Goal: Task Accomplishment & Management: Manage account settings

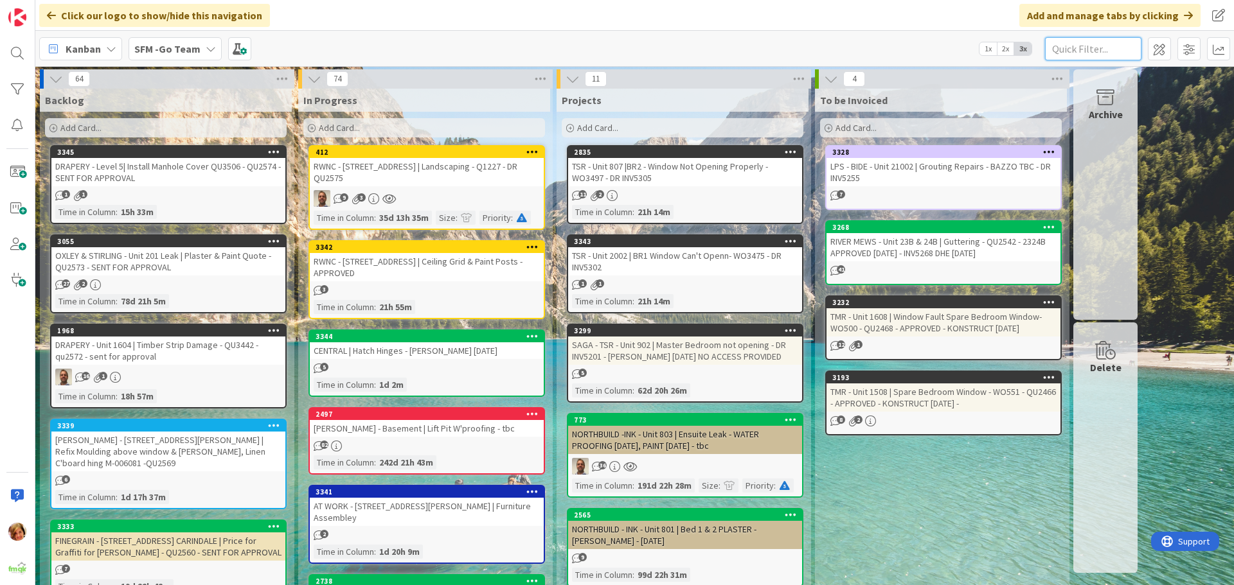
click at [1076, 49] on input "text" at bounding box center [1093, 48] width 96 height 23
type input "arundel"
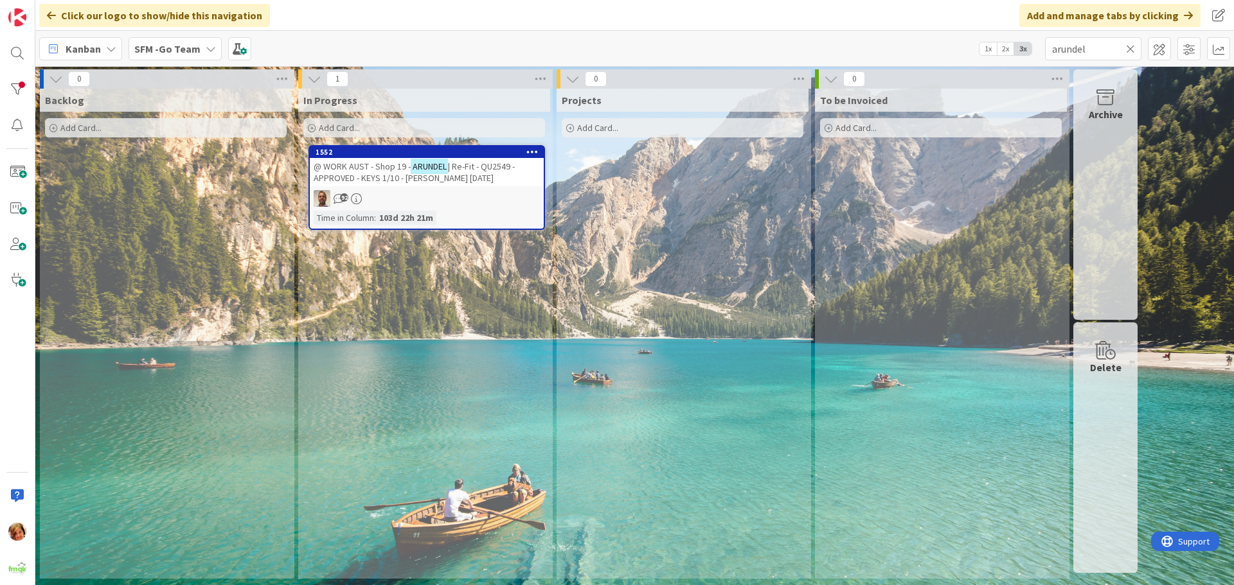
click at [357, 164] on span "@ WORK AUST - Shop 19 -" at bounding box center [362, 167] width 97 height 12
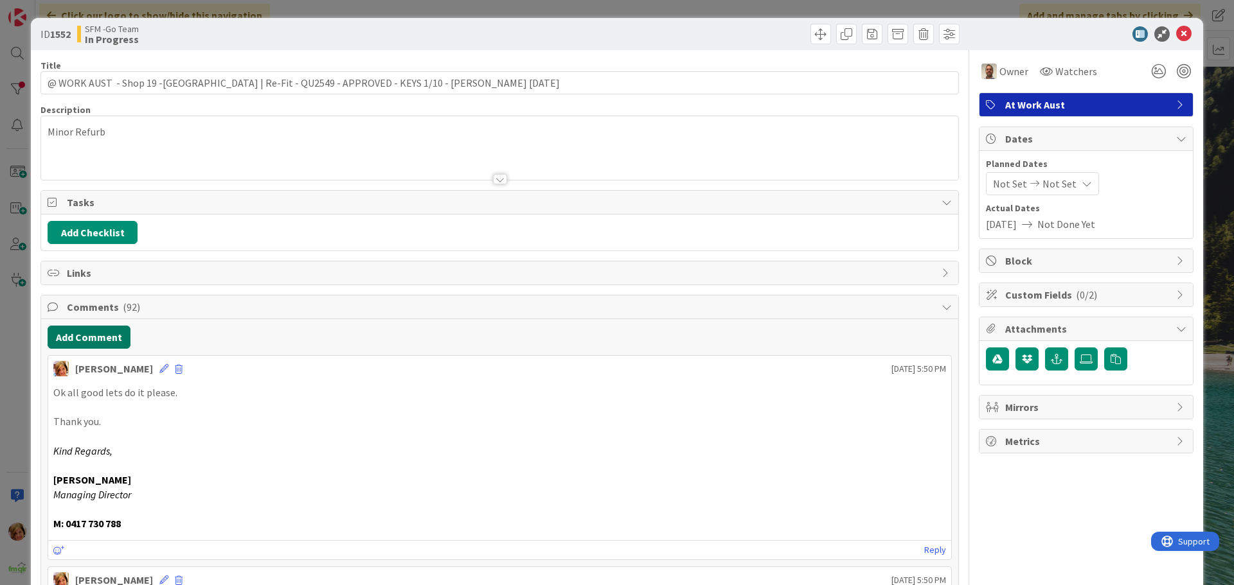
click at [98, 338] on button "Add Comment" at bounding box center [89, 337] width 83 height 23
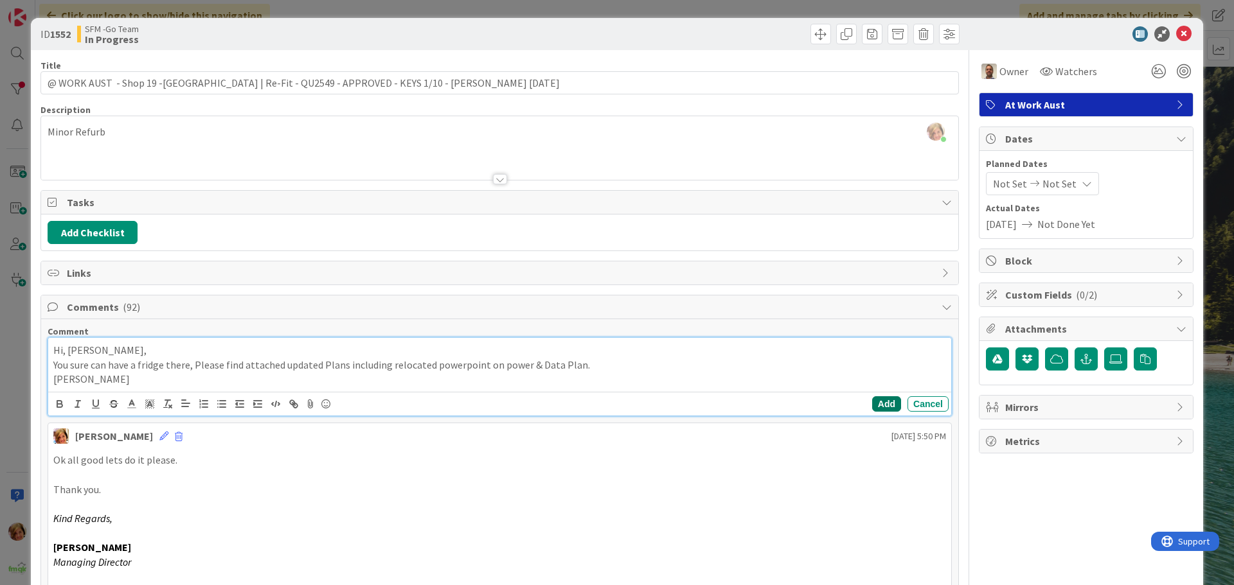
click at [873, 400] on button "Add" at bounding box center [886, 403] width 29 height 15
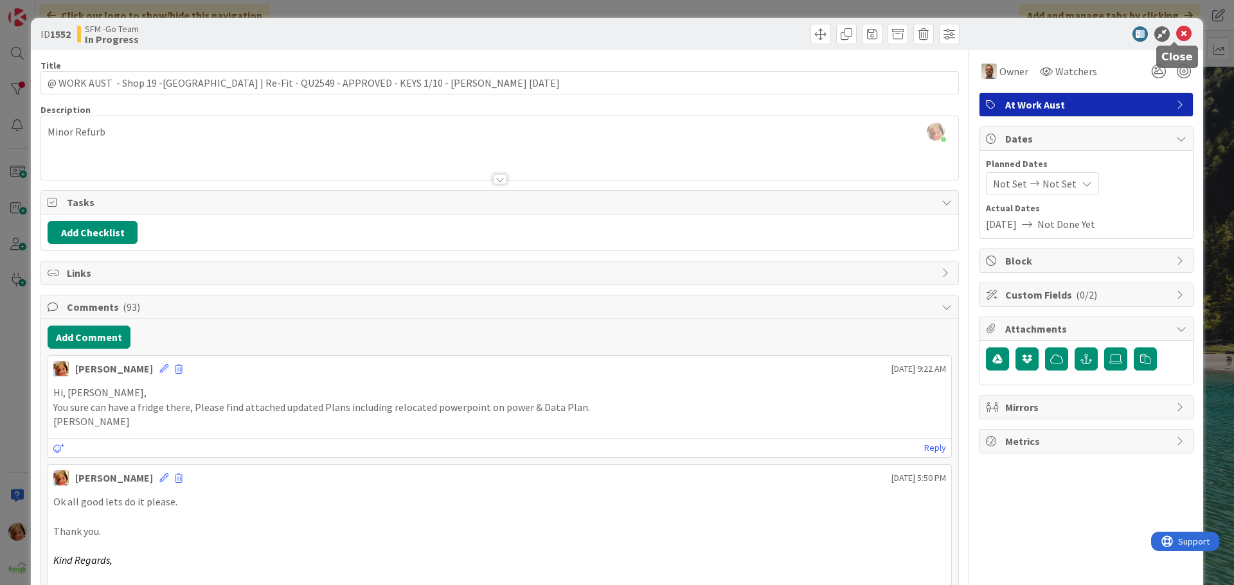
click at [1176, 32] on icon at bounding box center [1183, 33] width 15 height 15
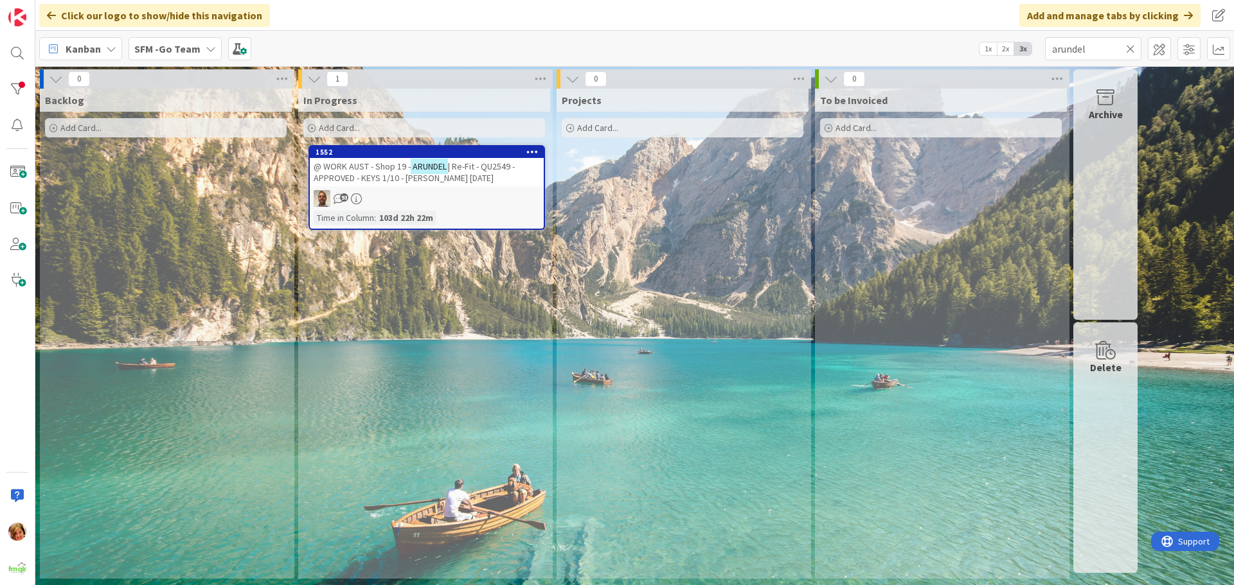
click at [1132, 43] on icon at bounding box center [1130, 49] width 9 height 12
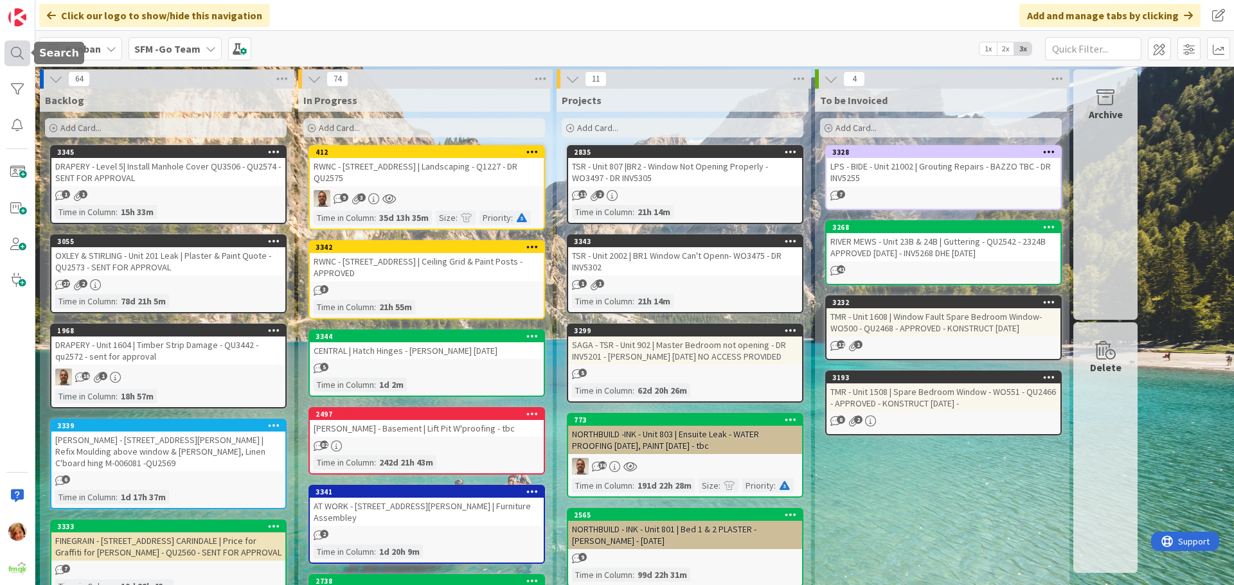
click at [15, 50] on div at bounding box center [17, 53] width 26 height 26
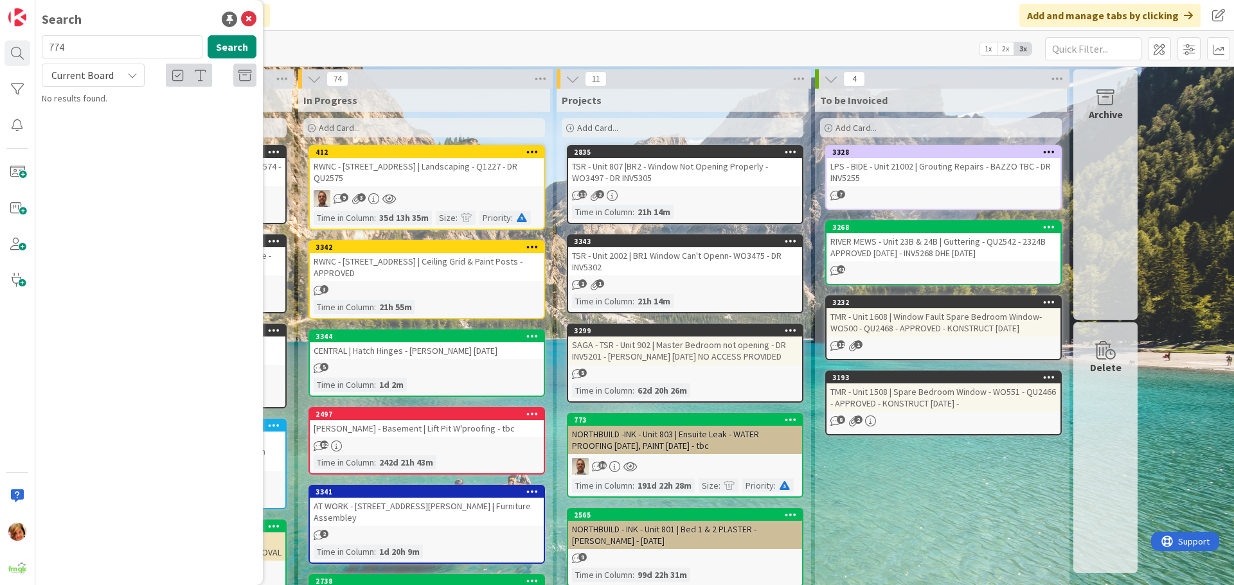
type input "774"
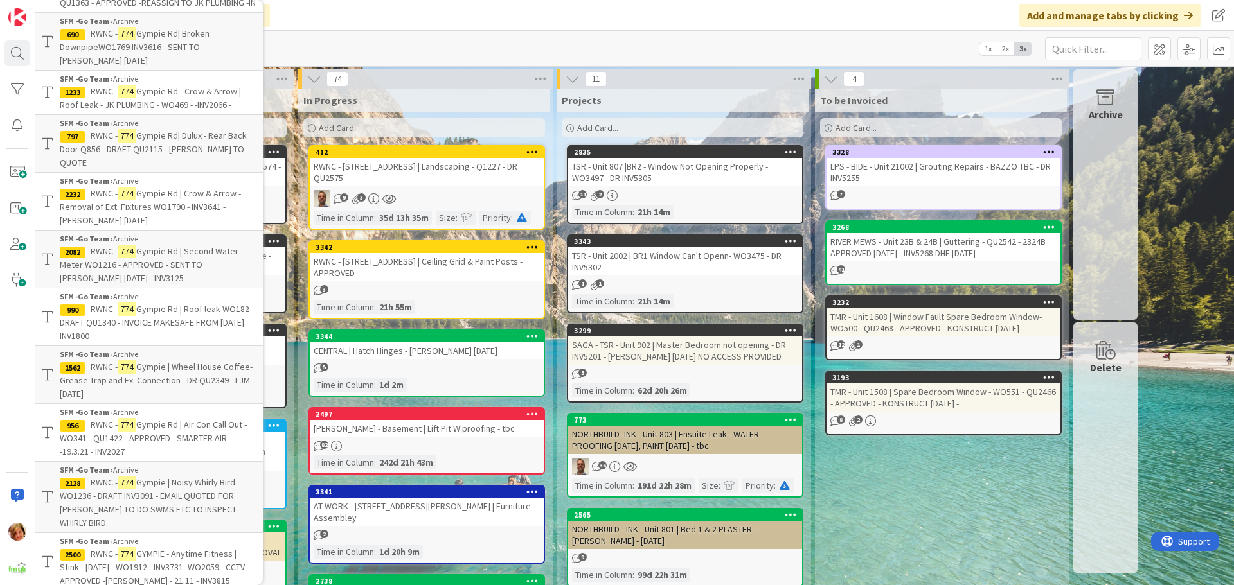
scroll to position [258, 0]
click at [139, 247] on span "Gympie Rd | Second Water Meter WO1216 - APPROVED - SENT TO JED 12.7.22 - INV3125" at bounding box center [149, 263] width 179 height 39
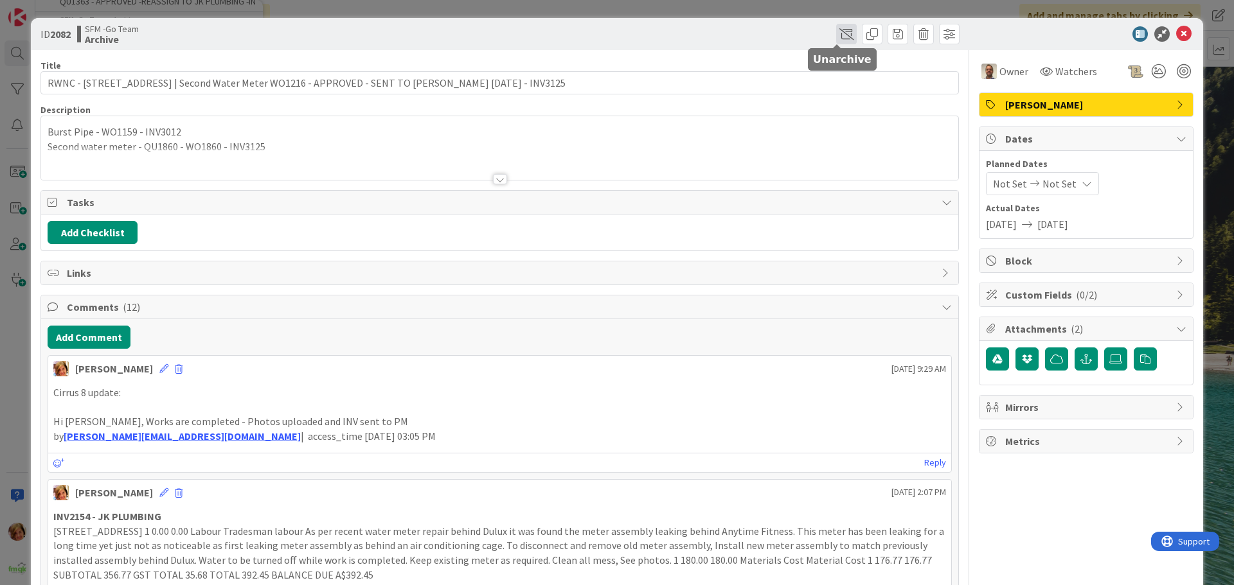
click at [836, 36] on span at bounding box center [846, 34] width 21 height 21
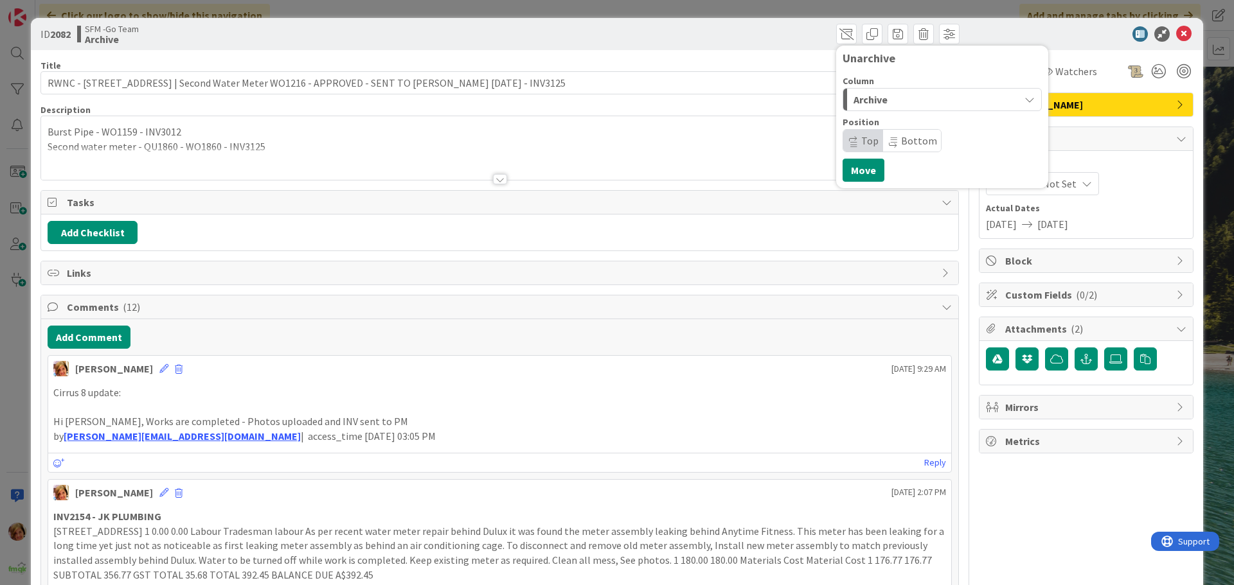
click at [896, 98] on div "Archive" at bounding box center [934, 99] width 169 height 21
click at [883, 153] on span "In Progress" at bounding box center [896, 150] width 46 height 15
click at [862, 166] on button "Move" at bounding box center [863, 170] width 42 height 23
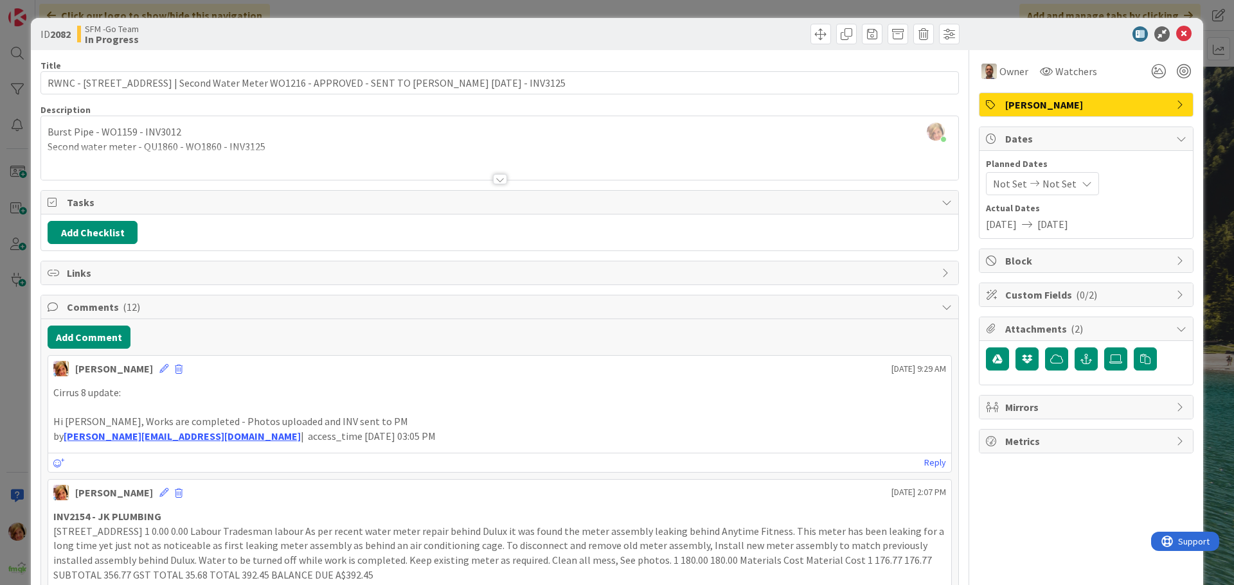
click at [273, 146] on div "Burst Pipe - WO1159 - INV3012 Second water meter - QU1860 - WO1860 - INV3125" at bounding box center [499, 151] width 917 height 58
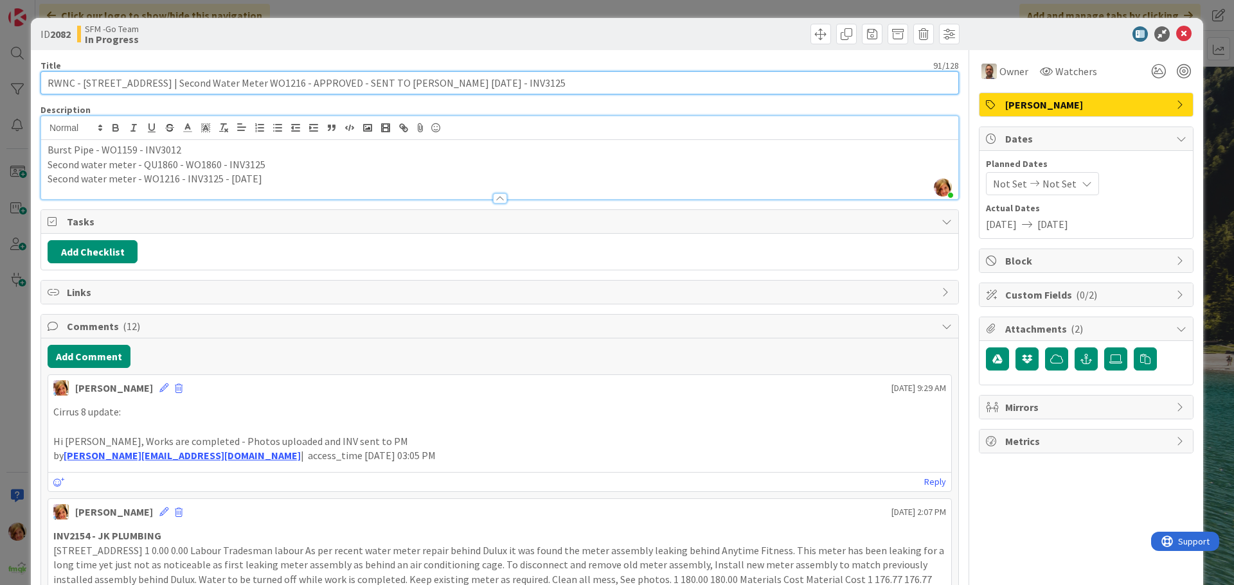
drag, startPoint x: 499, startPoint y: 82, endPoint x: 152, endPoint y: 93, distance: 346.5
click at [152, 93] on input "RWNC - 774 Gympie Rd | Second Water Meter WO1216 - APPROVED - SENT TO JED 12.7.…" at bounding box center [499, 82] width 918 height 23
type input "RWNC - 774 Gympie Rd | Gardening Do and Charge"
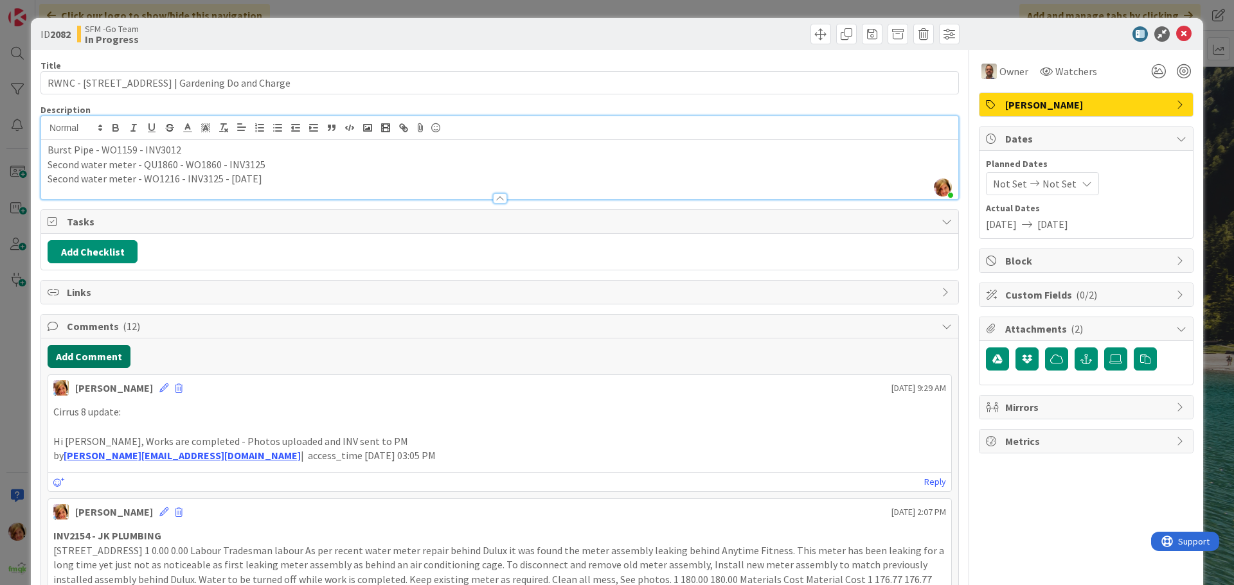
click at [86, 353] on button "Add Comment" at bounding box center [89, 356] width 83 height 23
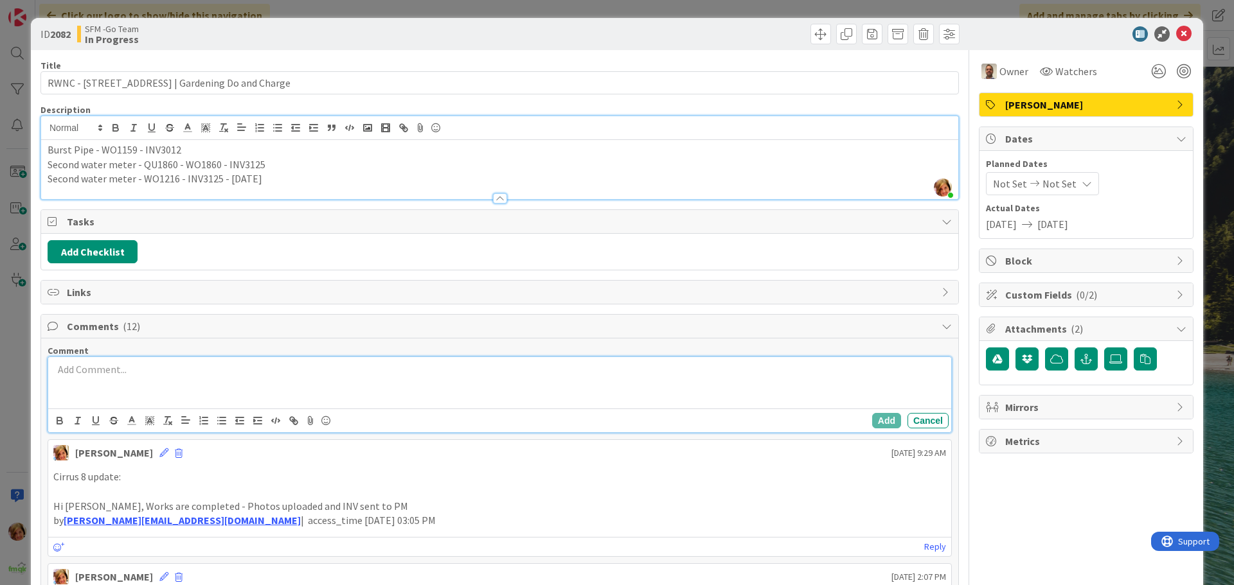
drag, startPoint x: 123, startPoint y: 400, endPoint x: 123, endPoint y: 392, distance: 7.7
click at [123, 400] on div at bounding box center [499, 382] width 903 height 51
click at [120, 378] on div at bounding box center [499, 382] width 903 height 51
paste div
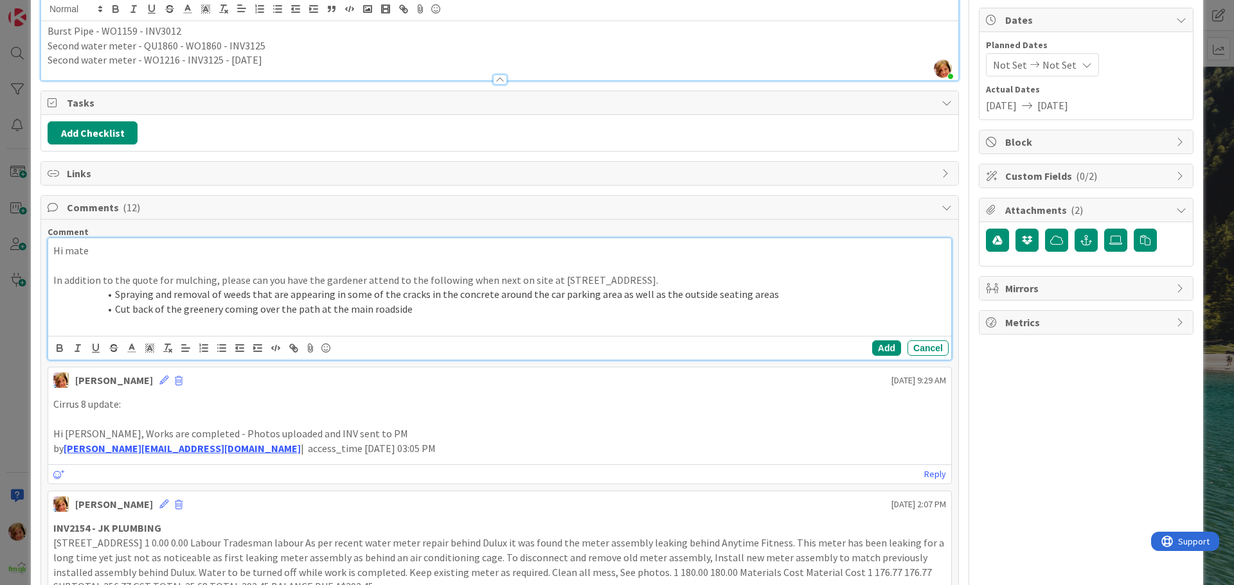
scroll to position [129, 0]
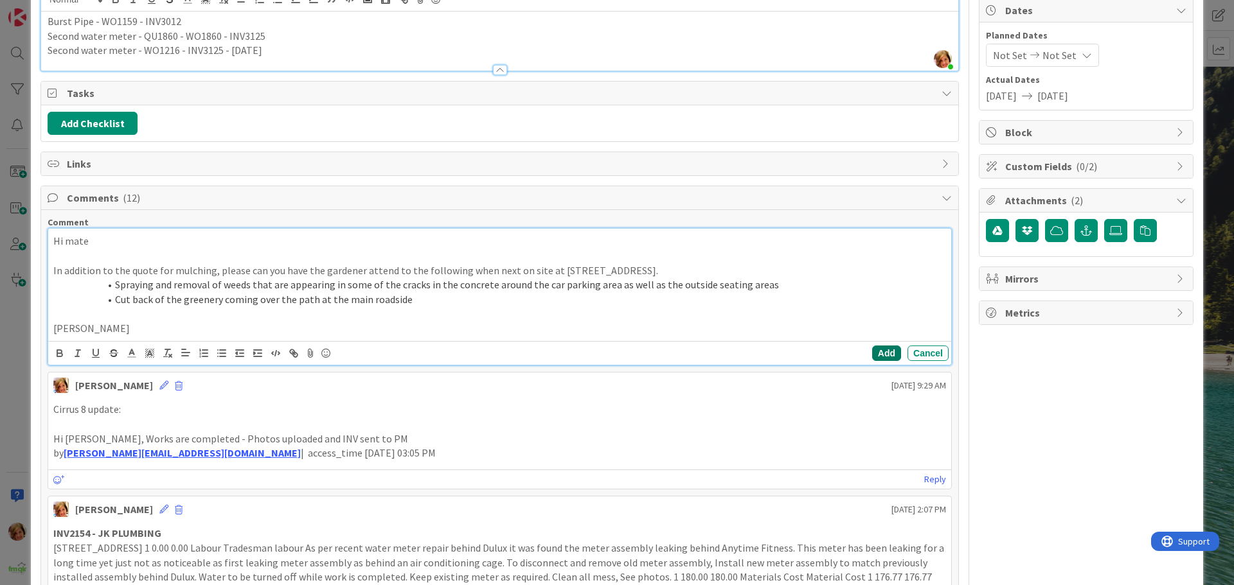
click at [873, 350] on button "Add" at bounding box center [886, 353] width 29 height 15
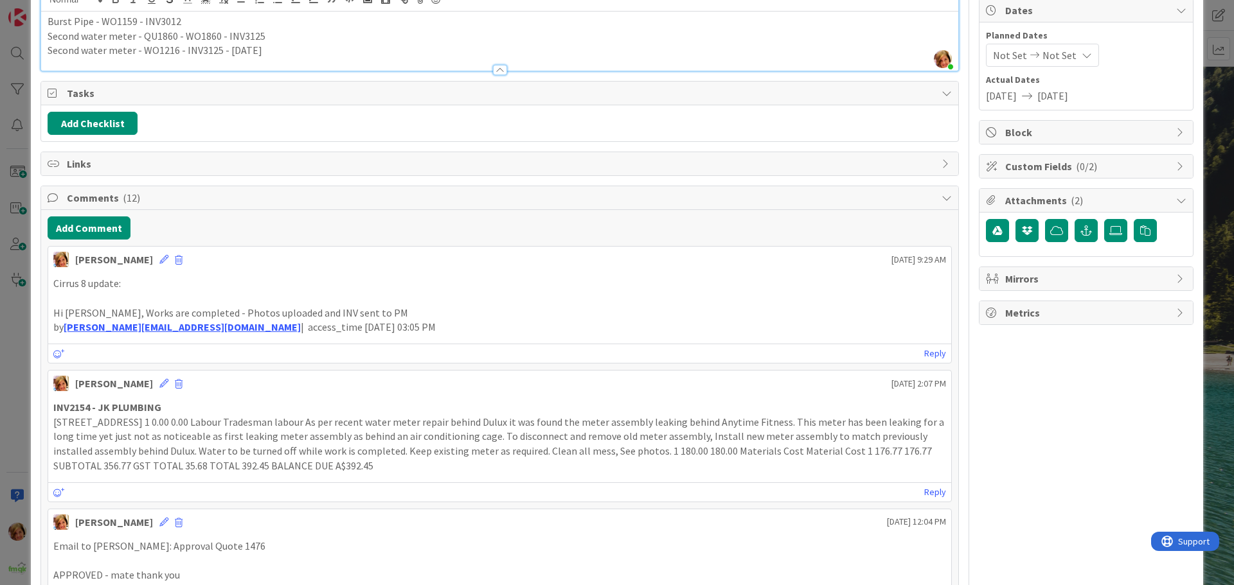
scroll to position [0, 0]
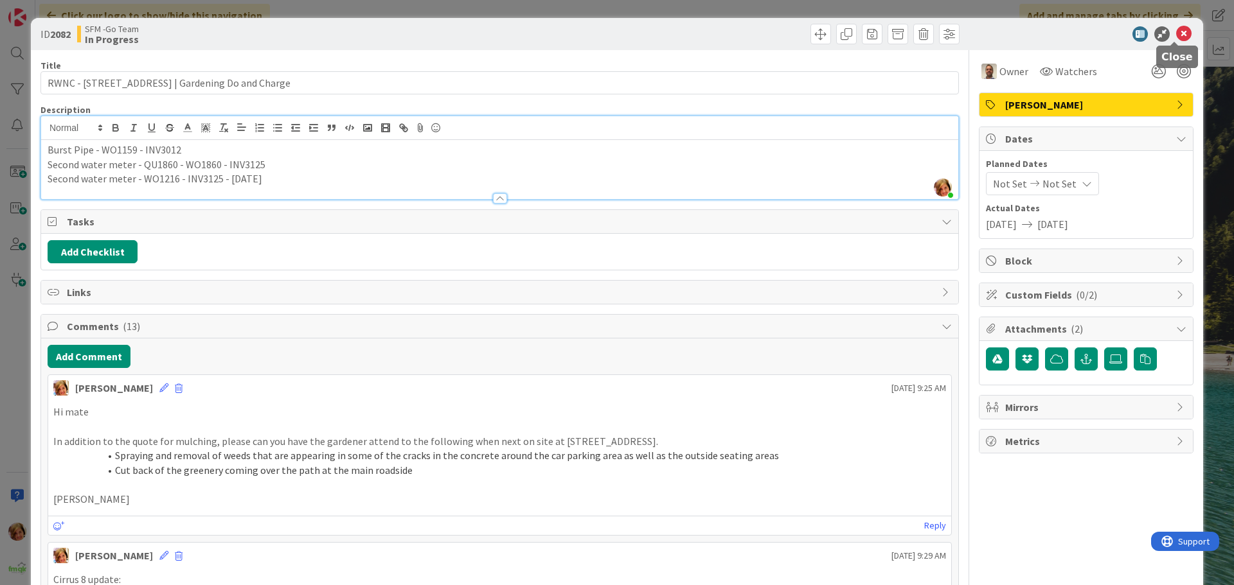
click at [1176, 33] on icon at bounding box center [1183, 33] width 15 height 15
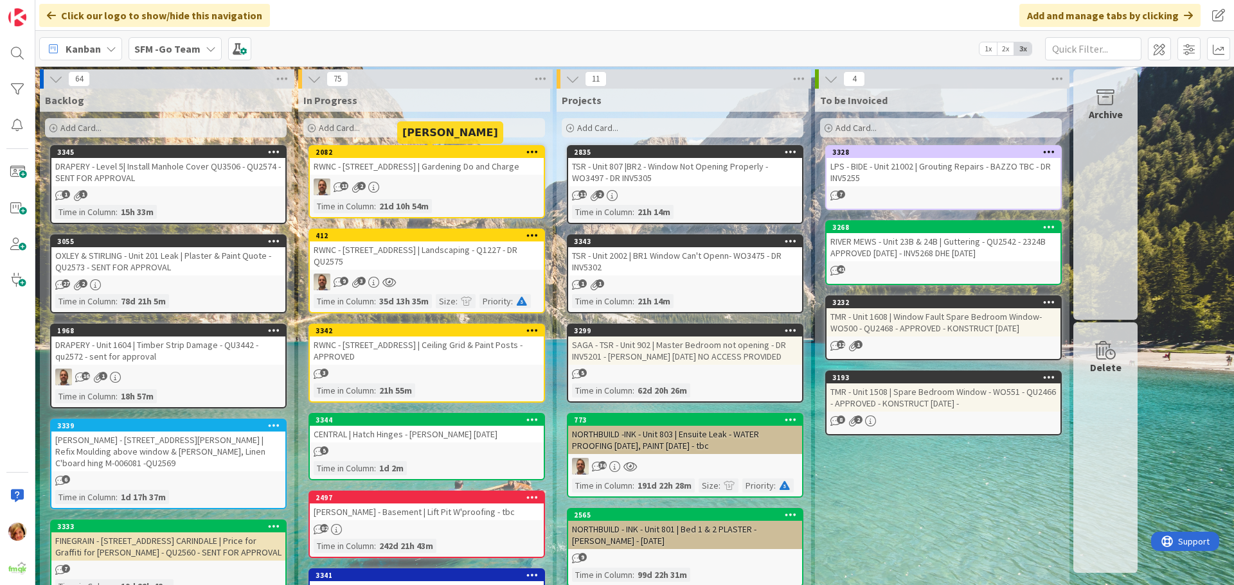
click at [432, 167] on div "RWNC - 774 Gympie Rd | Gardening Do and Charge" at bounding box center [427, 166] width 234 height 17
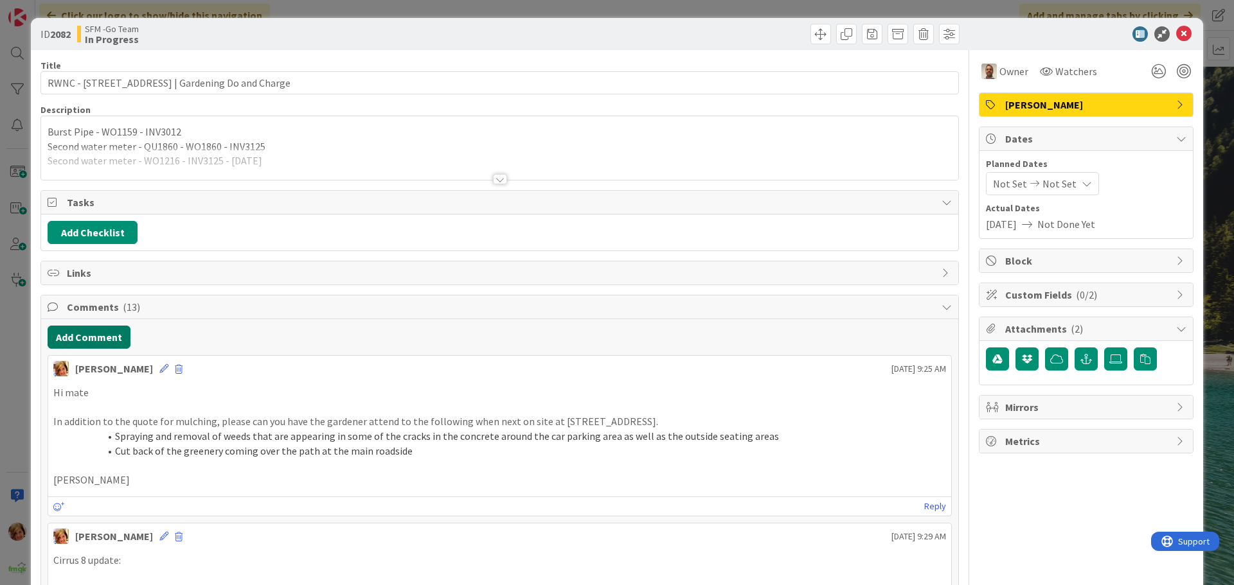
click at [71, 335] on button "Add Comment" at bounding box center [89, 337] width 83 height 23
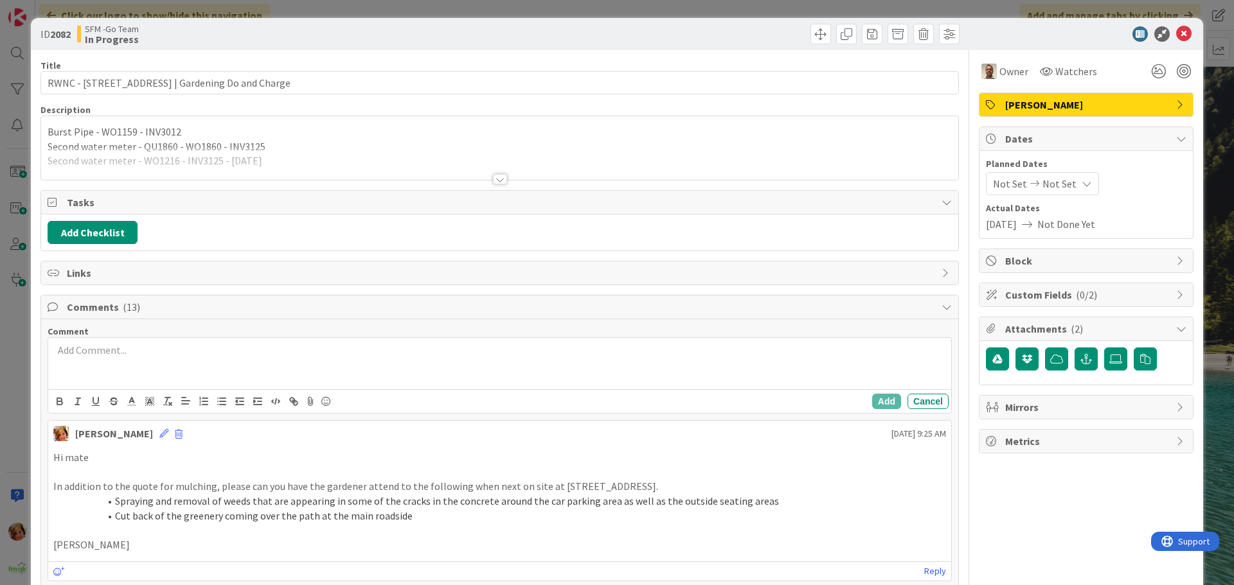
click at [110, 363] on div at bounding box center [499, 363] width 903 height 51
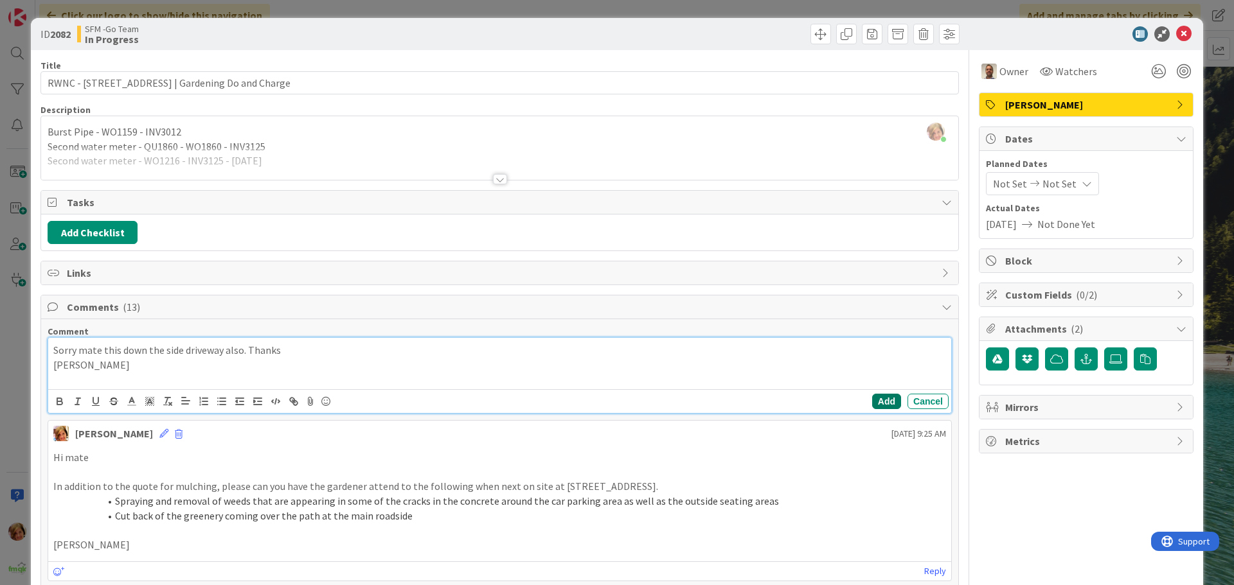
click at [873, 404] on button "Add" at bounding box center [886, 401] width 29 height 15
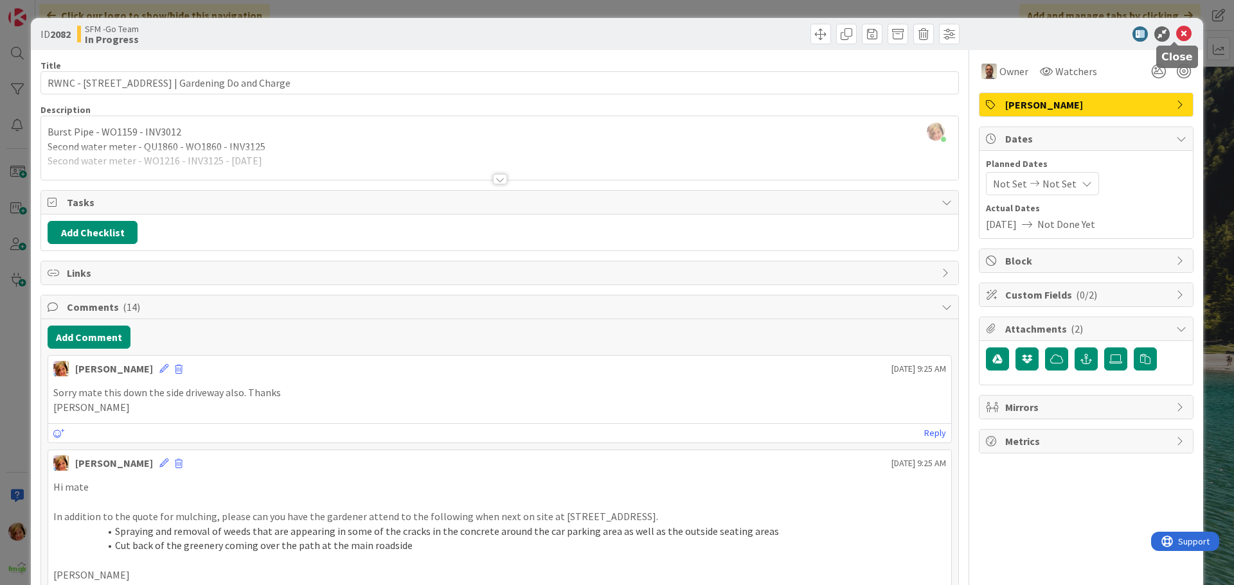
click at [1176, 31] on icon at bounding box center [1183, 33] width 15 height 15
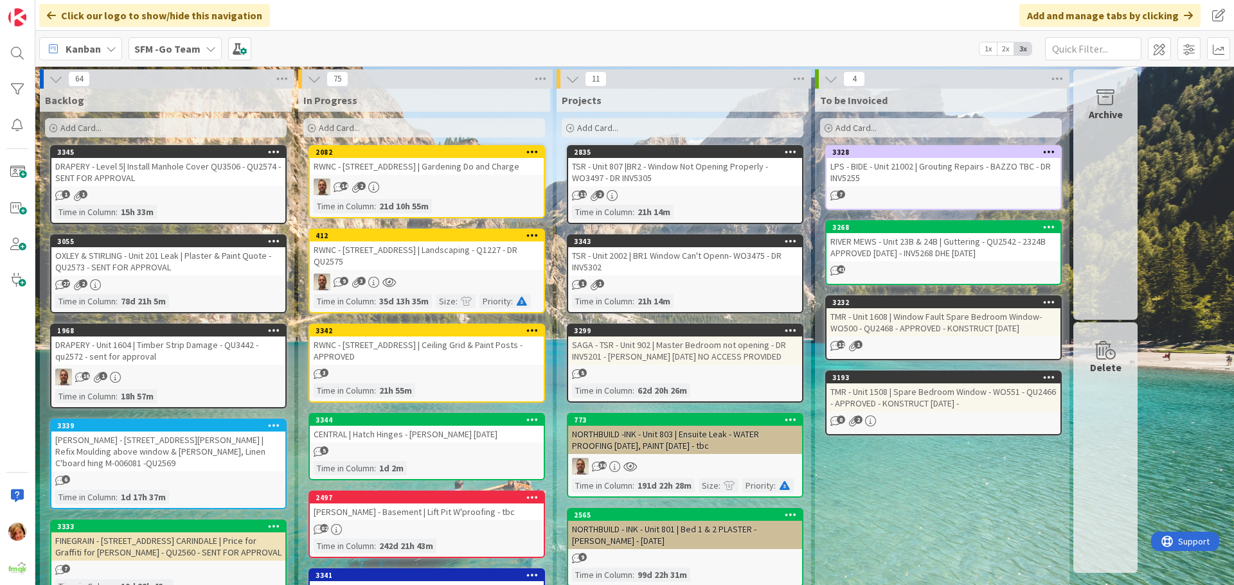
click at [407, 162] on div "RWNC - 774 Gympie Rd | Gardening Do and Charge" at bounding box center [427, 166] width 234 height 17
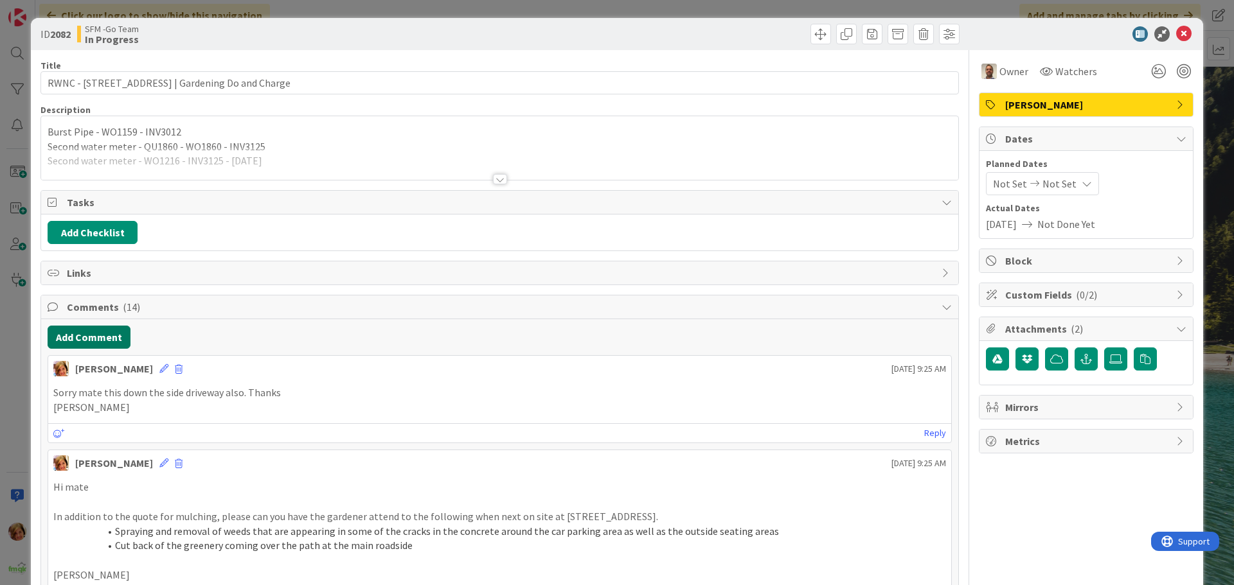
click at [65, 337] on button "Add Comment" at bounding box center [89, 337] width 83 height 23
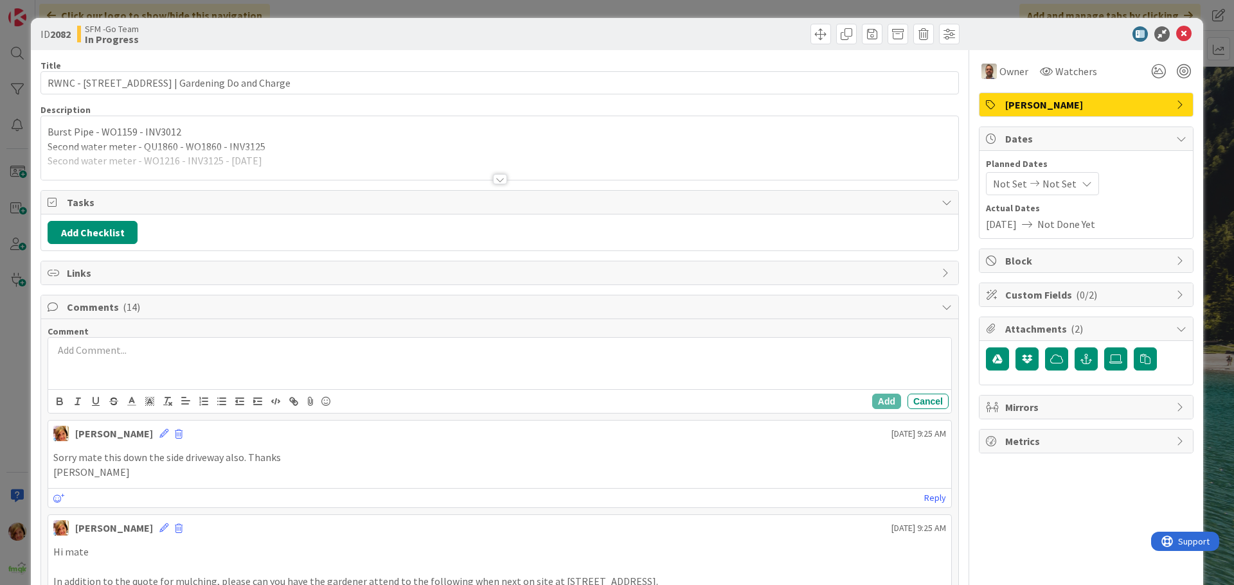
click at [125, 368] on div at bounding box center [499, 363] width 903 height 51
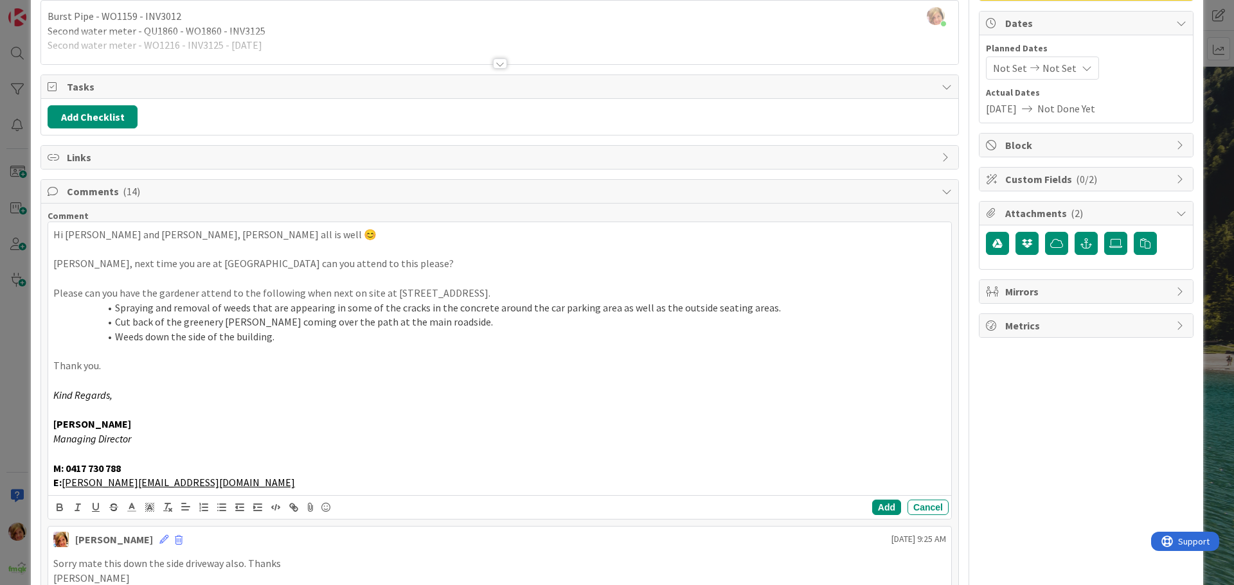
scroll to position [276, 0]
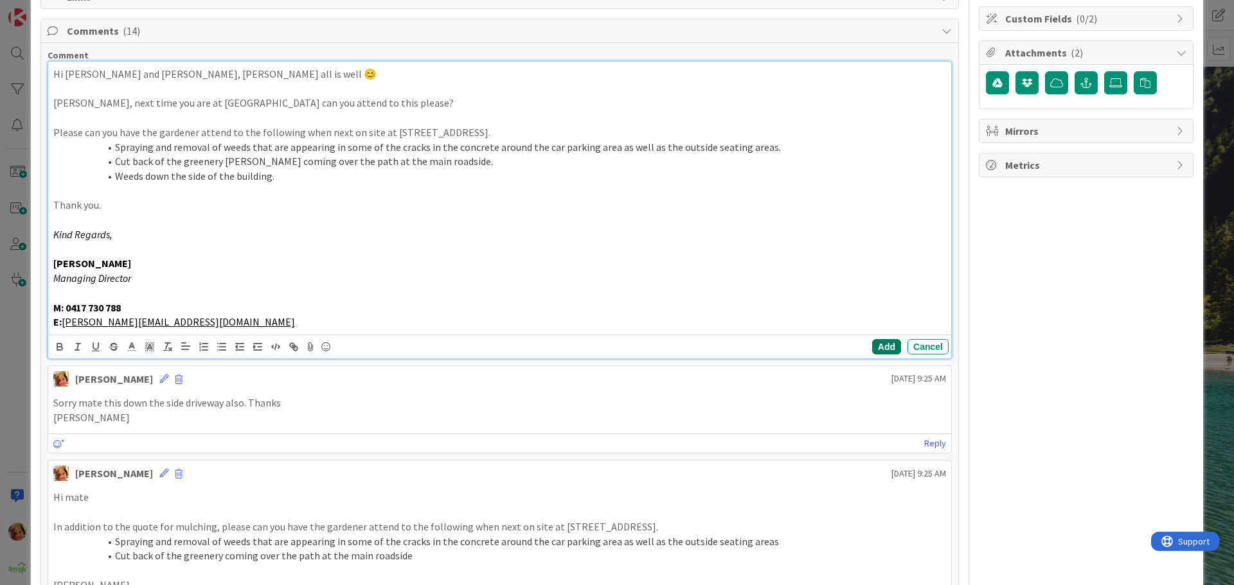
click at [880, 346] on button "Add" at bounding box center [886, 346] width 29 height 15
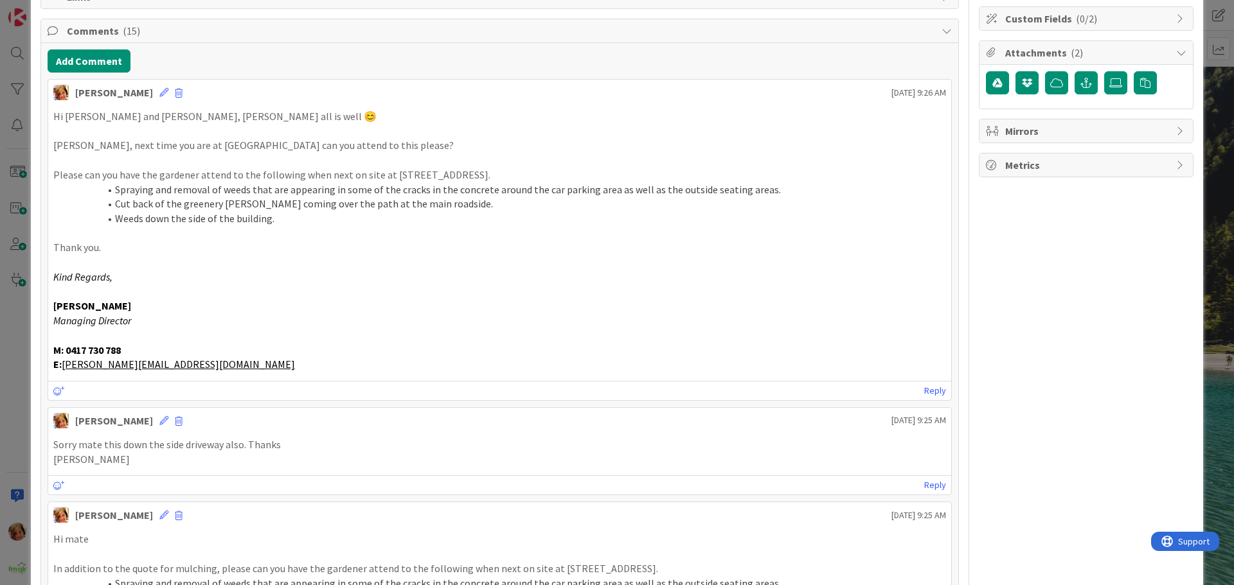
scroll to position [0, 0]
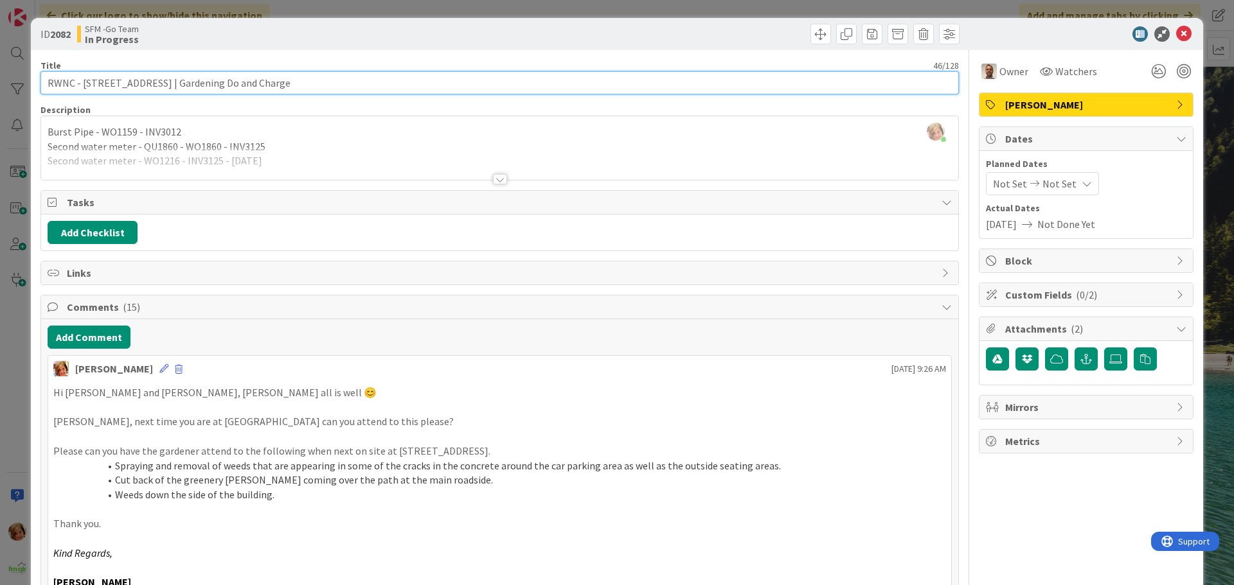
drag, startPoint x: 193, startPoint y: 85, endPoint x: 213, endPoint y: 88, distance: 20.2
click at [193, 85] on input "RWNC - 774 Gympie Rd | Gardening Do and Charge" at bounding box center [499, 82] width 918 height 23
click at [195, 85] on input "RWNC - 774 Gympie Rd | Gardening Do and Charge" at bounding box center [499, 82] width 918 height 23
drag, startPoint x: 398, startPoint y: 84, endPoint x: 321, endPoint y: 87, distance: 76.5
click at [321, 87] on input "RWNC - 774 Gympie Rd | Gardening, Signage and General Repairs Do and Charge" at bounding box center [499, 82] width 918 height 23
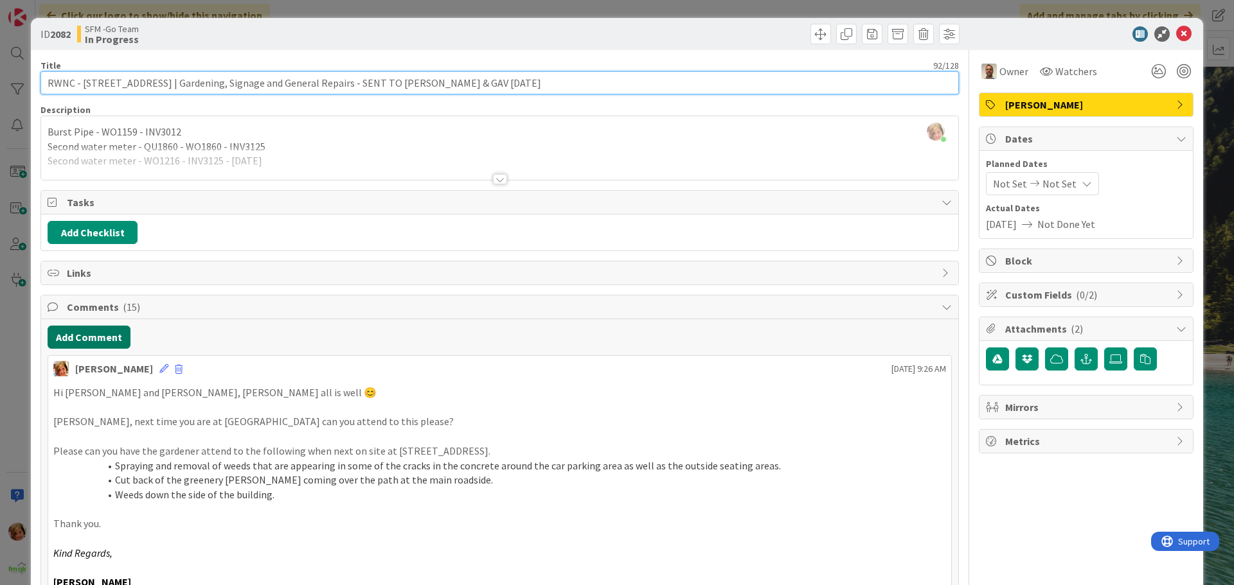
type input "RWNC - [STREET_ADDRESS] | Gardening, Signage and General Repairs - SENT TO [PER…"
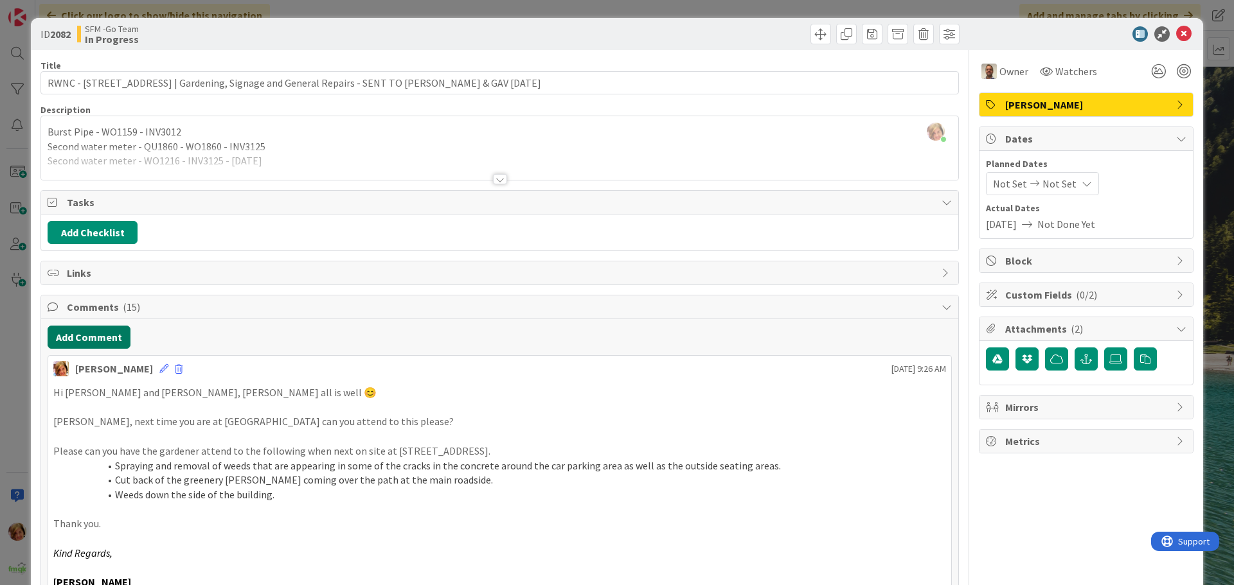
click at [93, 339] on button "Add Comment" at bounding box center [89, 337] width 83 height 23
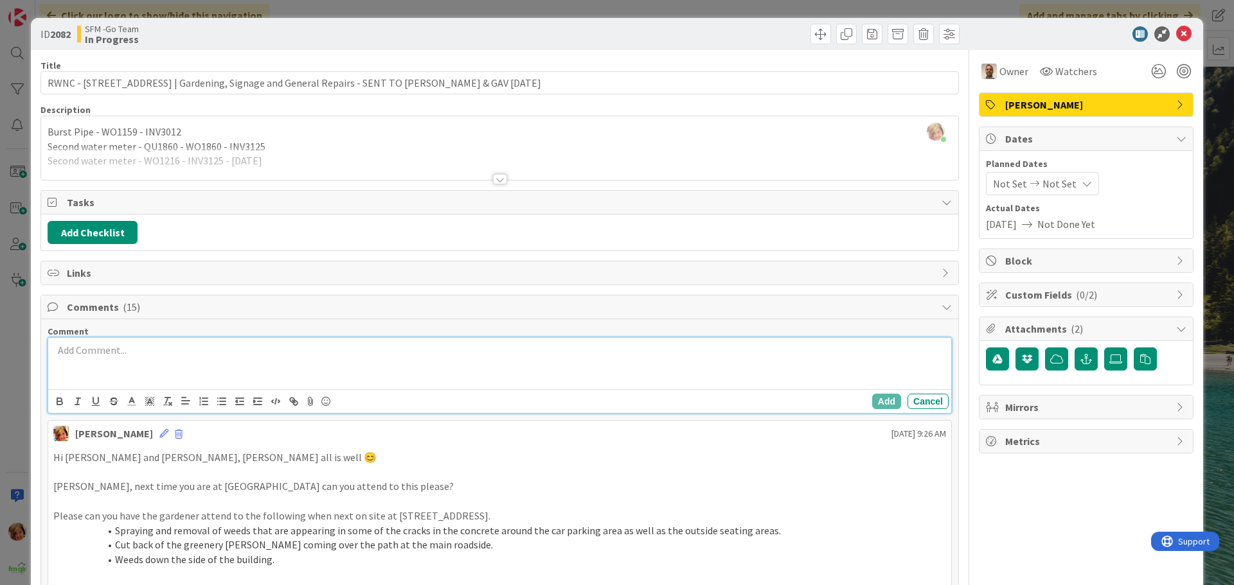
click at [157, 353] on p at bounding box center [499, 350] width 893 height 15
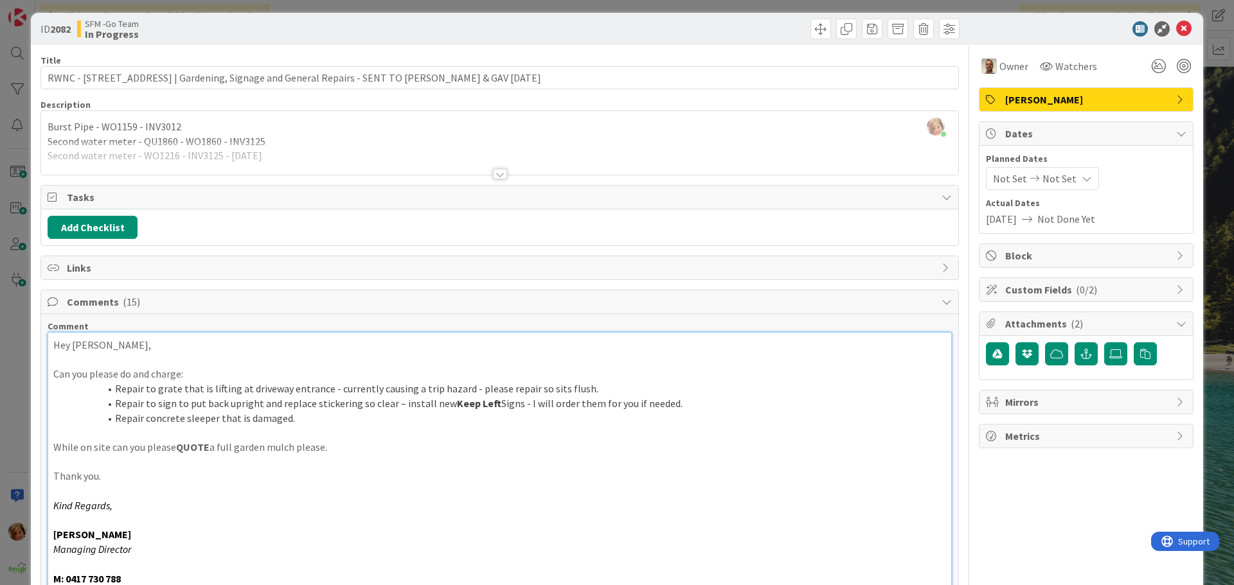
scroll to position [455, 0]
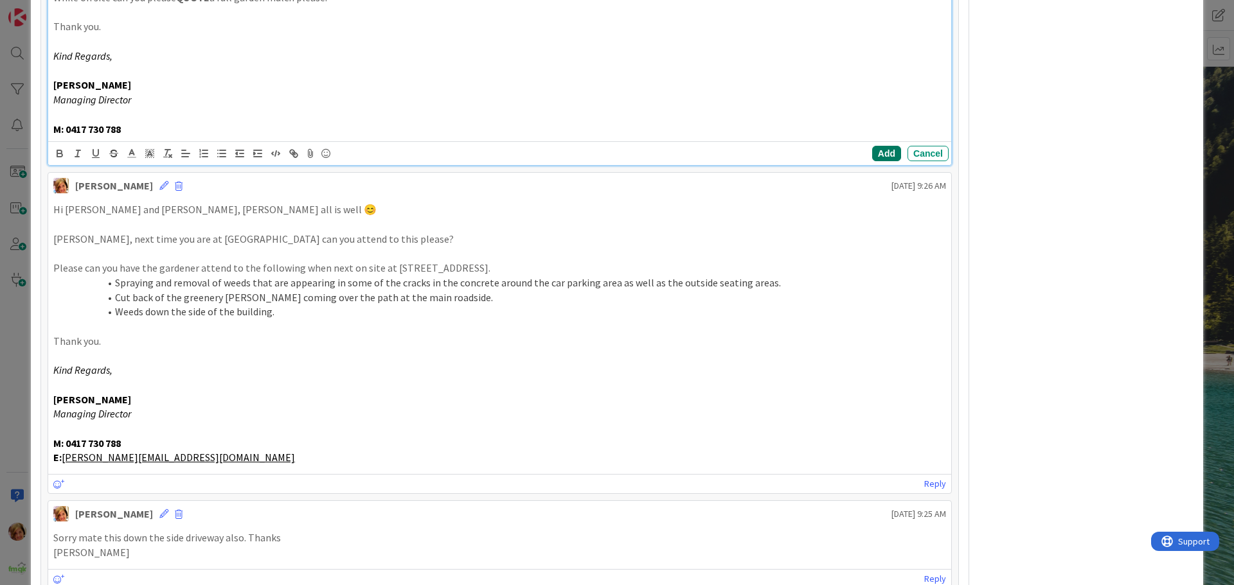
click at [877, 152] on button "Add" at bounding box center [886, 153] width 29 height 15
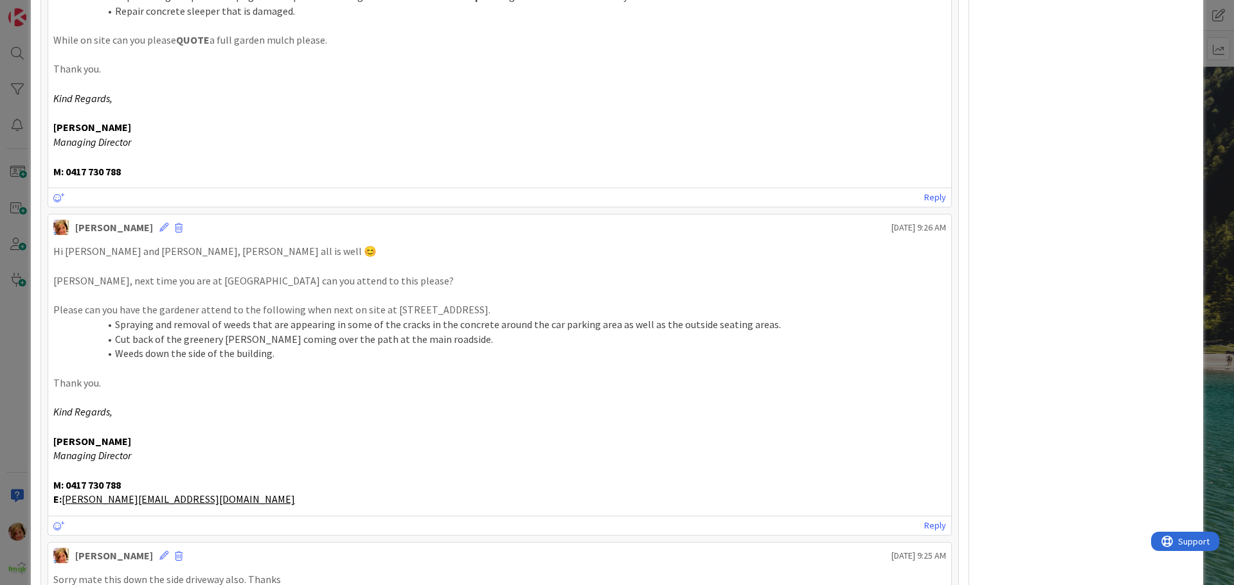
scroll to position [134, 0]
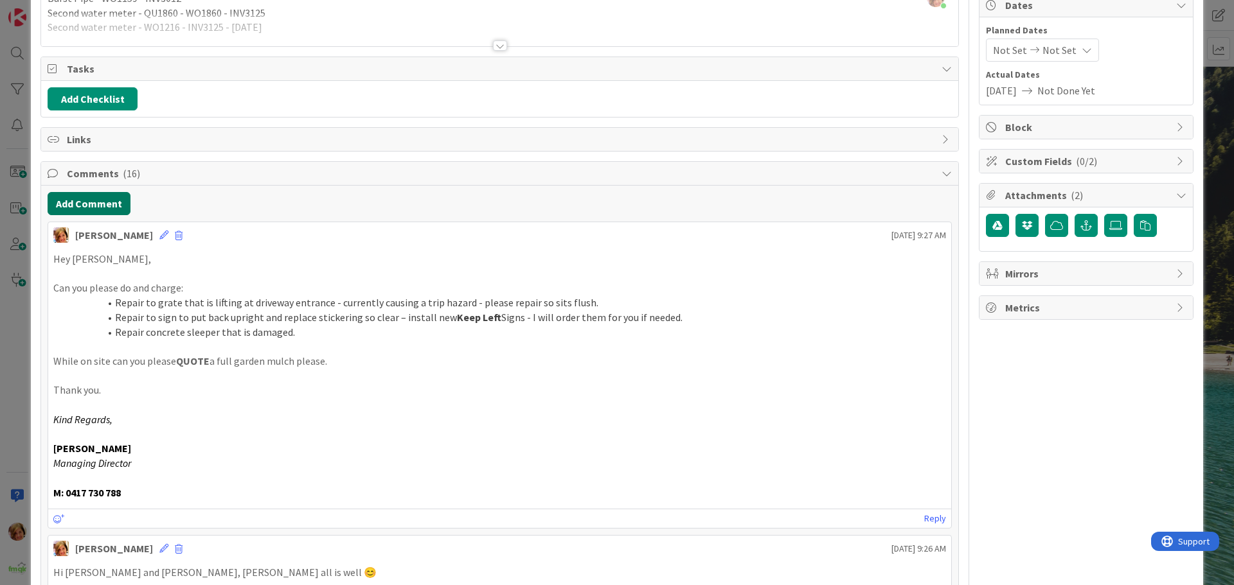
click at [96, 200] on button "Add Comment" at bounding box center [89, 203] width 83 height 23
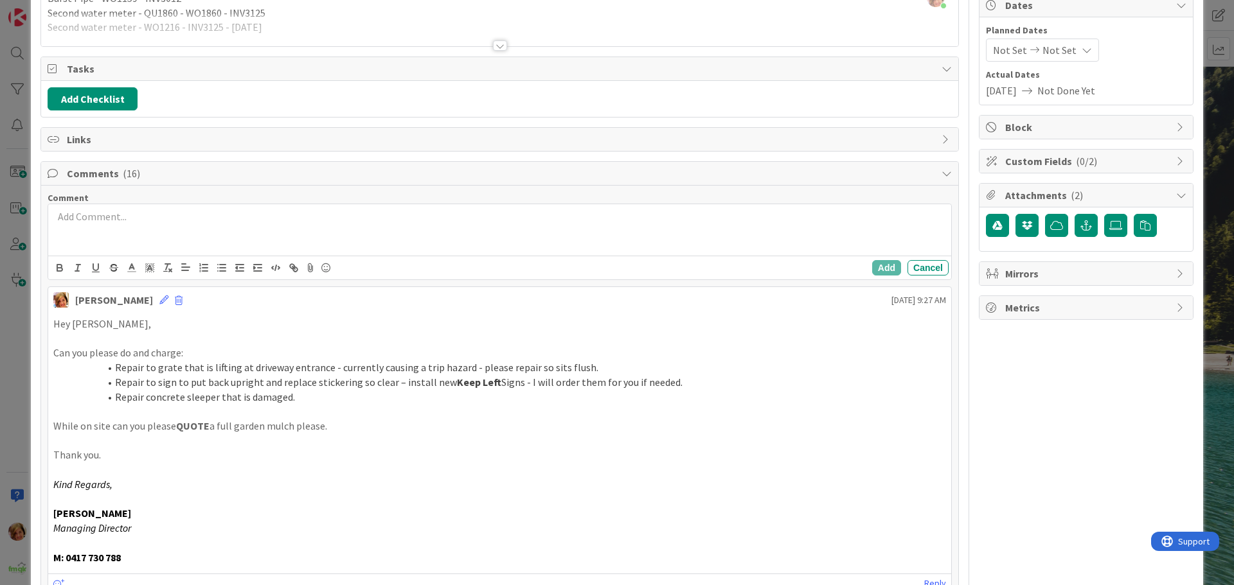
click at [104, 238] on div at bounding box center [499, 229] width 903 height 51
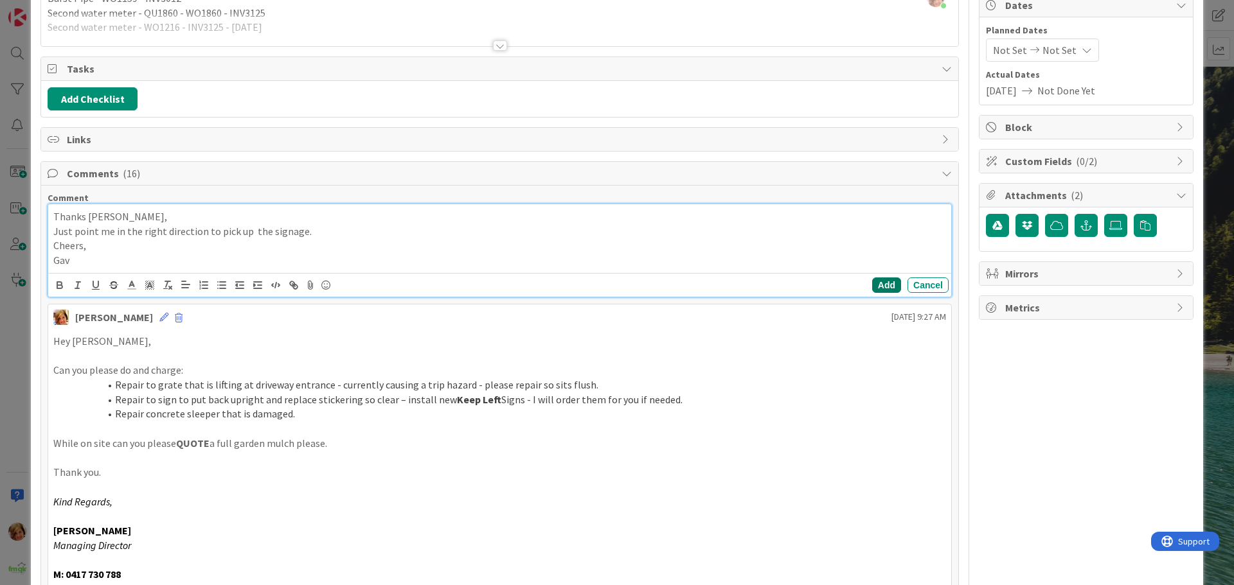
click at [872, 280] on button "Add" at bounding box center [886, 285] width 29 height 15
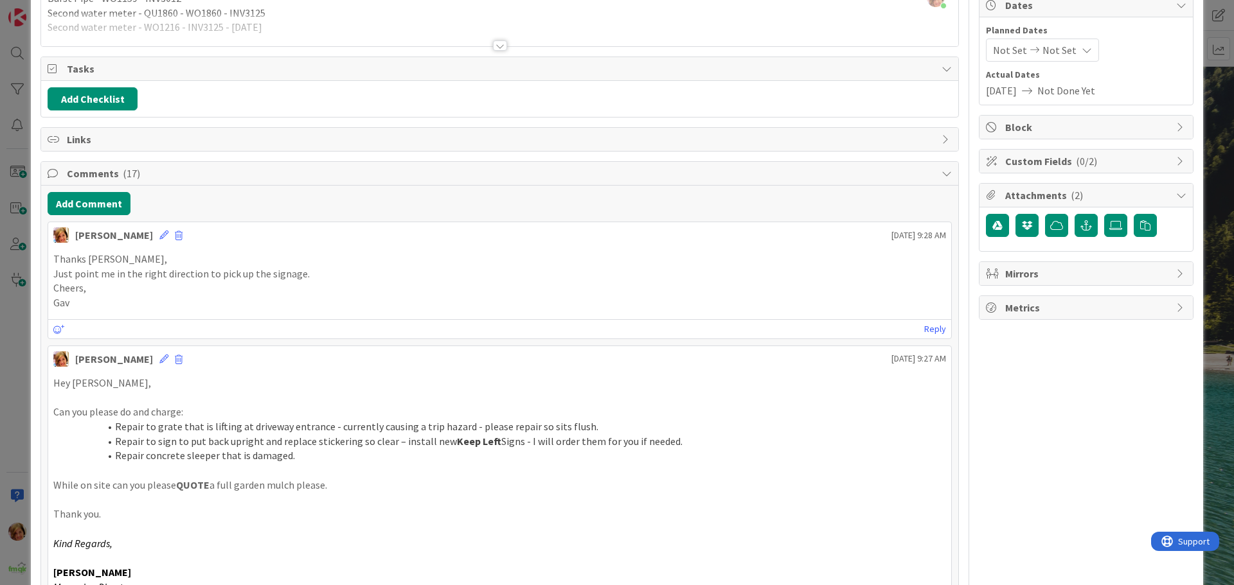
scroll to position [0, 0]
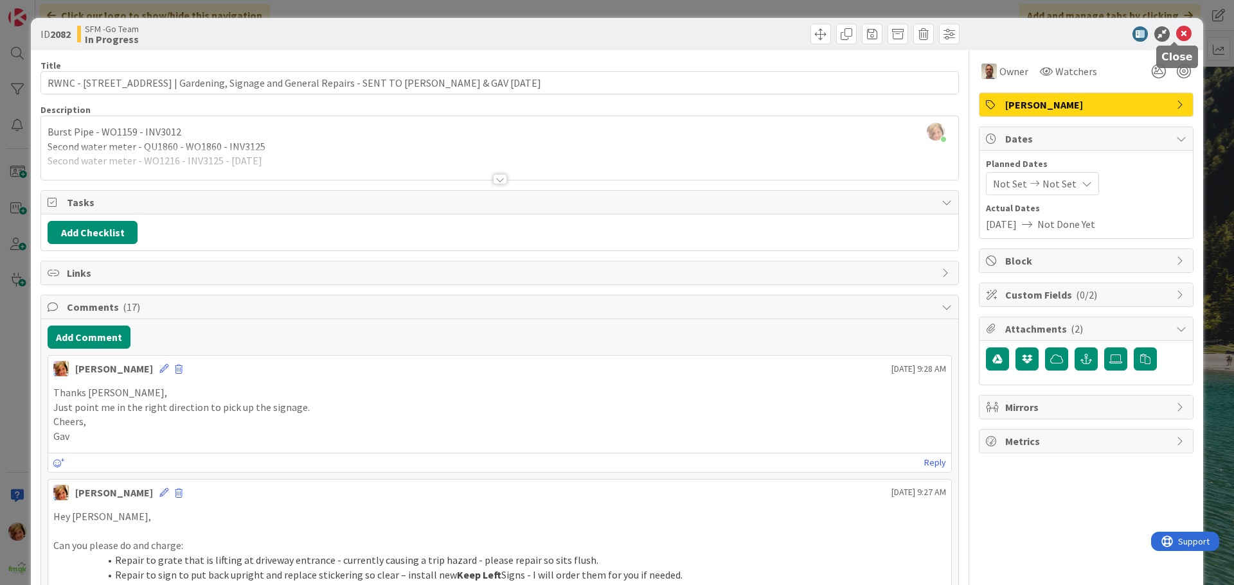
click at [1176, 32] on icon at bounding box center [1183, 33] width 15 height 15
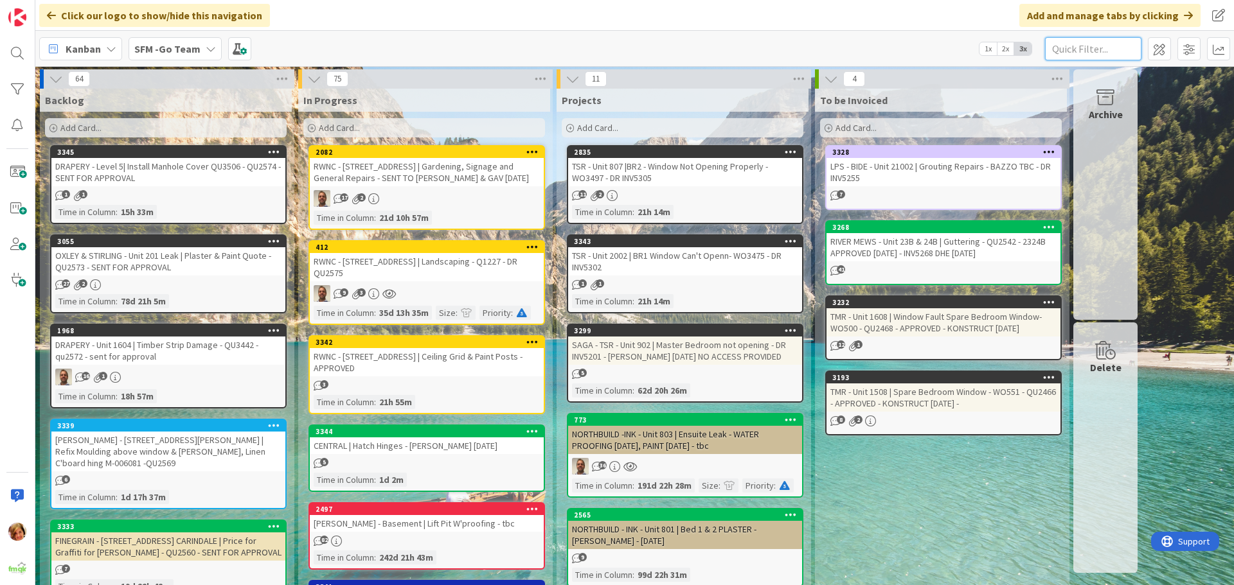
click at [1104, 56] on input "text" at bounding box center [1093, 48] width 96 height 23
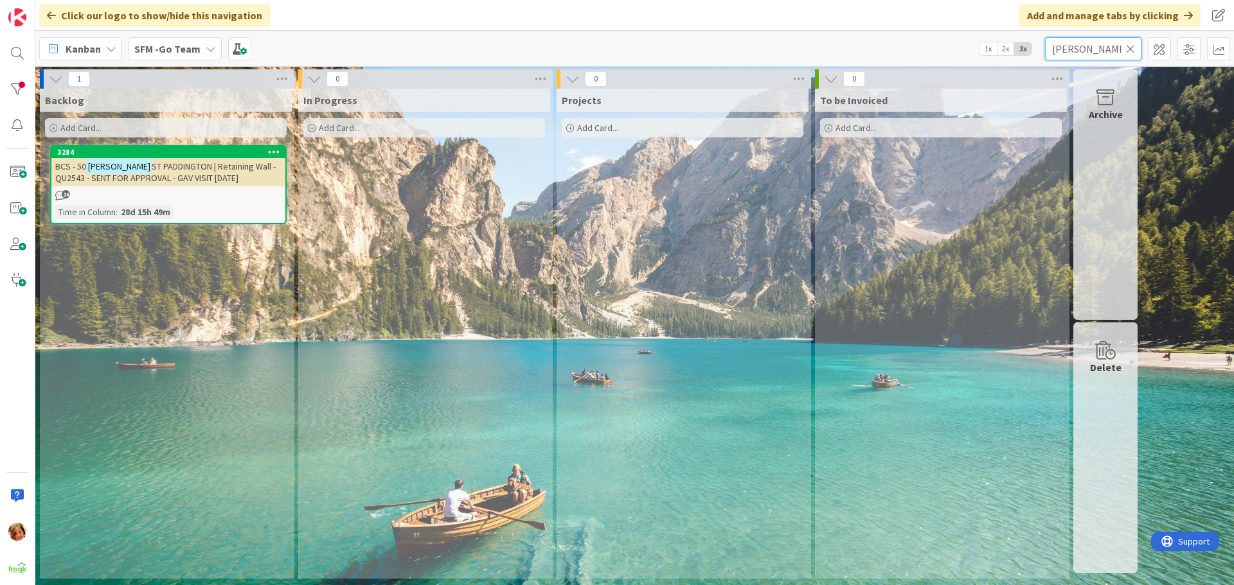
type input "STEVENSON"
click at [178, 171] on span "ST PADDINGTON | Retaining Wall -QU2543 - SENT FOR APPROVAL - GAV VISIT 23.9.25" at bounding box center [165, 172] width 220 height 23
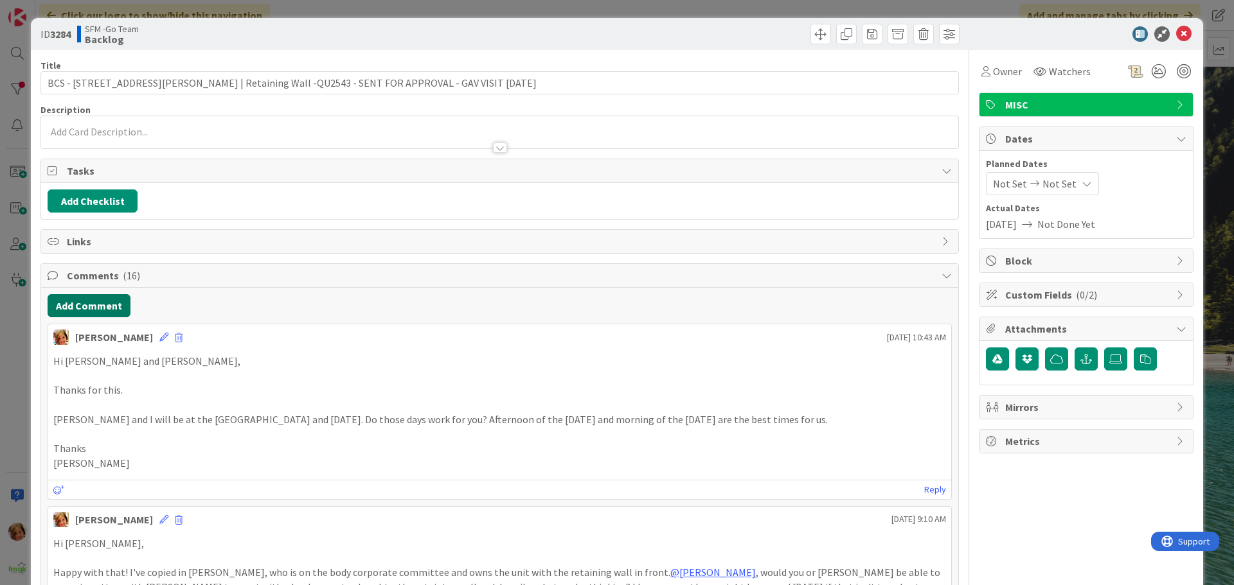
click at [105, 305] on button "Add Comment" at bounding box center [89, 305] width 83 height 23
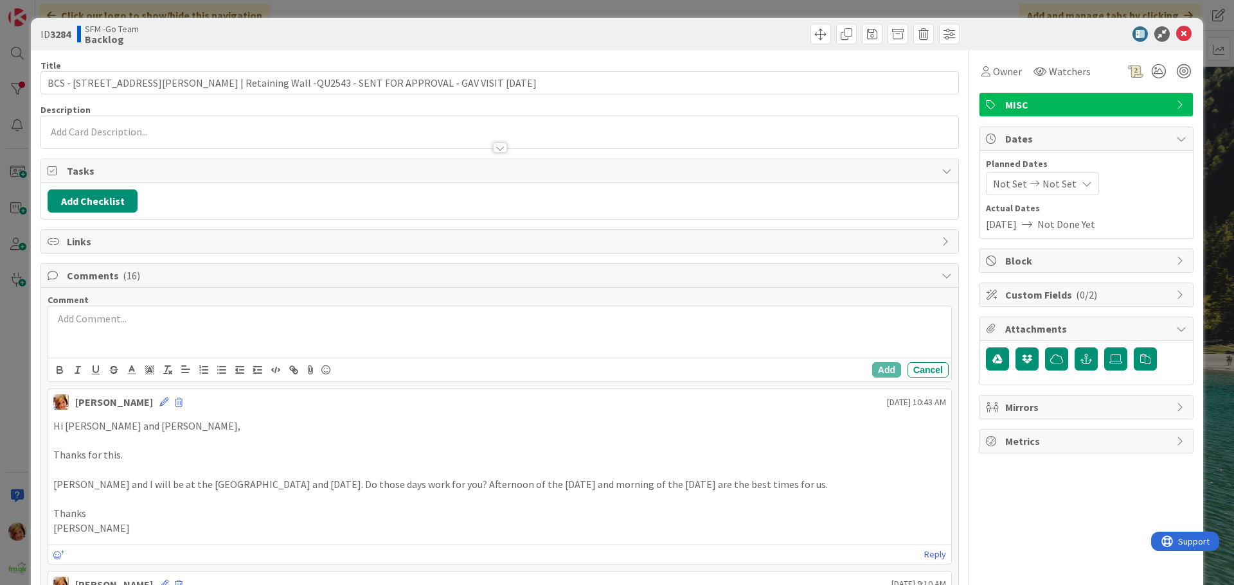
click at [143, 335] on div at bounding box center [499, 332] width 903 height 51
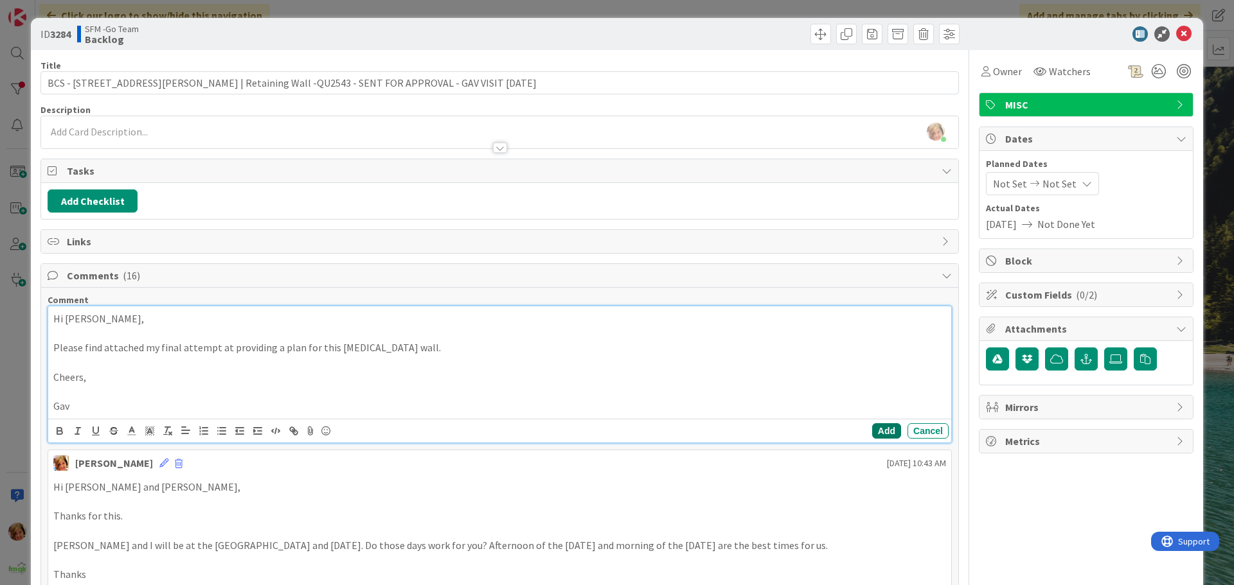
click at [875, 432] on button "Add" at bounding box center [886, 430] width 29 height 15
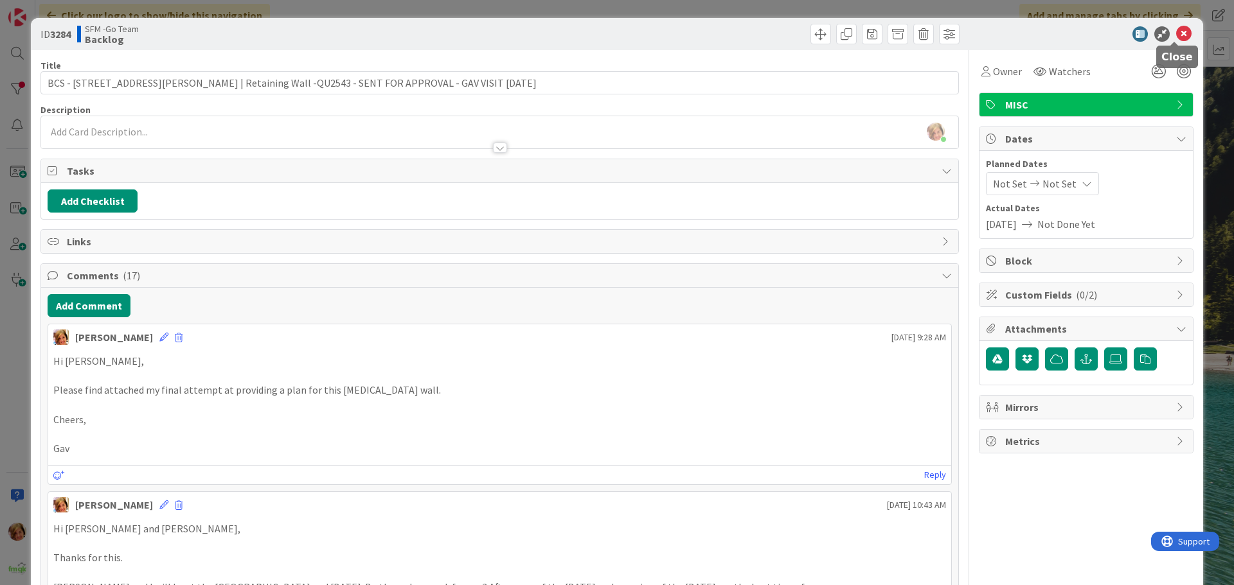
click at [1176, 36] on icon at bounding box center [1183, 33] width 15 height 15
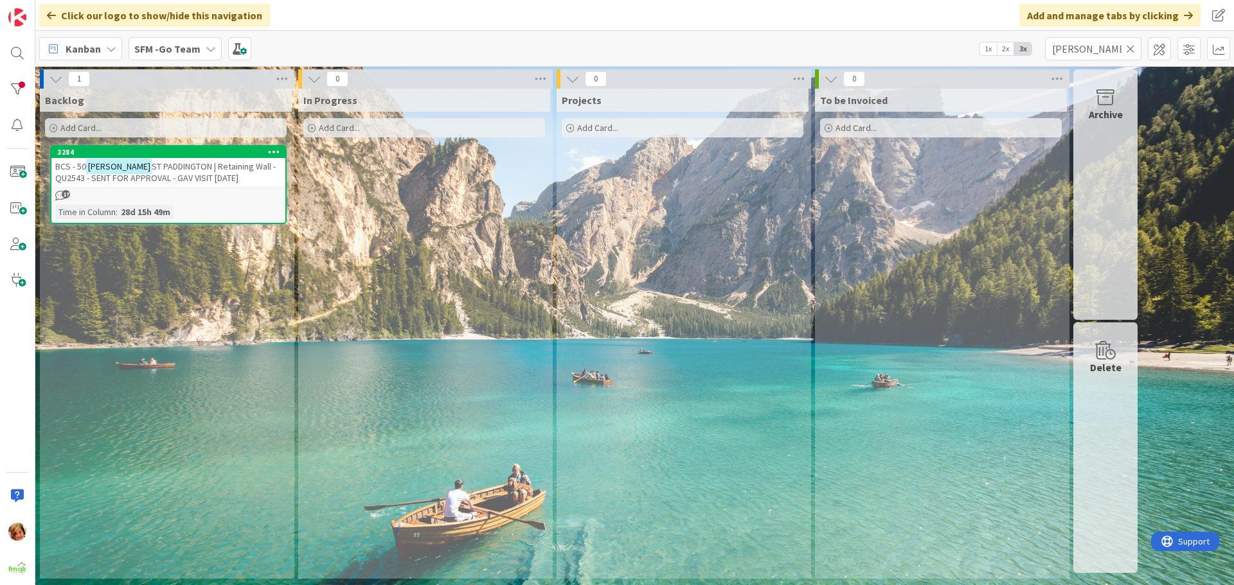
click at [197, 168] on span "ST PADDINGTON | Retaining Wall -QU2543 - SENT FOR APPROVAL - GAV VISIT 23.9.25" at bounding box center [165, 172] width 220 height 23
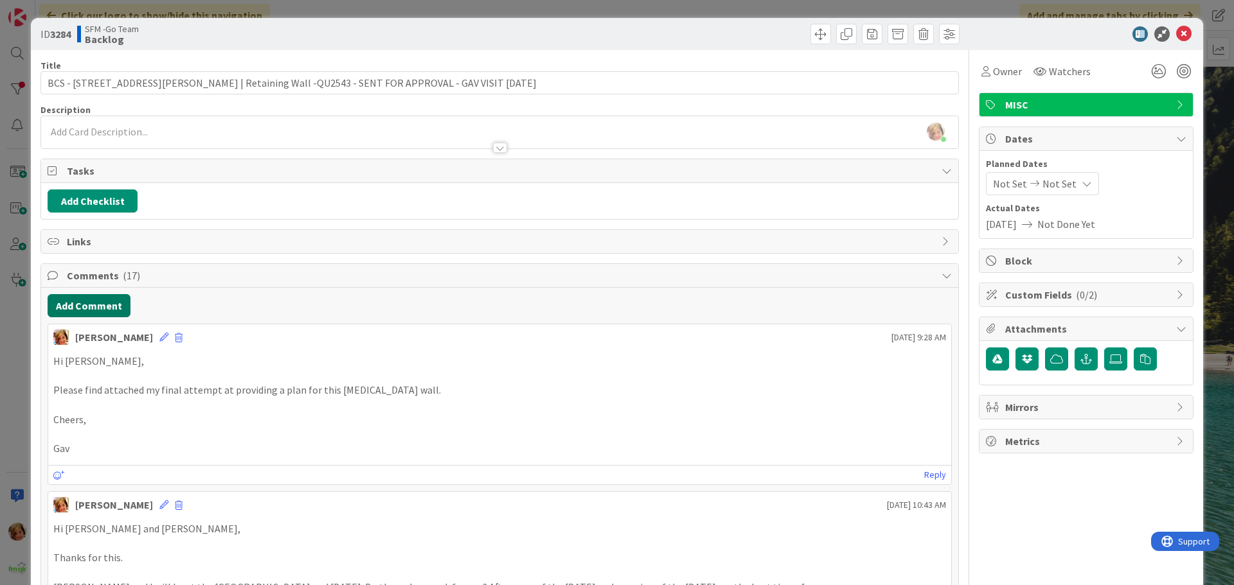
click at [106, 312] on button "Add Comment" at bounding box center [89, 305] width 83 height 23
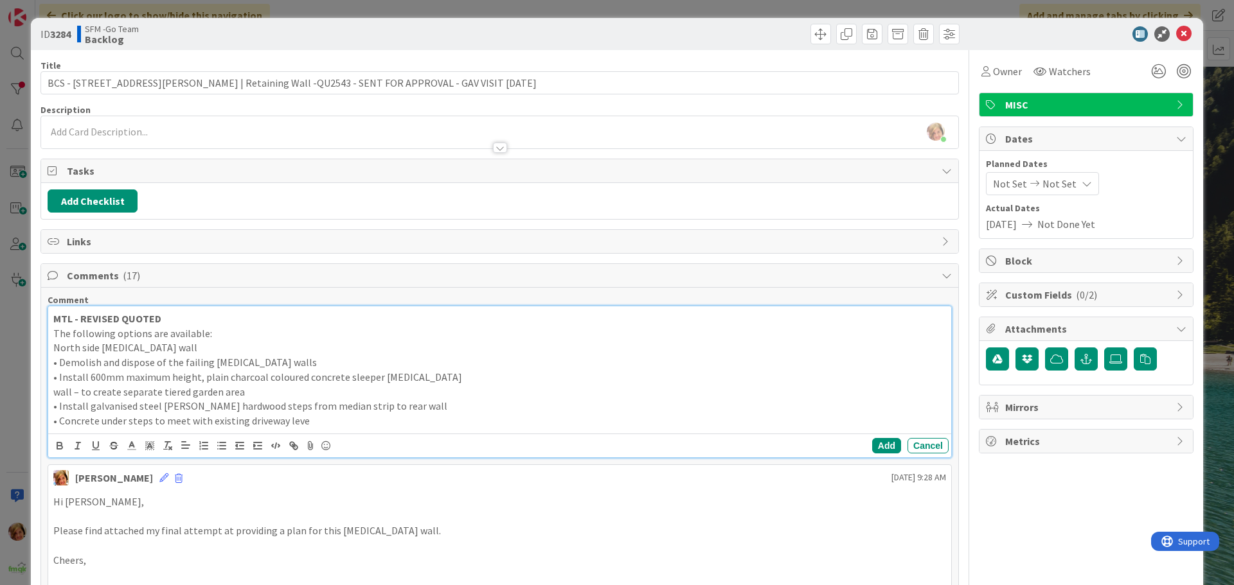
click at [318, 425] on p "• Concrete under steps to meet with existing driveway leve" at bounding box center [499, 421] width 893 height 15
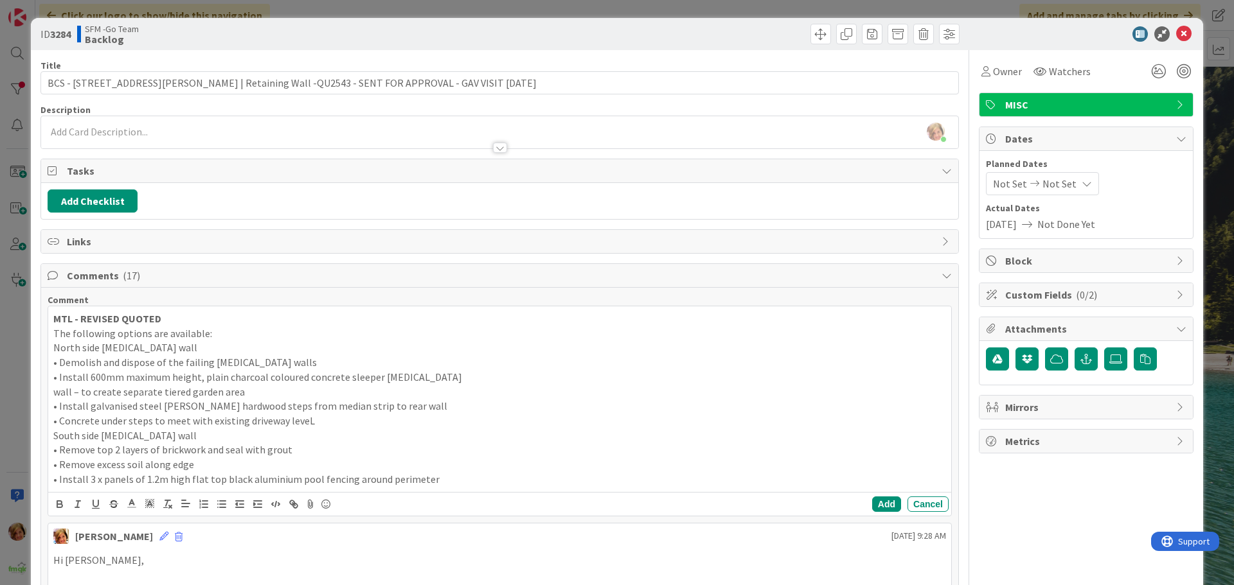
scroll to position [257, 0]
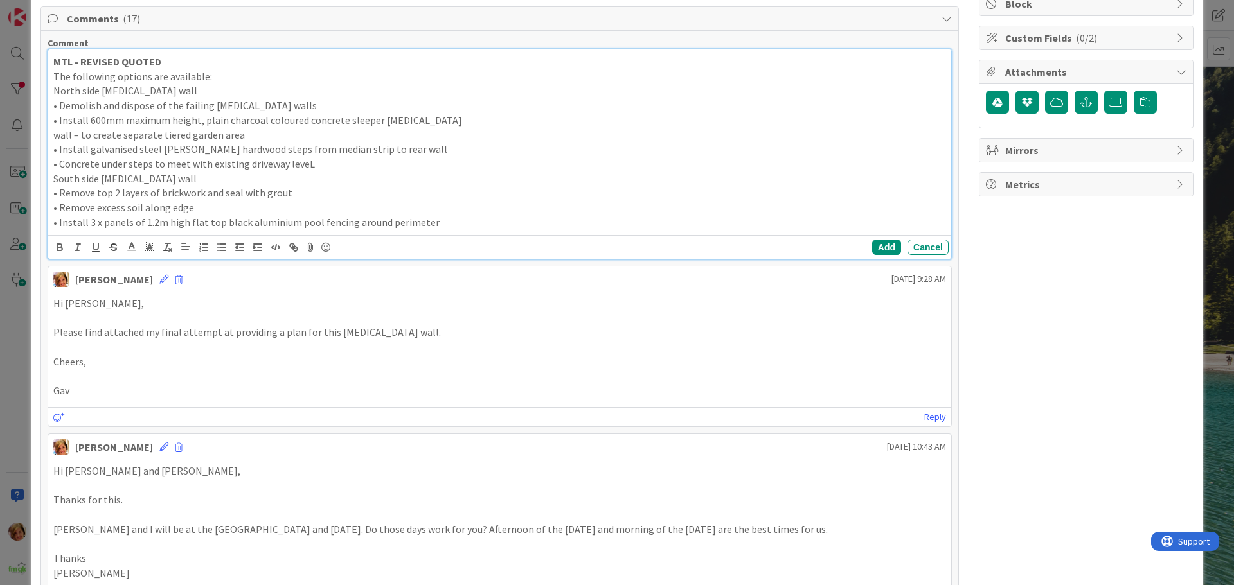
drag, startPoint x: 441, startPoint y: 217, endPoint x: 445, endPoint y: 225, distance: 9.5
click at [441, 217] on p "• Install 3 x panels of 1.2m high flat top black aluminium pool fencing around …" at bounding box center [499, 222] width 893 height 15
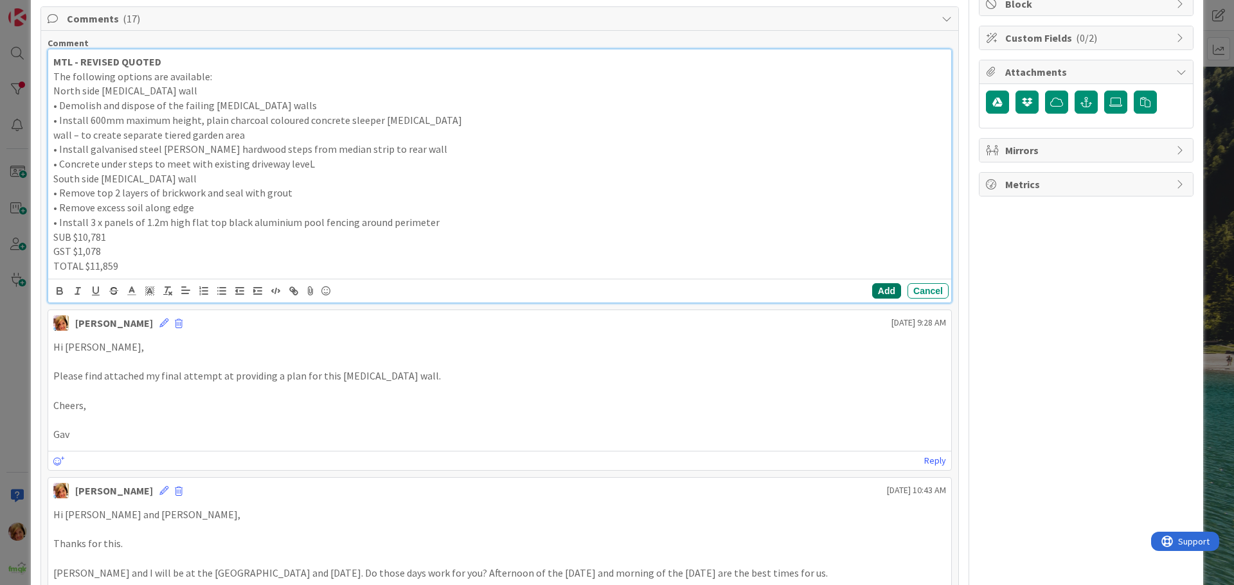
drag, startPoint x: 874, startPoint y: 292, endPoint x: 852, endPoint y: 291, distance: 21.9
click at [874, 291] on button "Add" at bounding box center [886, 290] width 29 height 15
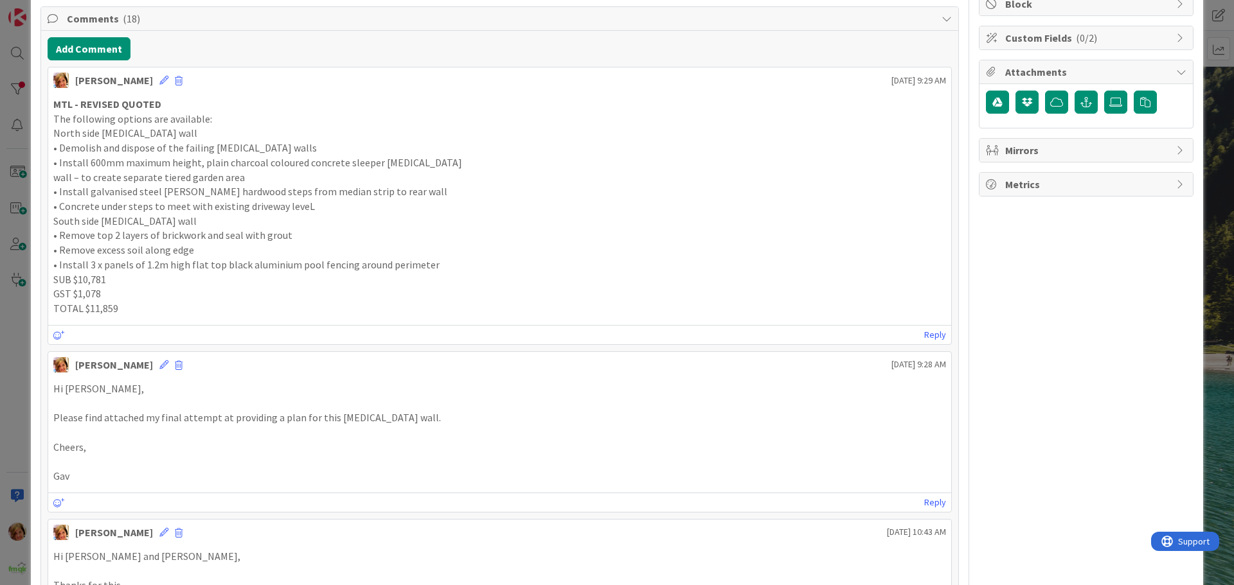
scroll to position [0, 0]
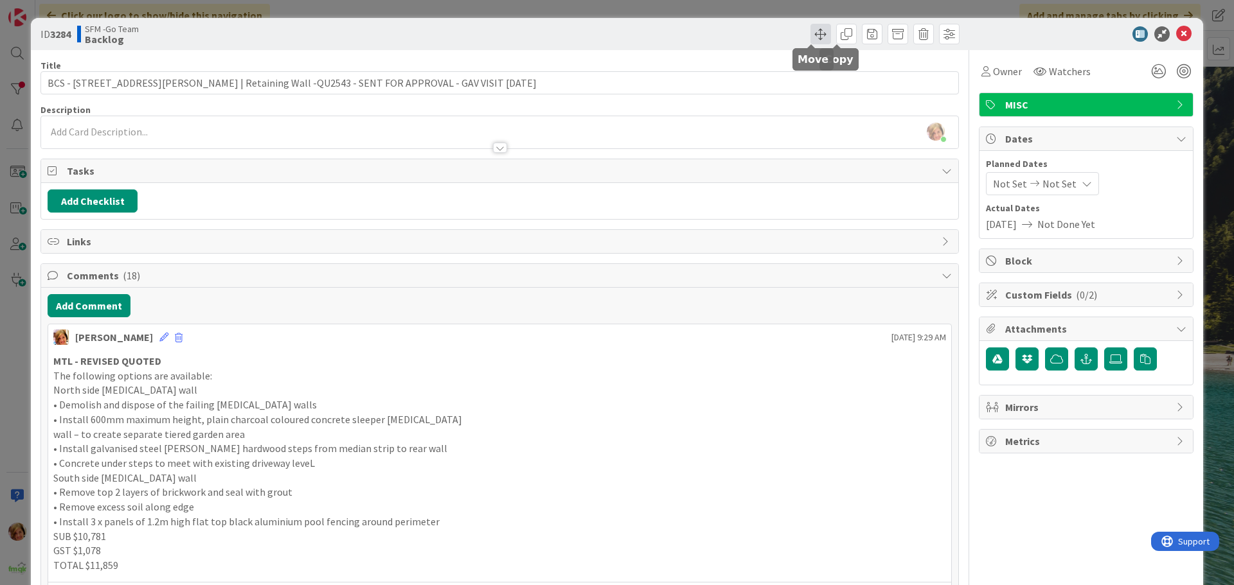
click at [812, 28] on span at bounding box center [820, 34] width 21 height 21
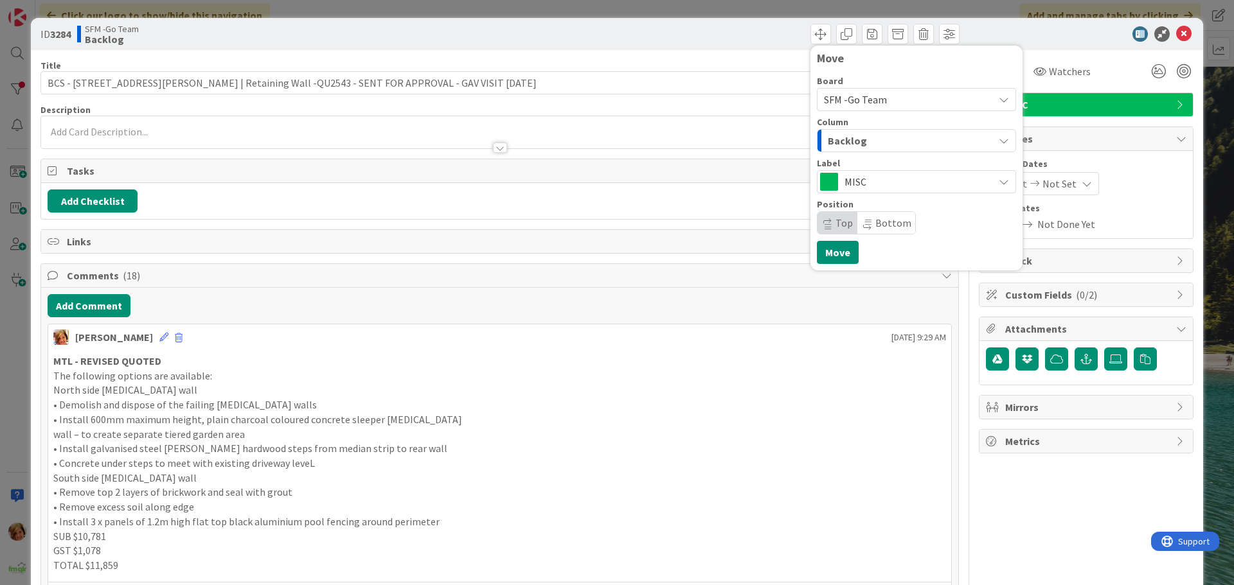
click at [874, 141] on div "Backlog" at bounding box center [908, 140] width 169 height 21
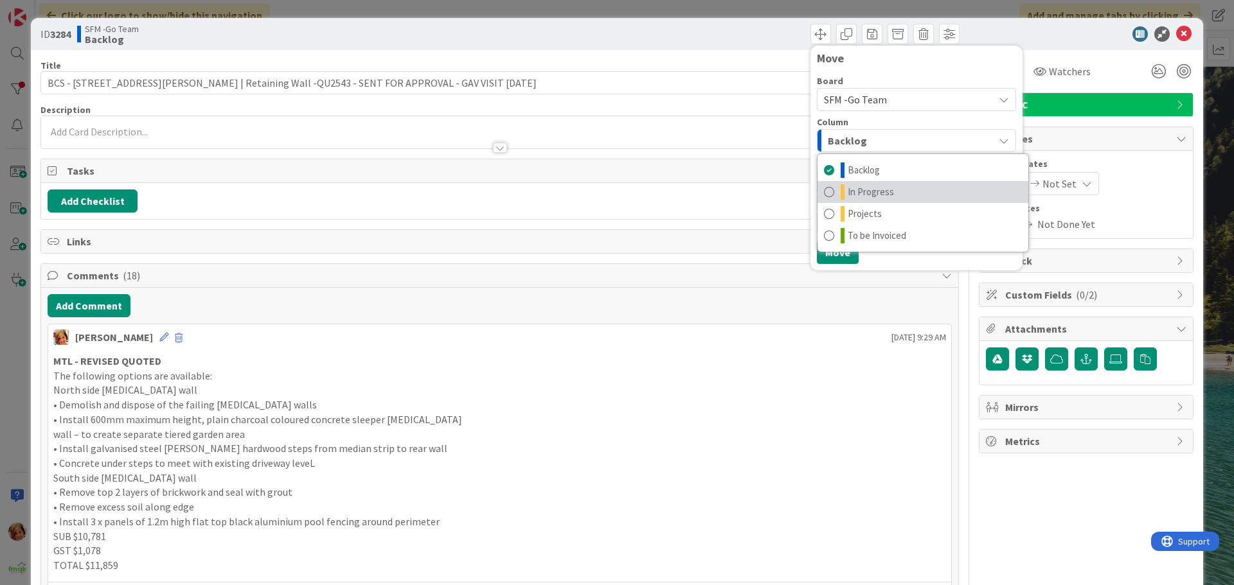
drag, startPoint x: 863, startPoint y: 191, endPoint x: 858, endPoint y: 206, distance: 14.8
click at [863, 191] on span "In Progress" at bounding box center [871, 191] width 46 height 15
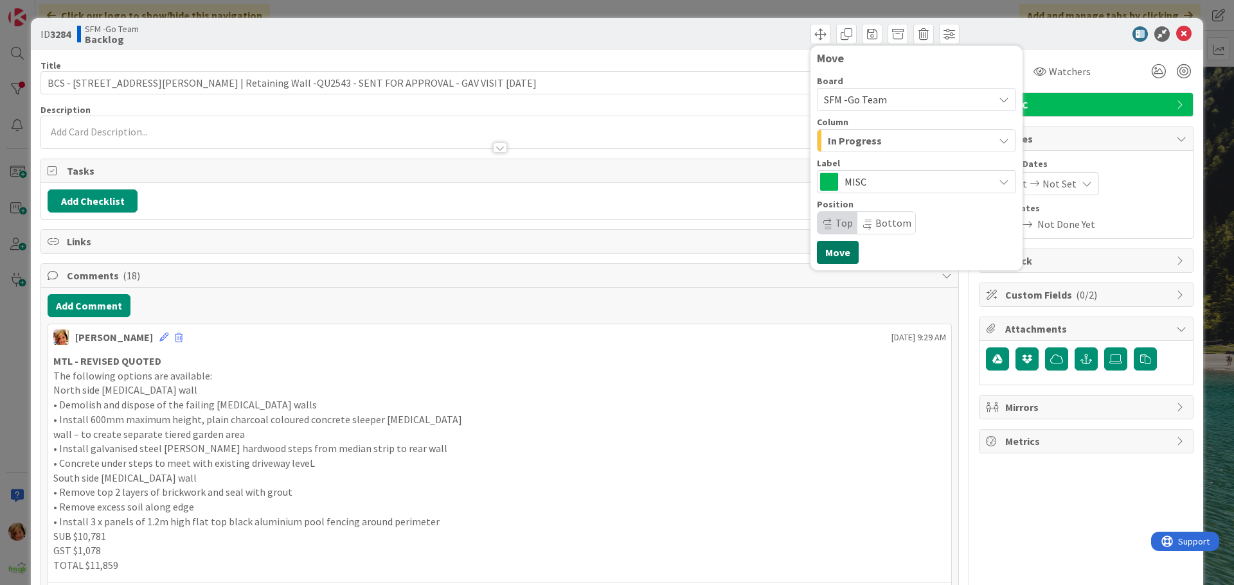
click at [826, 250] on button "Move" at bounding box center [838, 252] width 42 height 23
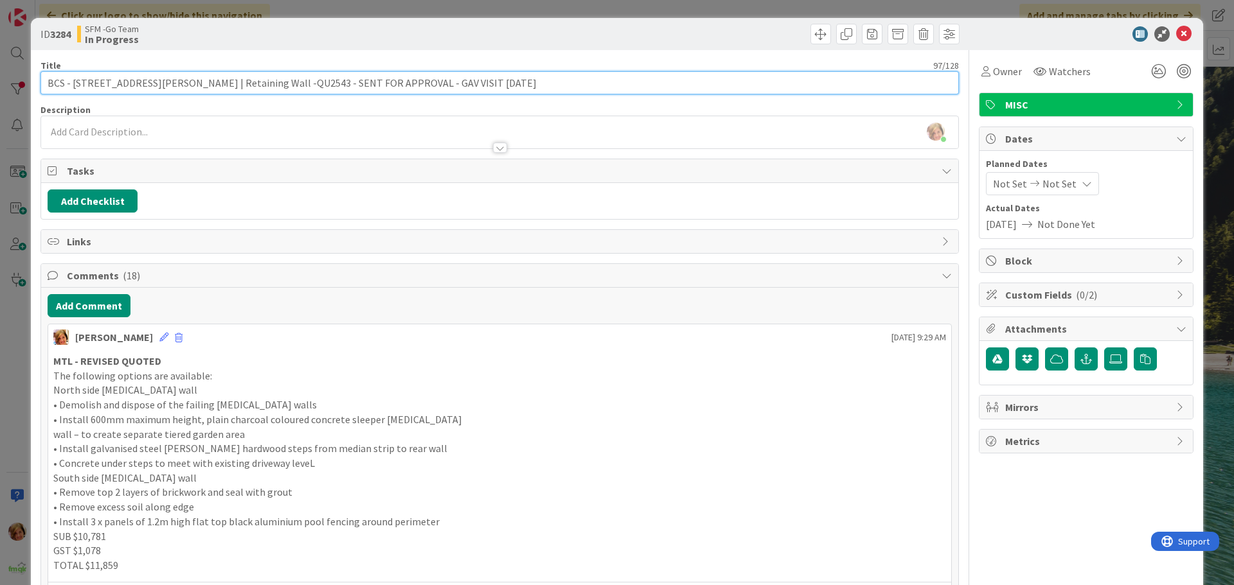
drag, startPoint x: 550, startPoint y: 85, endPoint x: 321, endPoint y: 87, distance: 229.4
click at [321, 87] on input "BCS - 50 STEVENSON ST PADDINGTON | Retaining Wall -QU2543 - SENT FOR APPROVAL -…" at bounding box center [499, 82] width 918 height 23
type input "BCS - [STREET_ADDRESS][PERSON_NAME] | Retaining Wall -QU2543 -[PERSON_NAME] TO …"
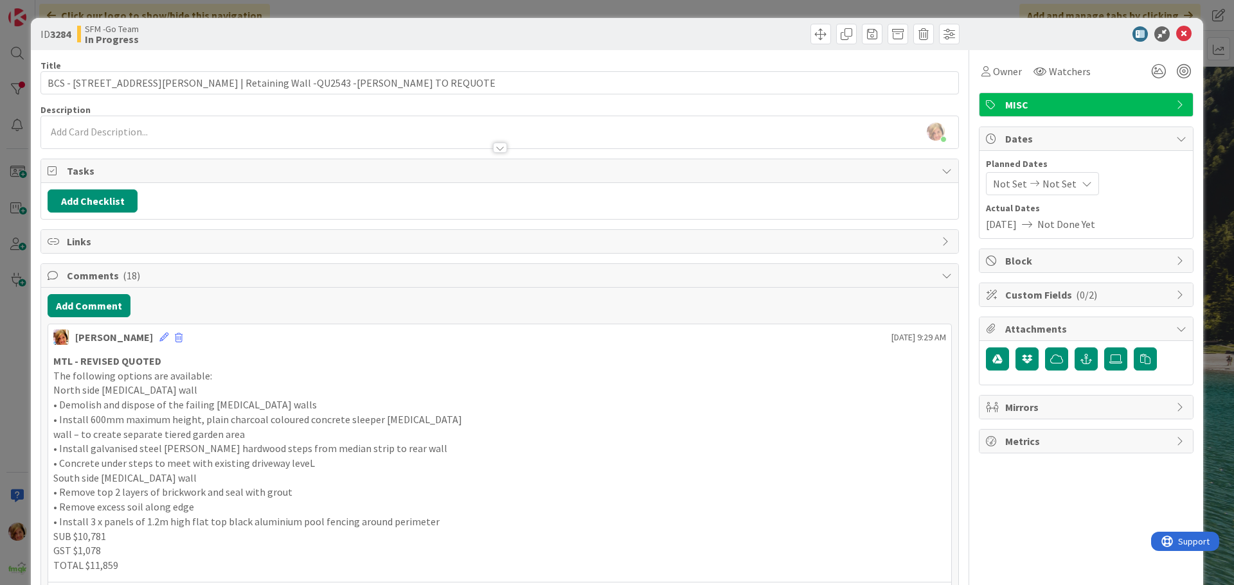
drag, startPoint x: 621, startPoint y: 60, endPoint x: 678, endPoint y: 60, distance: 57.2
click at [621, 60] on div "Title 75 / 128" at bounding box center [499, 66] width 918 height 12
click at [1176, 35] on icon at bounding box center [1183, 33] width 15 height 15
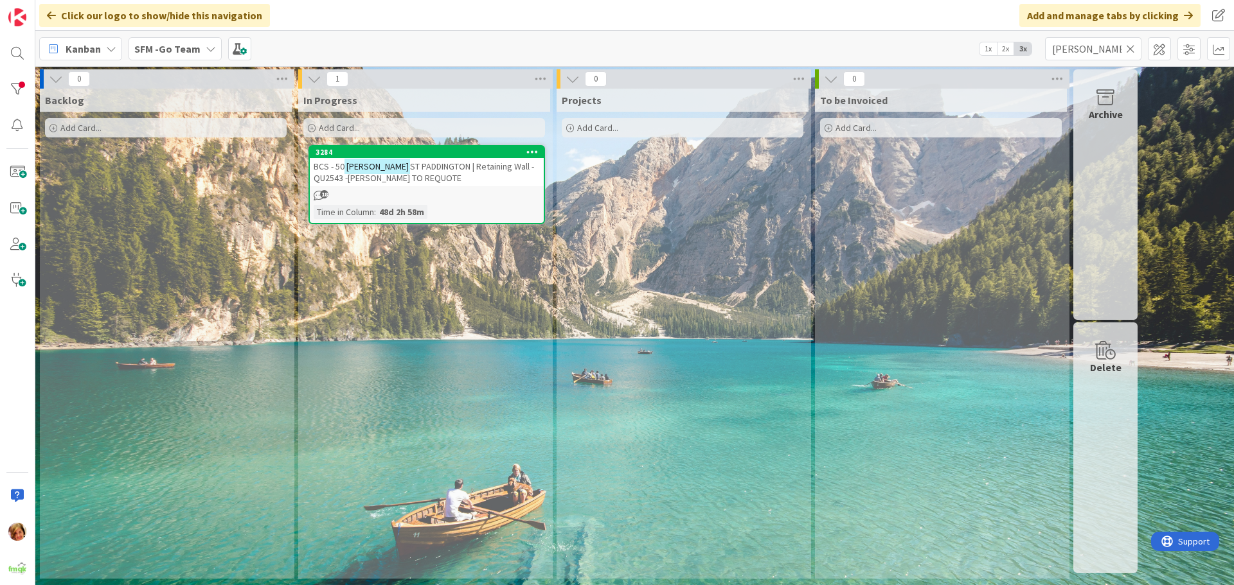
click at [1130, 45] on icon at bounding box center [1130, 49] width 9 height 12
click at [1130, 45] on input "text" at bounding box center [1093, 48] width 96 height 23
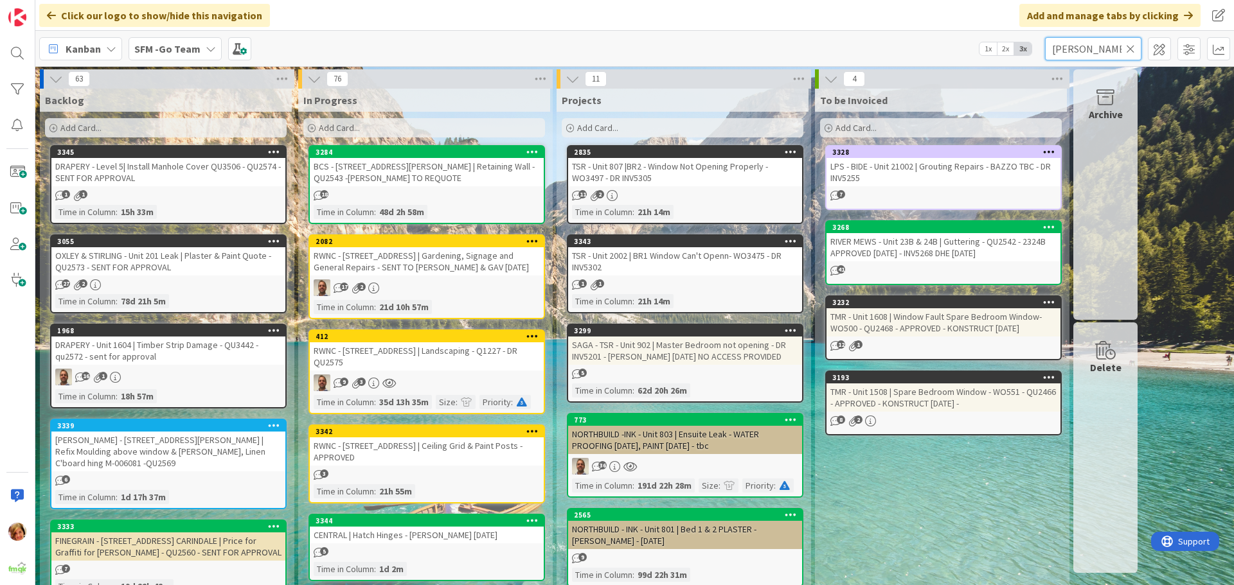
type input "HOOPER"
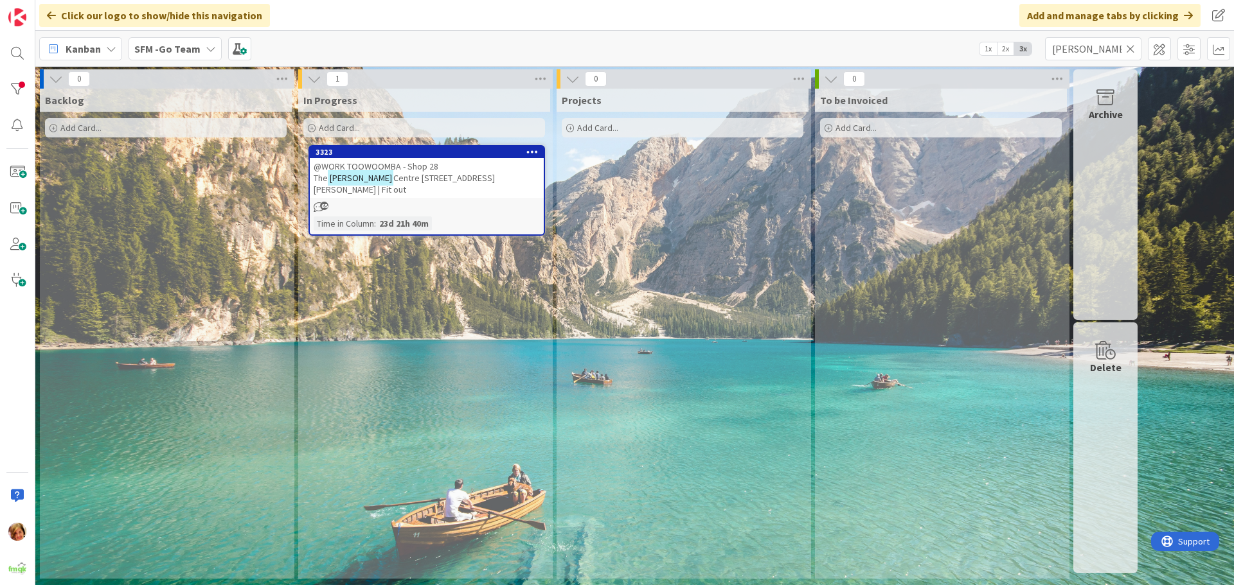
click at [371, 164] on span "@WORK TOOWOOMBA - Shop 28 The" at bounding box center [376, 172] width 125 height 23
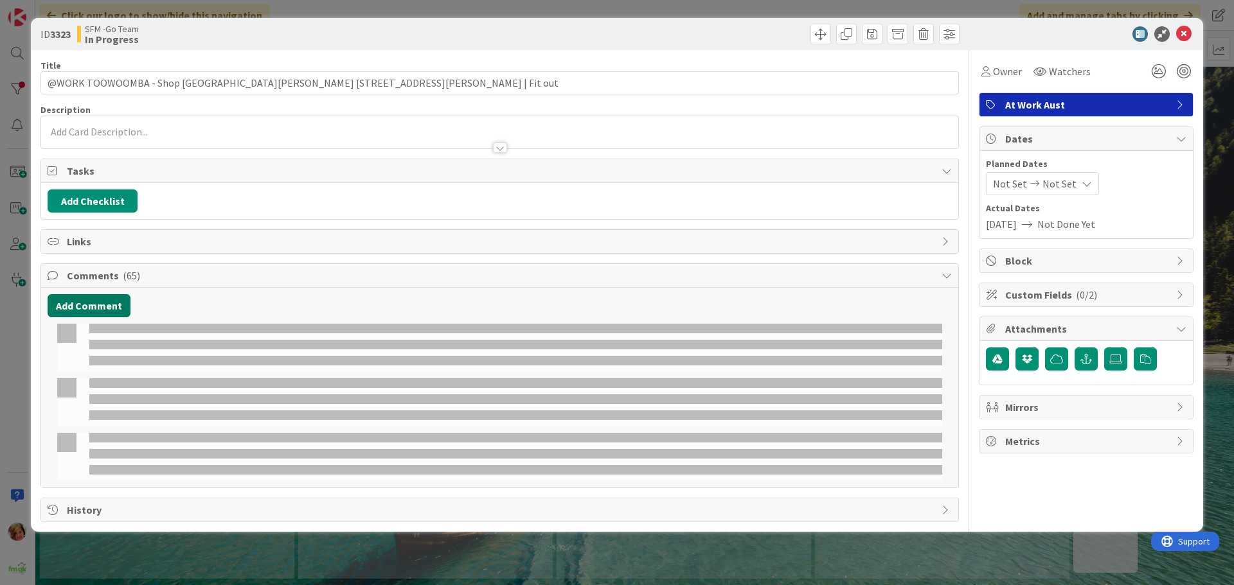
click at [97, 298] on button "Add Comment" at bounding box center [89, 305] width 83 height 23
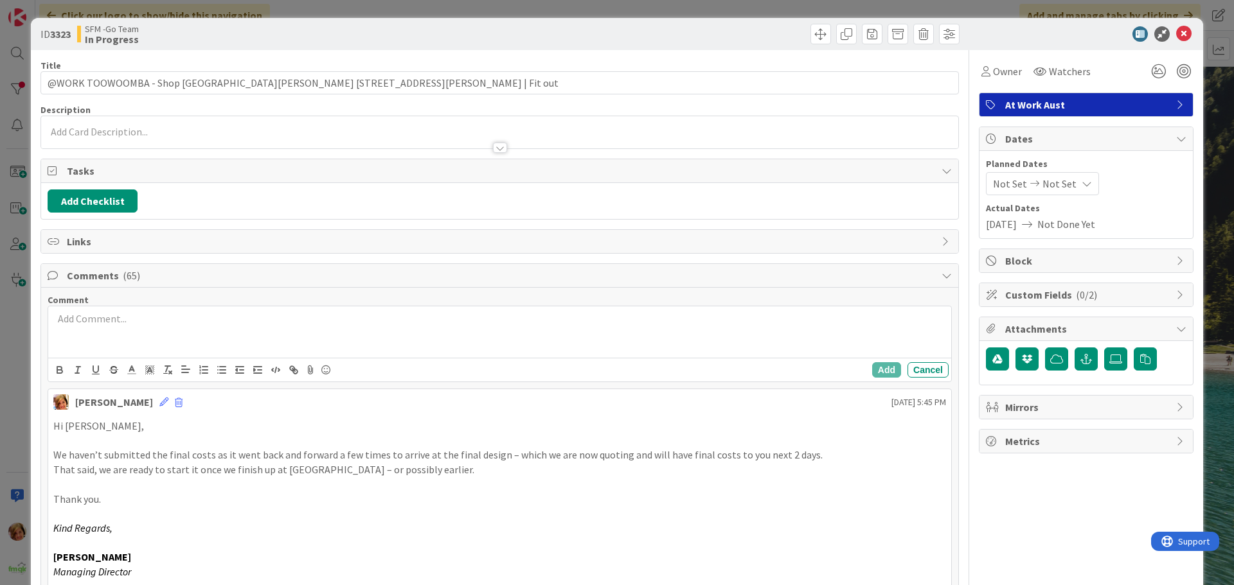
click at [79, 303] on span "Comment" at bounding box center [68, 300] width 41 height 12
drag, startPoint x: 172, startPoint y: 334, endPoint x: 167, endPoint y: 327, distance: 8.7
click at [172, 334] on div at bounding box center [499, 332] width 903 height 51
paste div
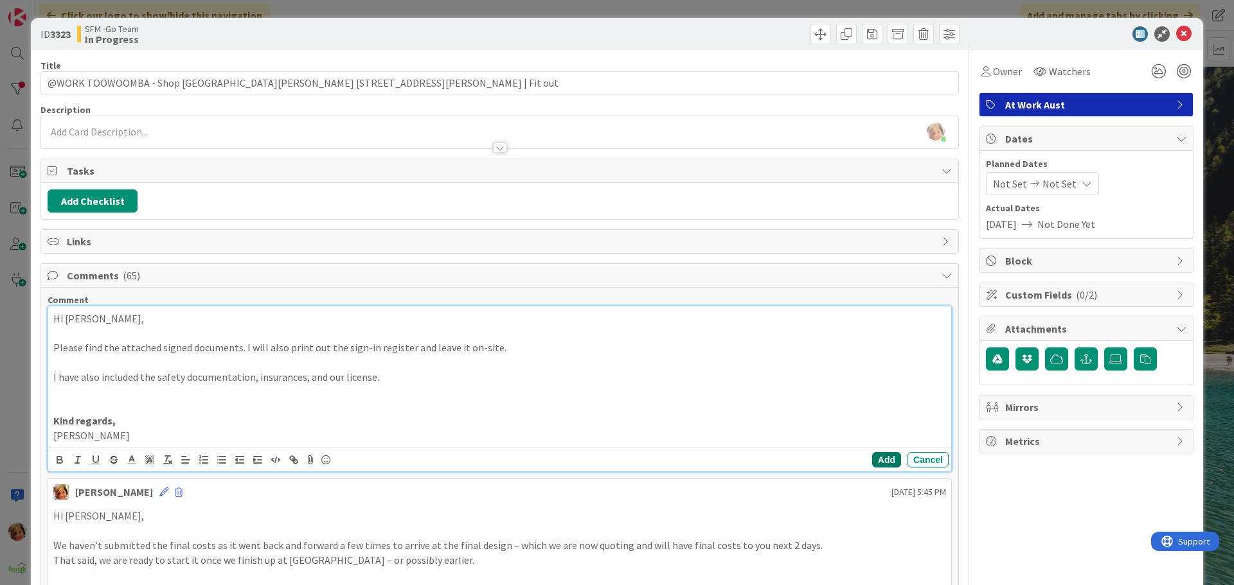
click at [872, 461] on button "Add" at bounding box center [886, 459] width 29 height 15
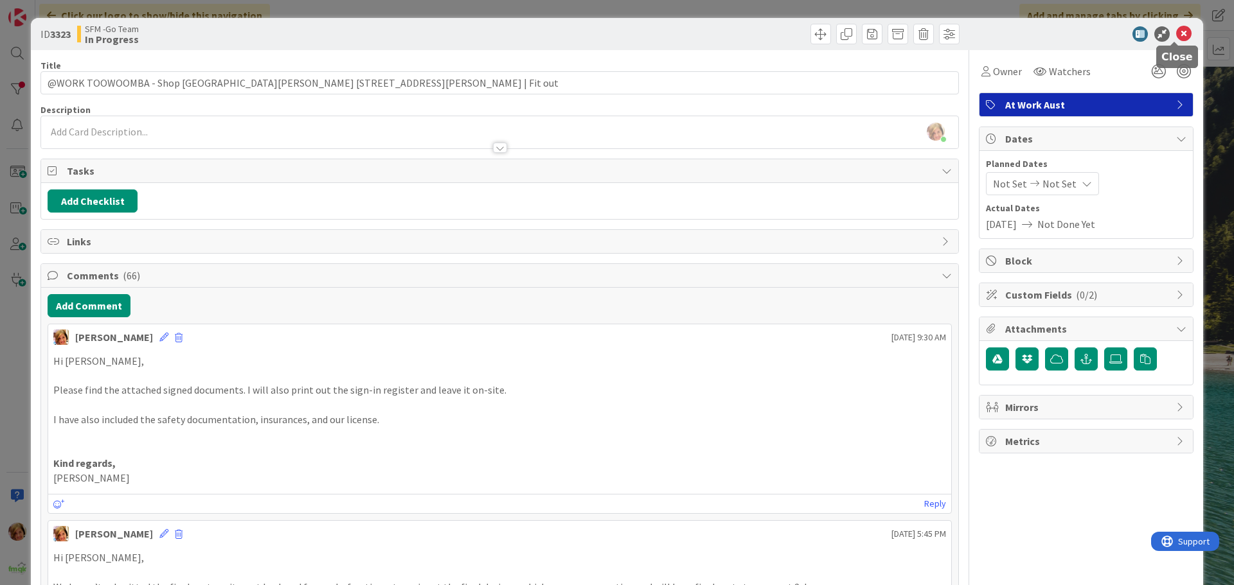
click at [1176, 37] on icon at bounding box center [1183, 33] width 15 height 15
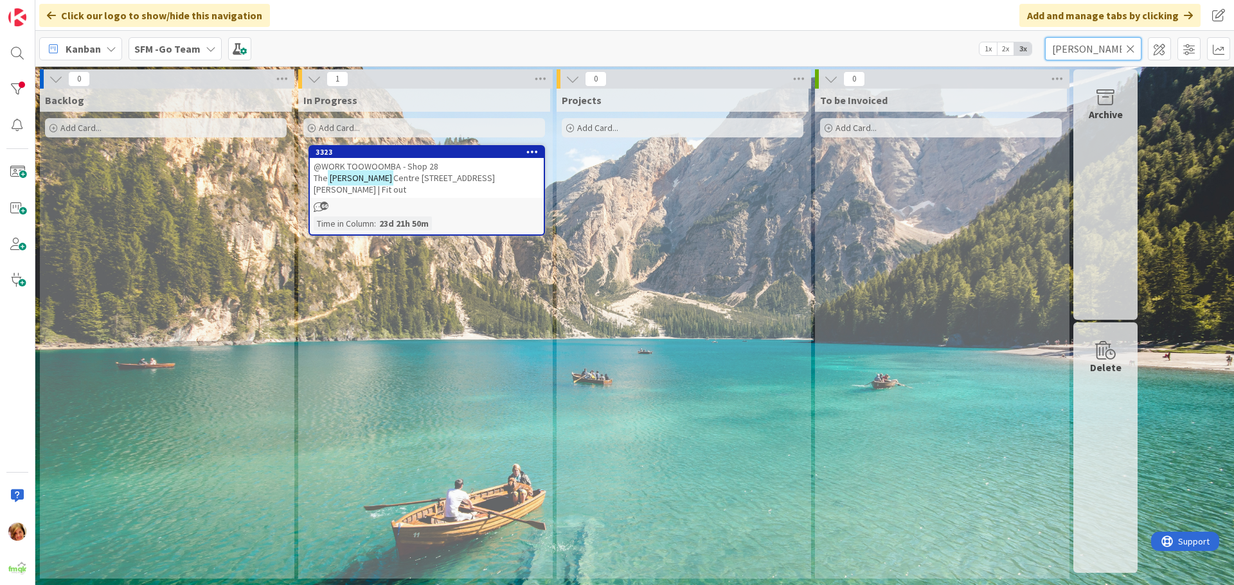
click at [1096, 46] on input "HOOPER" at bounding box center [1093, 48] width 96 height 23
type input "H"
type input "ARUNDEL"
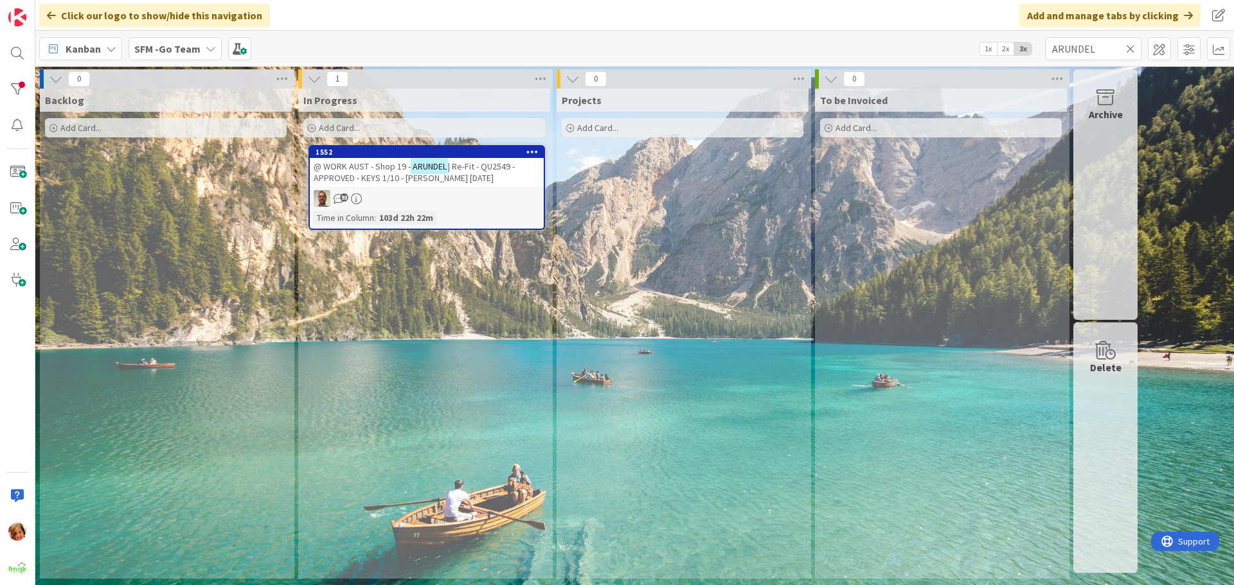
click at [382, 172] on span "| Re-Fit - QU2549 - APPROVED - KEYS 1/10 - NEIL 13.10.25" at bounding box center [414, 172] width 201 height 23
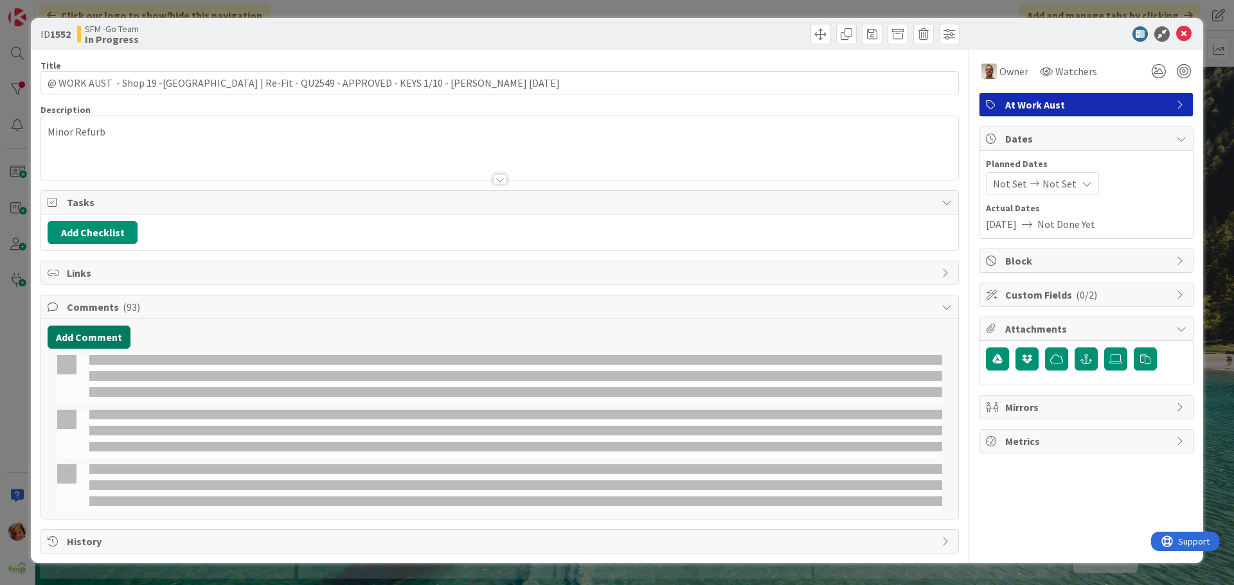
click at [95, 342] on button "Add Comment" at bounding box center [89, 337] width 83 height 23
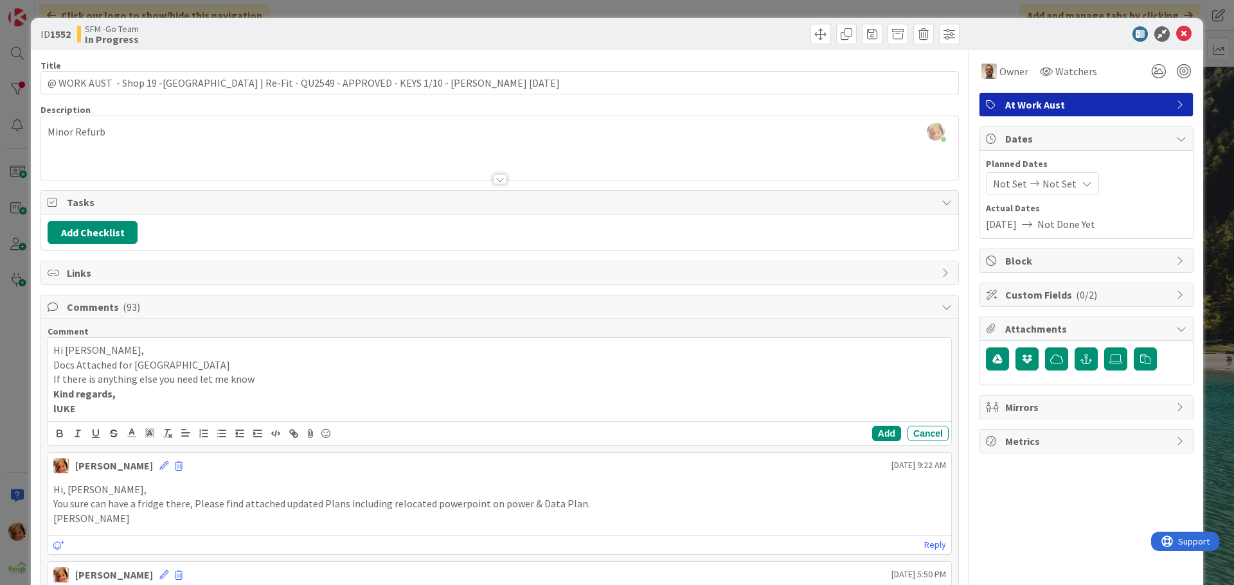
click at [65, 411] on strong "lUKE" at bounding box center [64, 408] width 22 height 13
click at [82, 408] on p "lUKE" at bounding box center [499, 409] width 893 height 15
click at [877, 432] on button "Add" at bounding box center [886, 433] width 29 height 15
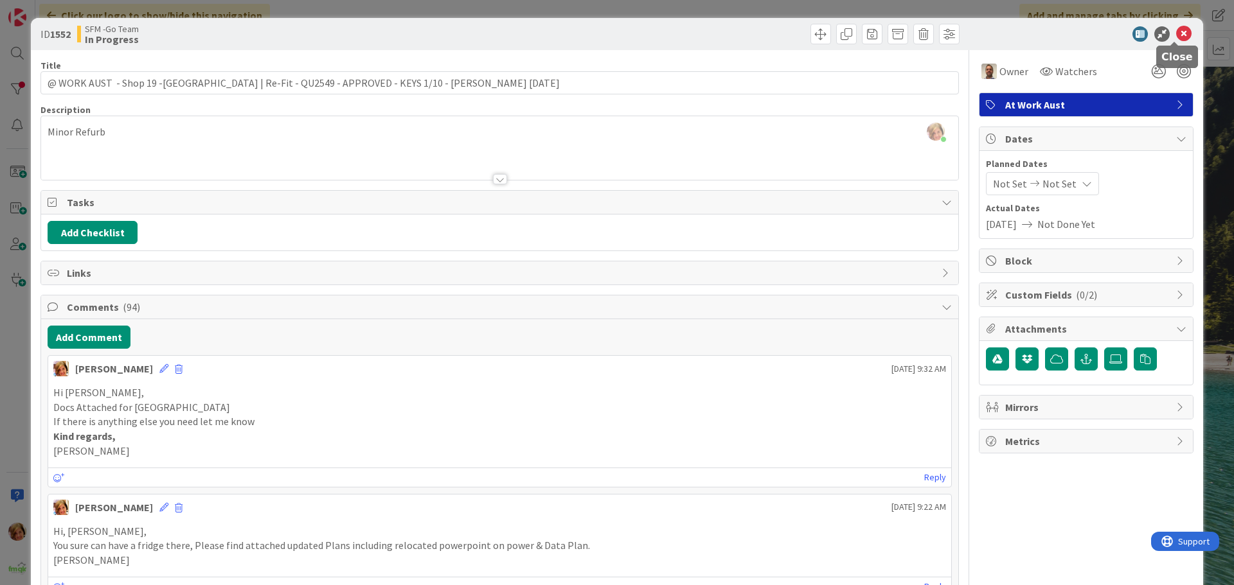
click at [1176, 31] on icon at bounding box center [1183, 33] width 15 height 15
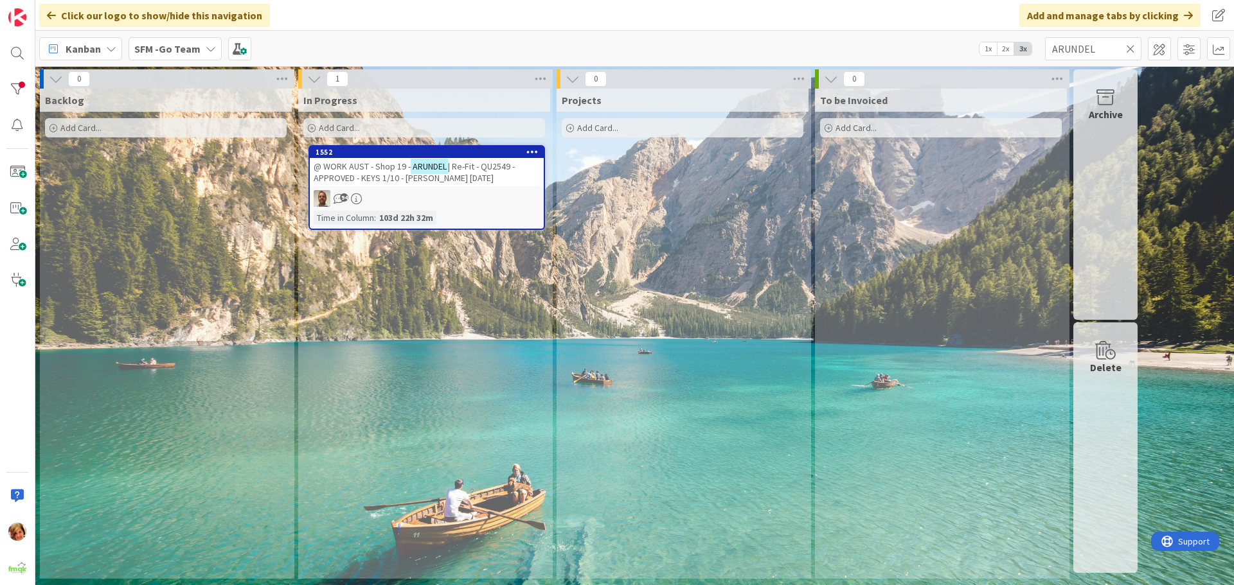
click at [1131, 46] on icon at bounding box center [1130, 49] width 9 height 12
click at [1130, 46] on input "text" at bounding box center [1093, 48] width 96 height 23
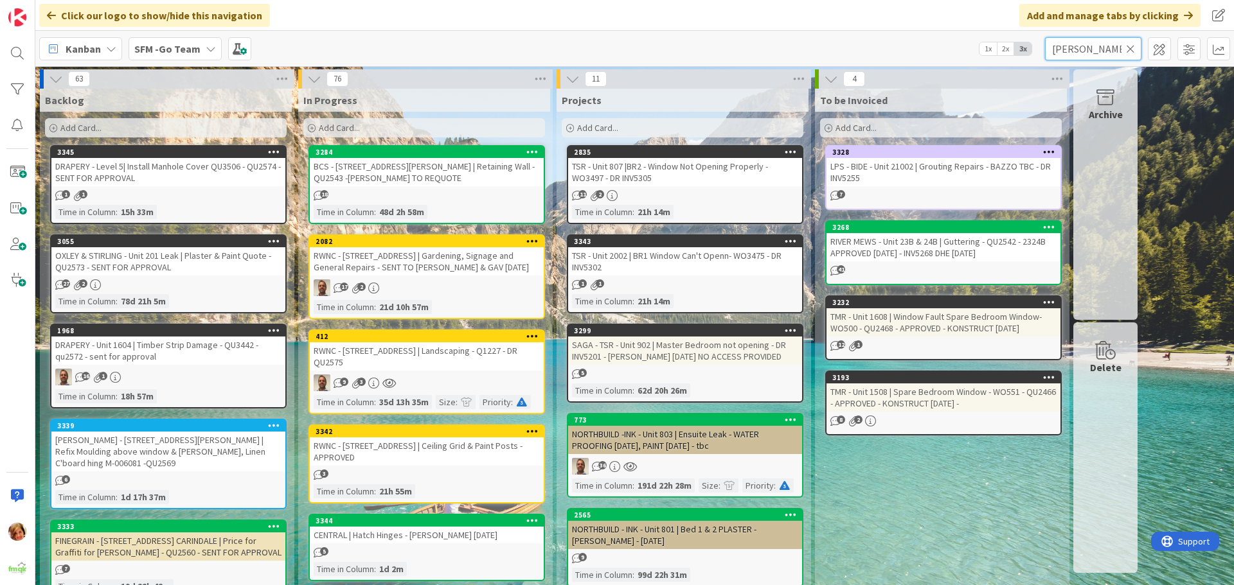
type input "HOOPER"
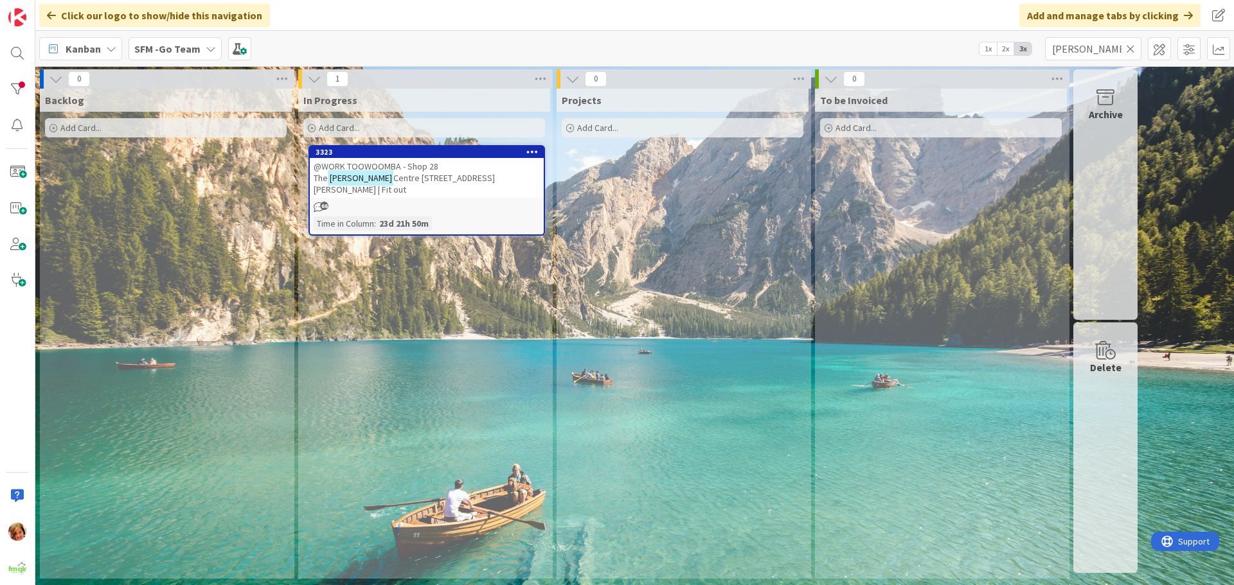
click at [400, 167] on span "@WORK TOOWOOMBA - Shop 28 The" at bounding box center [376, 172] width 125 height 23
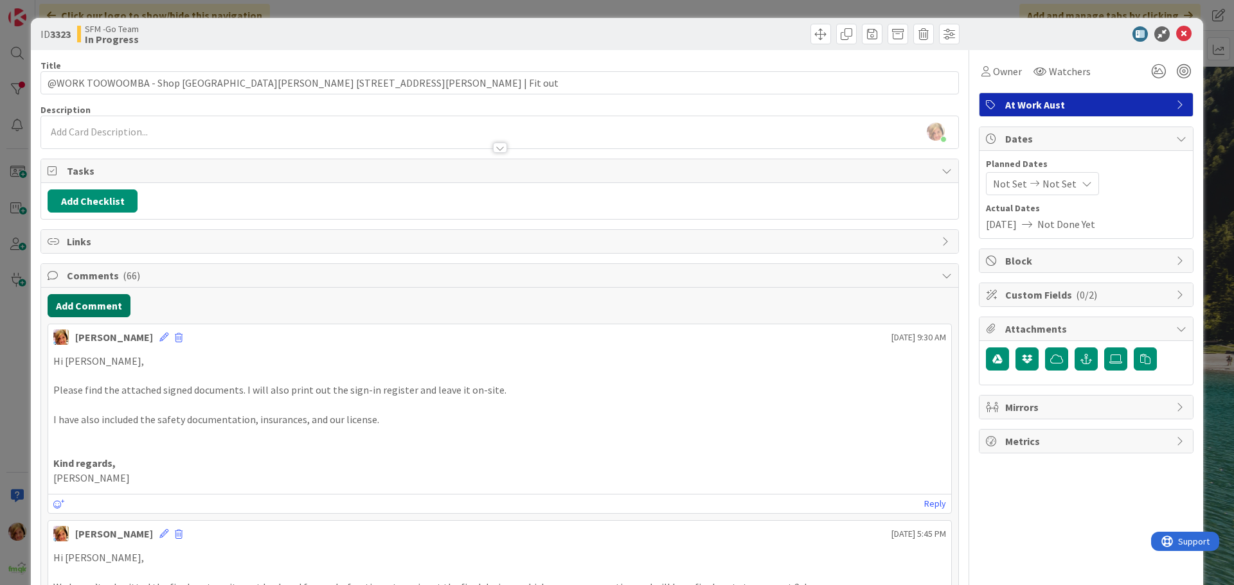
click at [75, 303] on button "Add Comment" at bounding box center [89, 305] width 83 height 23
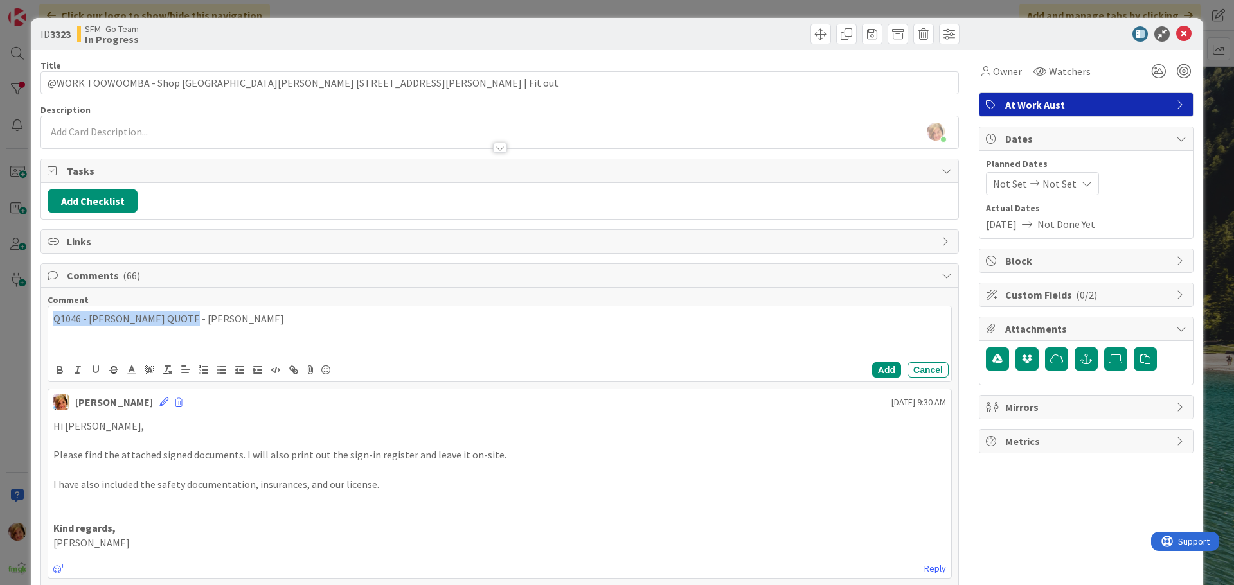
drag, startPoint x: 211, startPoint y: 319, endPoint x: 54, endPoint y: 323, distance: 156.8
click at [54, 323] on p "Q1046 - HOOPER QUOTE - LUKE" at bounding box center [499, 319] width 893 height 15
click at [879, 368] on button "Add" at bounding box center [886, 369] width 29 height 15
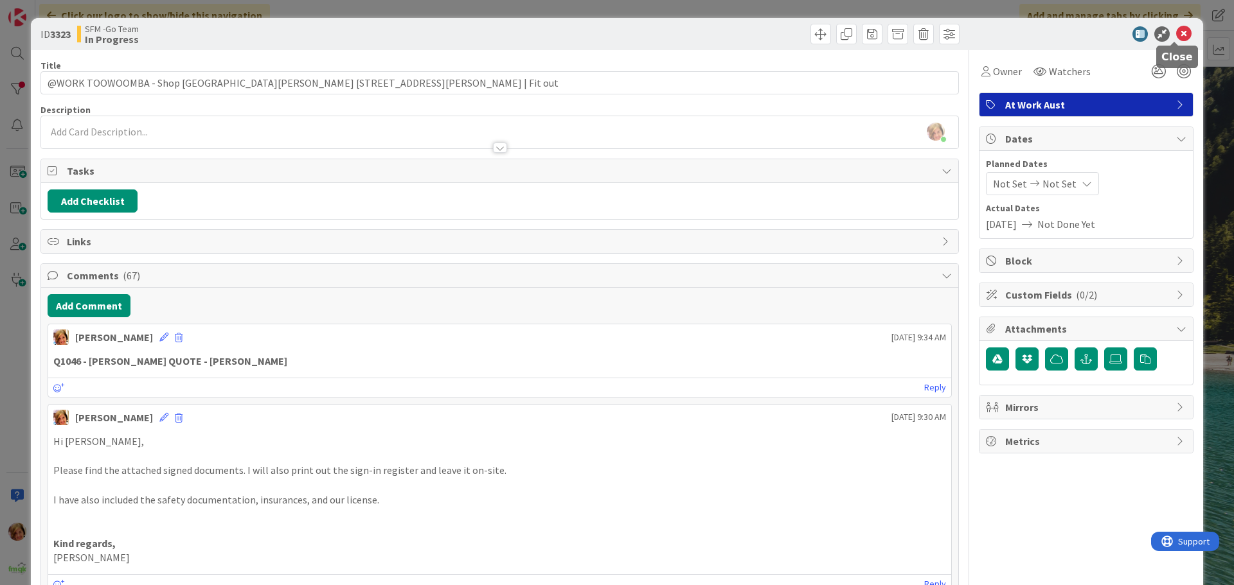
drag, startPoint x: 1175, startPoint y: 31, endPoint x: 1155, endPoint y: 34, distance: 19.4
click at [1176, 31] on icon at bounding box center [1183, 33] width 15 height 15
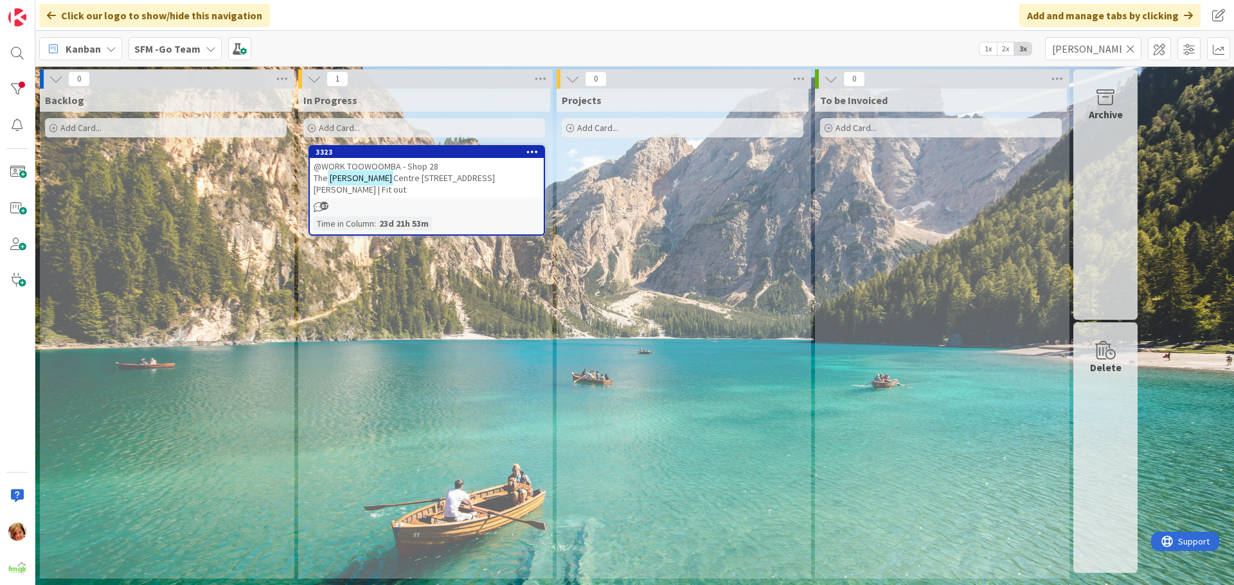
click at [1128, 47] on icon at bounding box center [1130, 49] width 9 height 12
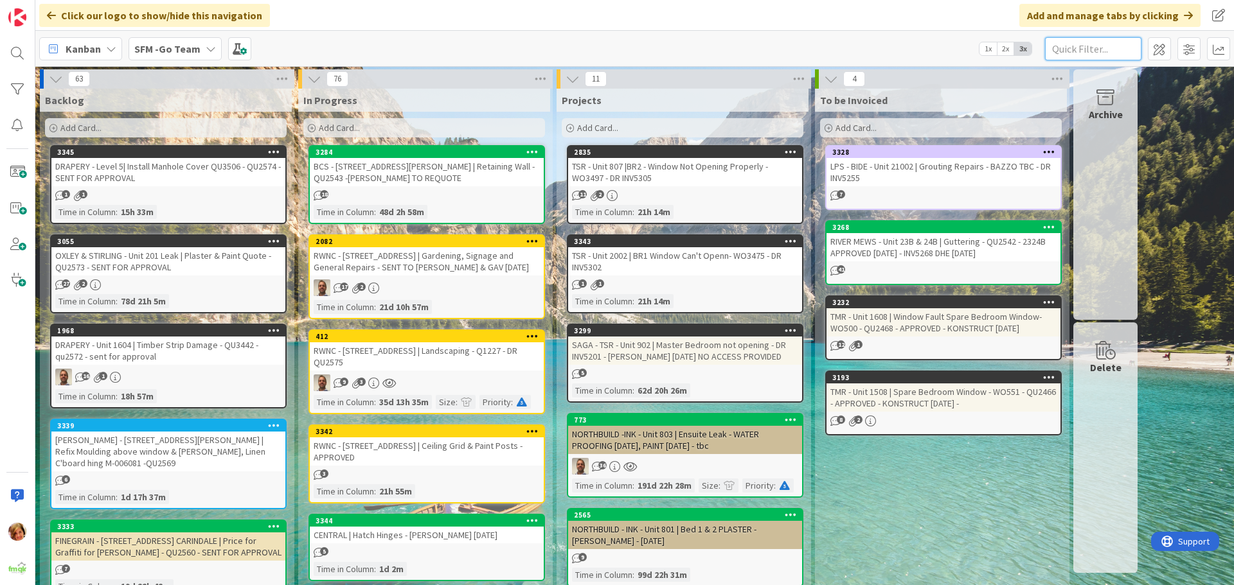
click at [1106, 50] on input "text" at bounding box center [1093, 48] width 96 height 23
type input "BANYO"
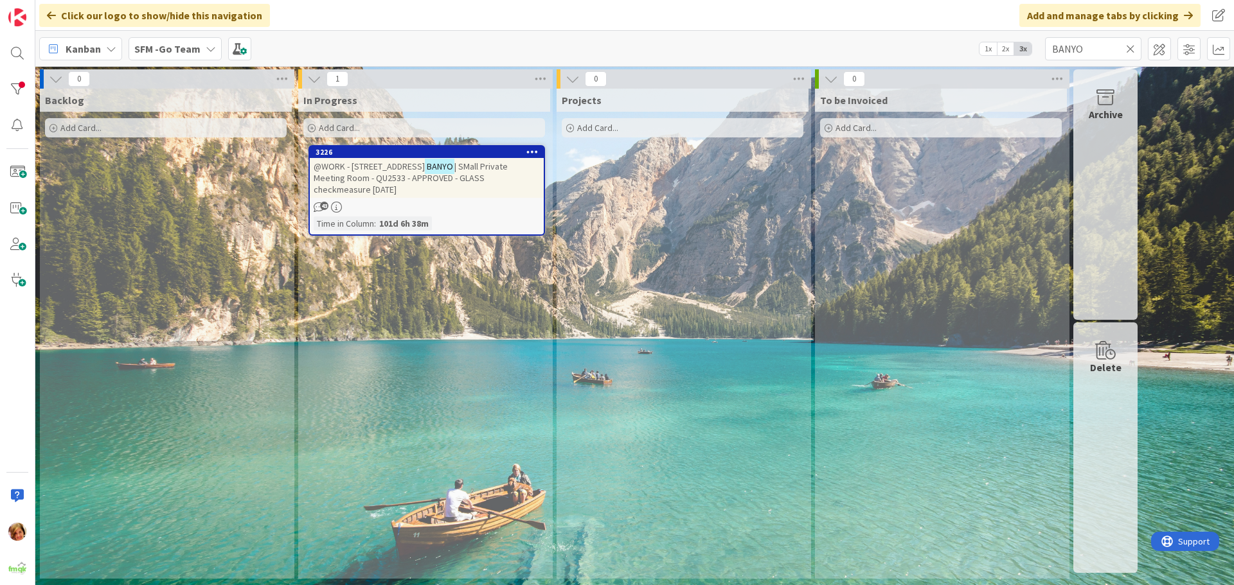
click at [406, 167] on span "@WORK - 7/299 St Vincents Rd" at bounding box center [369, 167] width 111 height 12
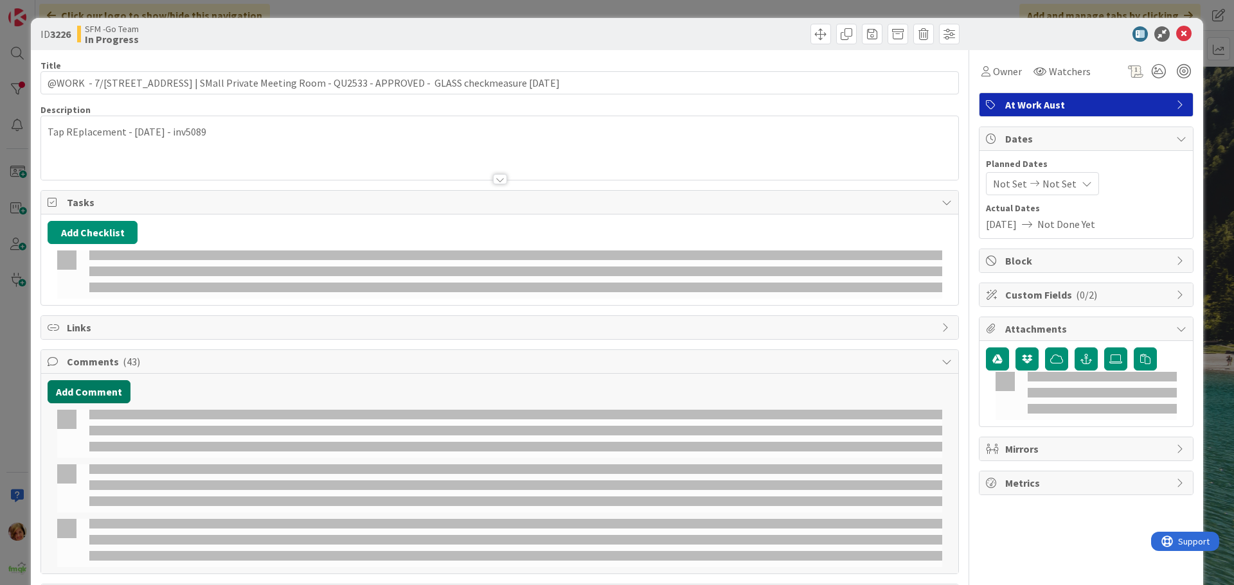
click at [97, 380] on button "Add Comment" at bounding box center [89, 391] width 83 height 23
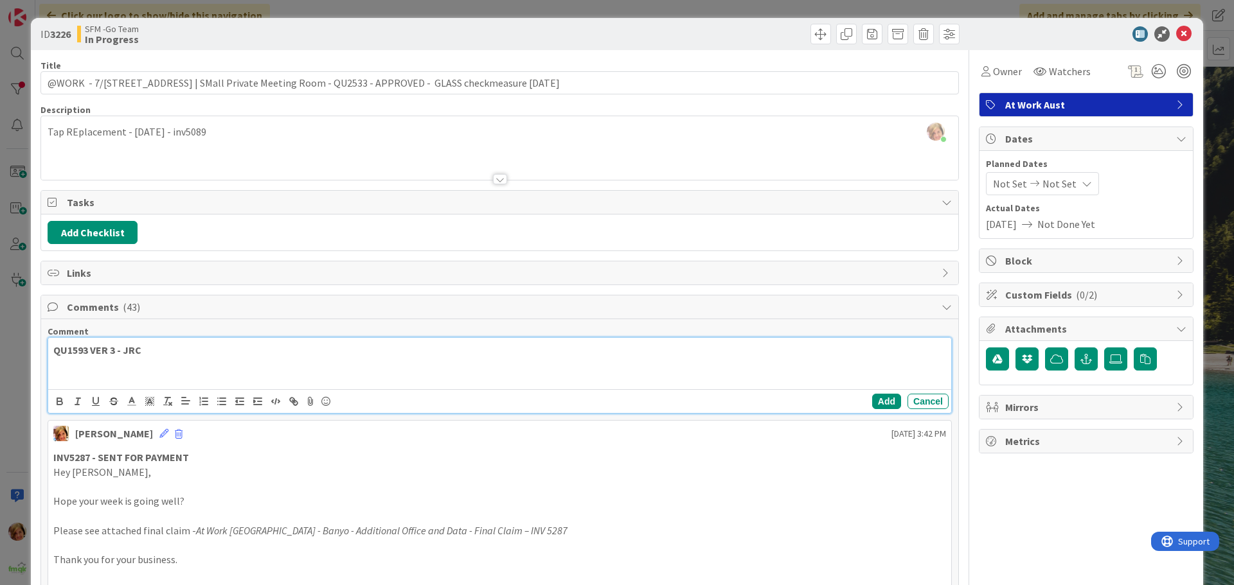
click at [156, 344] on p "QU1593 VER 3 - JRC" at bounding box center [499, 350] width 893 height 15
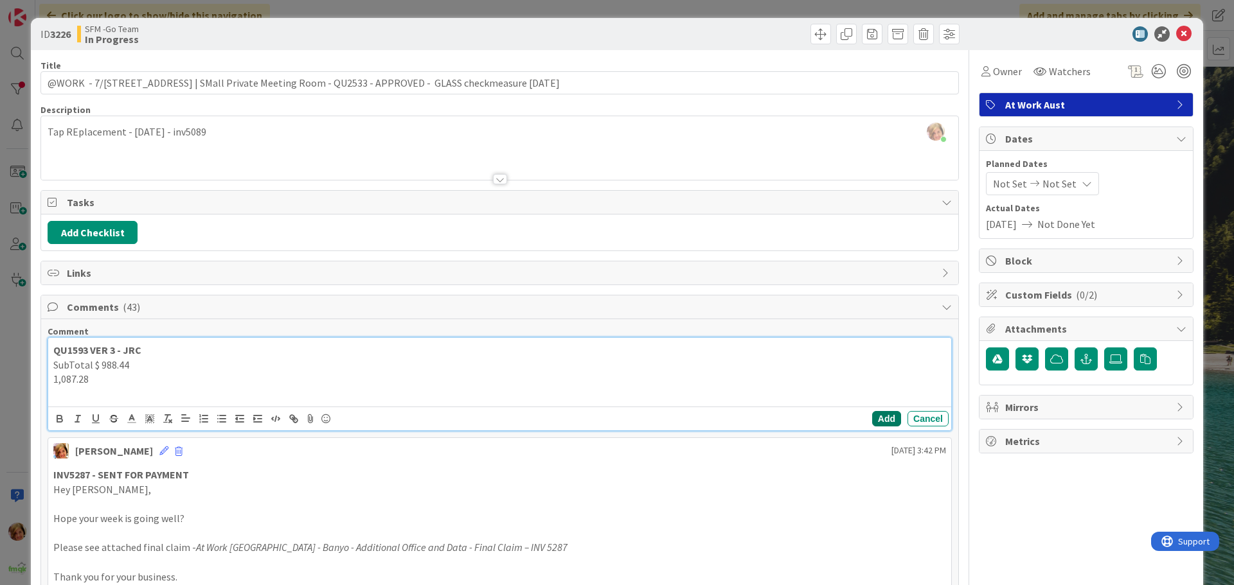
click at [874, 418] on button "Add" at bounding box center [886, 418] width 29 height 15
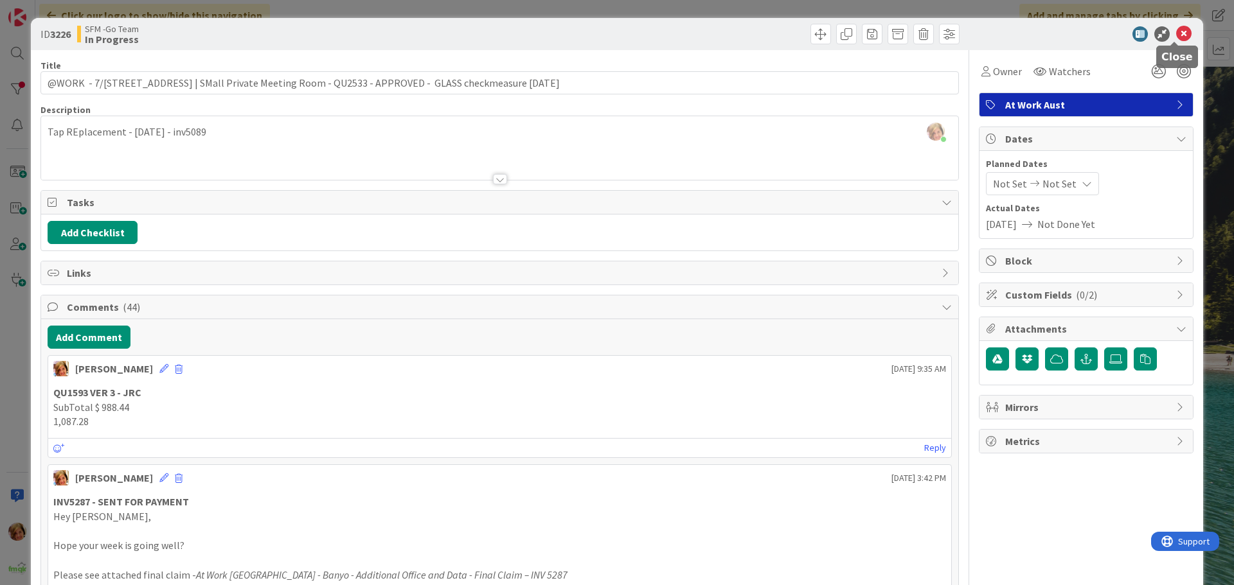
click at [1177, 30] on icon at bounding box center [1183, 33] width 15 height 15
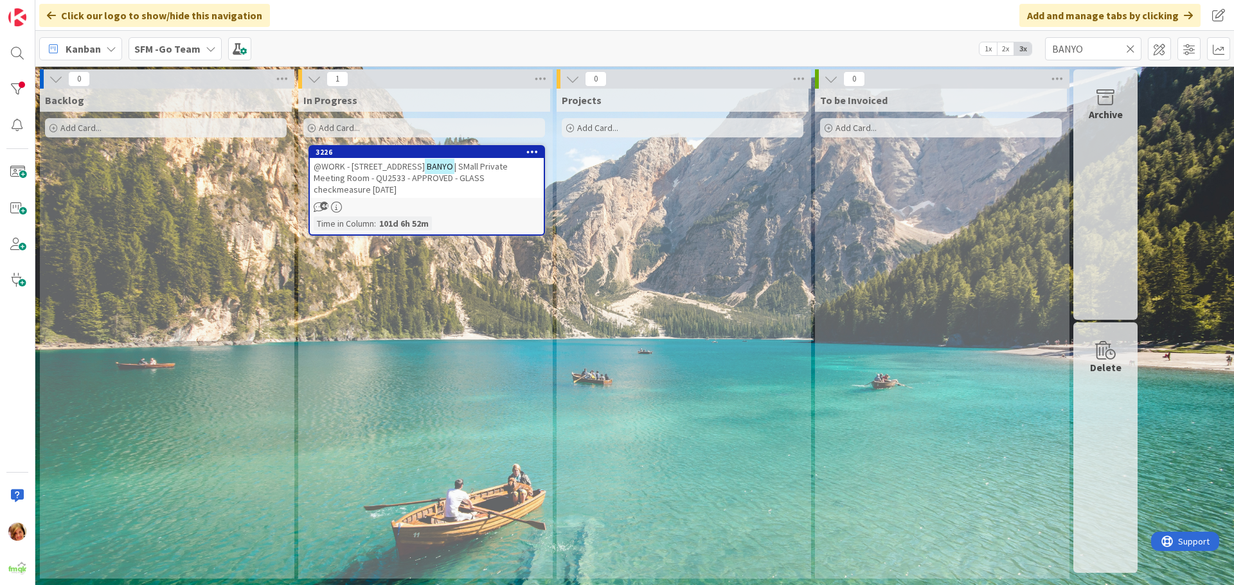
click at [1130, 46] on icon at bounding box center [1130, 49] width 9 height 12
click at [1130, 46] on input "text" at bounding box center [1093, 48] width 96 height 23
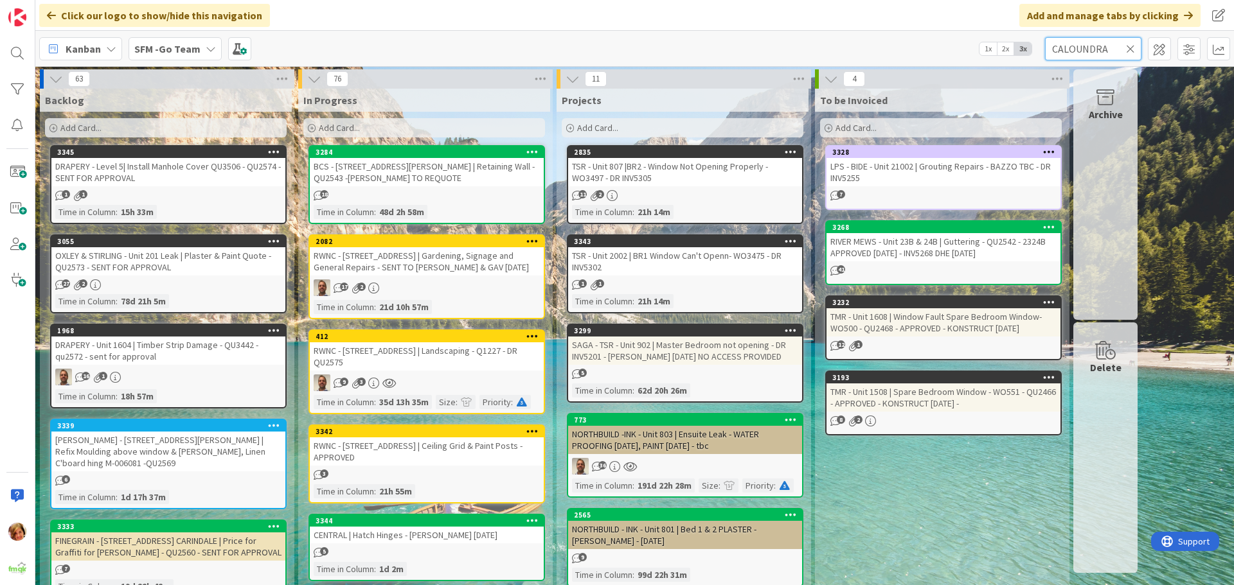
type input "CALOUNDRA"
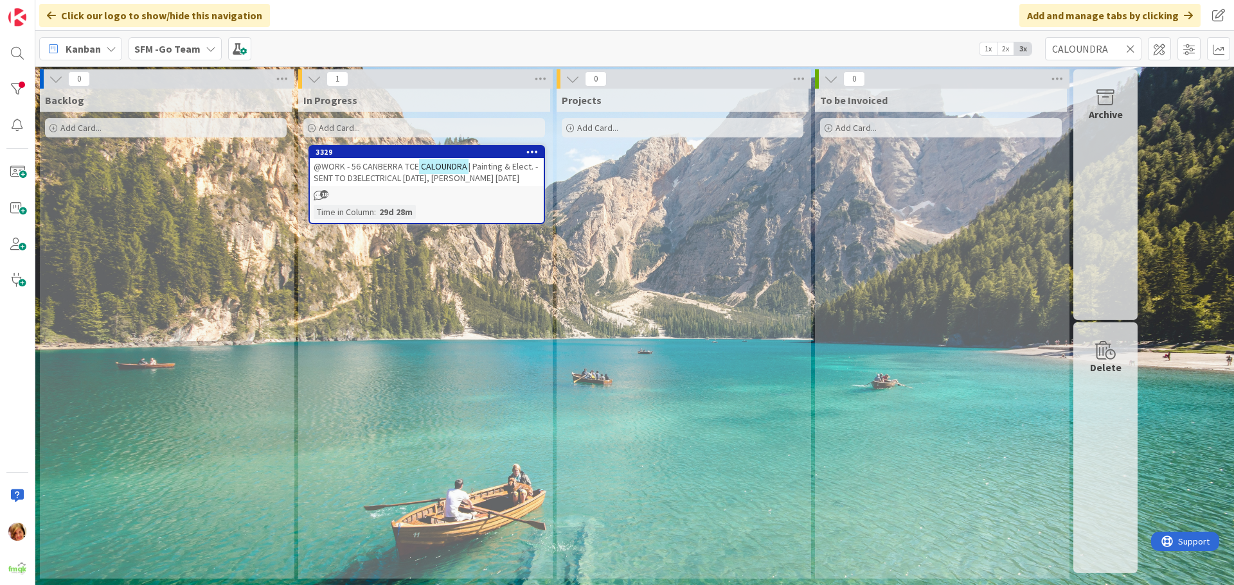
click at [388, 168] on span "@WORK - 56 CANBERRA TCE" at bounding box center [366, 167] width 105 height 12
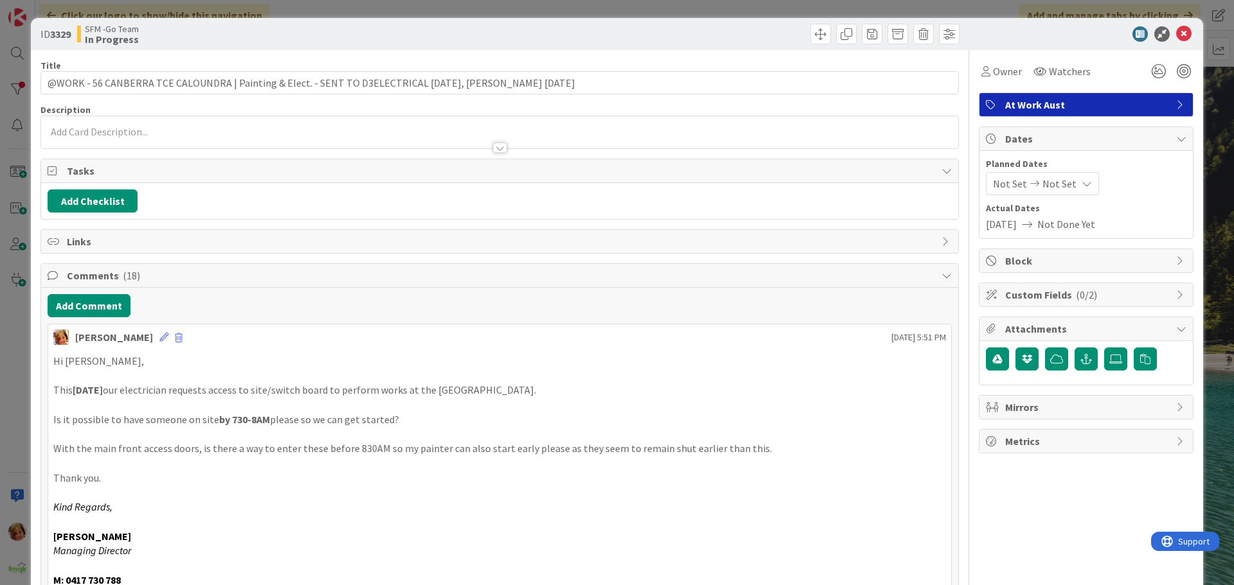
click at [129, 329] on div "Kim Dyas October 08 2025 5:51 PM" at bounding box center [499, 334] width 903 height 21
click at [105, 308] on button "Add Comment" at bounding box center [89, 305] width 83 height 23
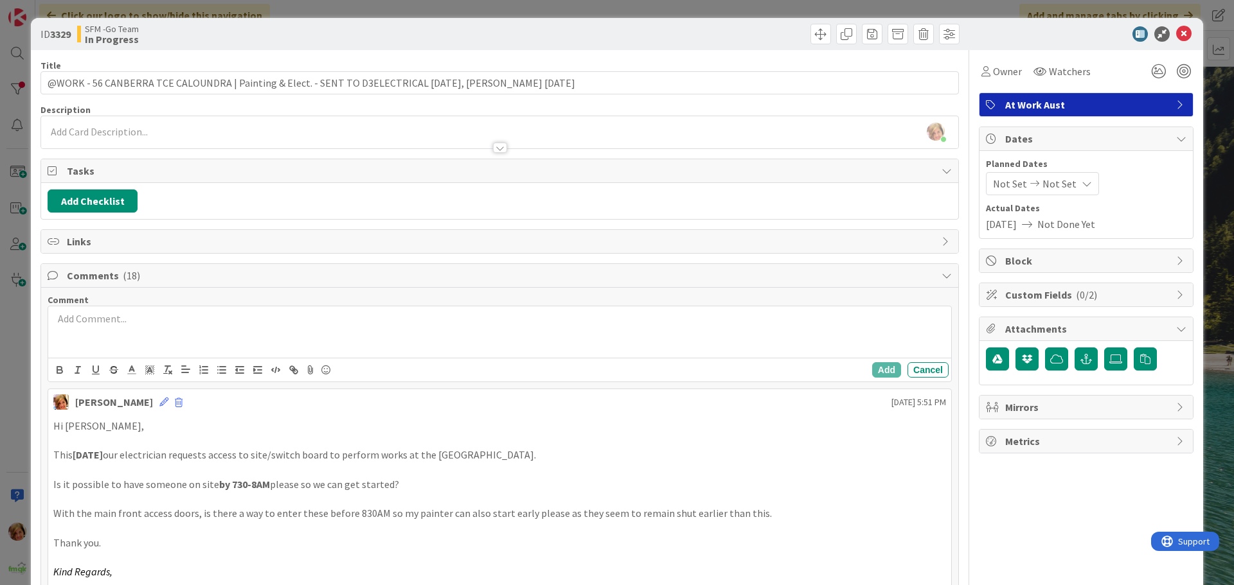
click at [141, 332] on div at bounding box center [499, 332] width 903 height 51
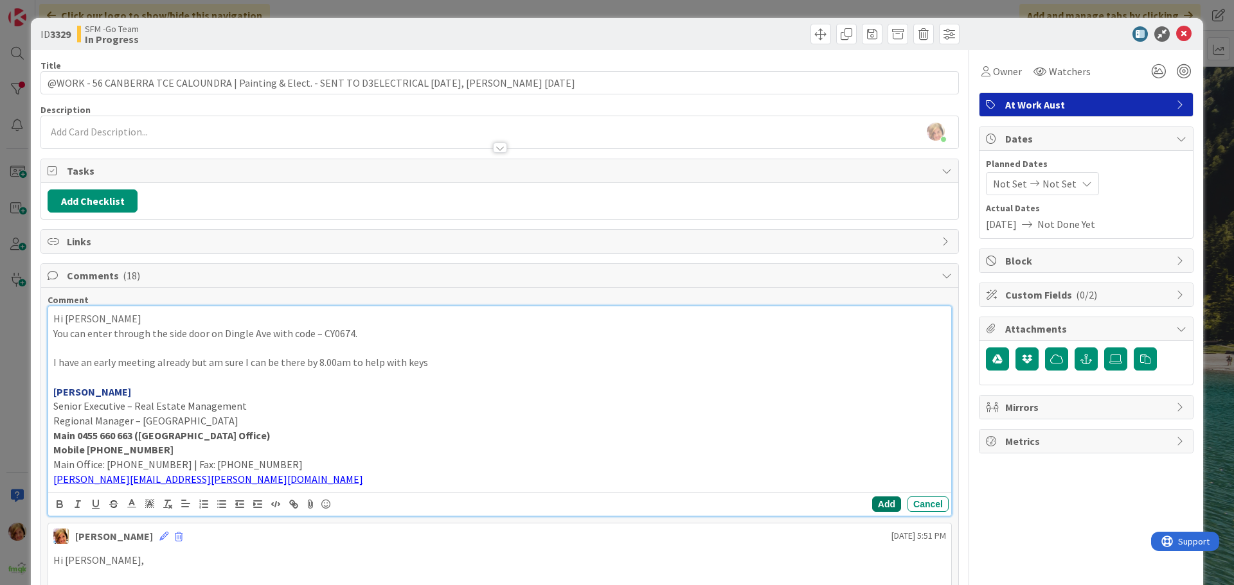
click at [879, 504] on button "Add" at bounding box center [886, 504] width 29 height 15
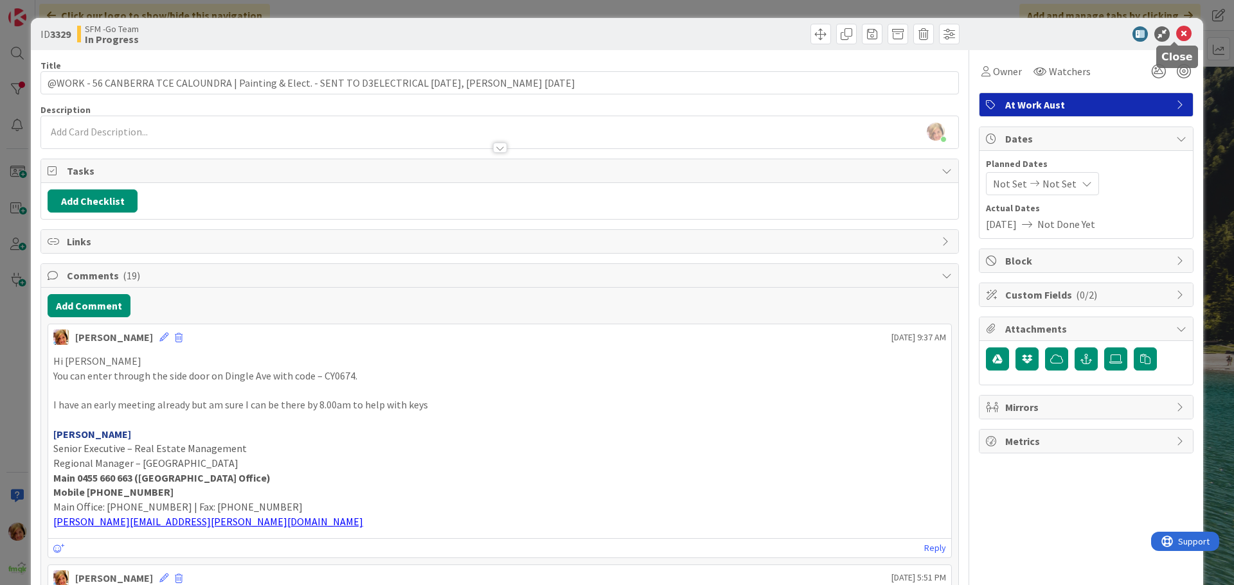
click at [1176, 33] on icon at bounding box center [1183, 33] width 15 height 15
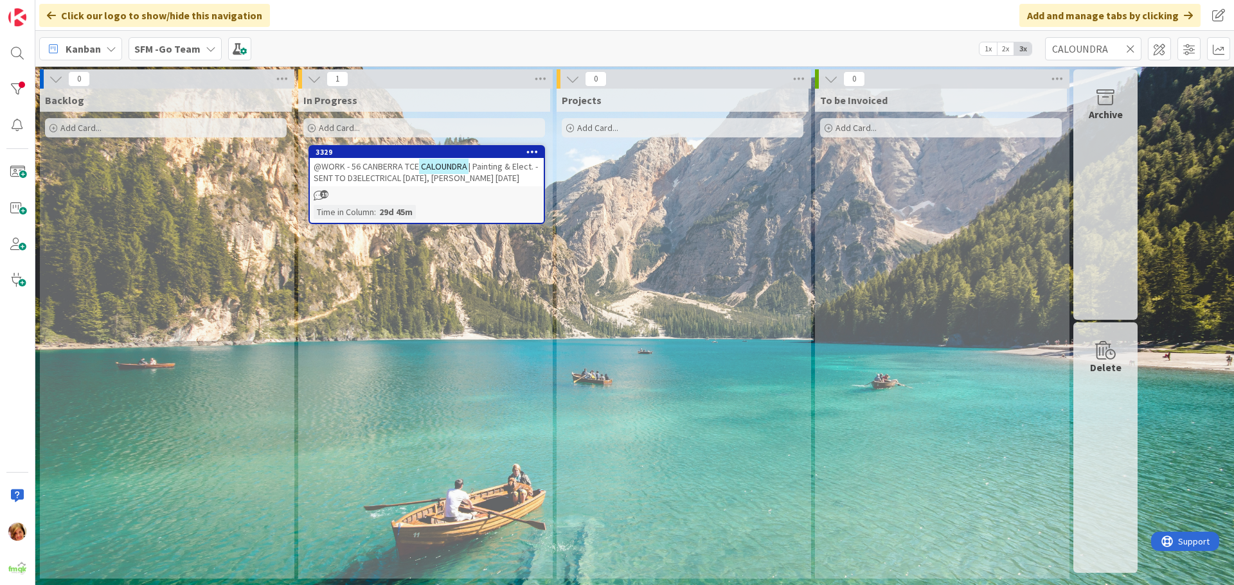
click at [1128, 48] on icon at bounding box center [1130, 49] width 9 height 12
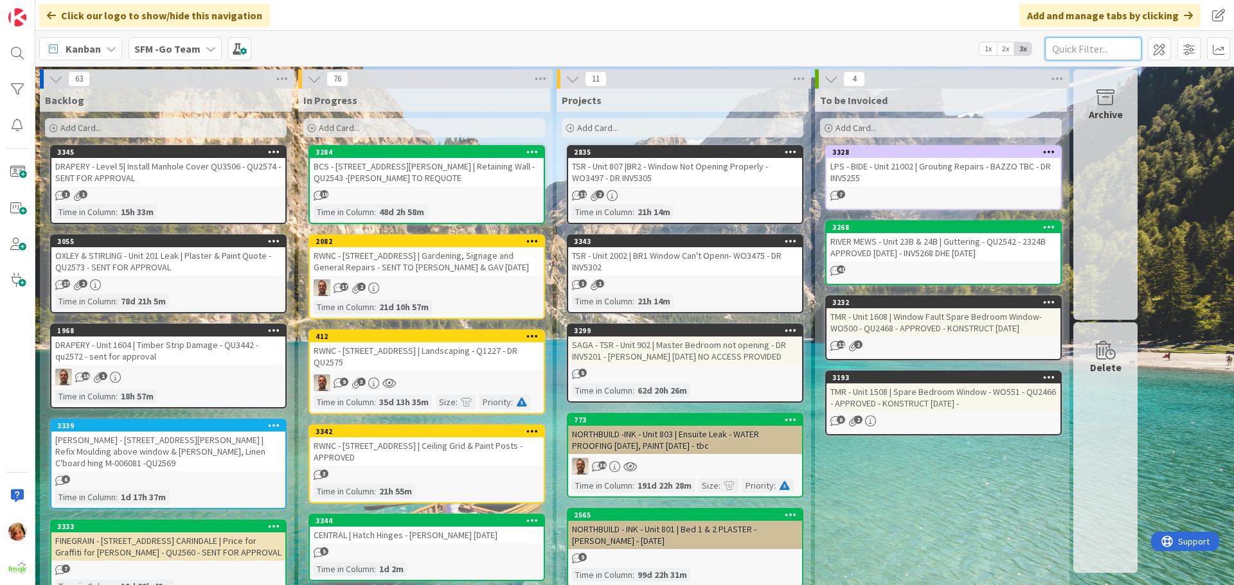
click at [1066, 46] on input "text" at bounding box center [1093, 48] width 96 height 23
type input "ARUNDEL"
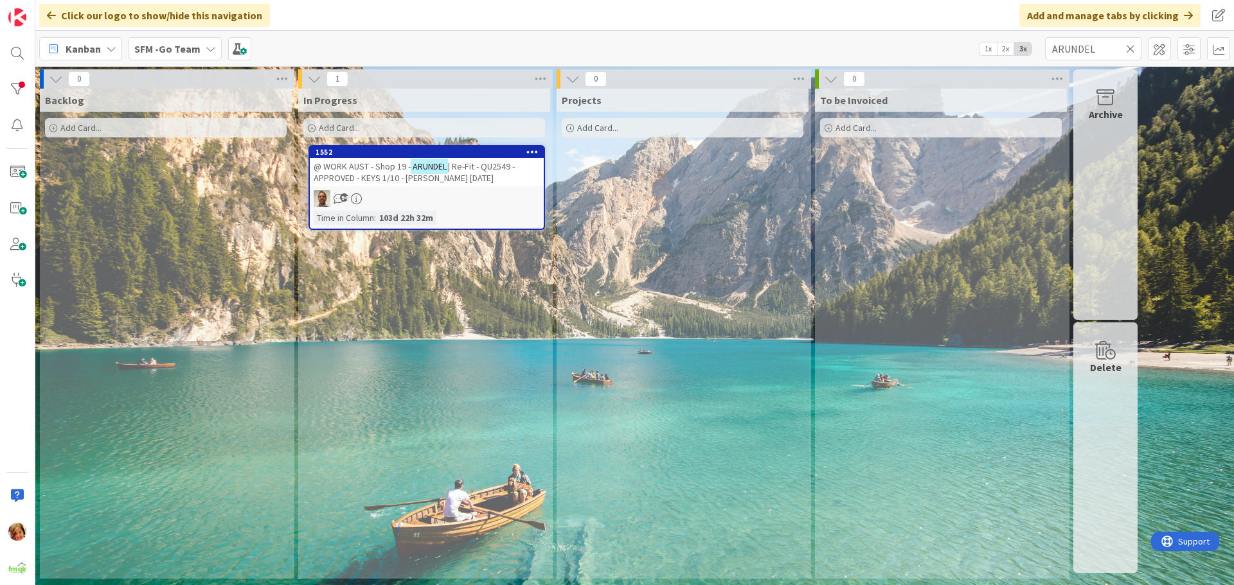
click at [372, 182] on span "| Re-Fit - QU2549 - APPROVED - KEYS 1/10 - NEIL 13.10.25" at bounding box center [414, 172] width 201 height 23
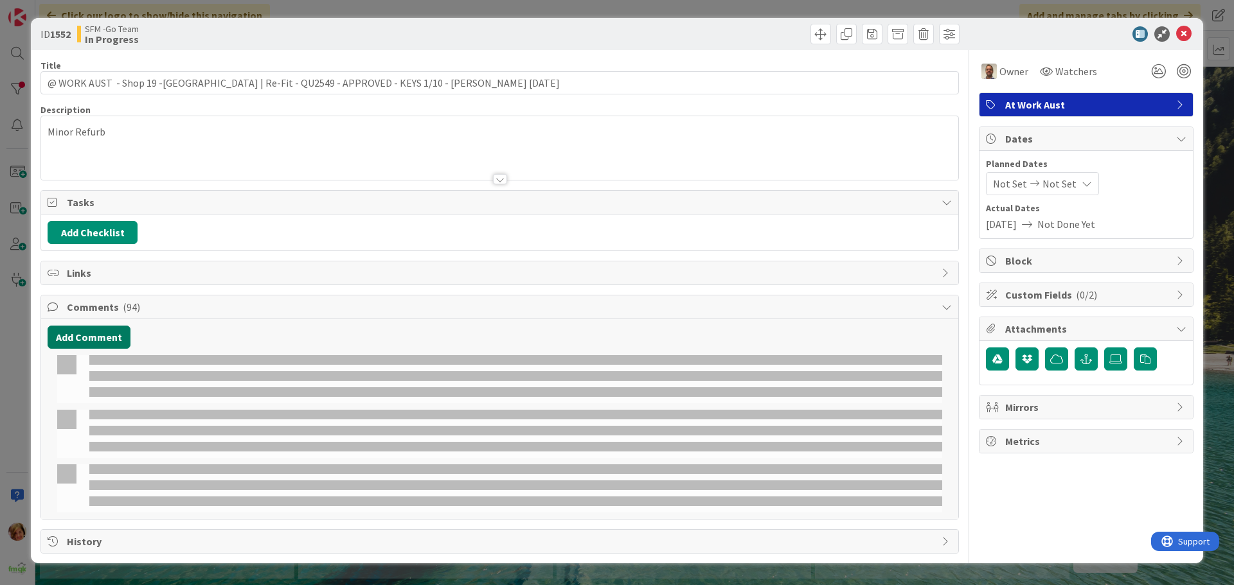
click at [84, 341] on button "Add Comment" at bounding box center [89, 337] width 83 height 23
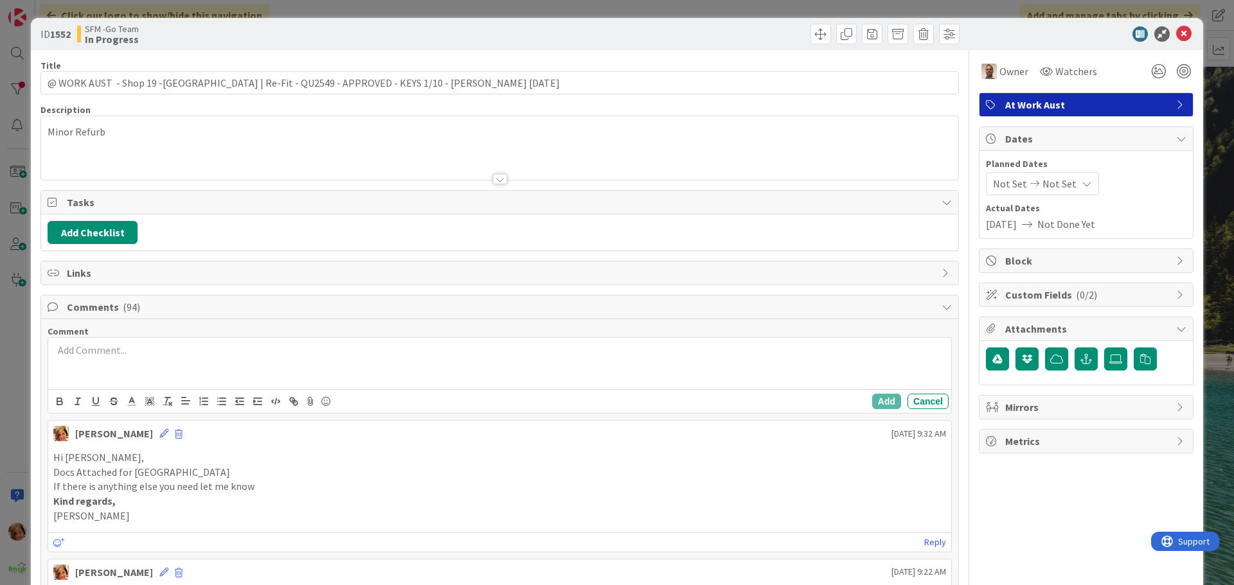
click at [106, 359] on div at bounding box center [499, 363] width 903 height 51
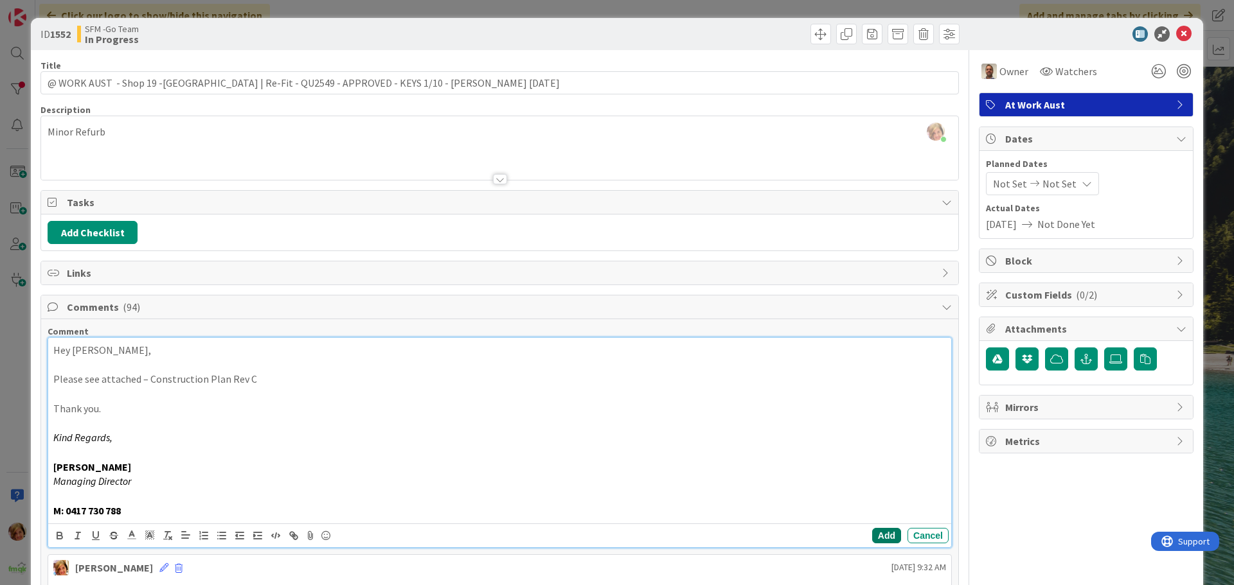
click at [880, 538] on button "Add" at bounding box center [886, 535] width 29 height 15
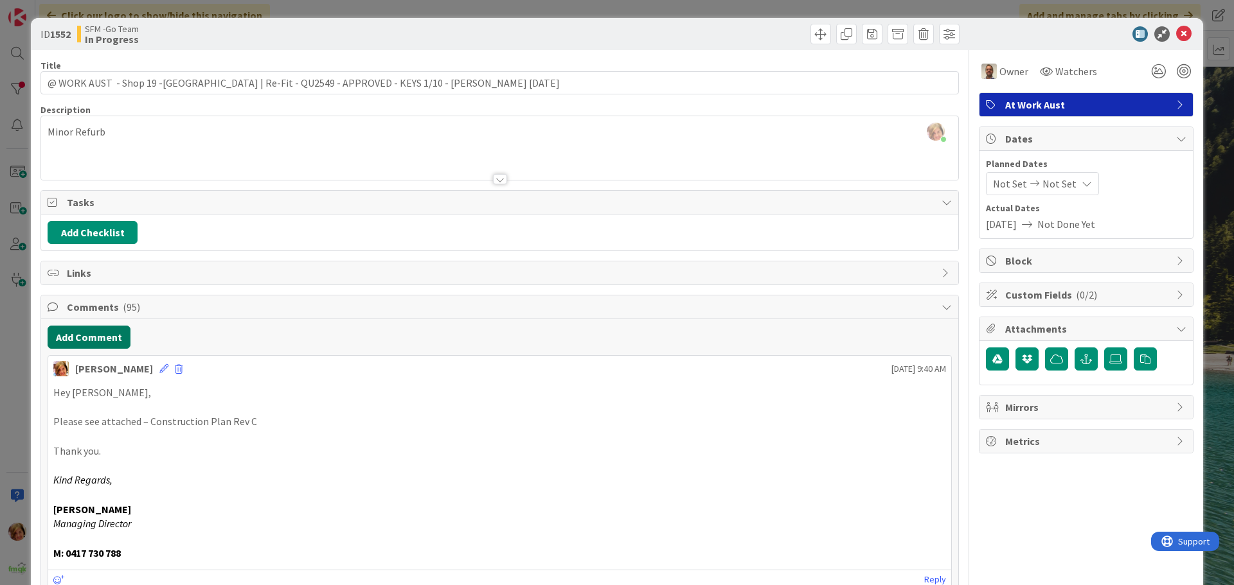
drag, startPoint x: 94, startPoint y: 337, endPoint x: 15, endPoint y: 394, distance: 97.0
click at [94, 337] on button "Add Comment" at bounding box center [89, 337] width 83 height 23
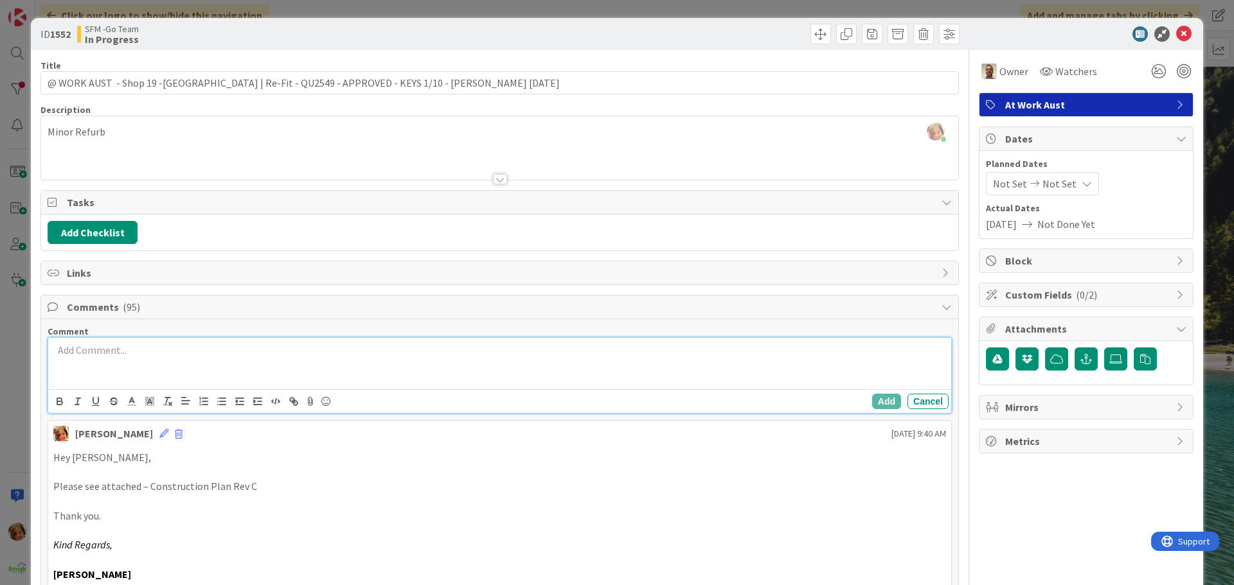
click at [163, 362] on div at bounding box center [499, 363] width 903 height 51
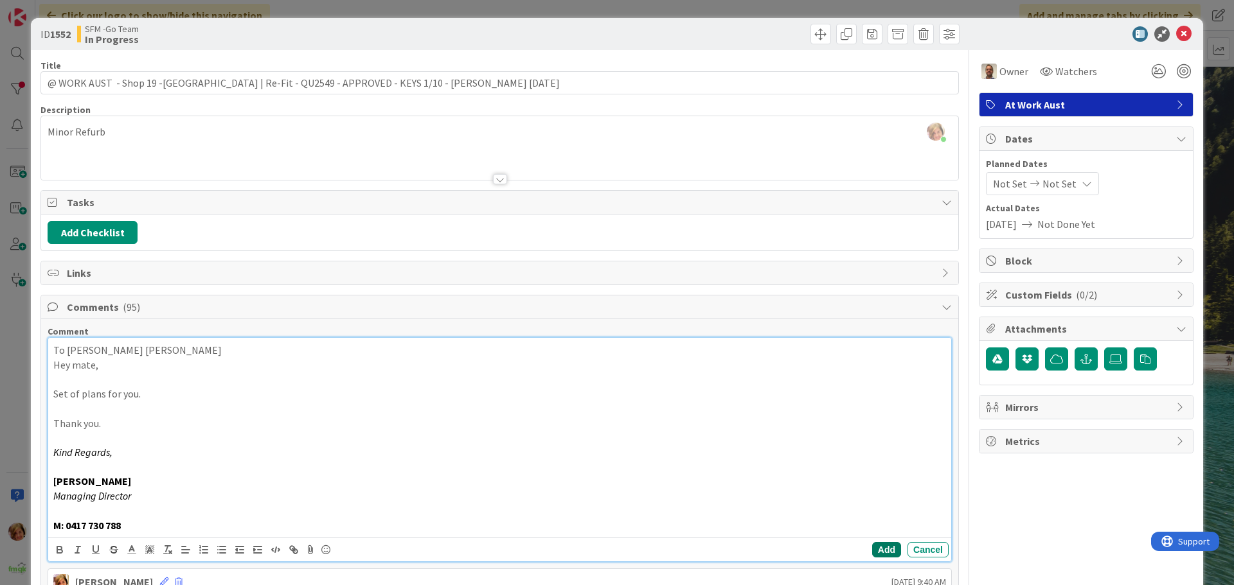
click at [880, 549] on button "Add" at bounding box center [886, 549] width 29 height 15
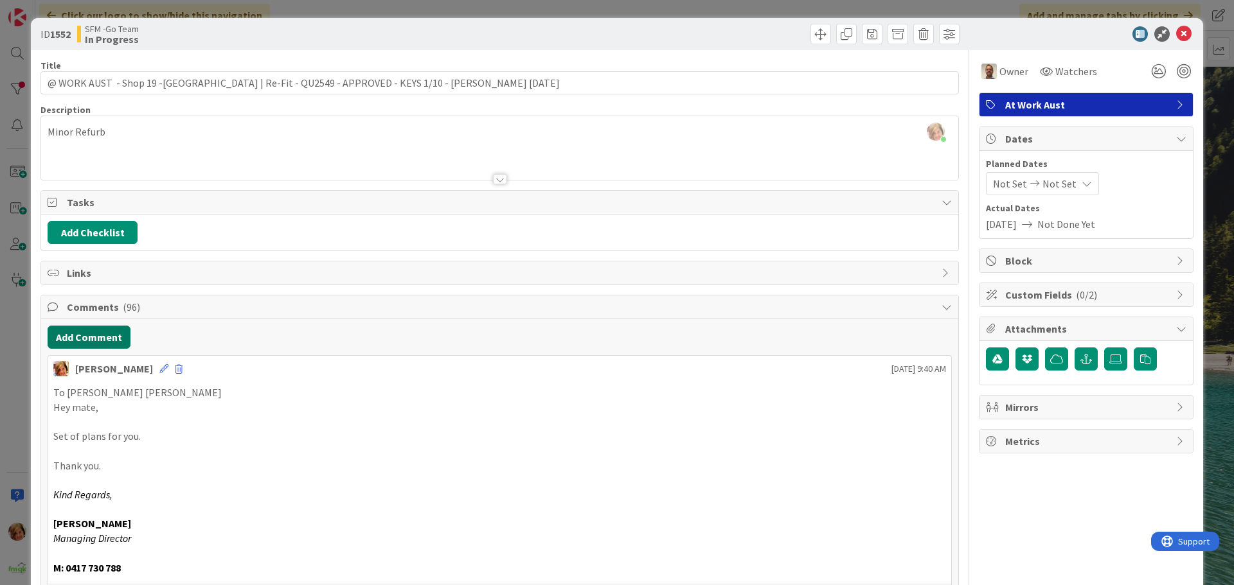
drag, startPoint x: 75, startPoint y: 337, endPoint x: 1, endPoint y: 334, distance: 73.9
click at [75, 337] on button "Add Comment" at bounding box center [89, 337] width 83 height 23
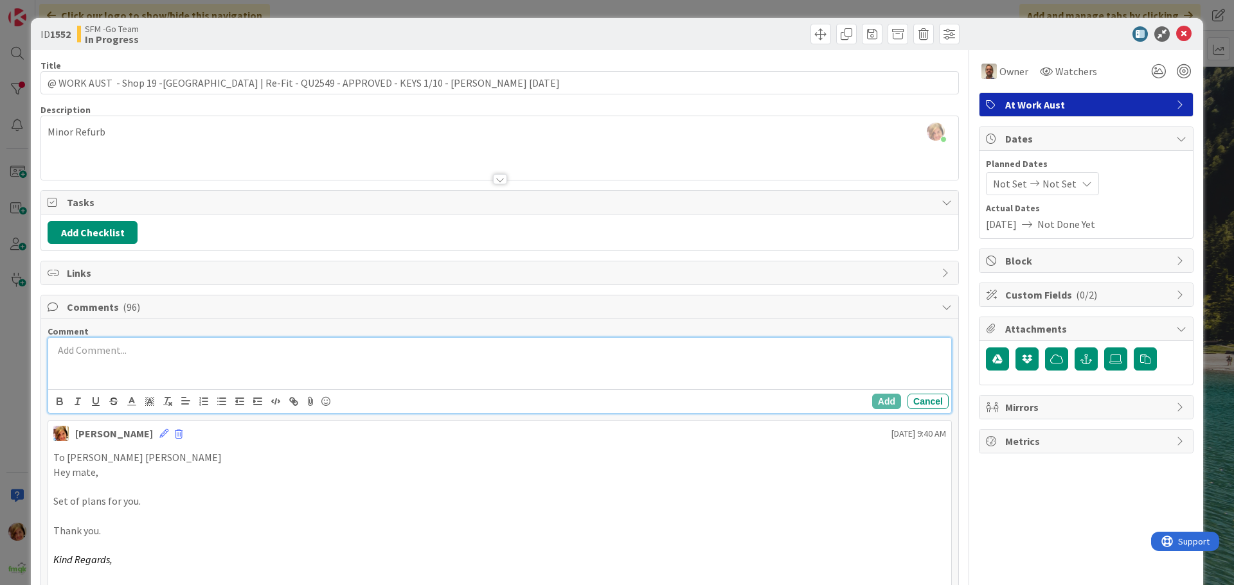
click at [95, 350] on p at bounding box center [499, 350] width 893 height 15
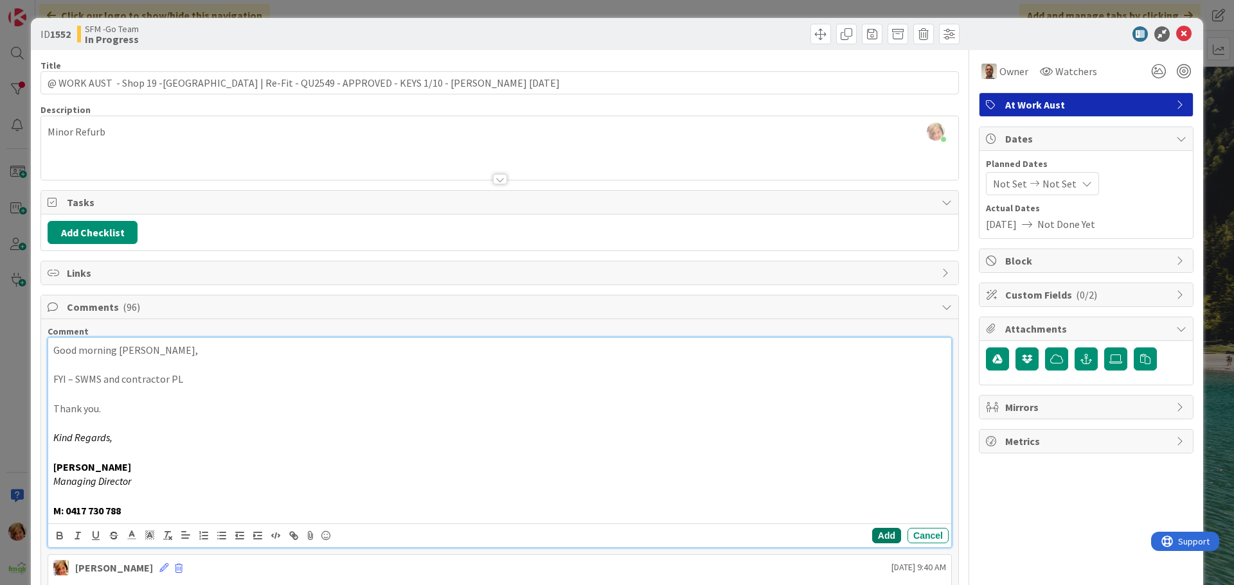
click at [873, 531] on button "Add" at bounding box center [886, 535] width 29 height 15
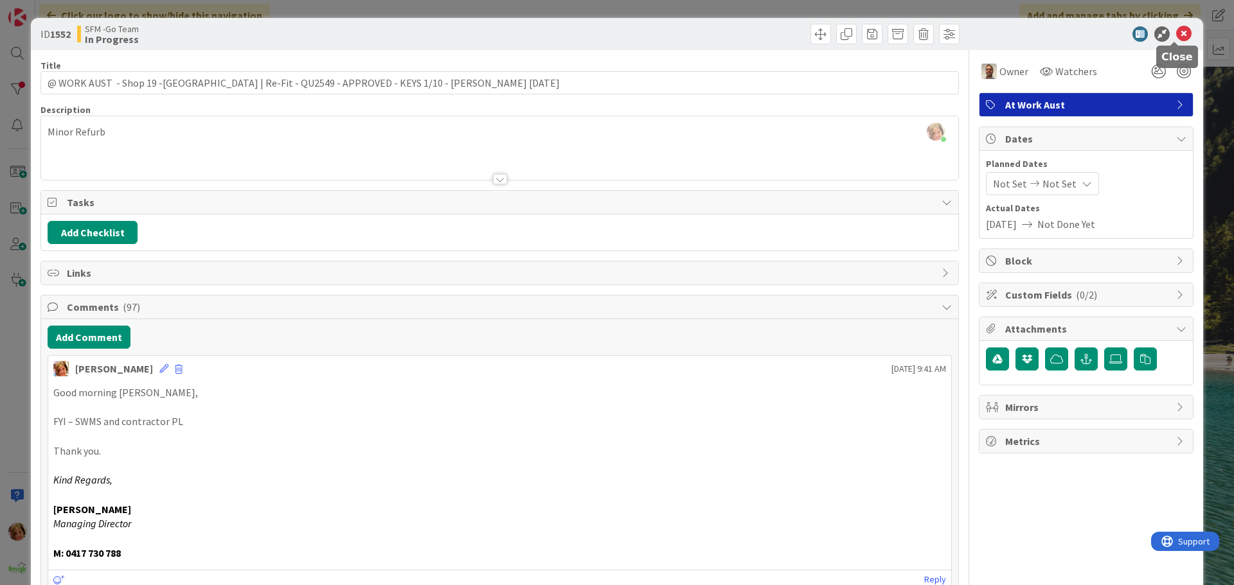
click at [1176, 32] on icon at bounding box center [1183, 33] width 15 height 15
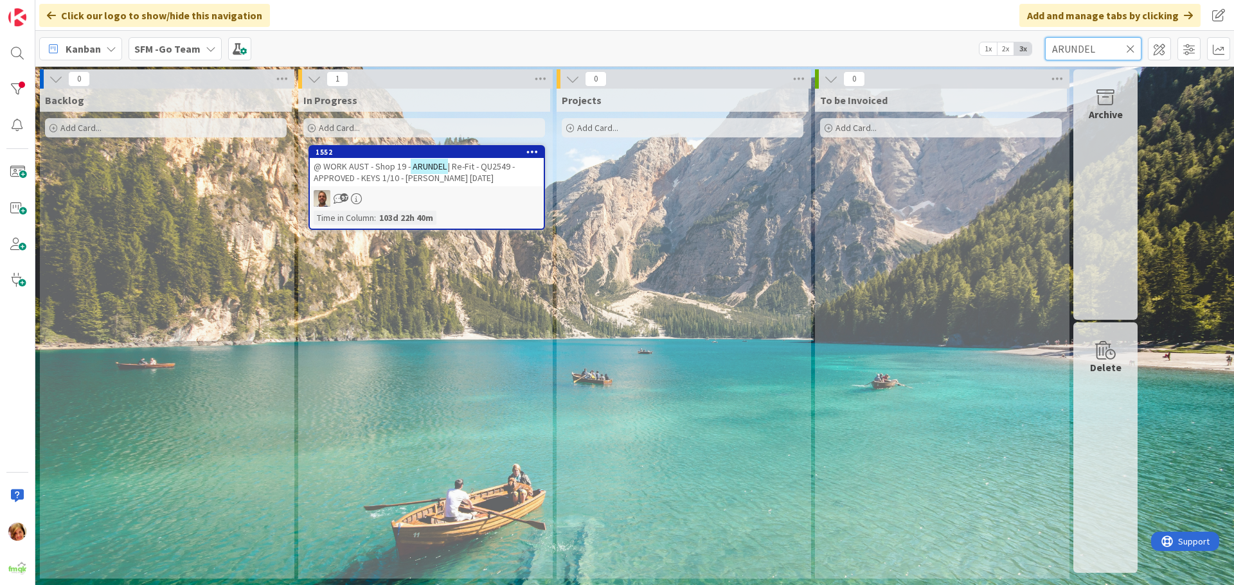
click at [1110, 48] on input "ARUNDEL" at bounding box center [1093, 48] width 96 height 23
click at [1132, 49] on icon at bounding box center [1130, 49] width 9 height 12
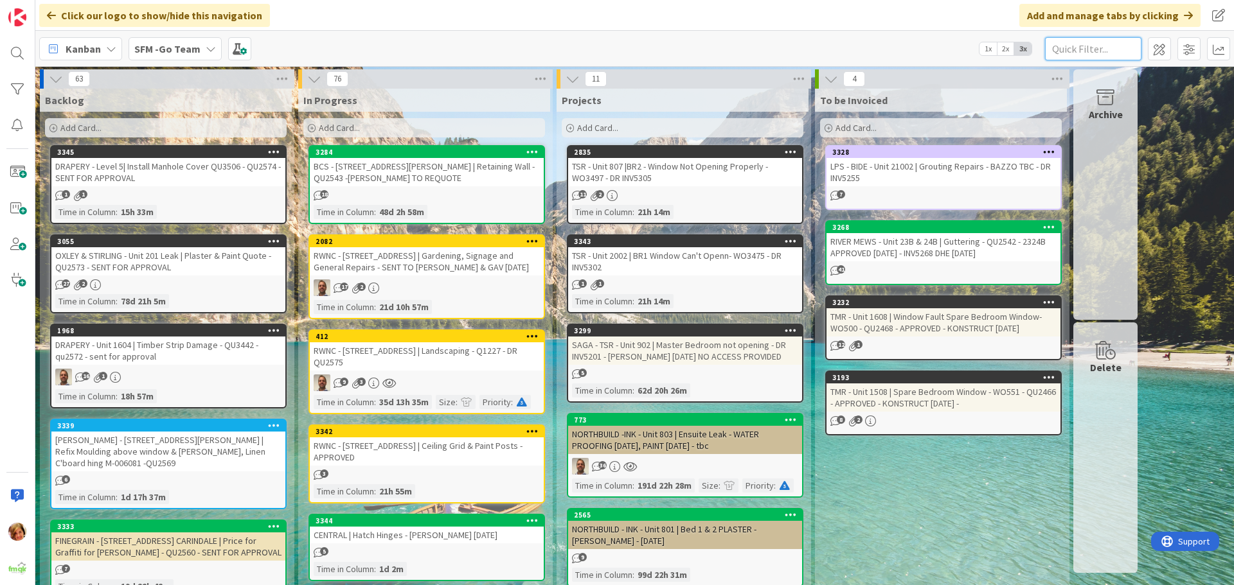
click at [1070, 46] on input "text" at bounding box center [1093, 48] width 96 height 23
type input "banyo"
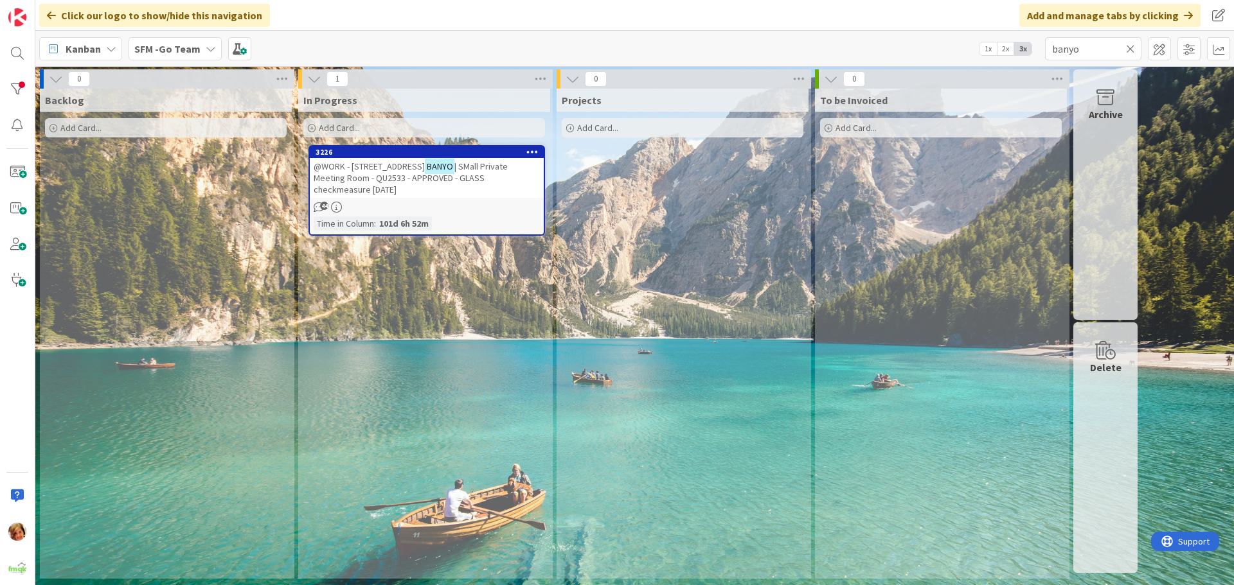
click at [380, 173] on span "| SMall Private Meeting Room - QU2533 - APPROVED - GLASS checkmeasure 8.10.25" at bounding box center [411, 178] width 194 height 35
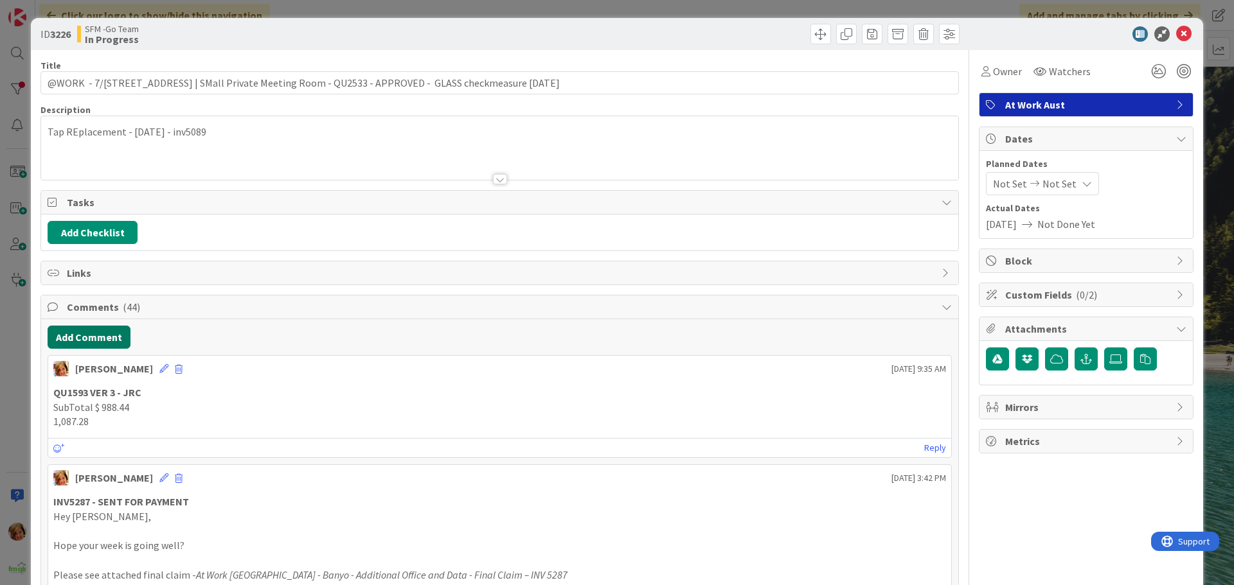
click at [74, 335] on button "Add Comment" at bounding box center [89, 337] width 83 height 23
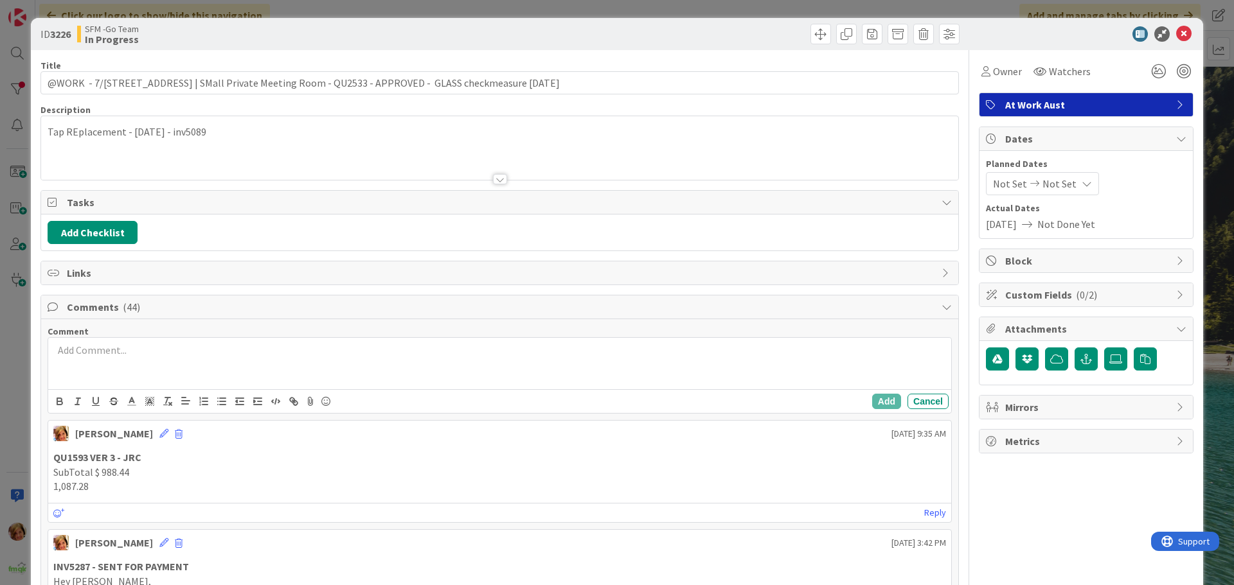
click at [103, 356] on p at bounding box center [499, 350] width 893 height 15
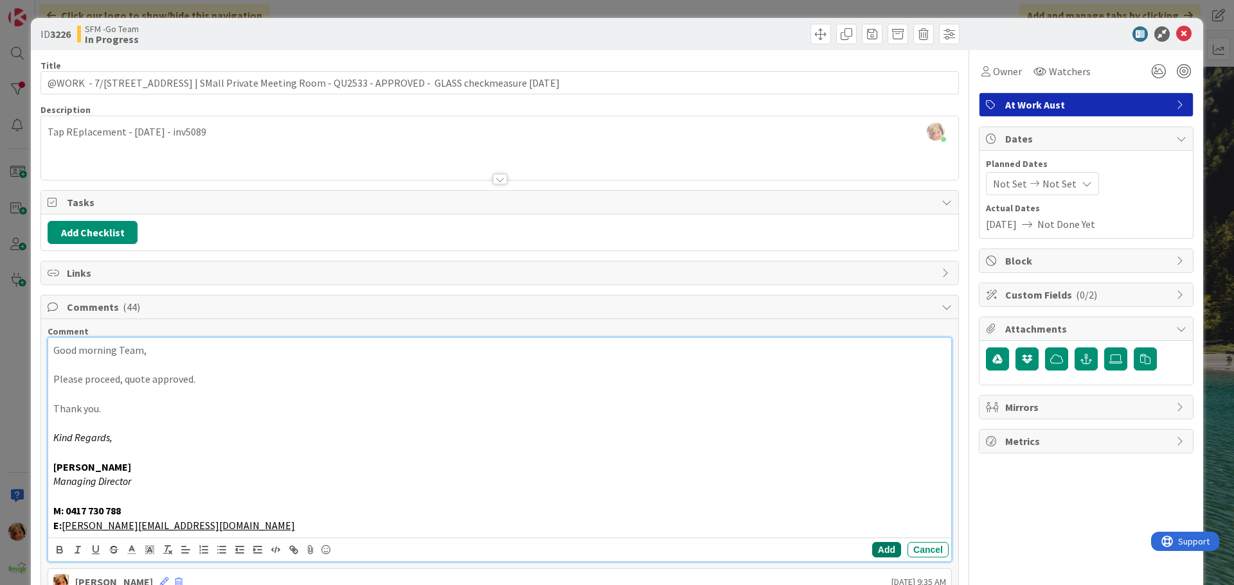
click at [872, 551] on button "Add" at bounding box center [886, 549] width 29 height 15
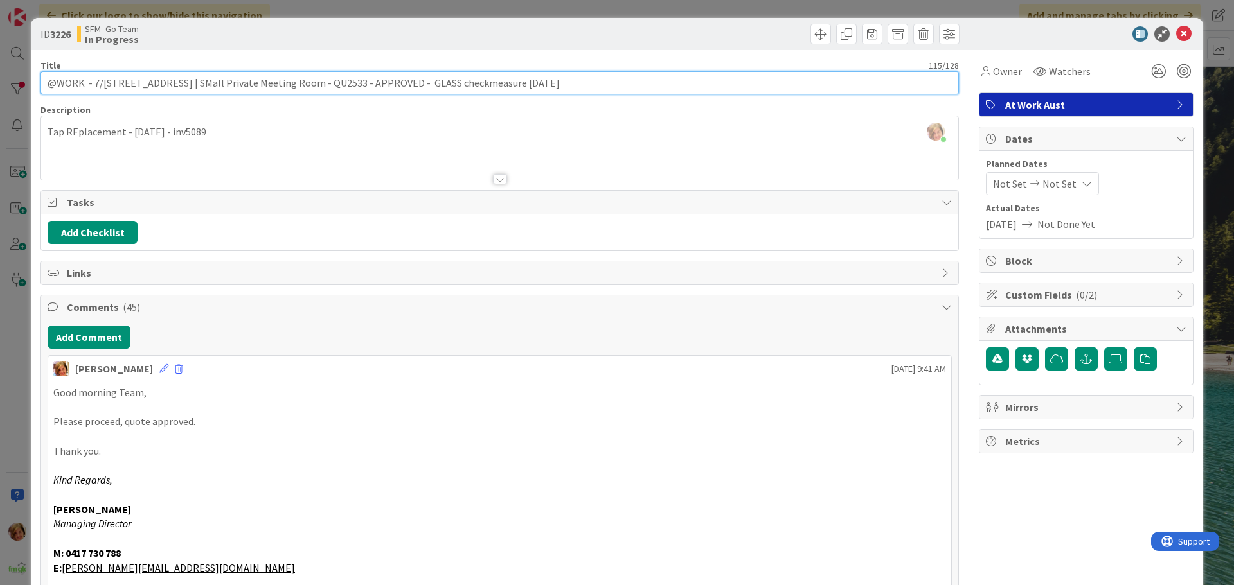
drag, startPoint x: 617, startPoint y: 91, endPoint x: 435, endPoint y: 98, distance: 182.0
click at [432, 82] on input "@WORK - 7/299 St Vincents Rd BANYO | SMall Private Meeting Room - QU2533 - APPR…" at bounding box center [499, 82] width 918 height 23
type input "@WORK - 7/[STREET_ADDRESS] | SMall Private Meeting Room - QU2533 - APPROVED - l…"
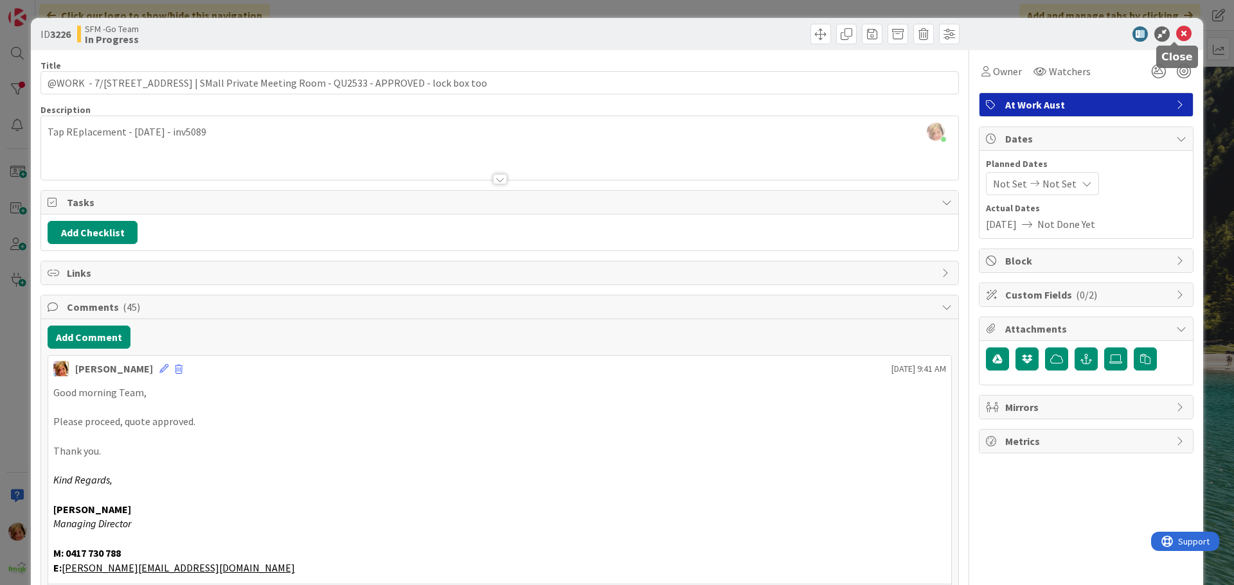
click at [1176, 34] on icon at bounding box center [1183, 33] width 15 height 15
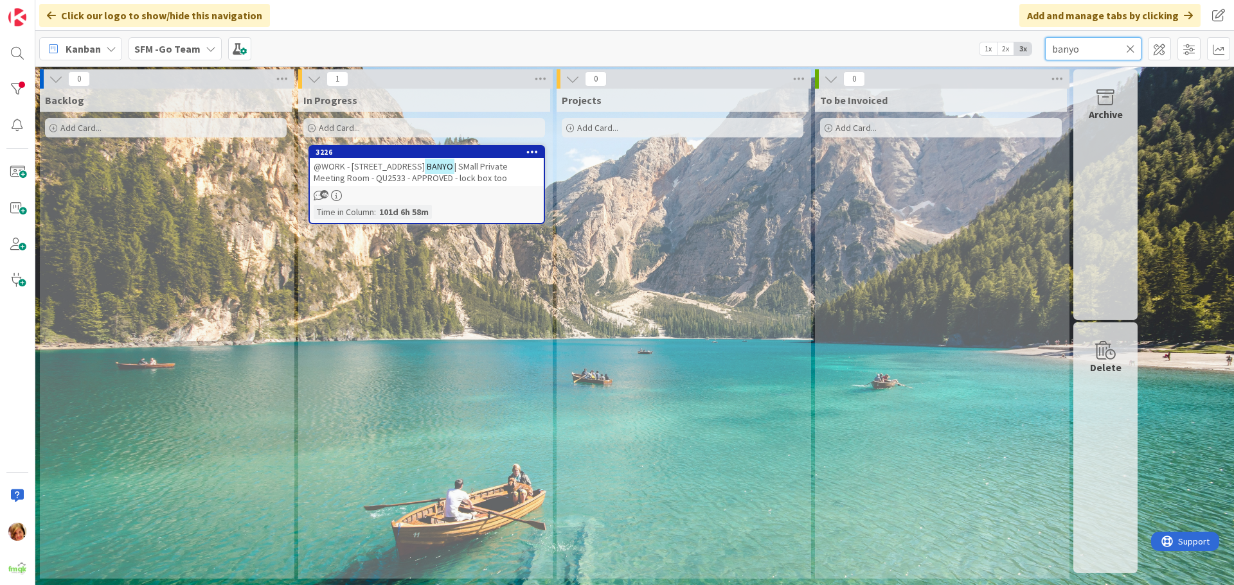
click at [1103, 55] on input "banyo" at bounding box center [1093, 48] width 96 height 23
type input "b"
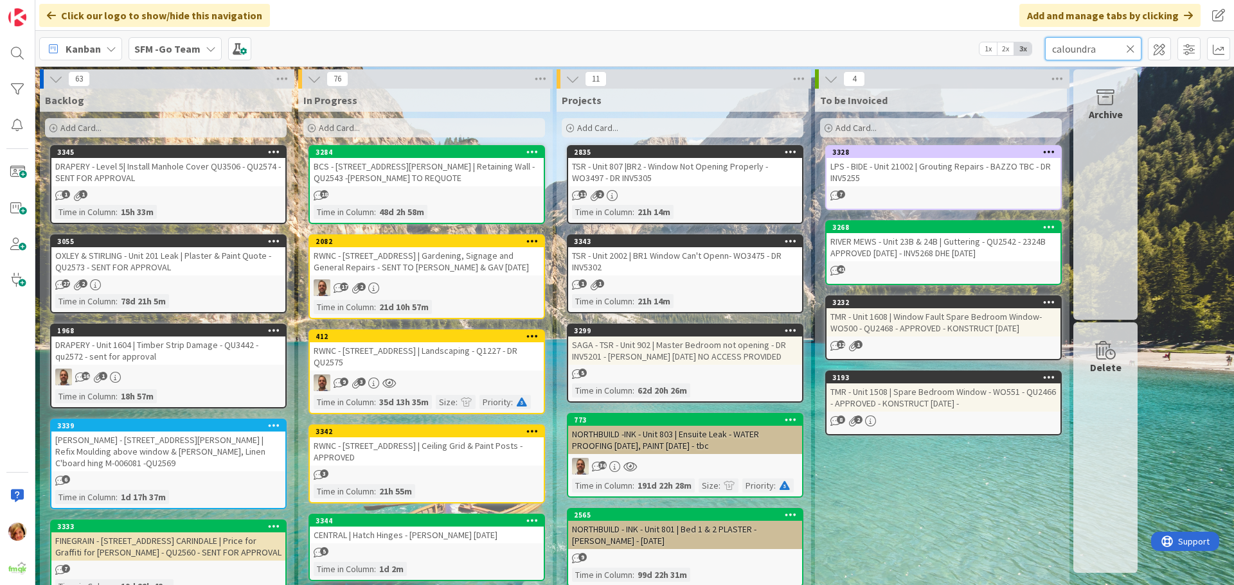
type input "caloundra"
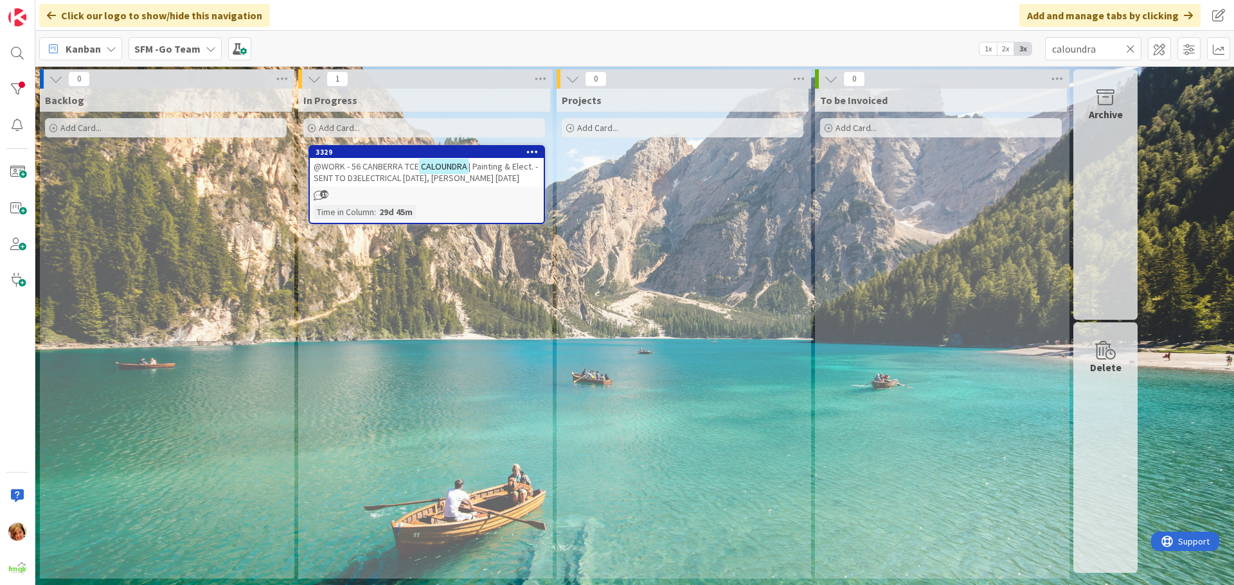
click at [380, 171] on span "@WORK - 56 CANBERRA TCE" at bounding box center [366, 167] width 105 height 12
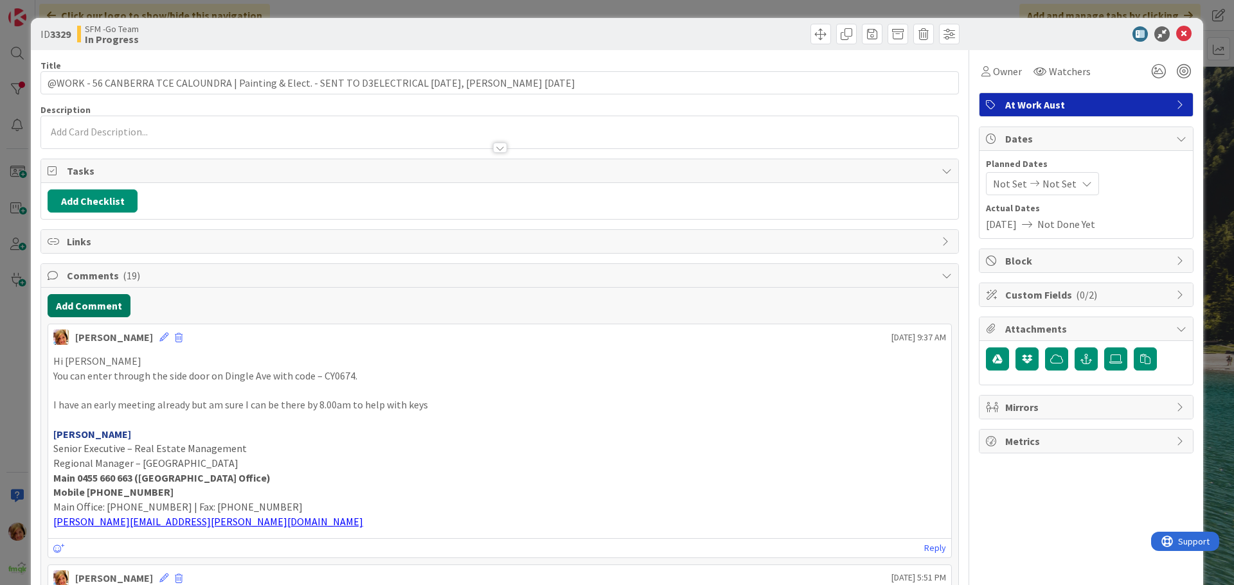
click at [105, 307] on button "Add Comment" at bounding box center [89, 305] width 83 height 23
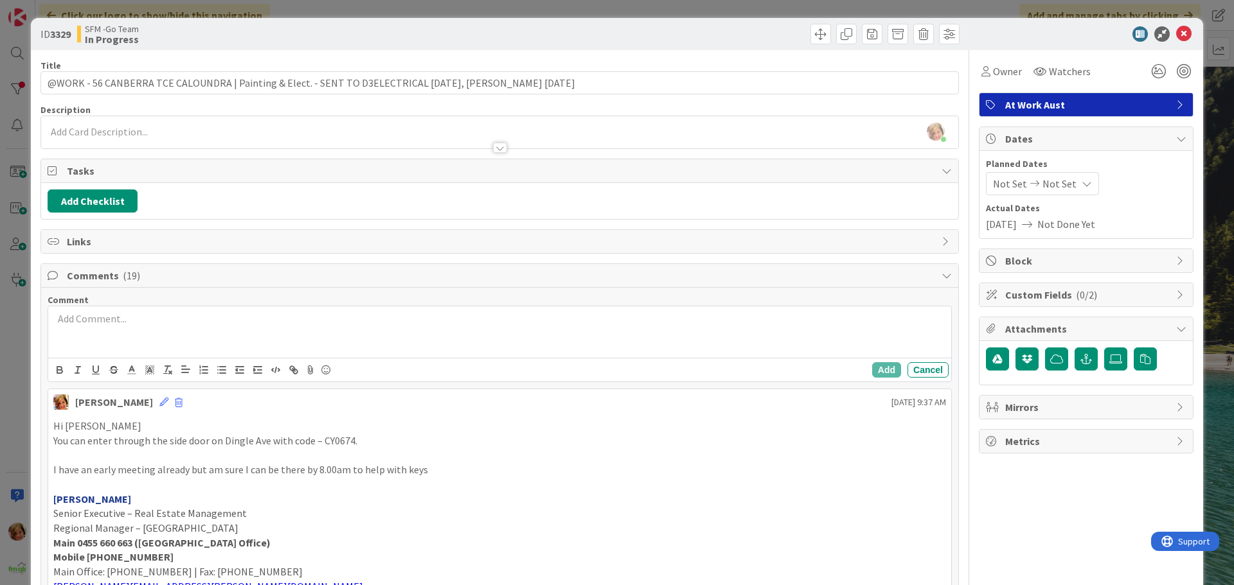
click at [186, 341] on div at bounding box center [499, 332] width 903 height 51
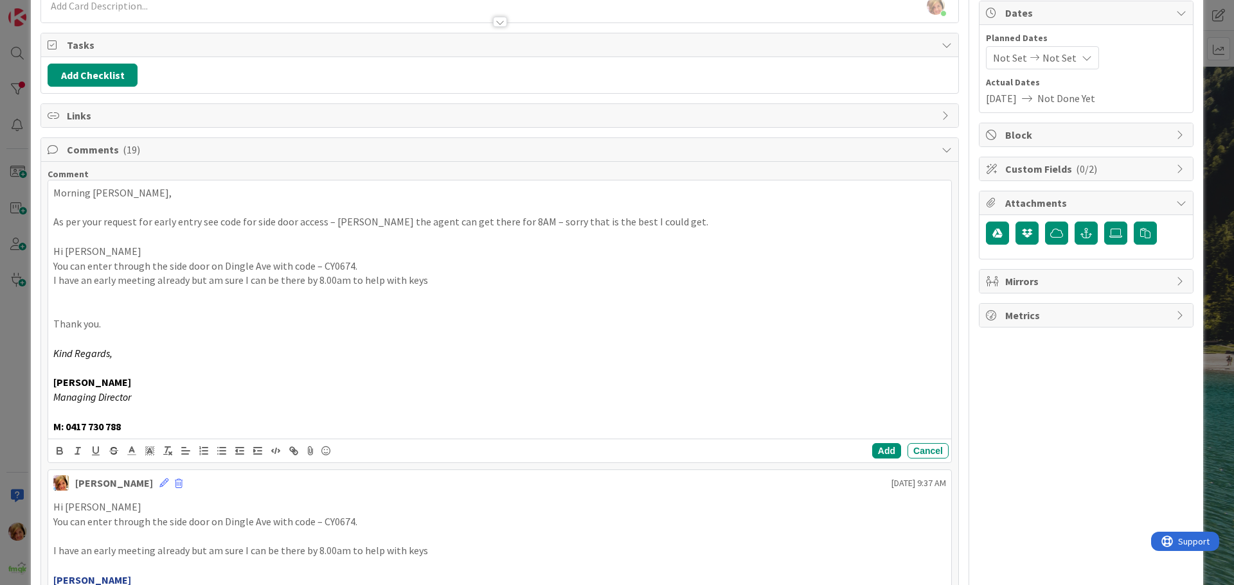
scroll to position [129, 0]
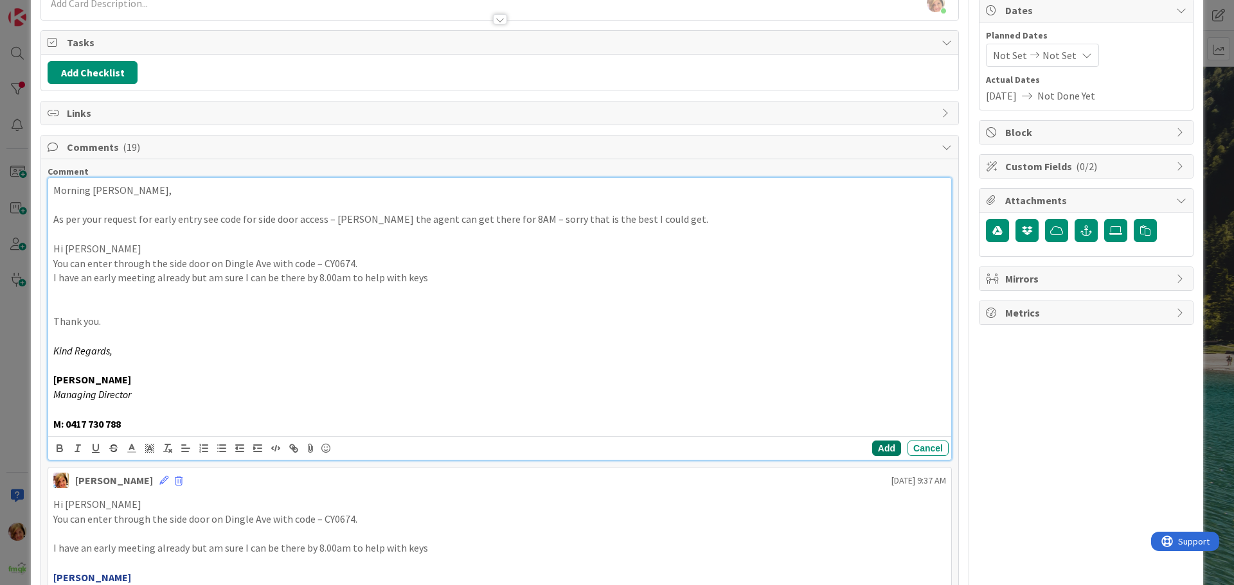
click at [873, 445] on button "Add" at bounding box center [886, 448] width 29 height 15
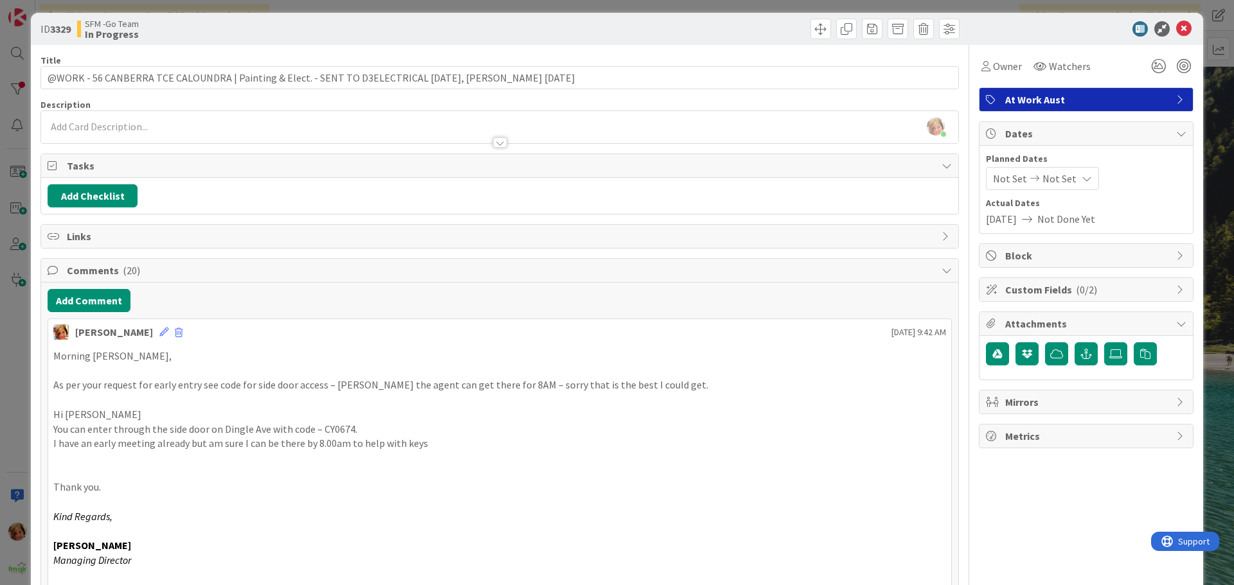
scroll to position [0, 0]
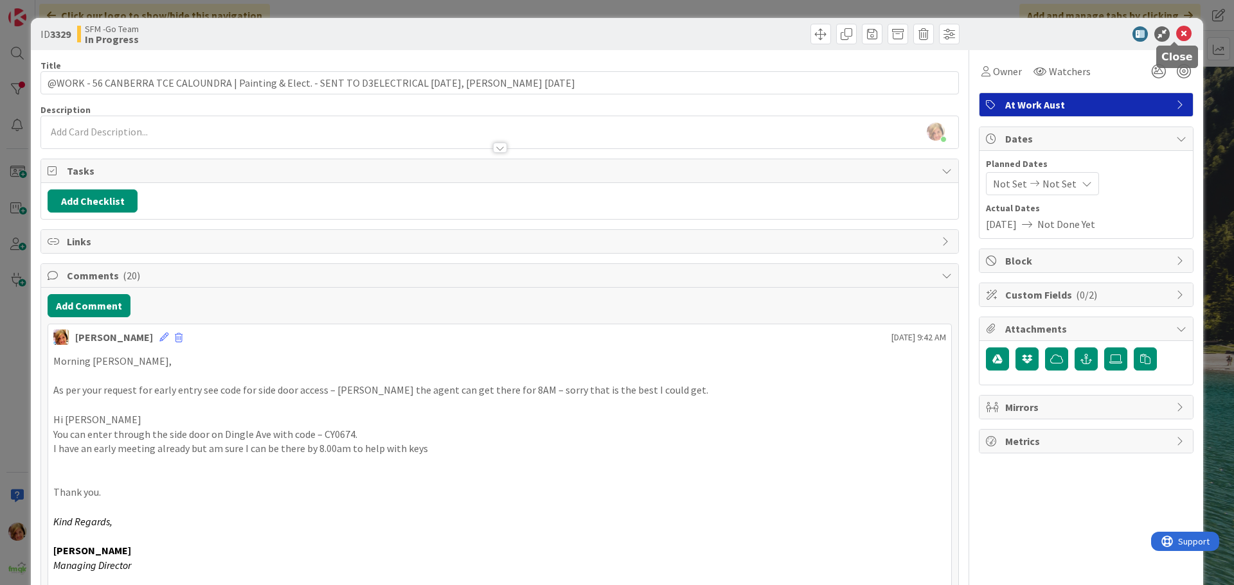
click at [1176, 34] on icon at bounding box center [1183, 33] width 15 height 15
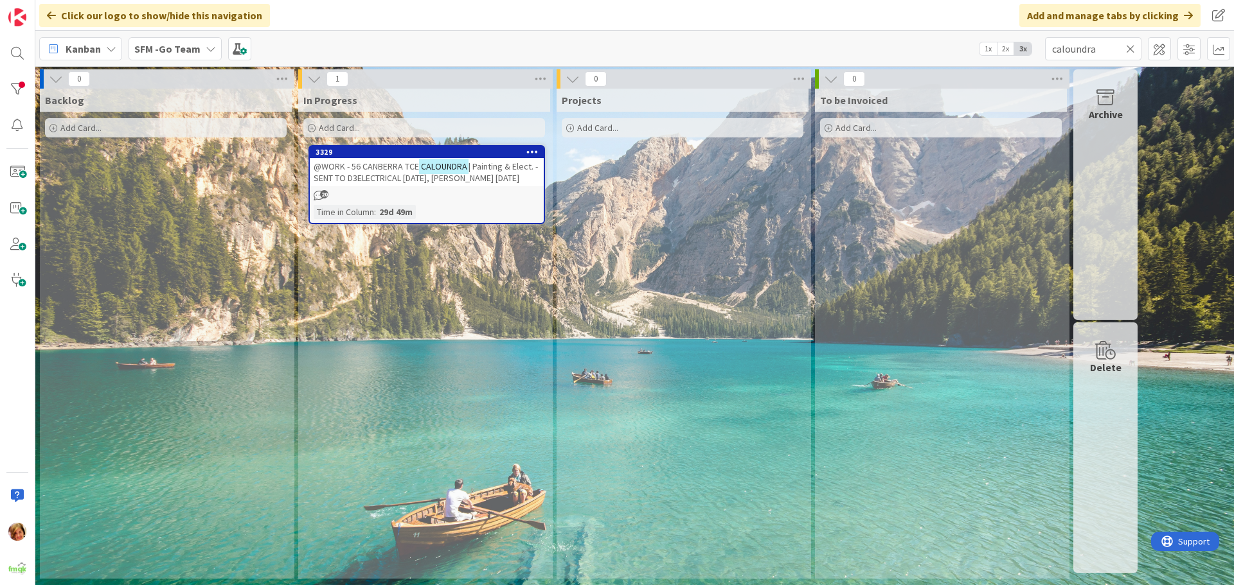
click at [1126, 48] on icon at bounding box center [1130, 49] width 9 height 12
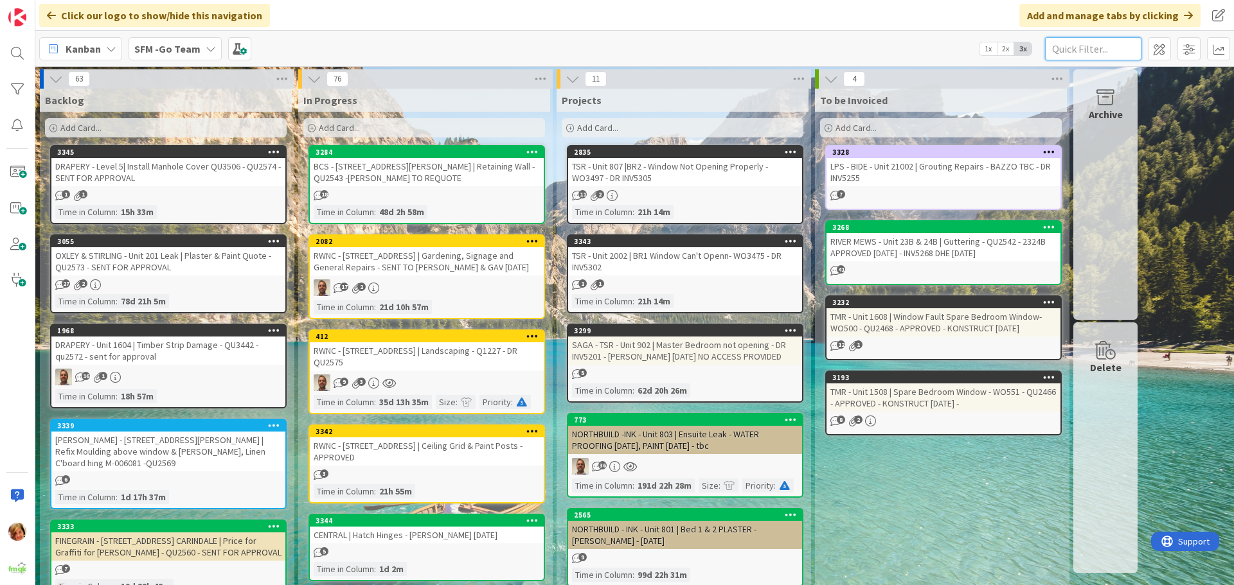
click at [1106, 51] on input "text" at bounding box center [1093, 48] width 96 height 23
type input "caloundra"
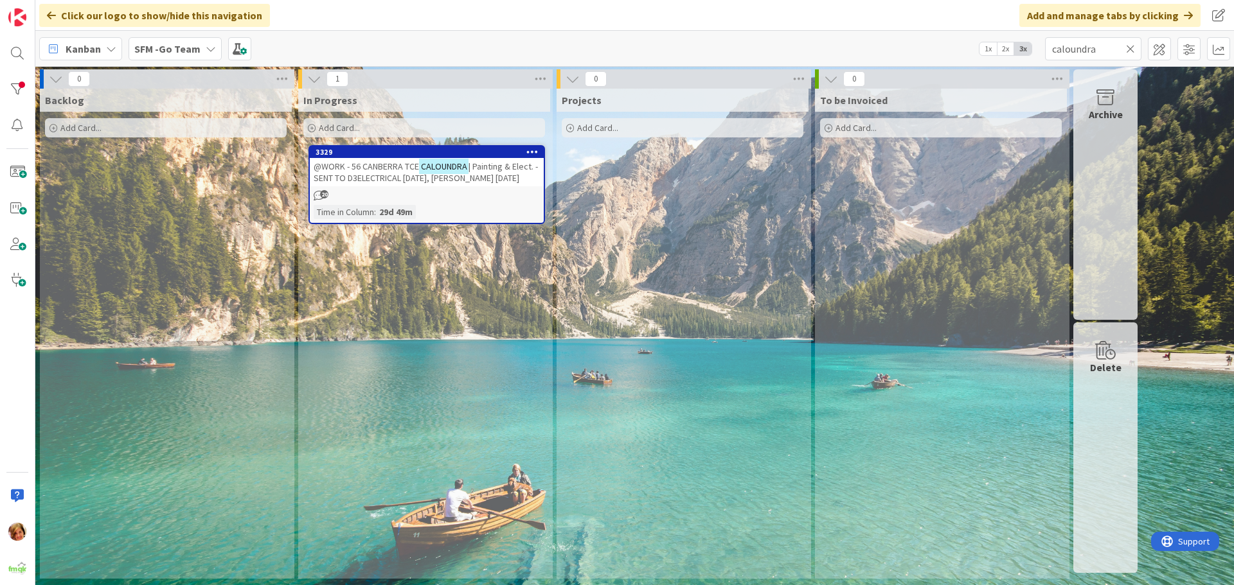
click at [366, 173] on span "| Painting & Elect. - SENT TO D3ELECTRICAL 1.10.25, SCOTT 10.10.25" at bounding box center [426, 172] width 224 height 23
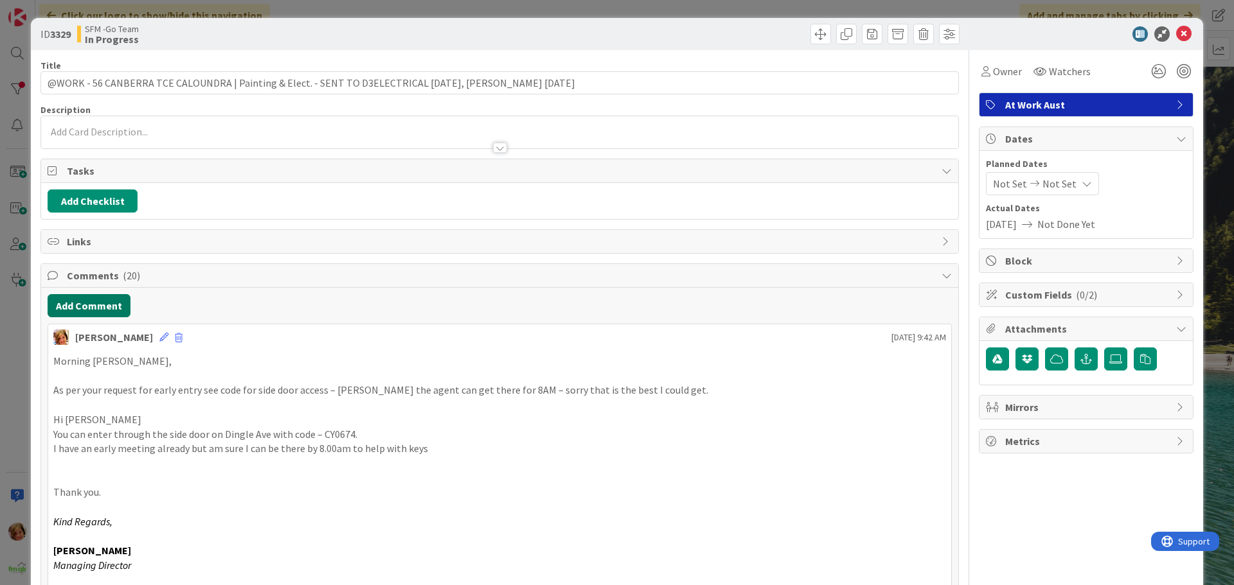
click at [89, 305] on button "Add Comment" at bounding box center [89, 305] width 83 height 23
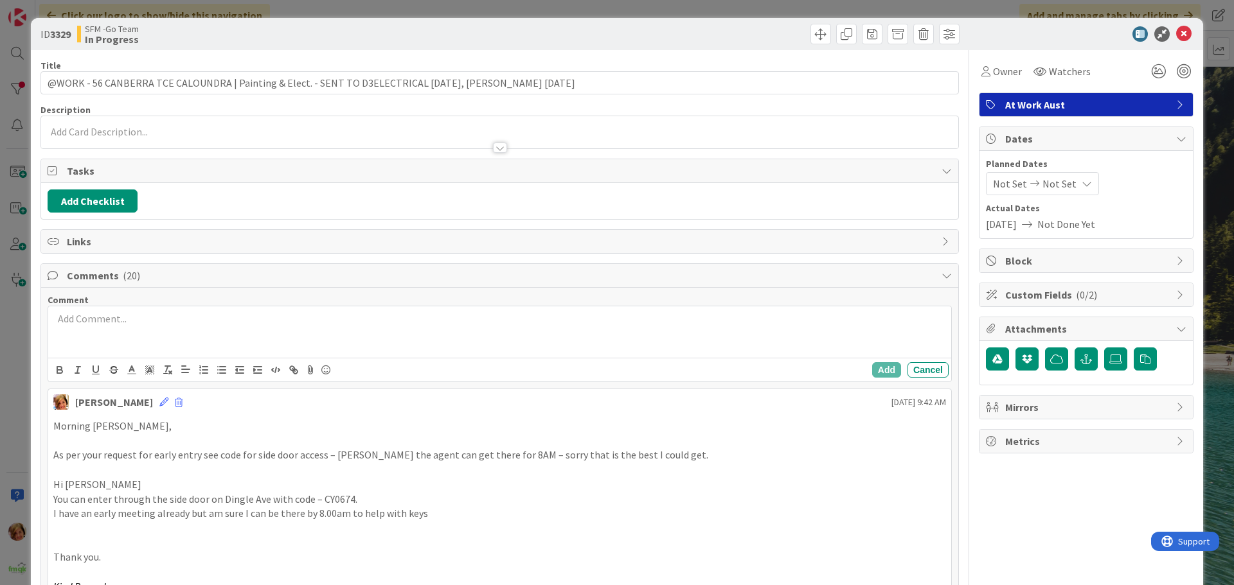
click at [105, 321] on p at bounding box center [499, 319] width 893 height 15
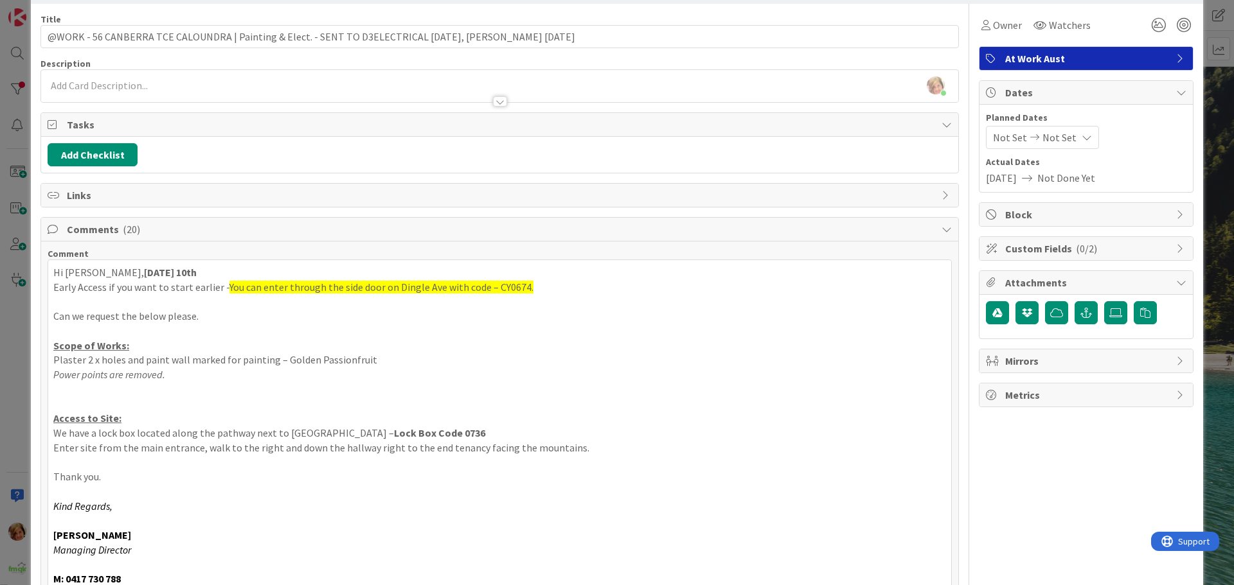
scroll to position [239, 0]
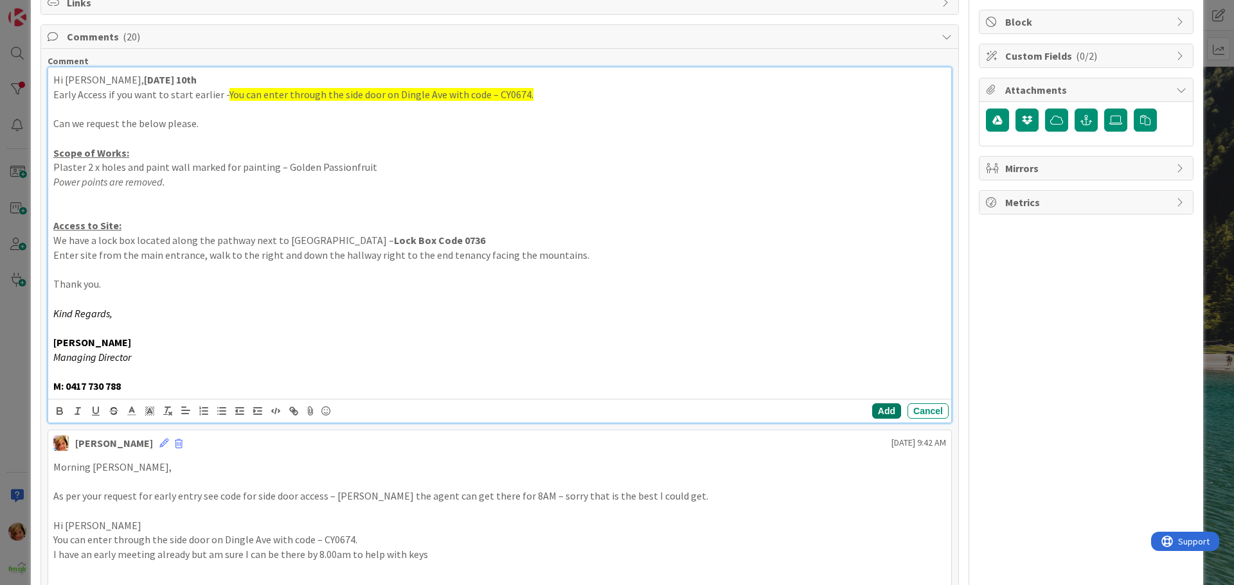
click at [878, 406] on button "Add" at bounding box center [886, 411] width 29 height 15
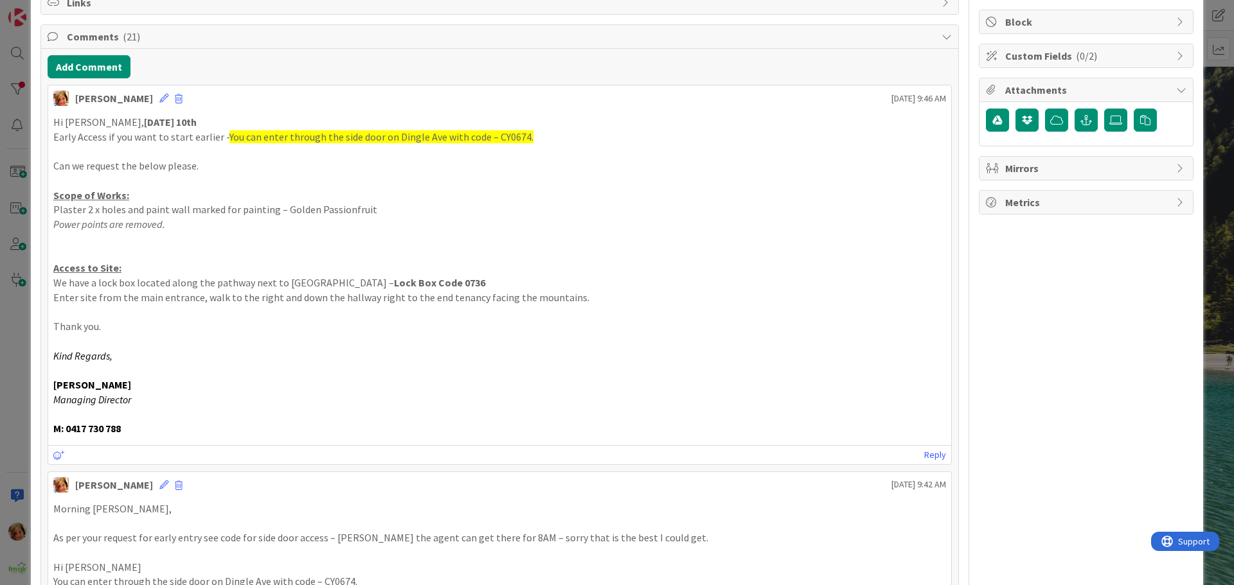
scroll to position [0, 0]
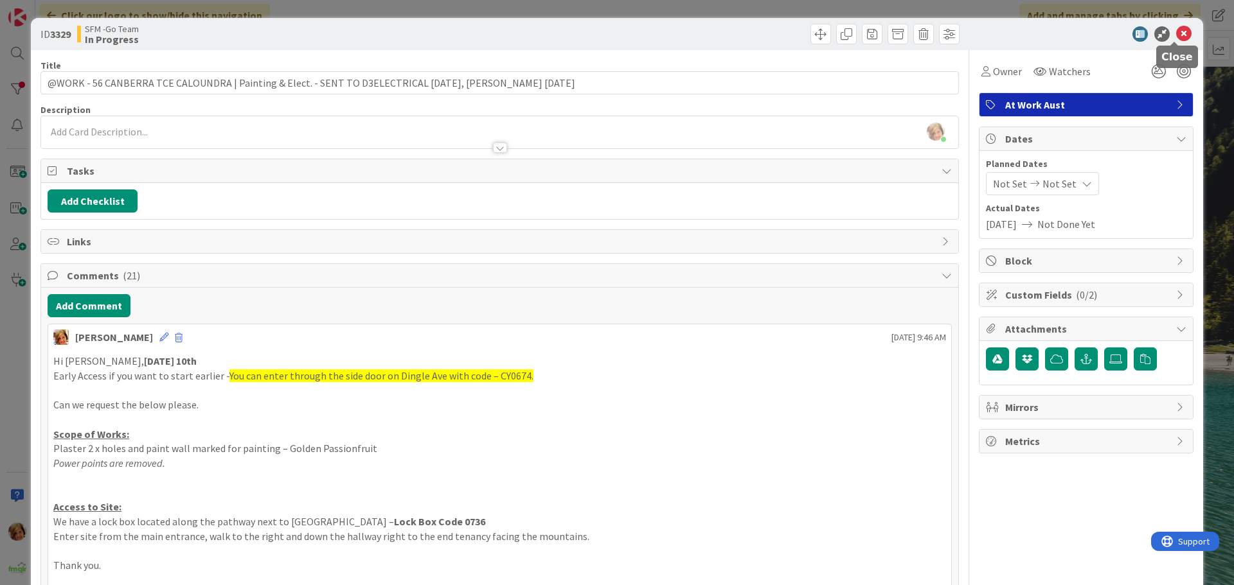
click at [1176, 33] on icon at bounding box center [1183, 33] width 15 height 15
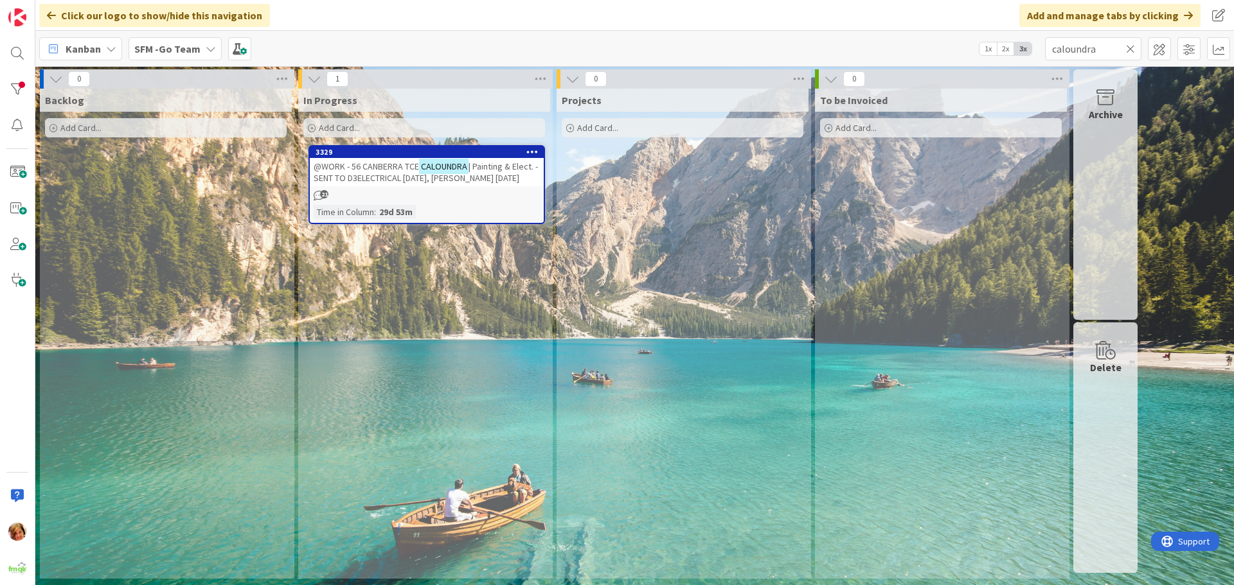
click at [1128, 48] on icon at bounding box center [1130, 49] width 9 height 12
click at [1128, 48] on input "text" at bounding box center [1093, 48] width 96 height 23
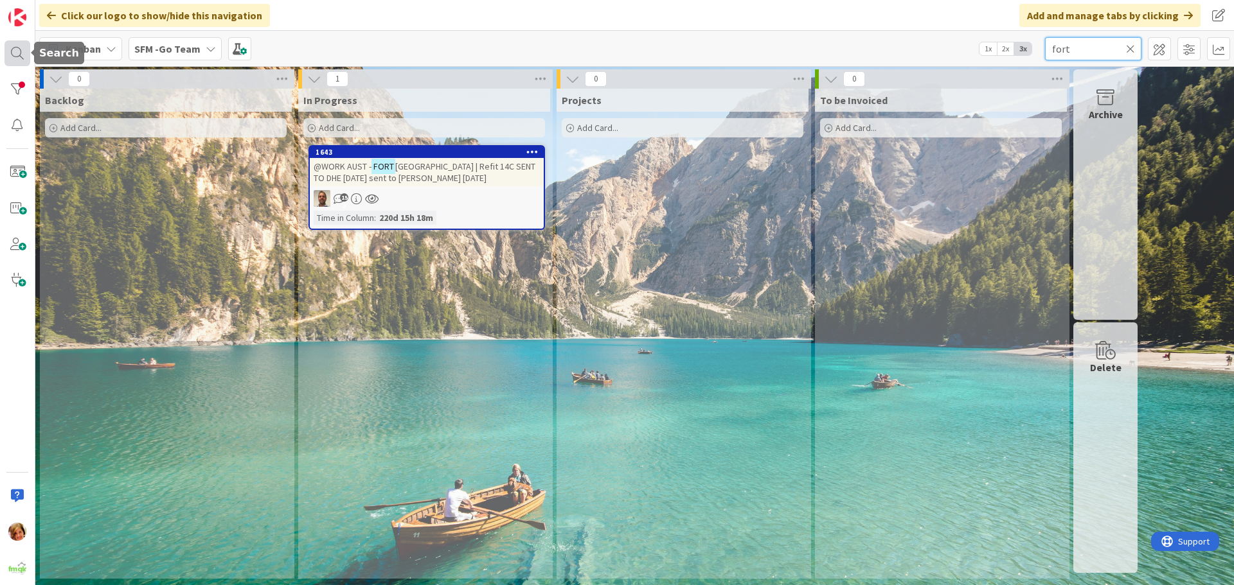
type input "fort"
click at [15, 49] on div at bounding box center [17, 53] width 26 height 26
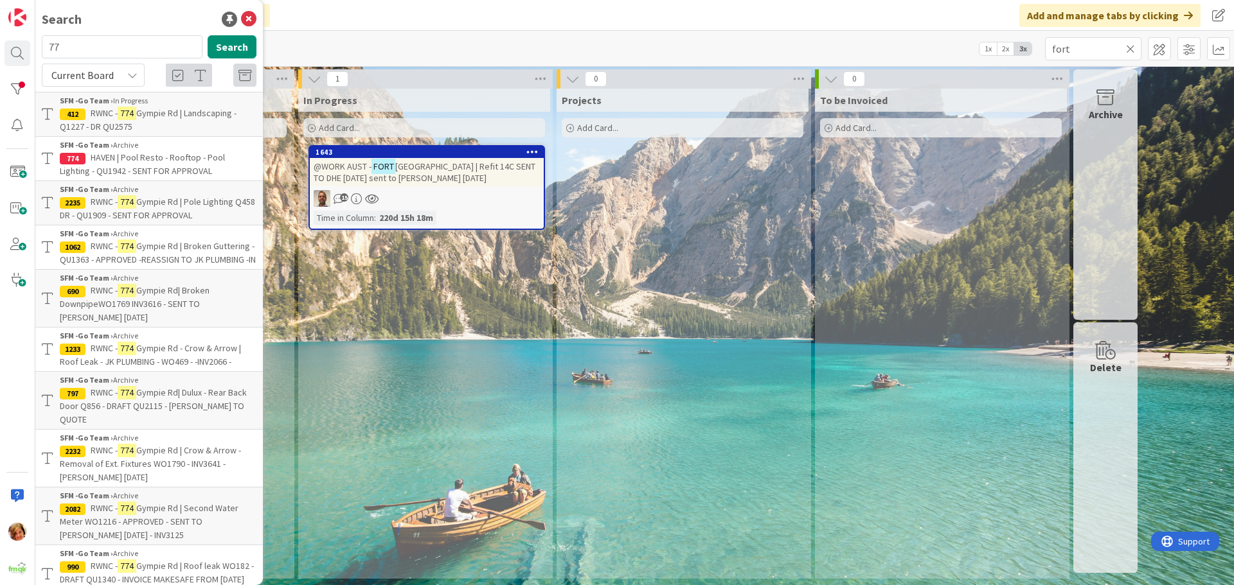
type input "7"
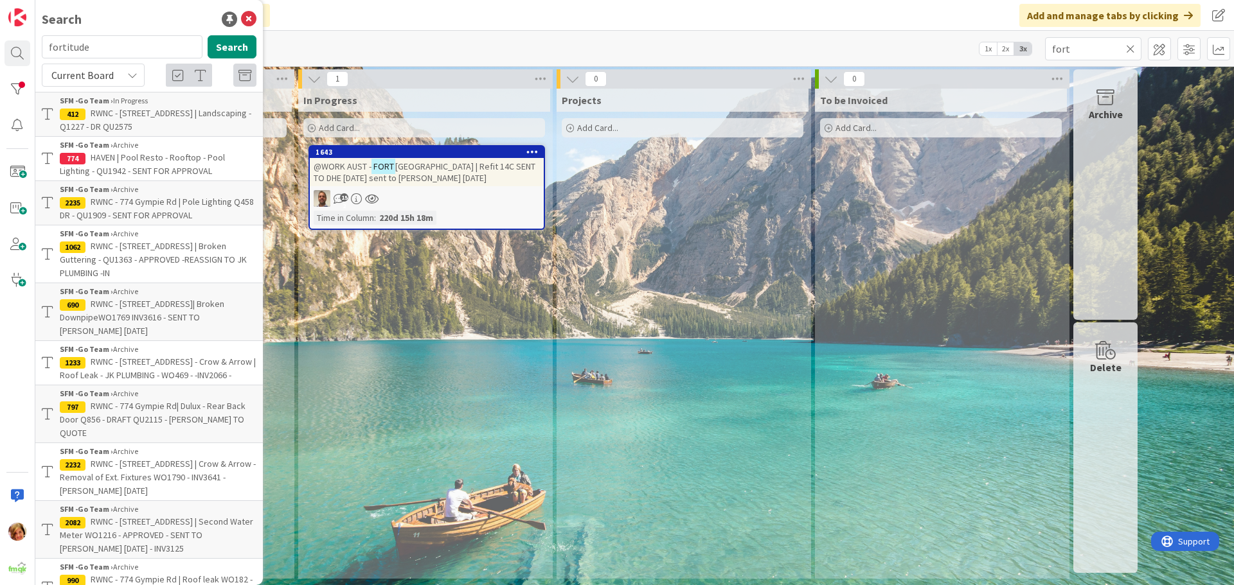
type input "fortitude"
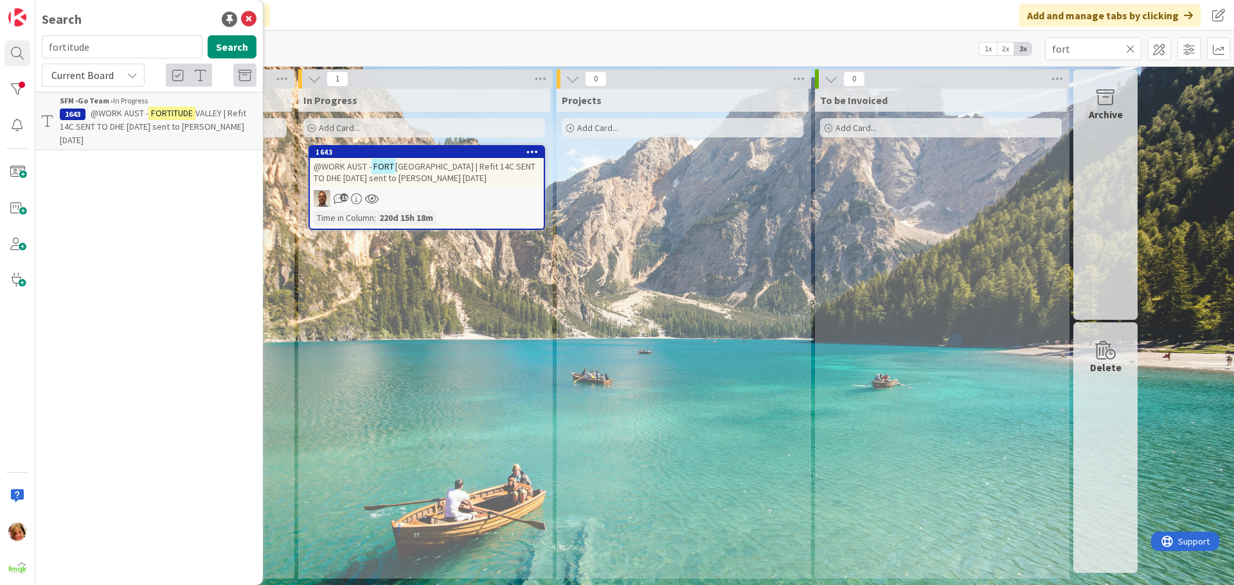
click at [395, 121] on div "Add Card..." at bounding box center [424, 127] width 242 height 19
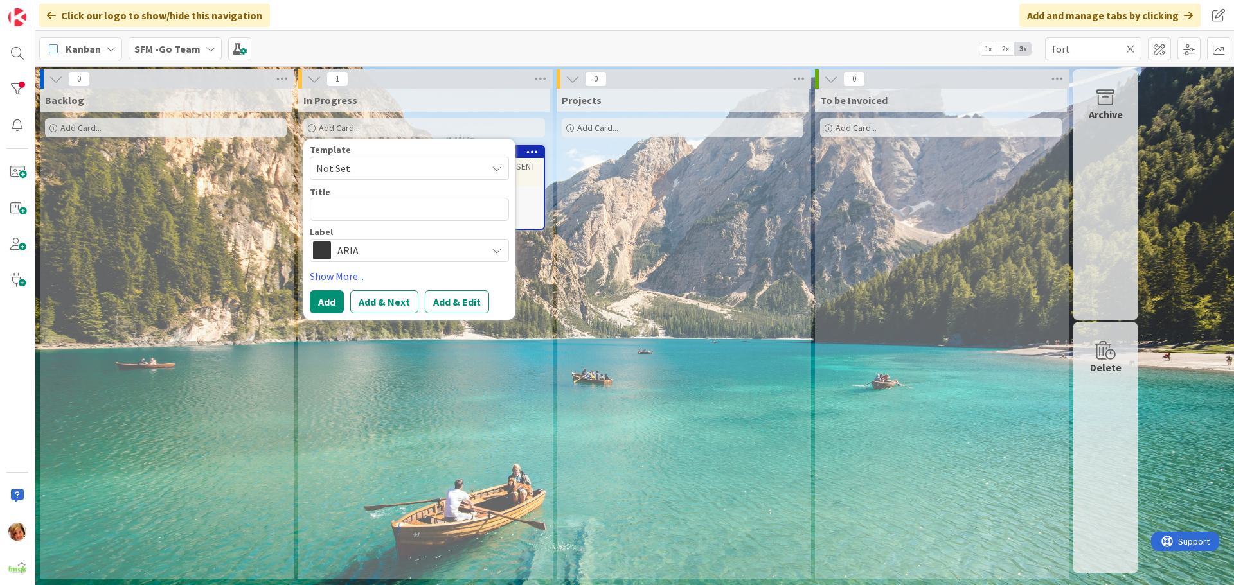
type textarea "x"
type textarea "@"
type textarea "x"
type textarea "@w"
type textarea "x"
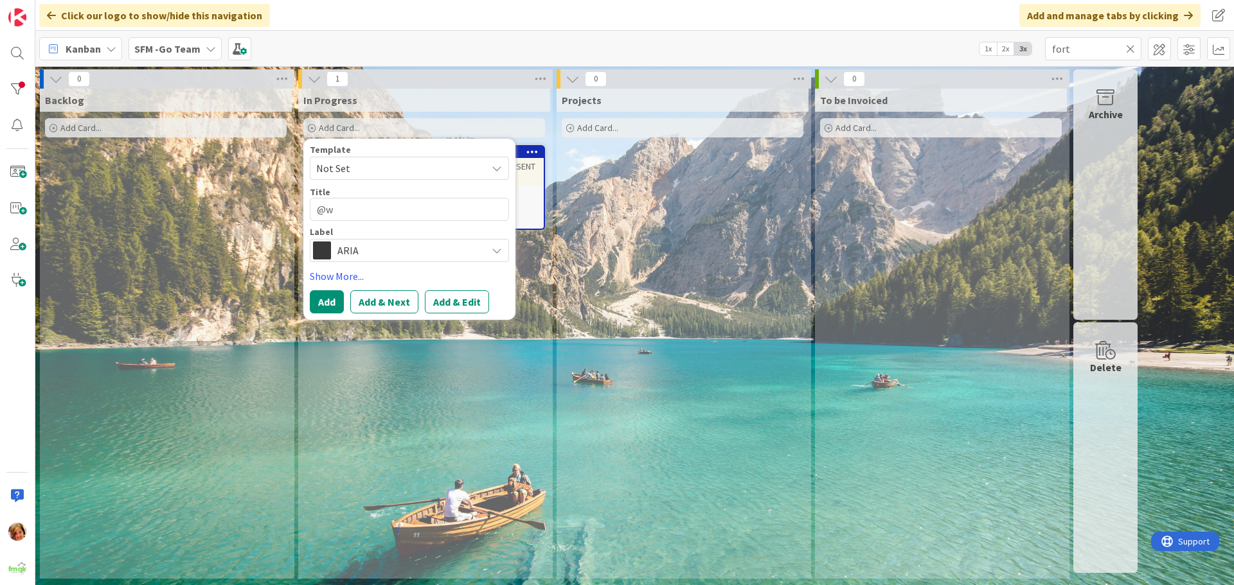
type textarea "@wo"
type textarea "x"
type textarea "@wor"
type textarea "x"
type textarea "@work"
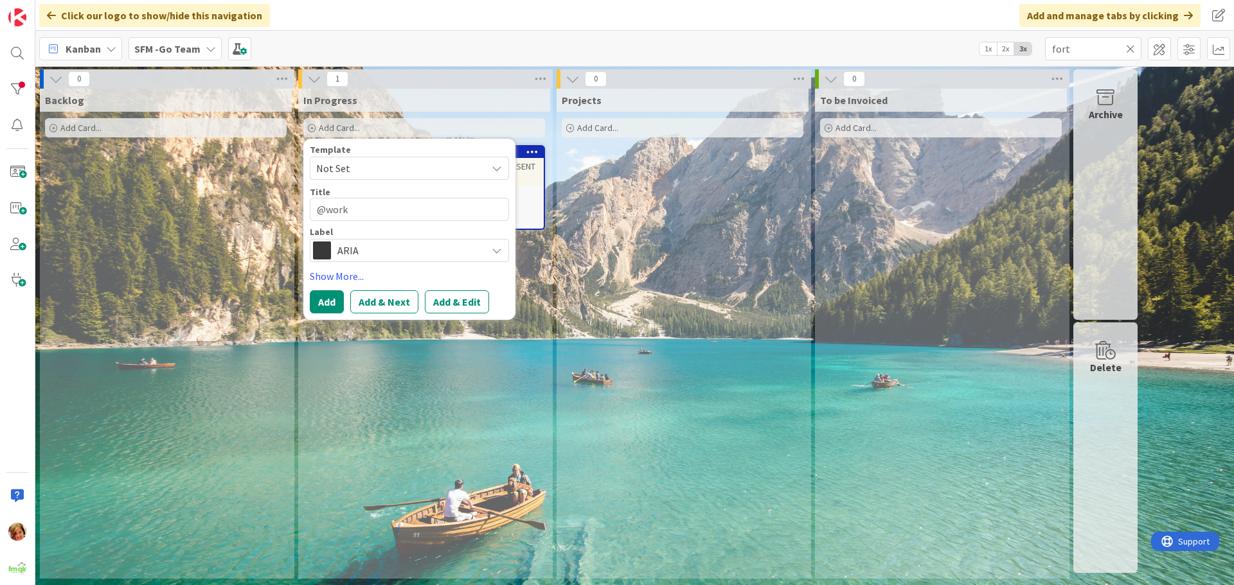
type textarea "x"
type textarea "@work"
type textarea "x"
type textarea "@work f"
type textarea "x"
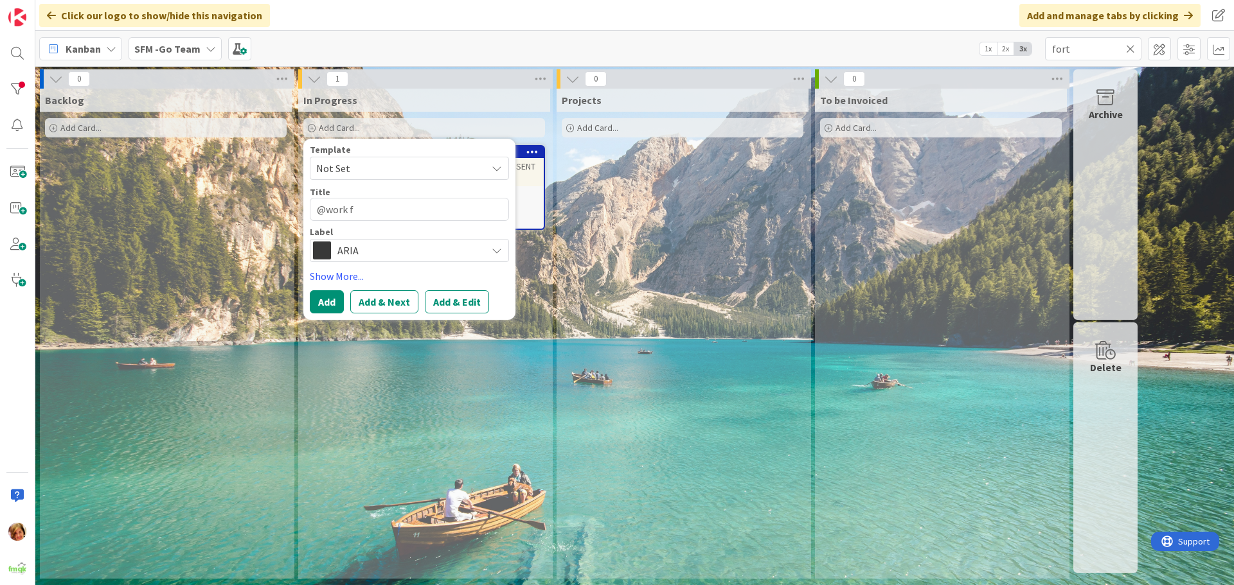
type textarea "@work fo"
type textarea "x"
type textarea "@work for"
type textarea "x"
type textarea "@work fo"
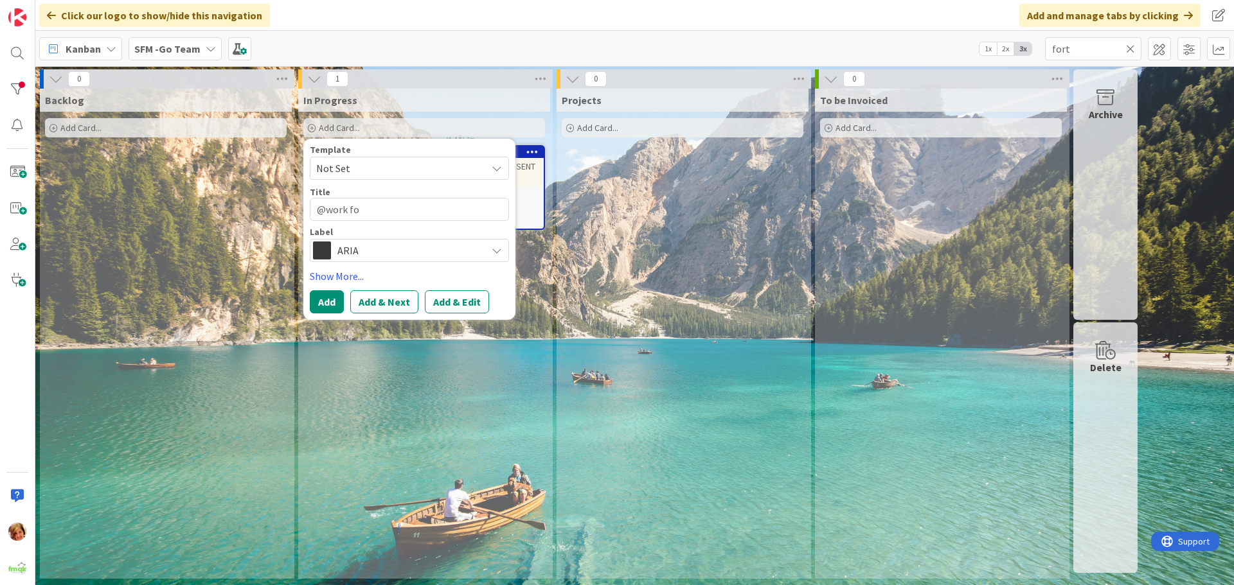
type textarea "x"
type textarea "@work f"
type textarea "x"
type textarea "@work"
type textarea "x"
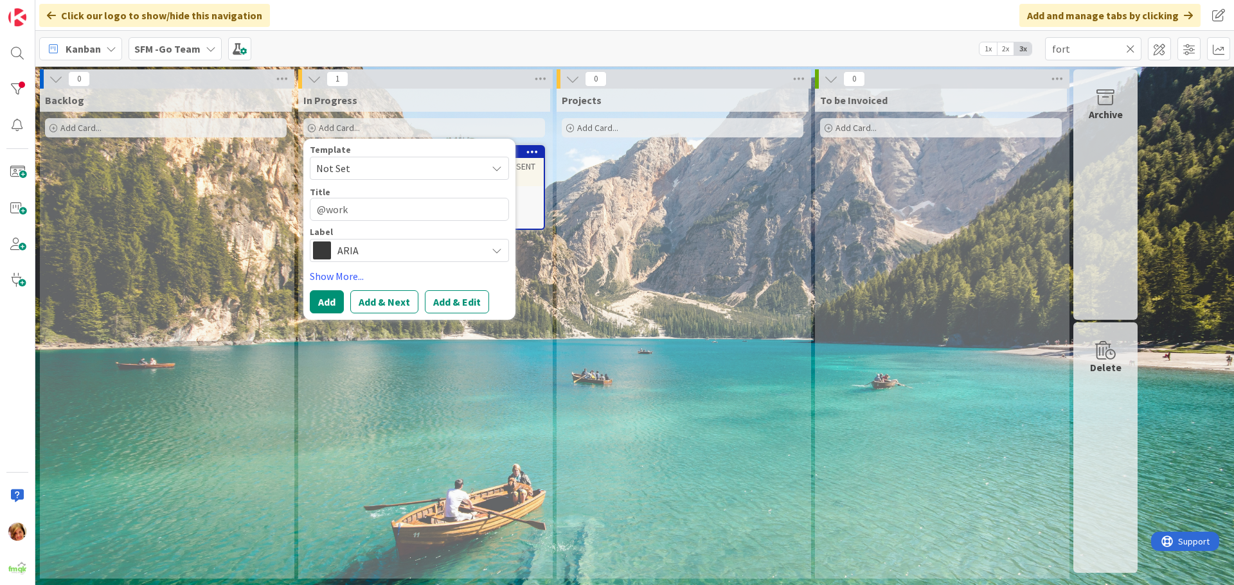
type textarea "@work"
type textarea "x"
type textarea "@wor"
type textarea "x"
type textarea "@wo"
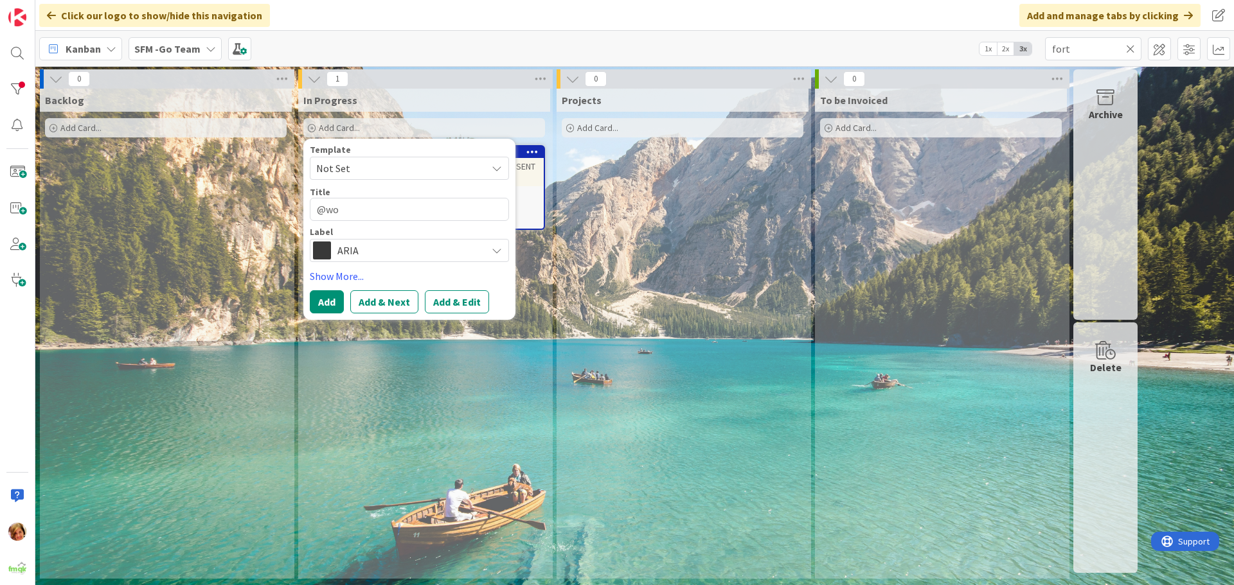
type textarea "x"
type textarea "@w"
type textarea "x"
type textarea "@"
type textarea "x"
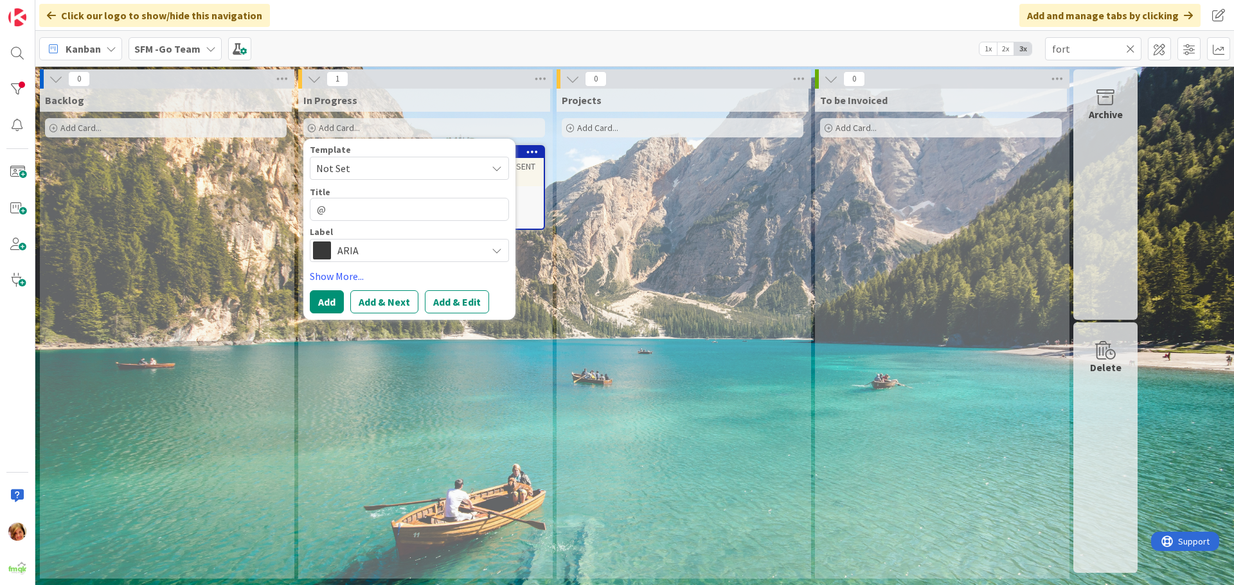
type textarea "@W"
type textarea "x"
type textarea "@WO"
type textarea "x"
type textarea "@WORK"
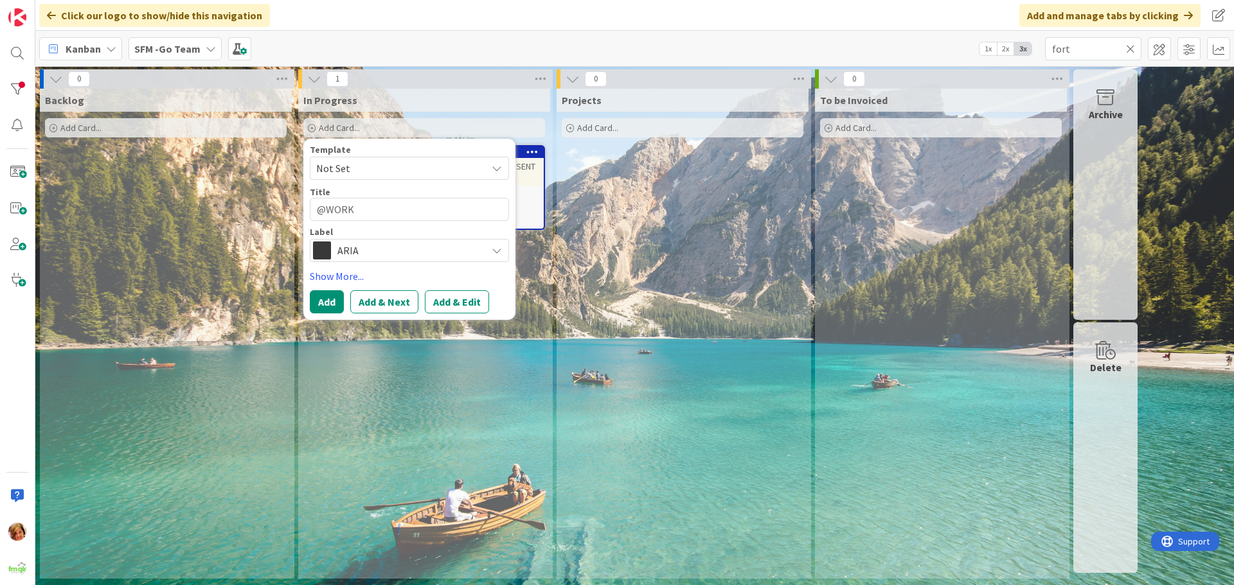
type textarea "x"
type textarea "@WORK"
type textarea "x"
type textarea "@WORK F"
type textarea "x"
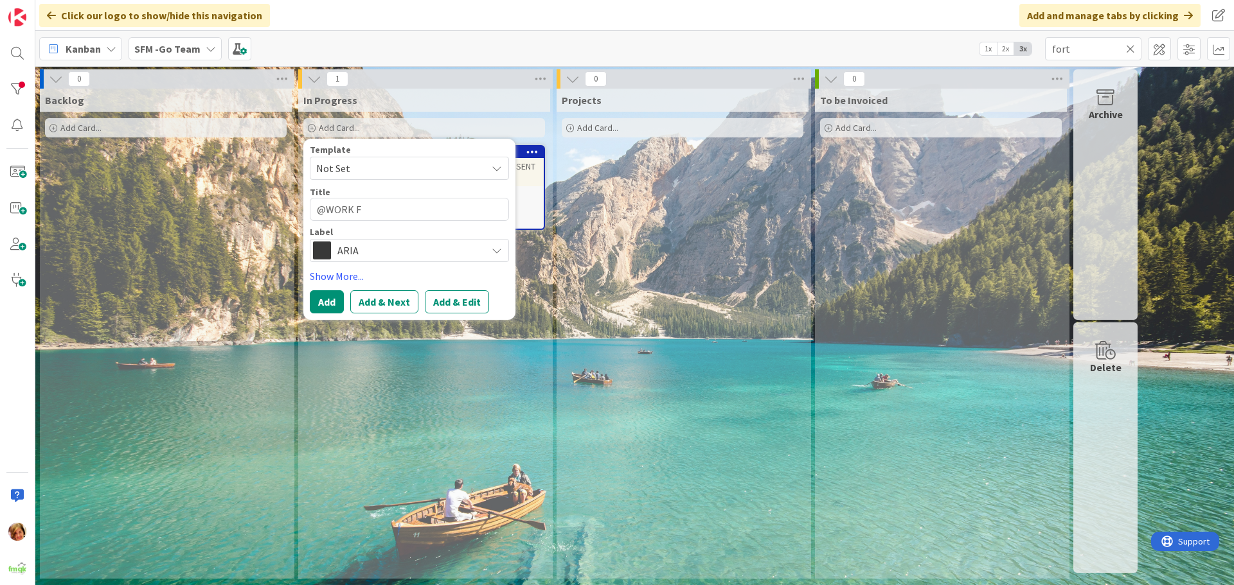
type textarea "@WORK FO"
type textarea "x"
type textarea "@WORK FOR"
type textarea "x"
type textarea "@WORK FORT"
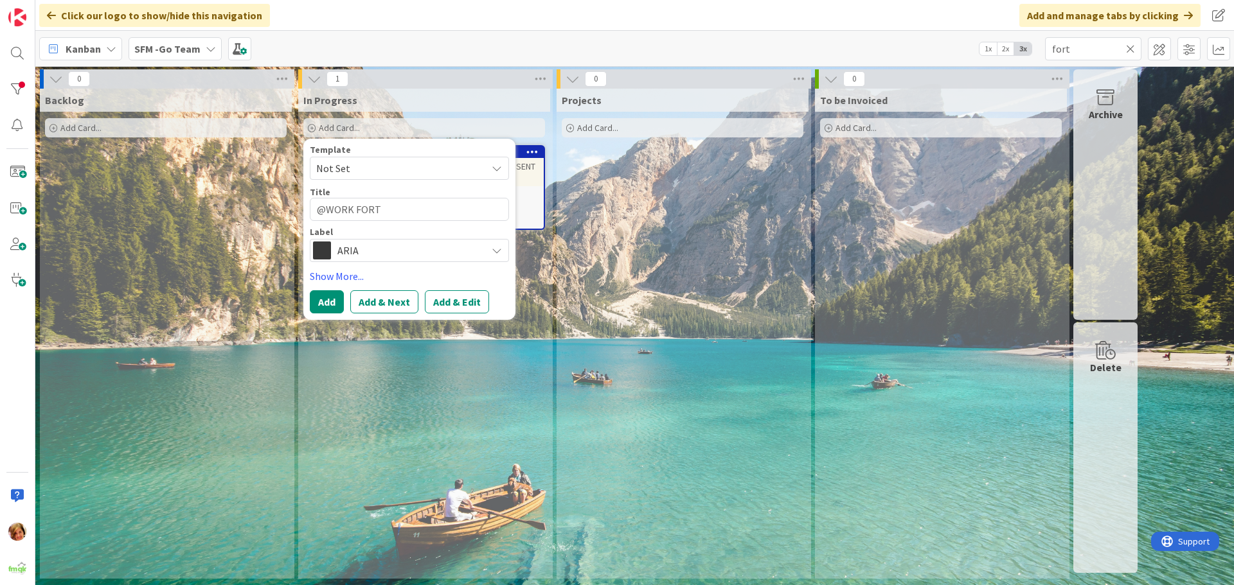
type textarea "x"
type textarea "@WORK FORTI"
type textarea "x"
type textarea "@WORK FORTIT"
type textarea "x"
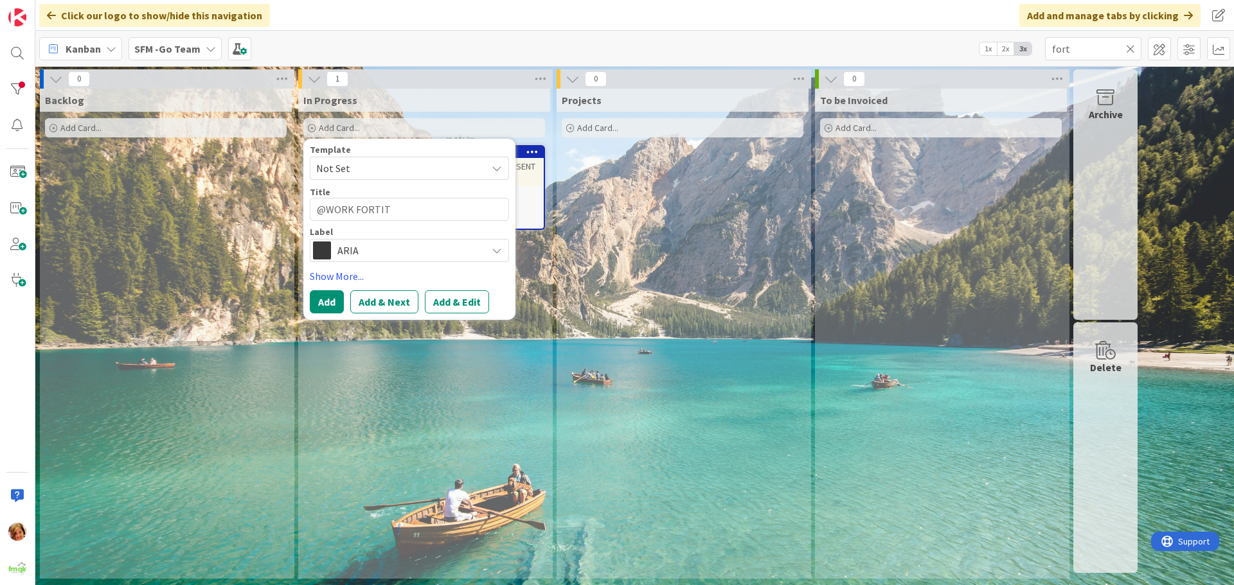
type textarea "@WORK FORTITU"
type textarea "x"
type textarea "@WORK FORTITUD"
type textarea "x"
type textarea "@WORK FORTITUDE"
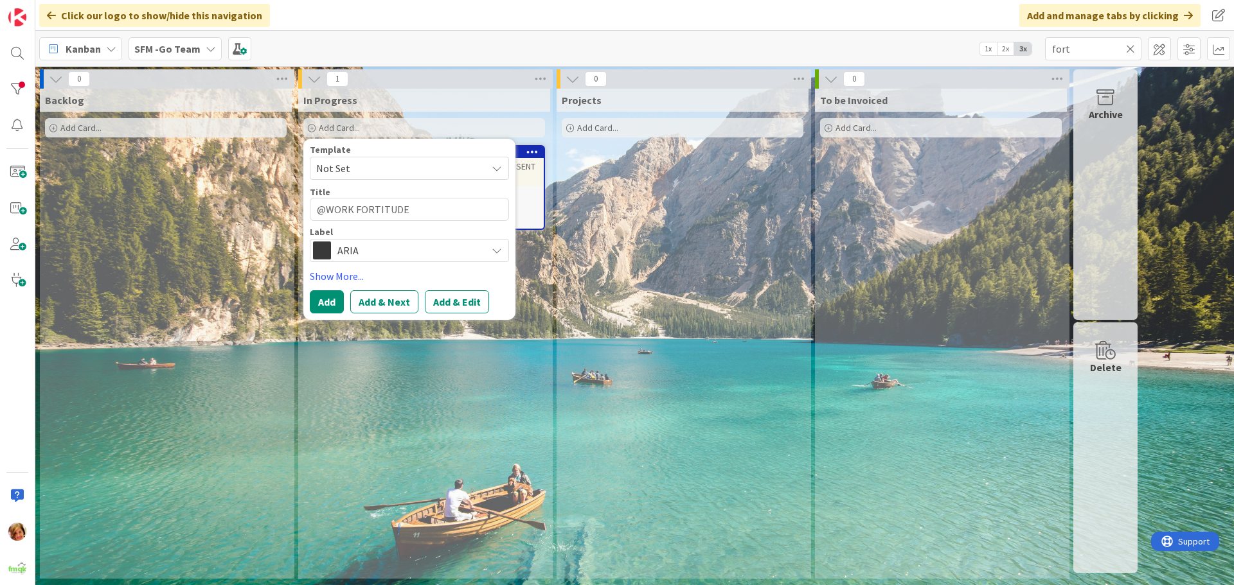
type textarea "x"
type textarea "@WORK FORTITUDE"
type textarea "x"
type textarea "@WORK FORTITUDE V"
type textarea "x"
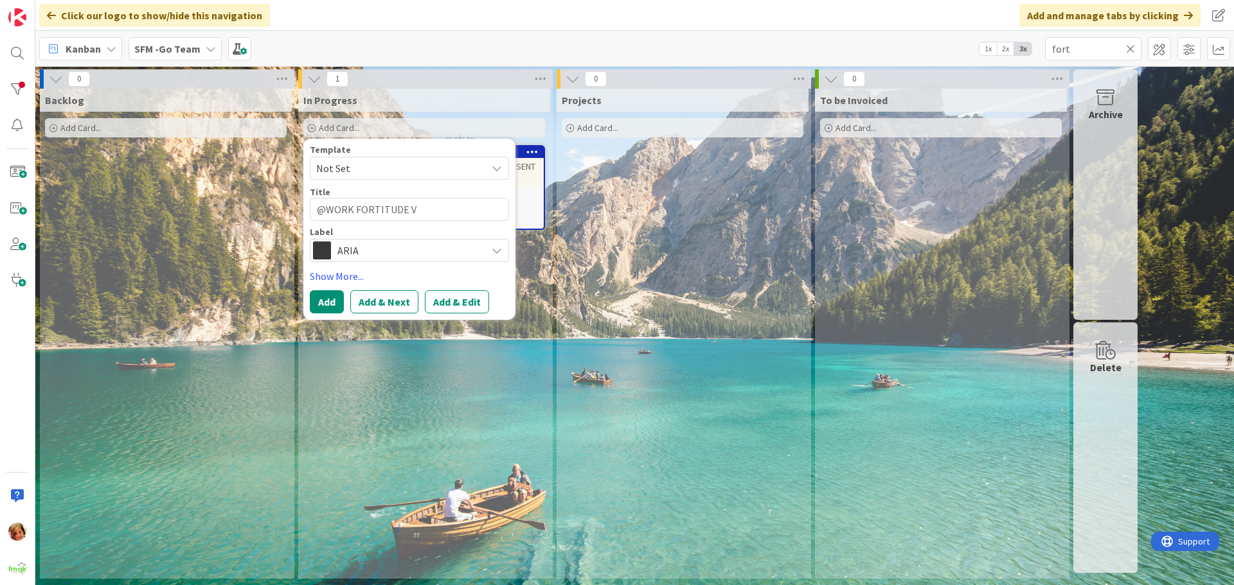
type textarea "@WORK FORTITUDE VA"
type textarea "x"
type textarea "@WORK FORTITUDE VAL"
type textarea "x"
type textarea "@WORK FORTITUDE VALL"
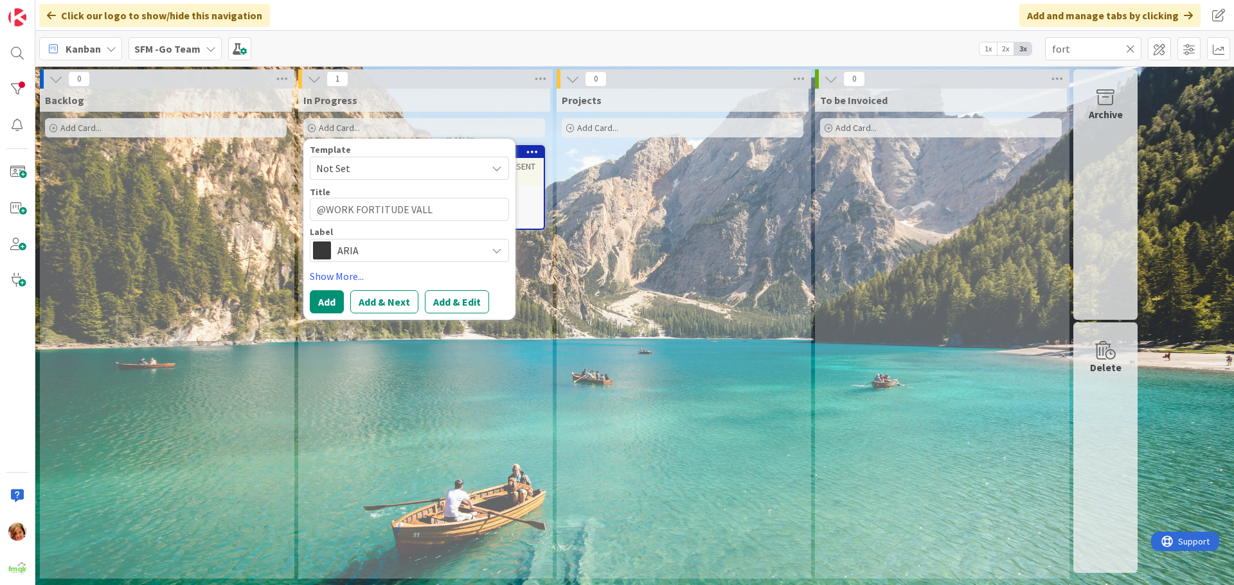
type textarea "x"
type textarea "@WORK FORTITUDE VALLE"
type textarea "x"
type textarea "@WORK FORTITUDE VALLEY"
type textarea "x"
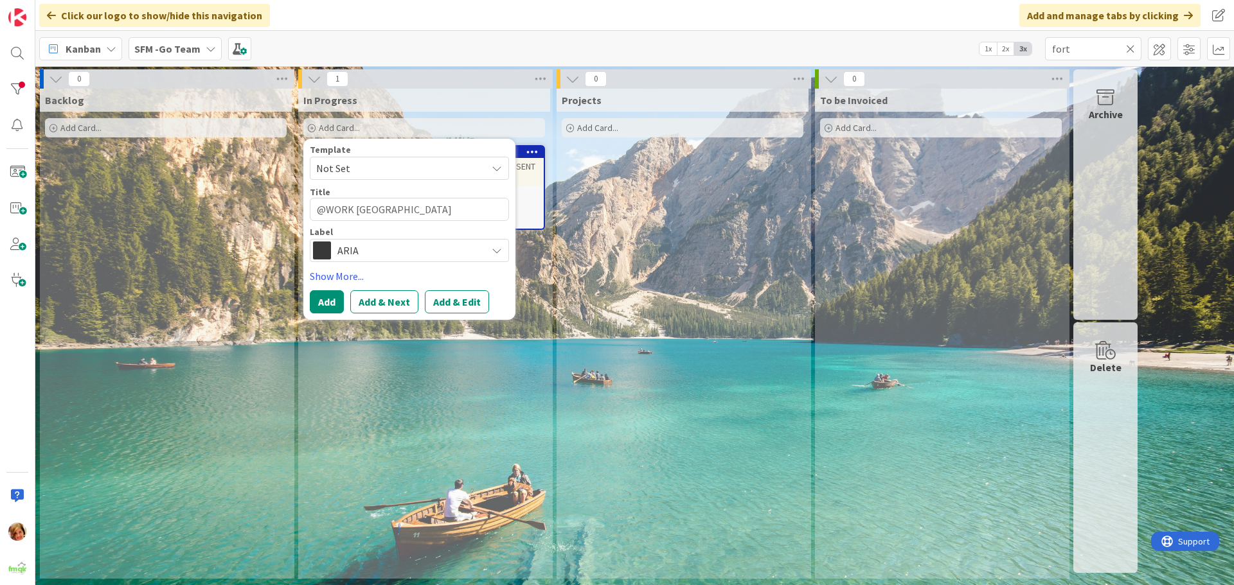
type textarea "@WORK FORTITUDE VALLEY"
type textarea "x"
type textarea "@WORK FORTITUDE VALLEY |"
type textarea "x"
type textarea "@WORK FORTITUDE VALLEY |"
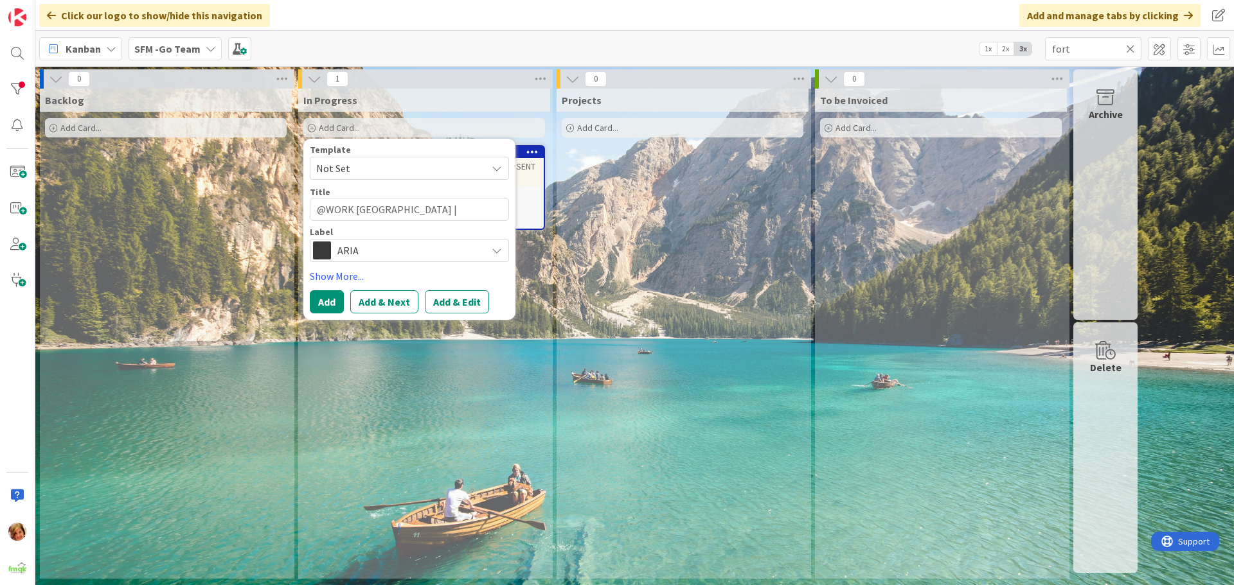
type textarea "x"
type textarea "@WORK FORTITUDE VALLEY |"
type textarea "x"
type textarea "@WORK FORTITUDE VALLEY"
type textarea "x"
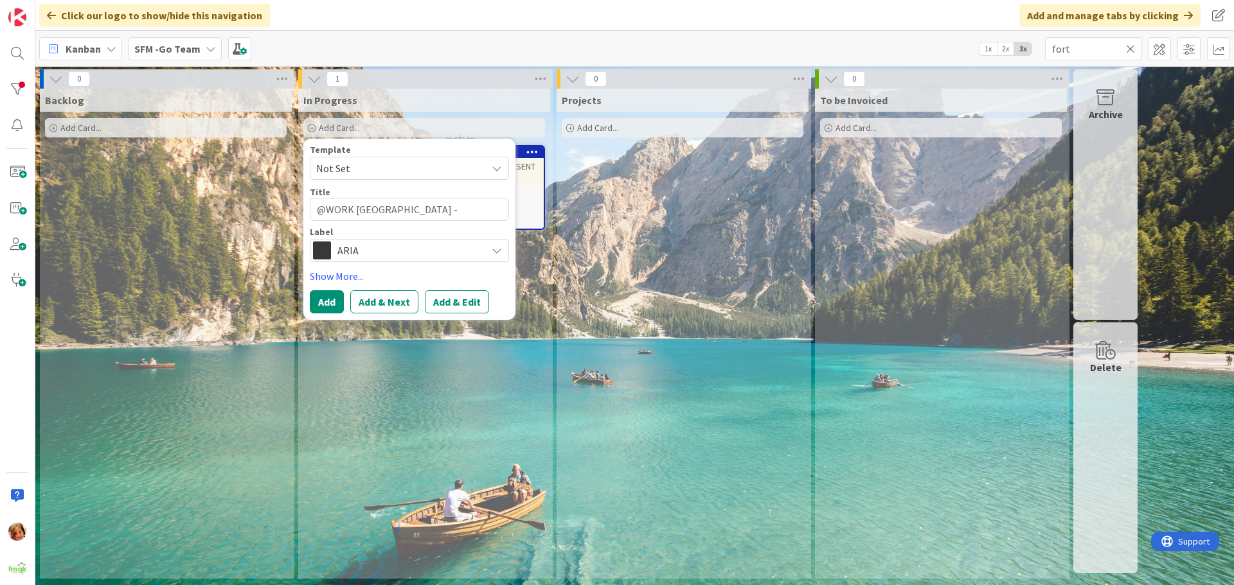
type textarea "@WORK FORTITUDE VALLEY -"
type textarea "x"
type textarea "@WORK FORTITUDE VALLEY - 1"
type textarea "x"
type textarea "@WORK FORTITUDE VALLEY - 14"
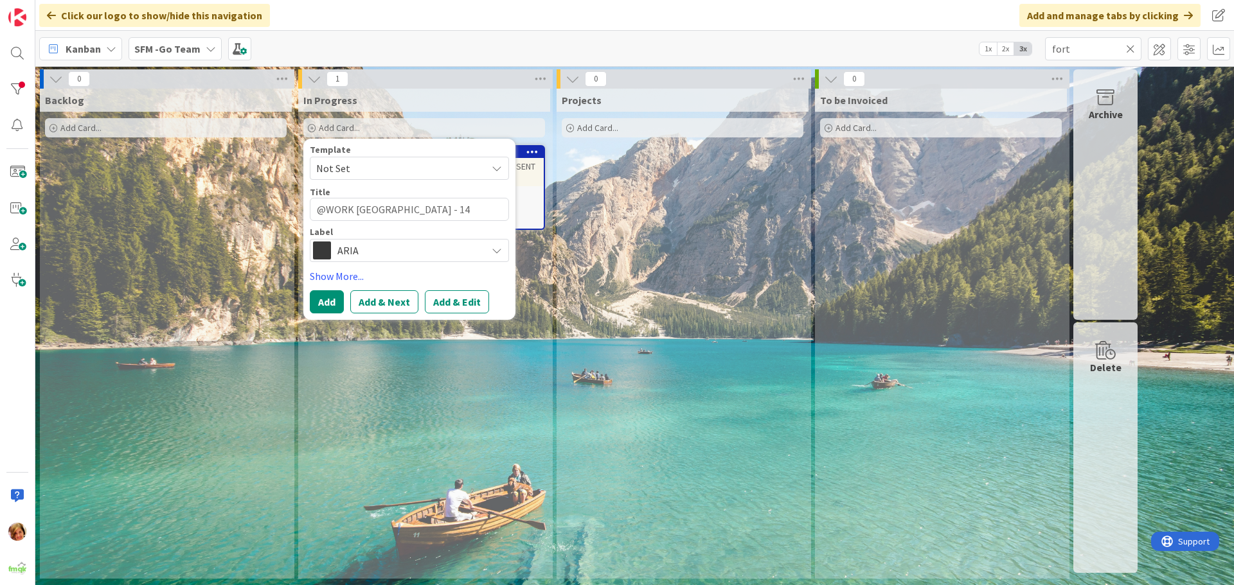
type textarea "x"
type textarea "@WORK FORTITUDE VALLEY - 14c"
type textarea "x"
type textarea "@WORK FORTITUDE VALLEY - 14c|"
type textarea "x"
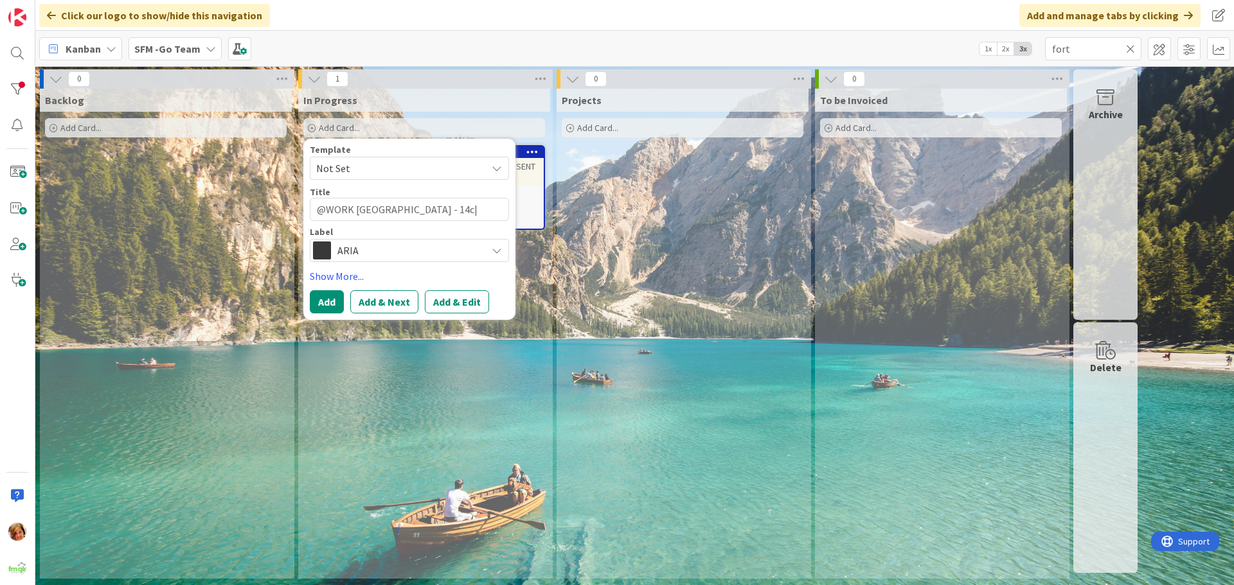
type textarea "@WORK FORTITUDE VALLEY - 14c|"
type textarea "x"
type textarea "@WORK FORTITUDE VALLEY - 14c| F"
type textarea "x"
type textarea "@WORK FORTITUDE VALLEY - 14c| Fl"
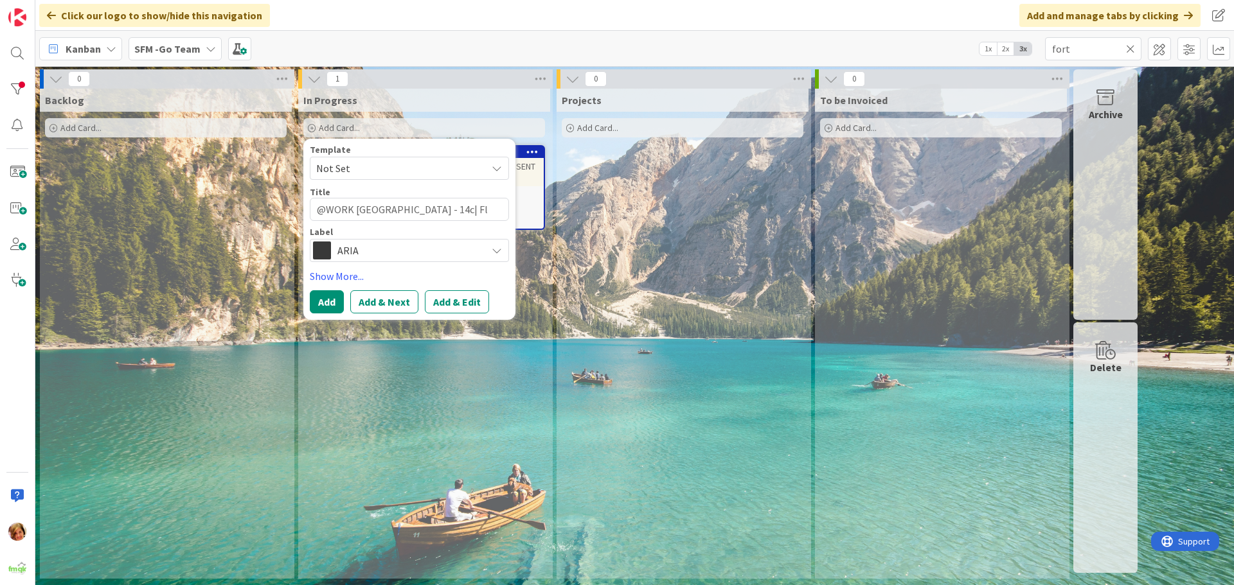
type textarea "x"
type textarea "@WORK FORTITUDE VALLEY - 14c| Fli"
type textarea "x"
type textarea "@WORK FORTITUDE VALLEY - 14c| Flic"
type textarea "x"
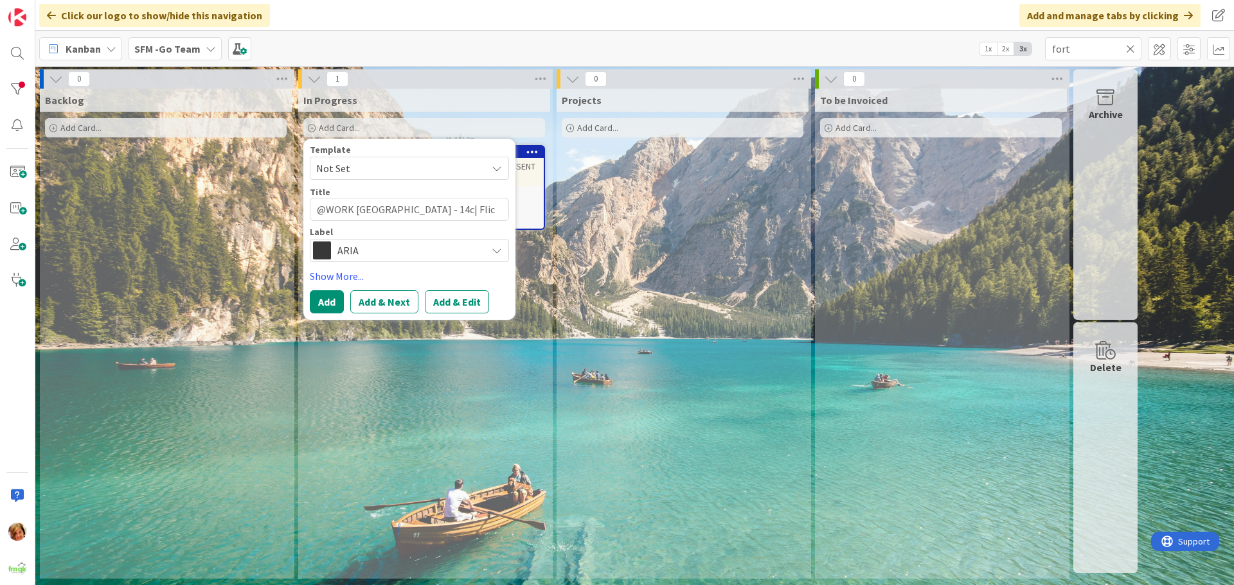
type textarea "@WORK FORTITUDE VALLEY - 14c| Flick"
type textarea "x"
type textarea "@WORK FORTITUDE VALLEY - 14c| Flicke"
type textarea "x"
type textarea "@WORK FORTITUDE VALLEY - 14c| Flicker"
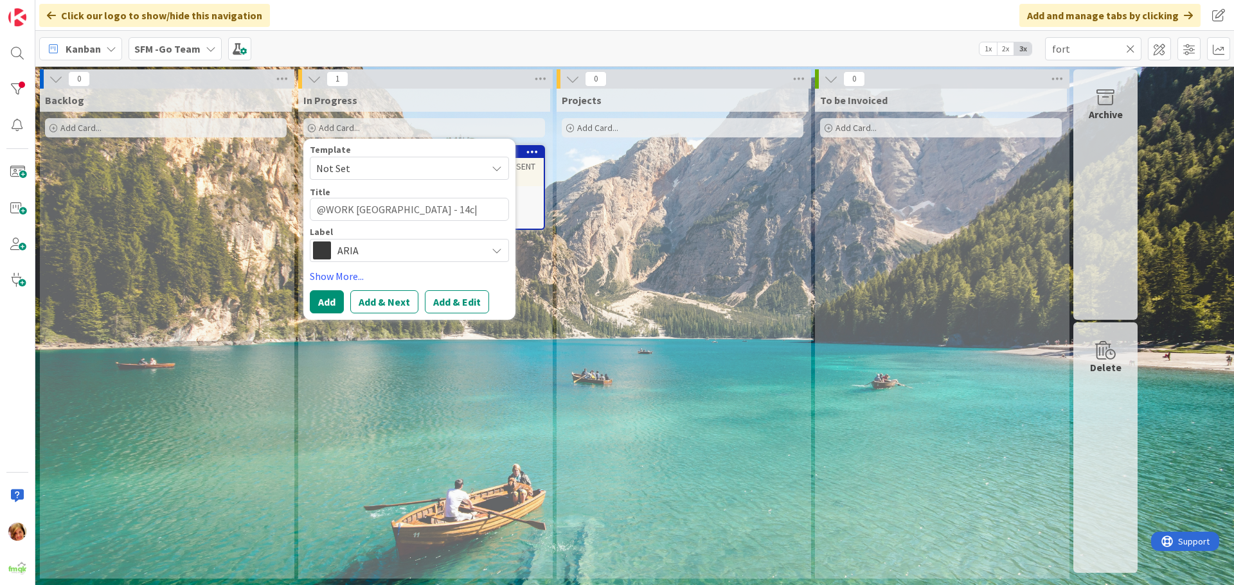
type textarea "x"
type textarea "@WORK FORTITUDE VALLEY - 14c| Flickeri"
type textarea "x"
type textarea "@WORK FORTITUDE VALLEY - 14c| Flickerin"
type textarea "x"
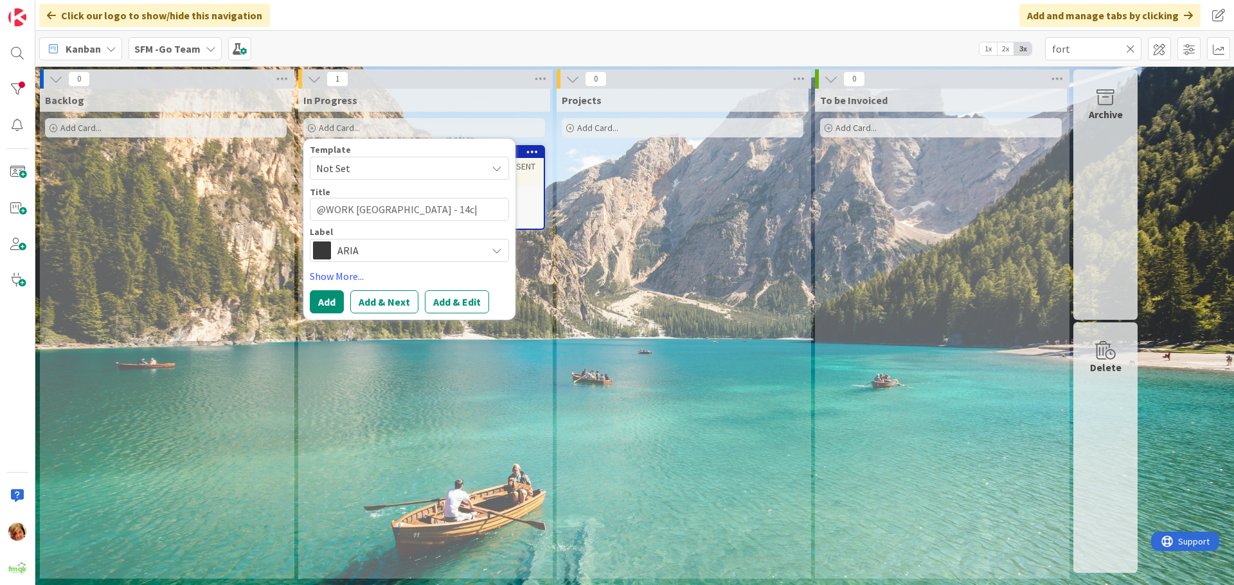
type textarea "@WORK FORTITUDE VALLEY - 14c| Flickering"
type textarea "x"
type textarea "@WORK FORTITUDE VALLEY - 14c| Flickering"
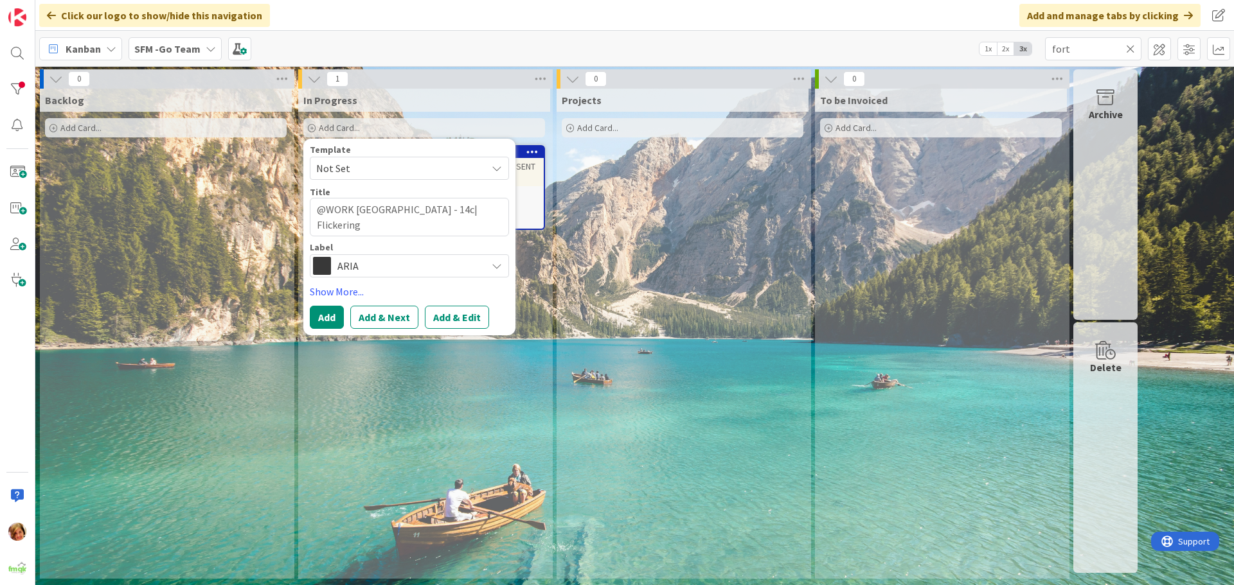
type textarea "x"
type textarea "@WORK FORTITUDE VALLEY - 14c| Flickering L"
type textarea "x"
type textarea "@WORK FORTITUDE VALLEY - 14c| Flickering Li"
type textarea "x"
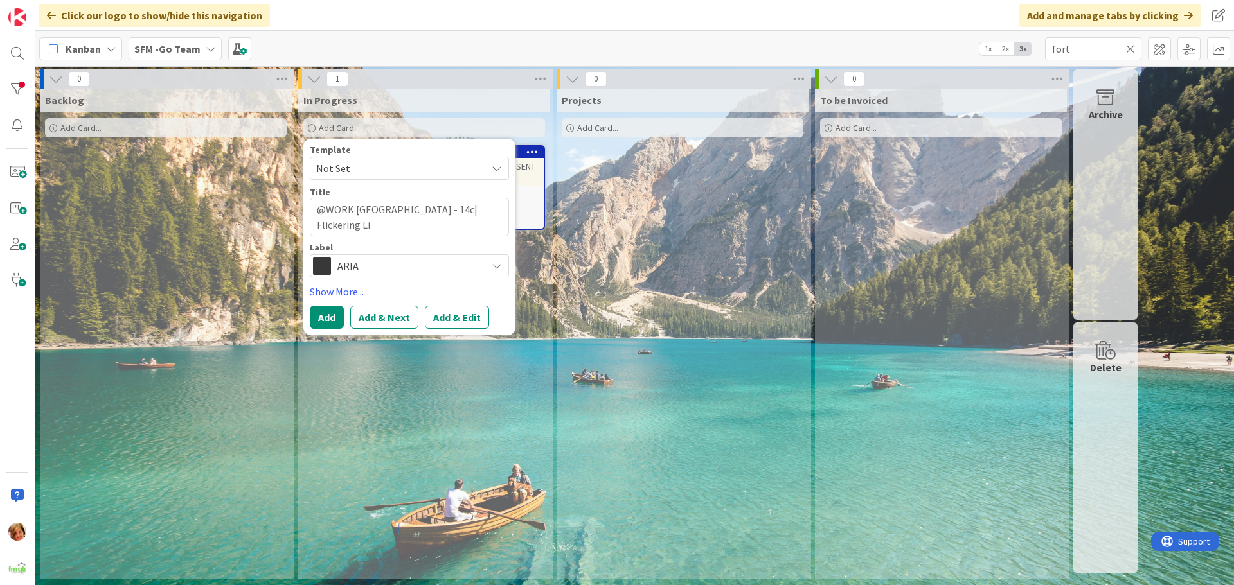
type textarea "@WORK FORTITUDE VALLEY - 14c| Flickering Lig"
type textarea "x"
type textarea "@WORK FORTITUDE VALLEY - 14c| Flickering Ligh"
type textarea "x"
type textarea "@WORK FORTITUDE VALLEY - 14c| Flickering Light"
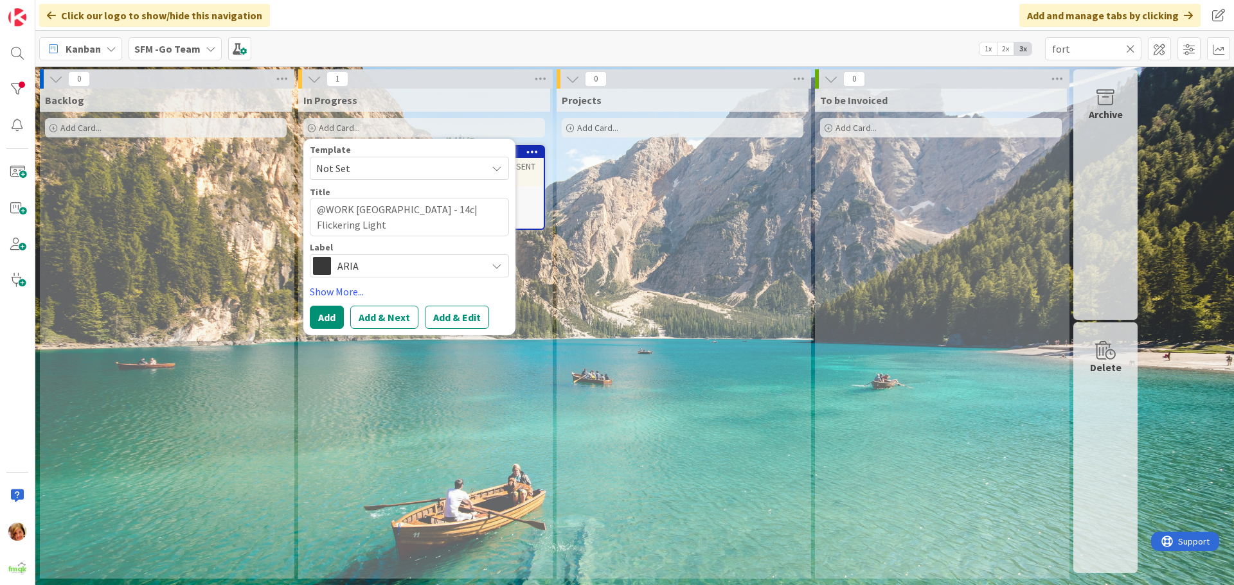
click at [365, 260] on span "ARIA" at bounding box center [408, 266] width 143 height 18
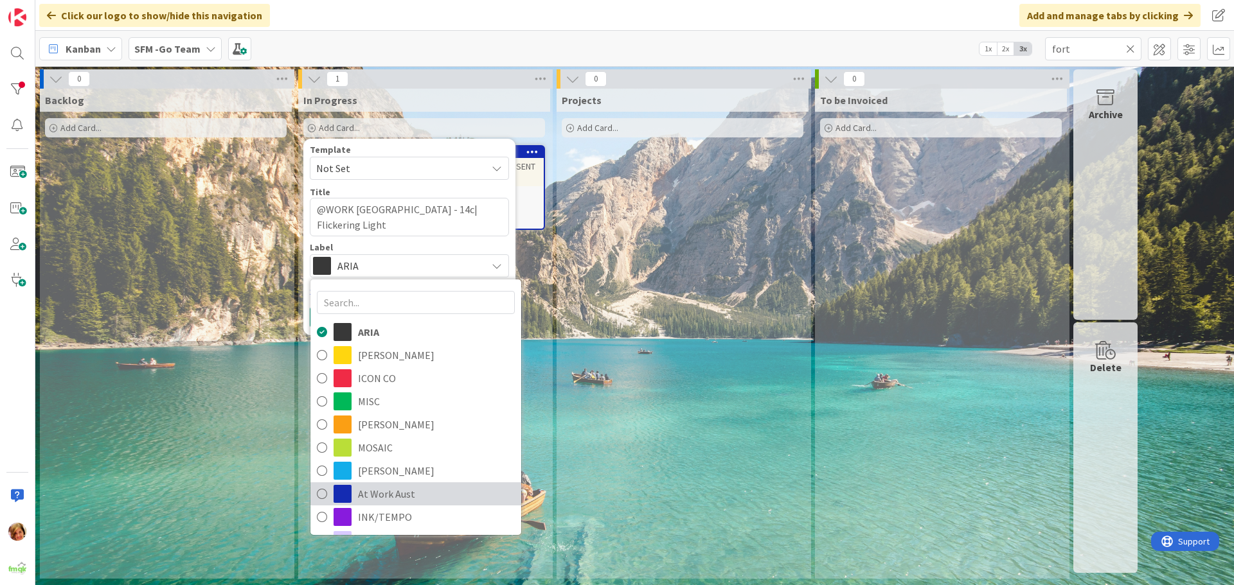
click at [386, 492] on span "At Work Aust" at bounding box center [436, 493] width 157 height 19
type textarea "x"
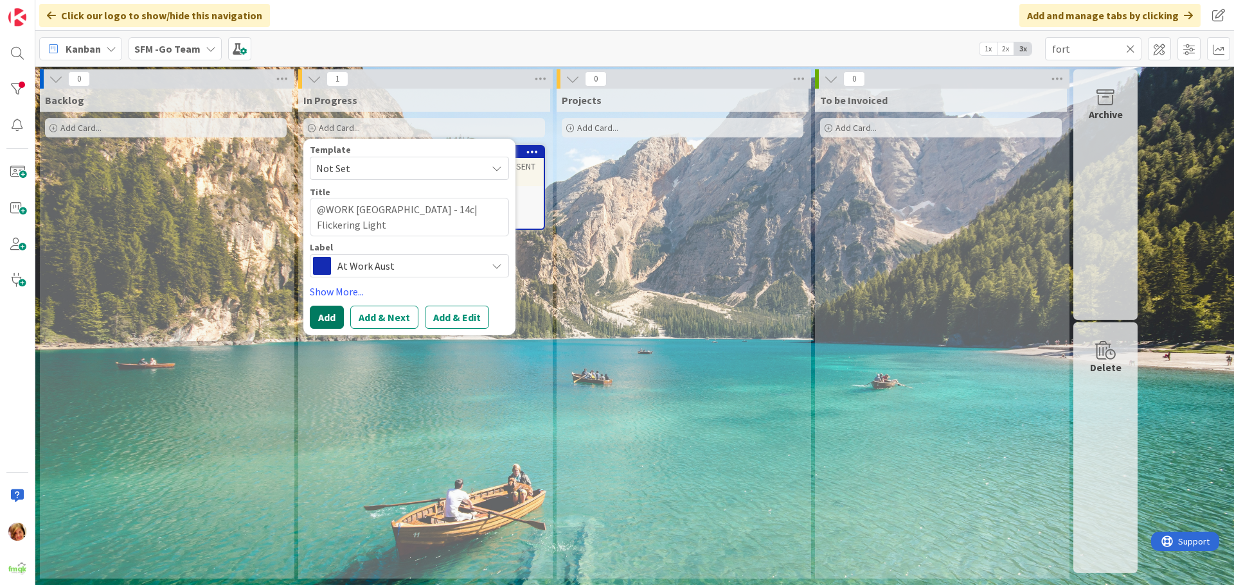
click at [326, 312] on button "Add" at bounding box center [327, 317] width 34 height 23
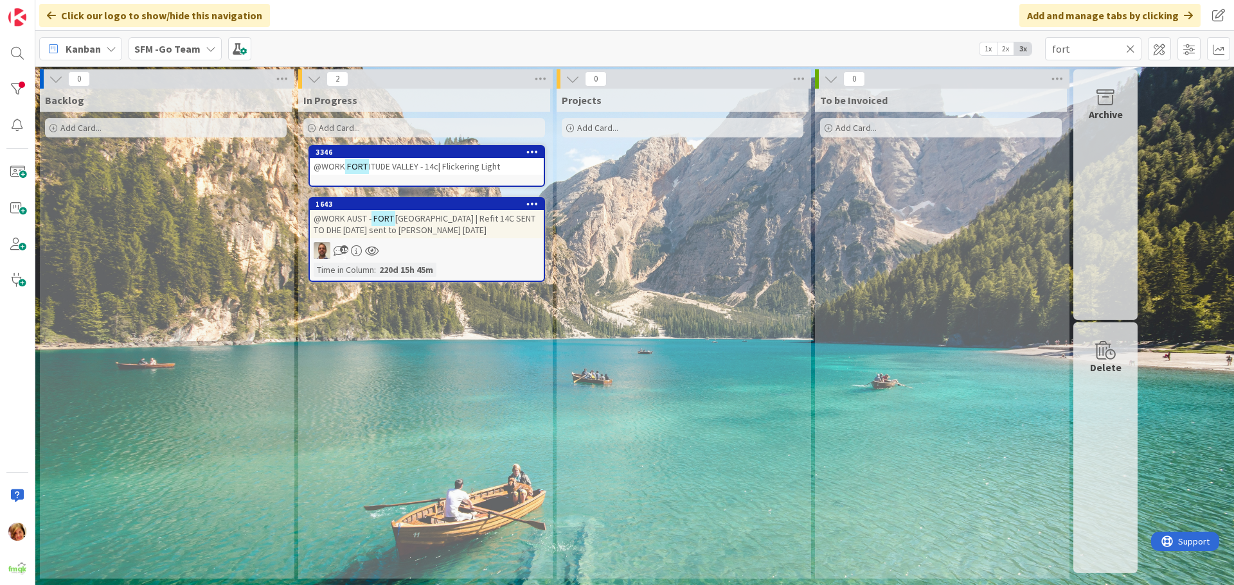
click at [400, 164] on span "ITUDE VALLEY - 14c| Flickering Light" at bounding box center [434, 167] width 131 height 12
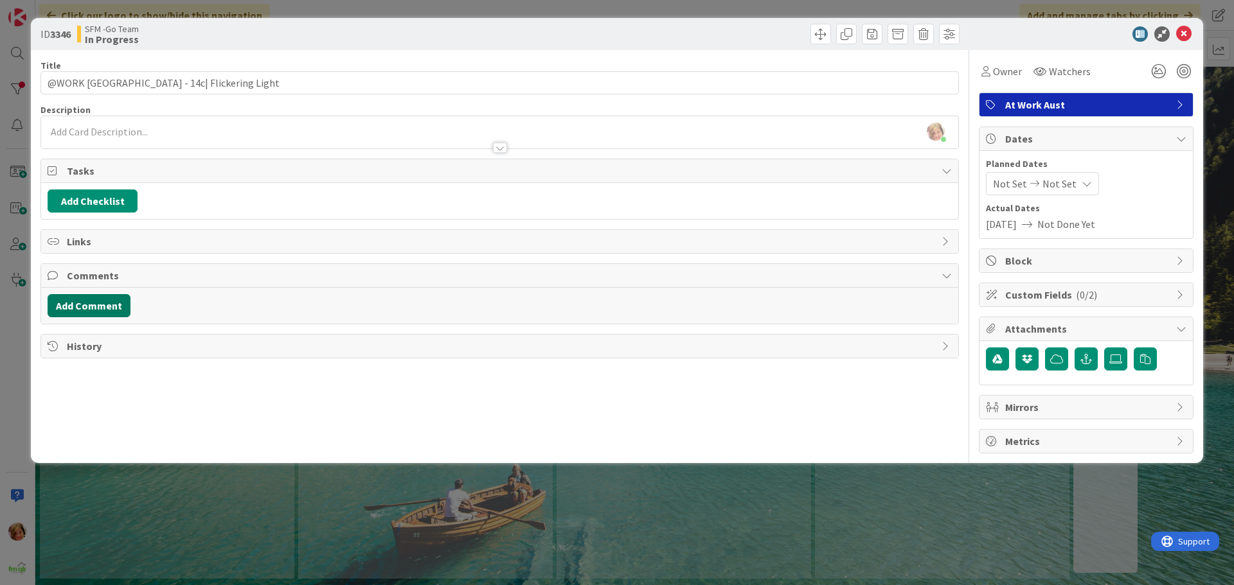
click at [101, 313] on button "Add Comment" at bounding box center [89, 305] width 83 height 23
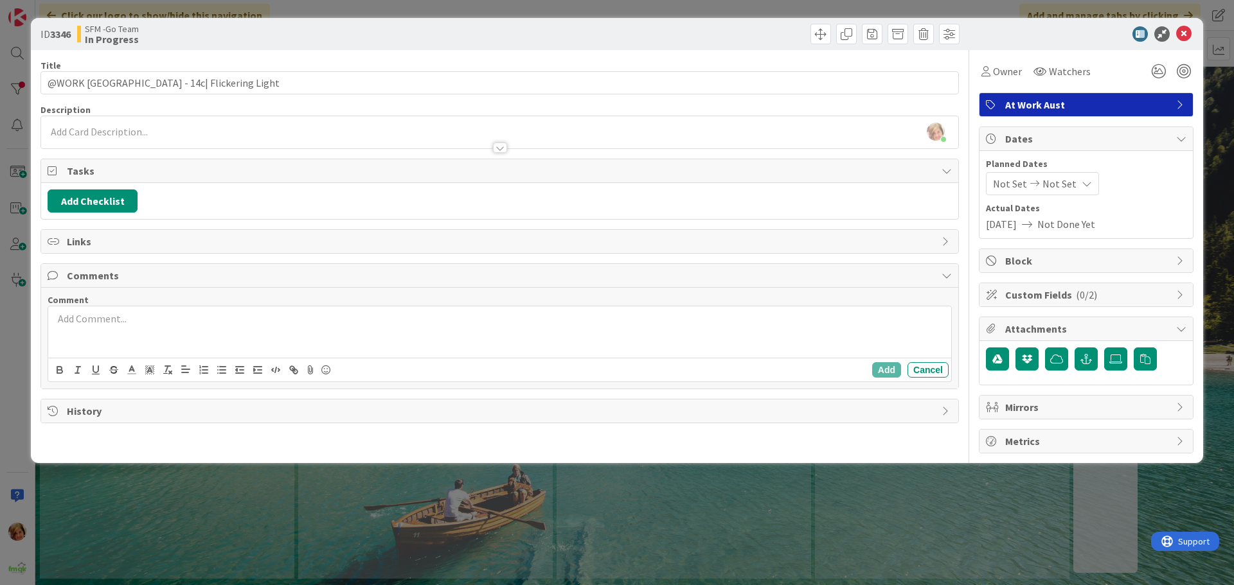
click at [105, 350] on div at bounding box center [499, 332] width 903 height 51
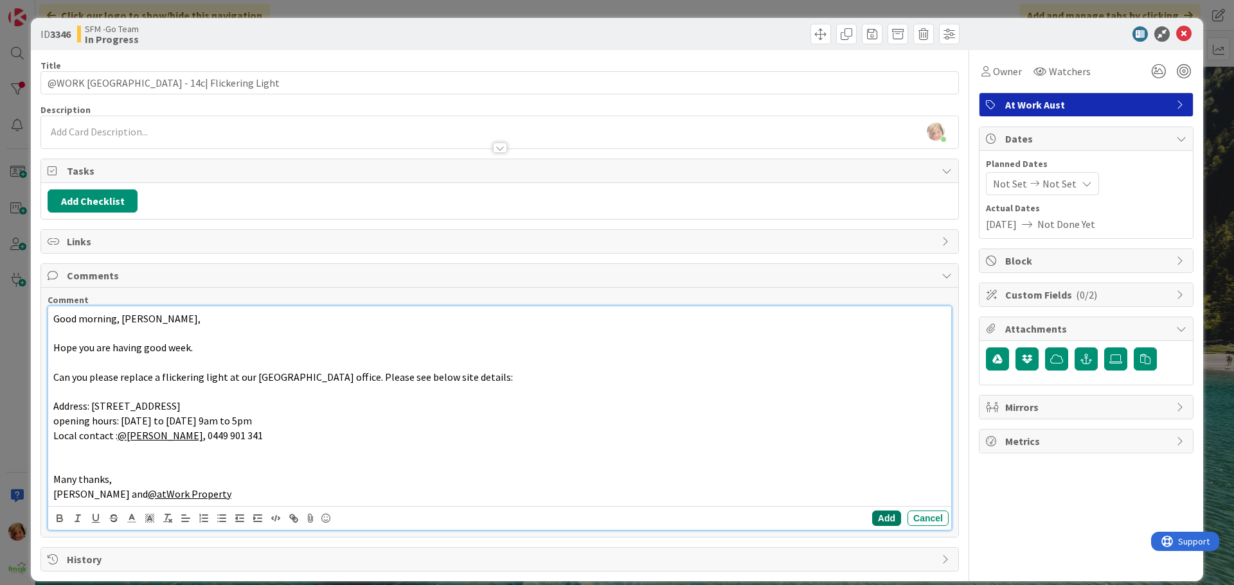
click at [879, 518] on button "Add" at bounding box center [886, 518] width 29 height 15
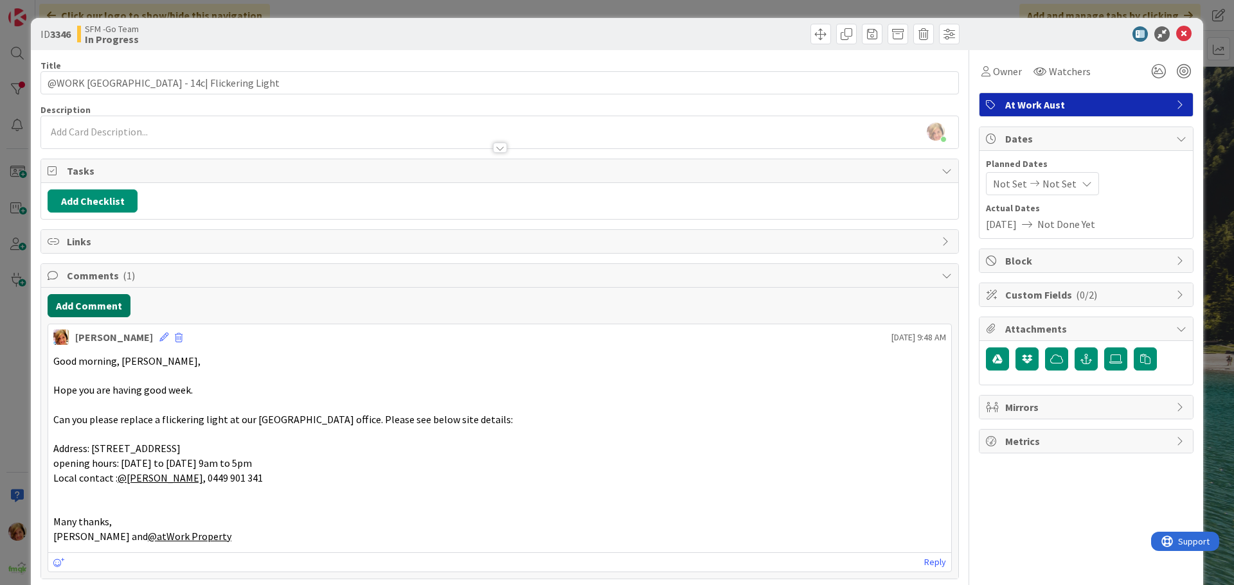
click at [89, 308] on button "Add Comment" at bounding box center [89, 305] width 83 height 23
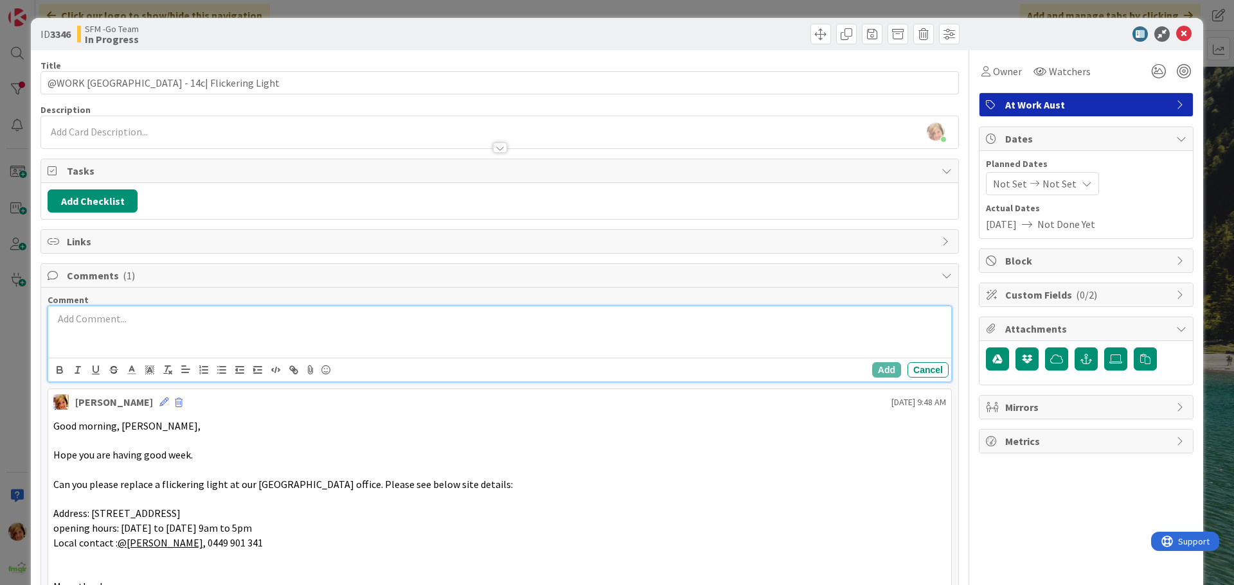
click at [83, 320] on p at bounding box center [499, 319] width 893 height 15
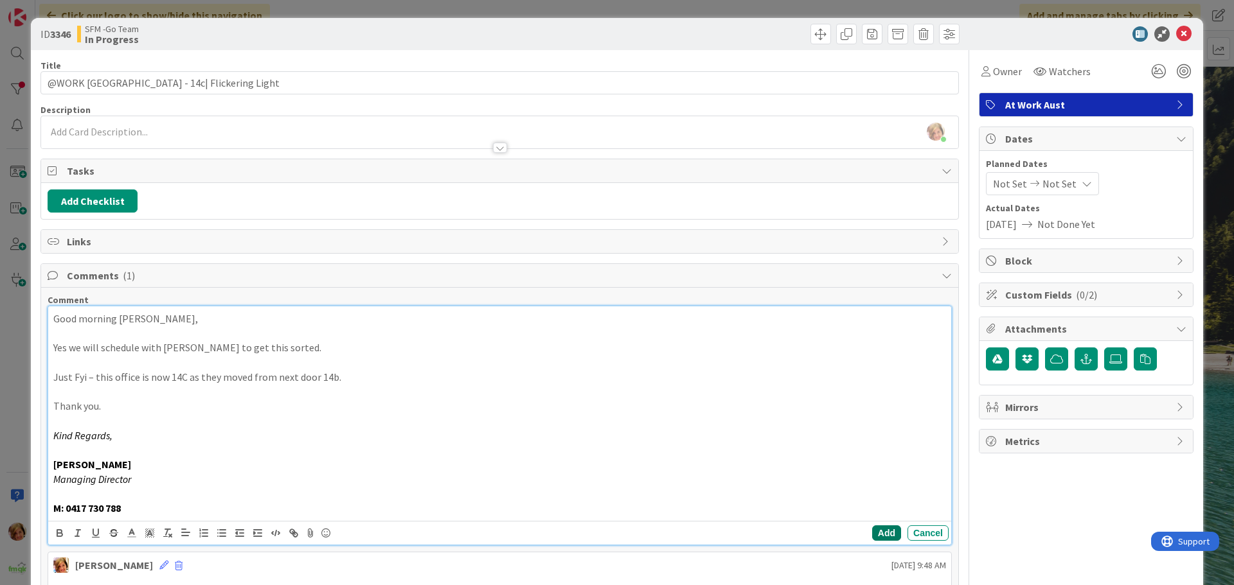
click at [873, 532] on button "Add" at bounding box center [886, 533] width 29 height 15
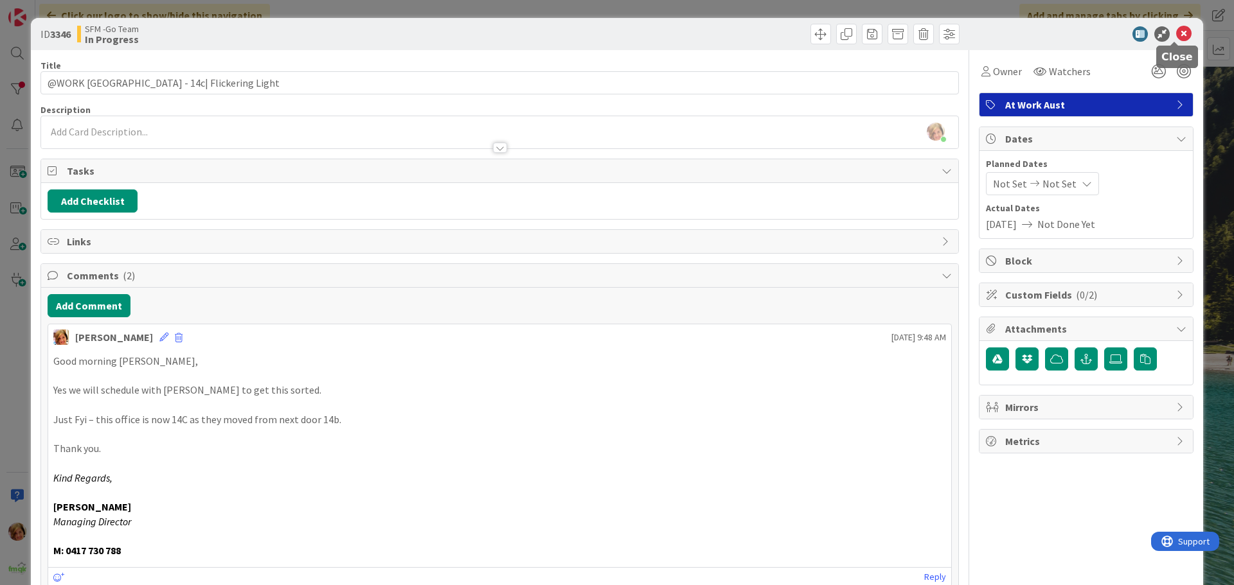
click at [1176, 32] on icon at bounding box center [1183, 33] width 15 height 15
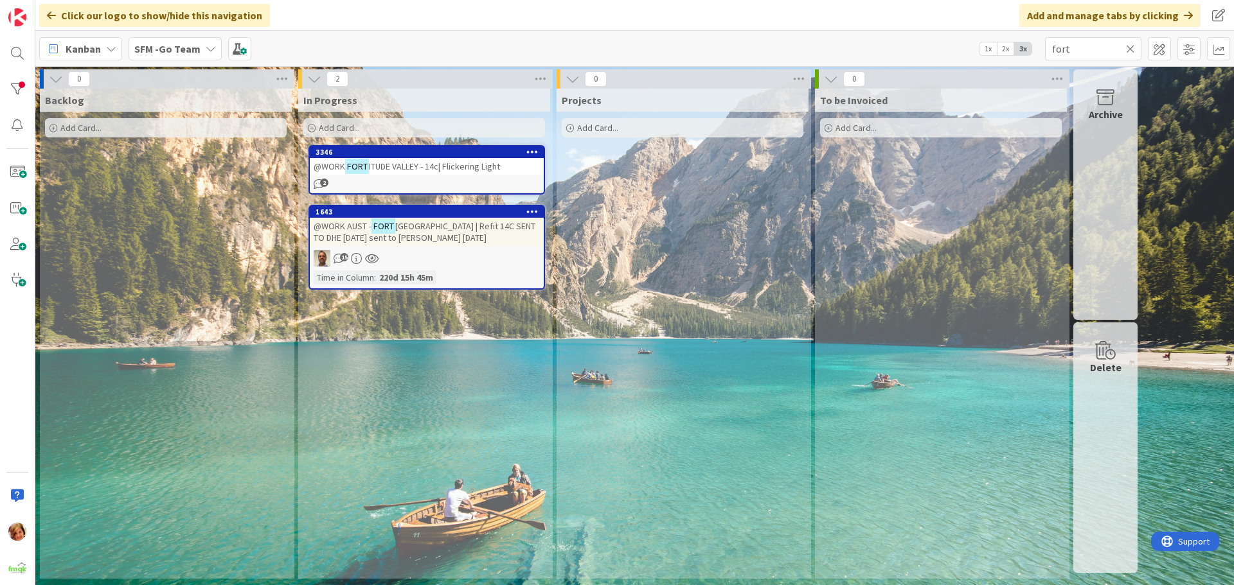
click at [440, 170] on span "ITUDE VALLEY - 14c| Flickering Light" at bounding box center [434, 167] width 131 height 12
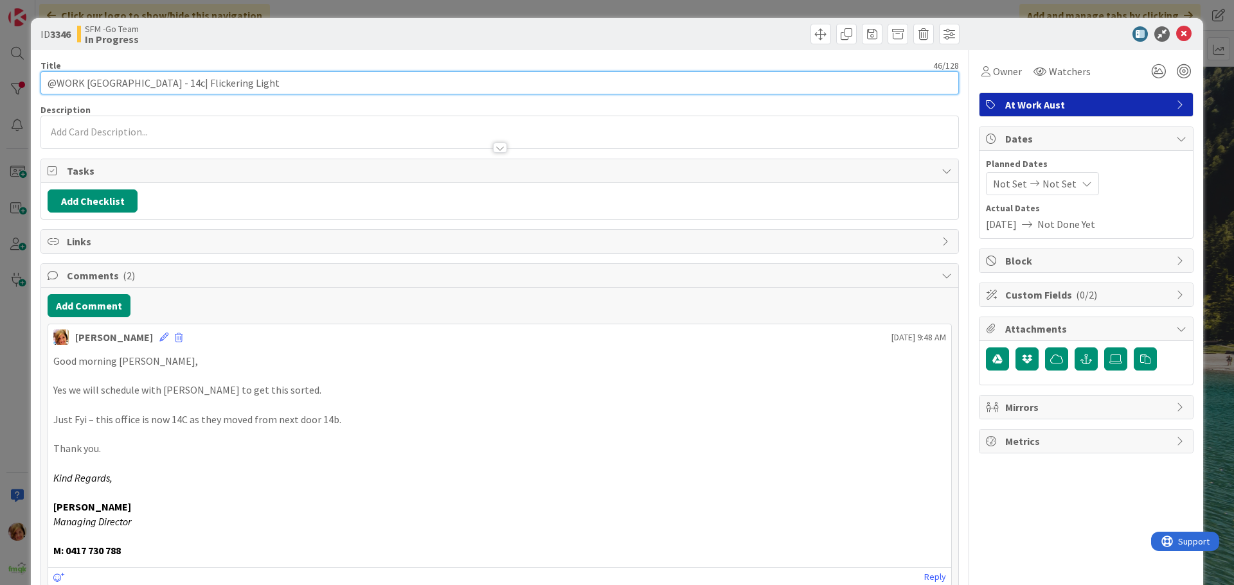
click at [274, 86] on input "@WORK FORTITUDE VALLEY - 14c| Flickering Light" at bounding box center [499, 82] width 918 height 23
type input "@WORK [GEOGRAPHIC_DATA] - 14c| Flickering Light - DR INV5270"
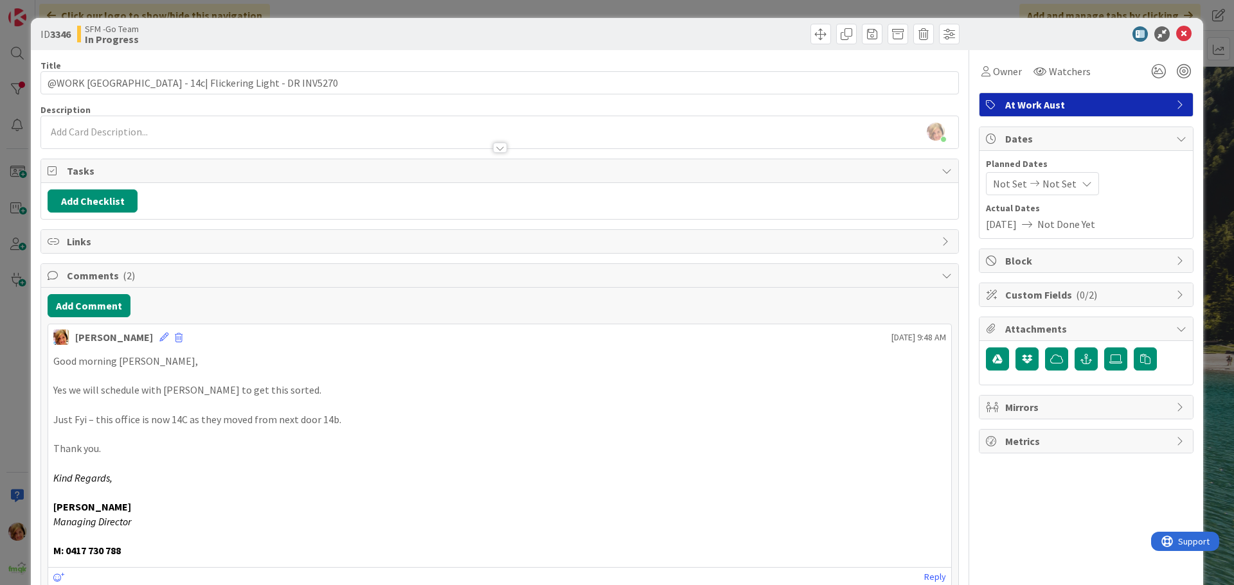
click at [734, 30] on div at bounding box center [731, 34] width 456 height 21
click at [1176, 30] on icon at bounding box center [1183, 33] width 15 height 15
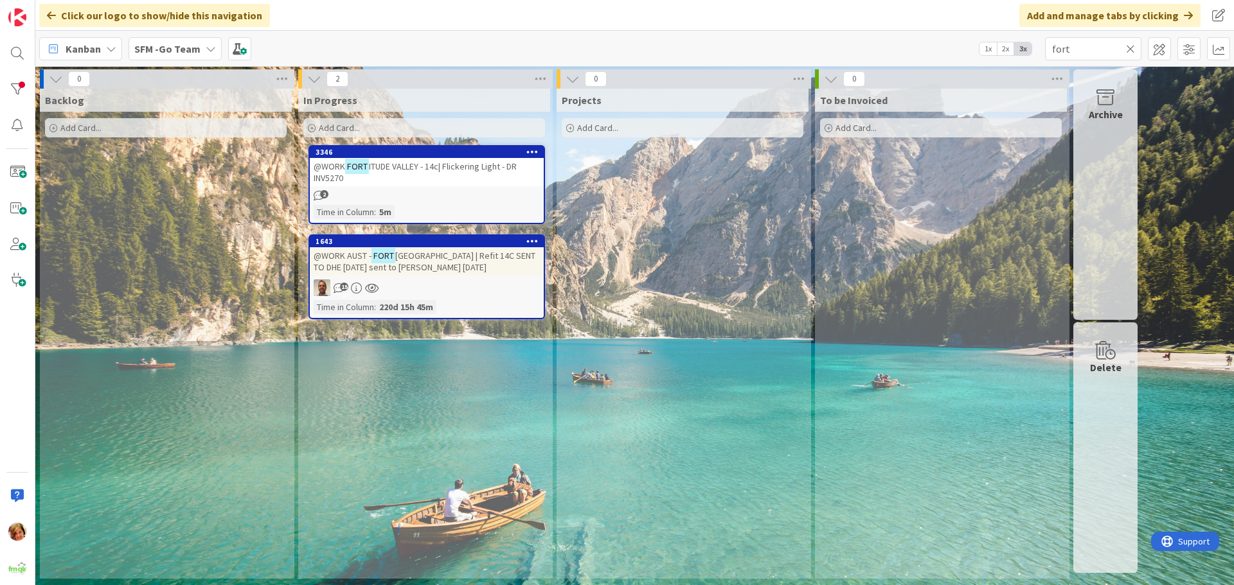
click at [1129, 48] on icon at bounding box center [1130, 49] width 9 height 12
click at [1129, 48] on input "text" at bounding box center [1093, 48] width 96 height 23
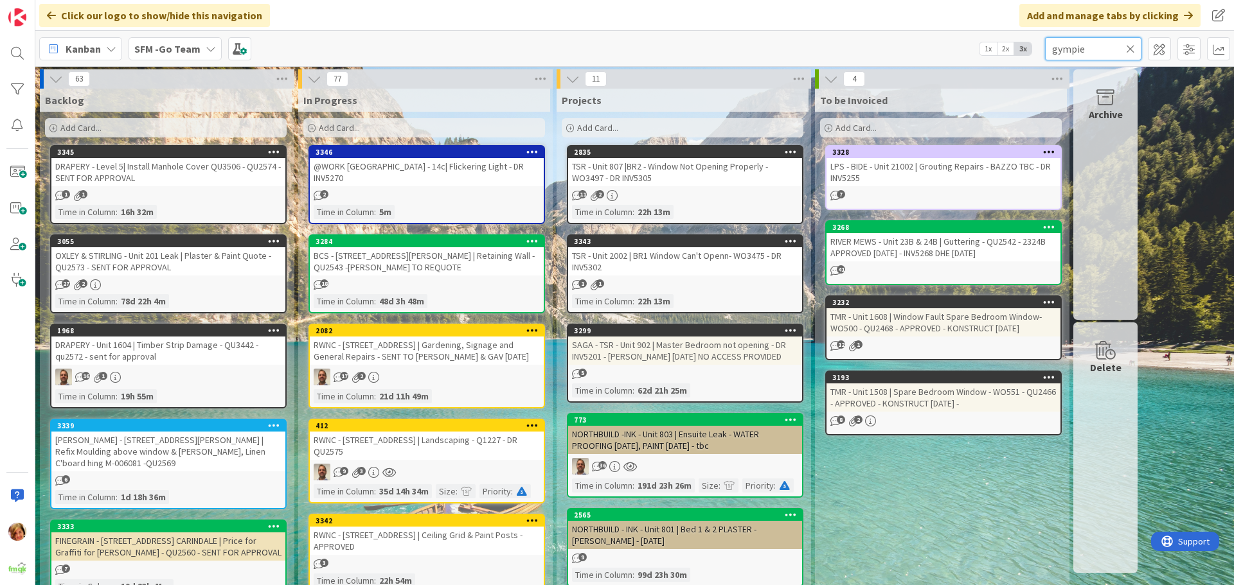
type input "gympie"
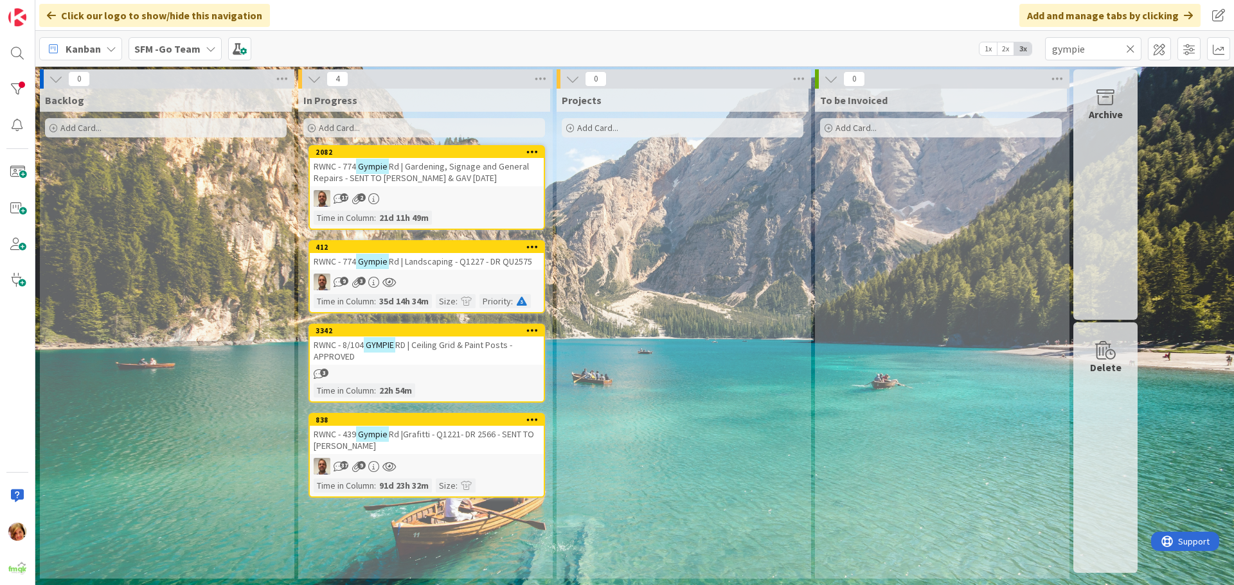
click at [424, 345] on span "RD | Ceiling Grid & Paint Posts - APPROVED" at bounding box center [413, 350] width 199 height 23
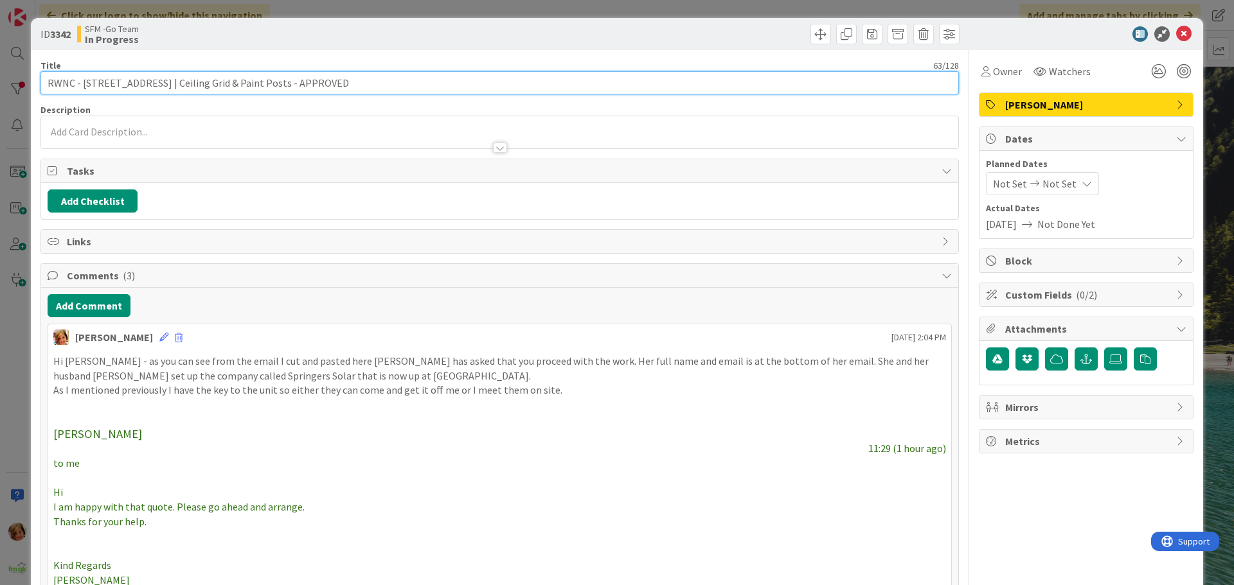
click at [342, 79] on input "RWNC - 8/104 GYMPIE RD | Ceiling Grid & Paint Posts - APPROVED" at bounding box center [499, 82] width 918 height 23
type input "RWNC - 8/104 GYMPIE RD | Ceiling Grid & Paint Posts - APPROVED - DR INV5306"
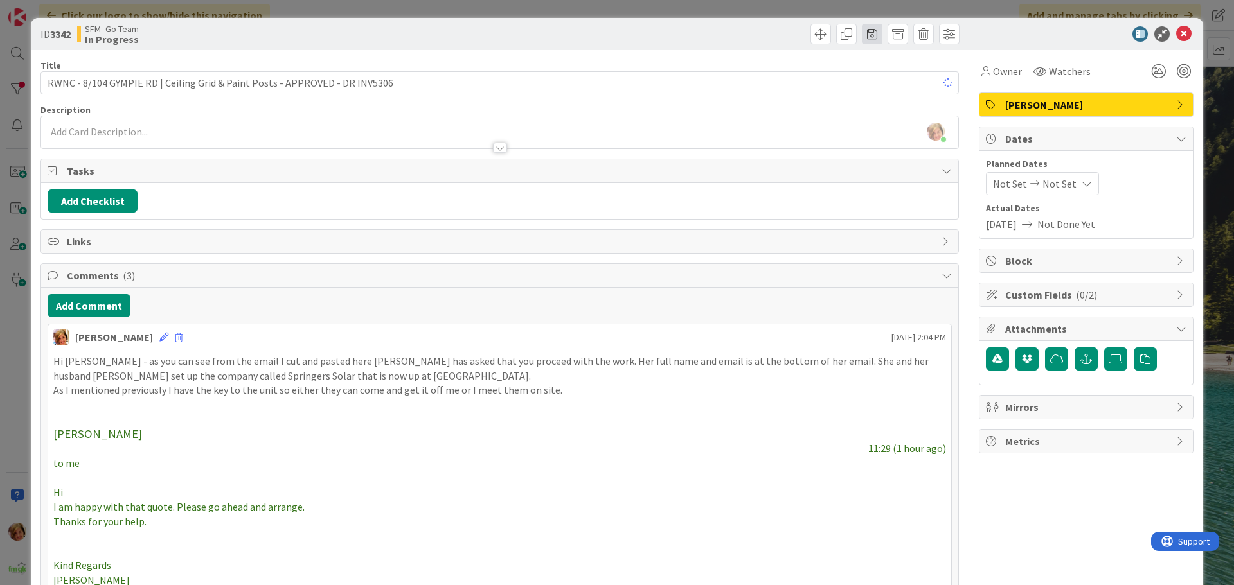
drag, startPoint x: 506, startPoint y: 38, endPoint x: 860, endPoint y: 42, distance: 354.1
click at [506, 37] on div at bounding box center [731, 34] width 456 height 21
click at [1176, 30] on icon at bounding box center [1183, 33] width 15 height 15
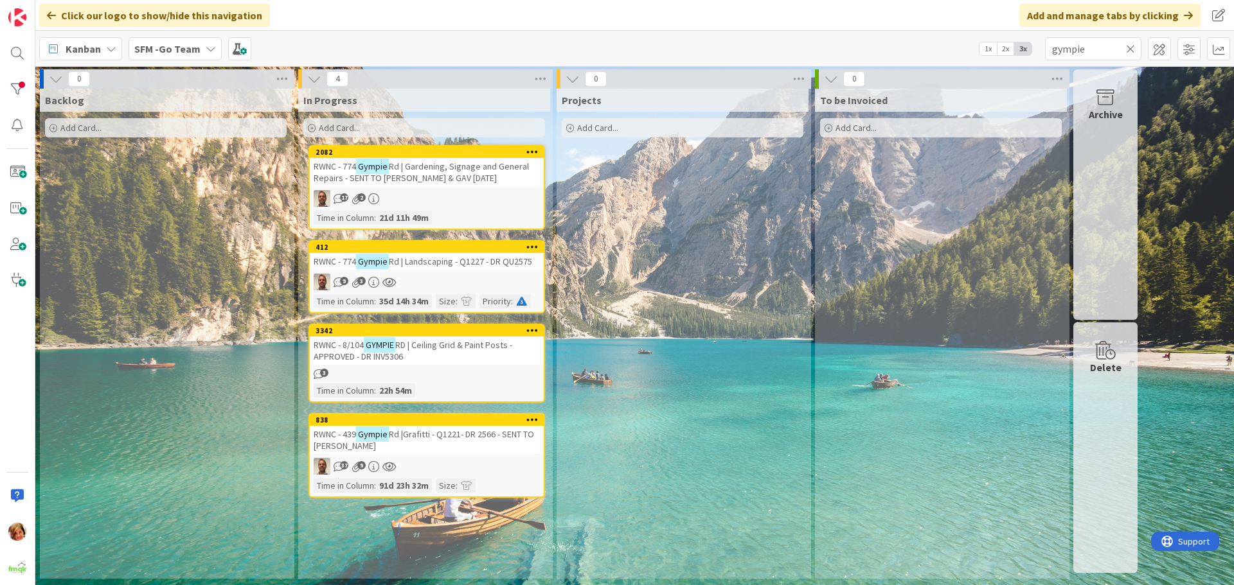
click at [1133, 45] on icon at bounding box center [1130, 49] width 9 height 12
click at [1130, 45] on input "text" at bounding box center [1093, 48] width 96 height 23
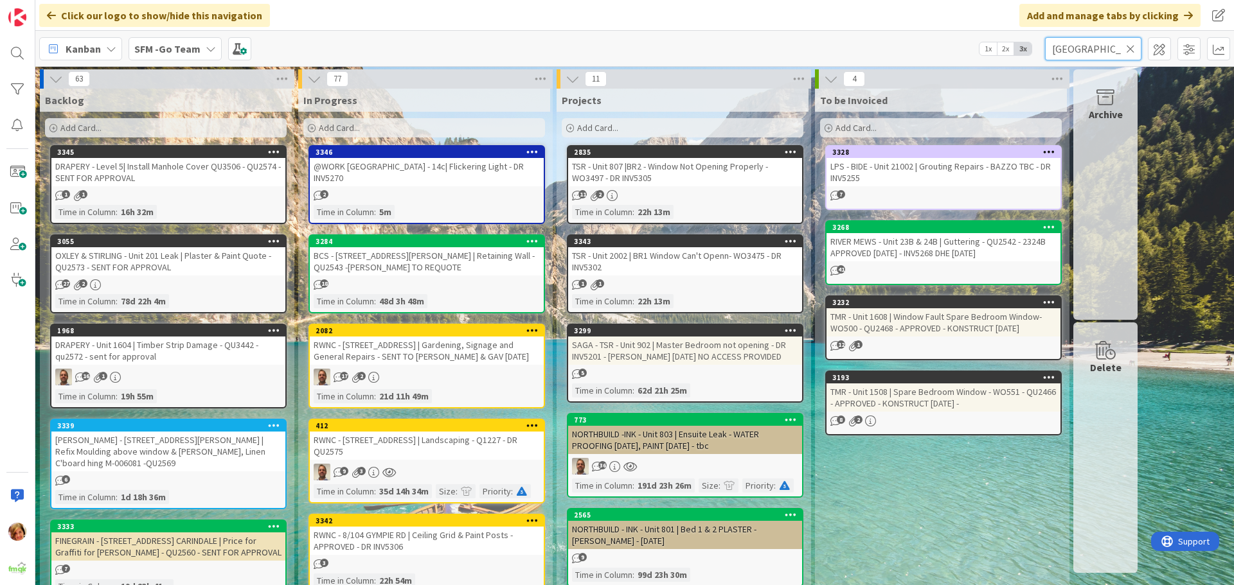
type input "CANBERRA"
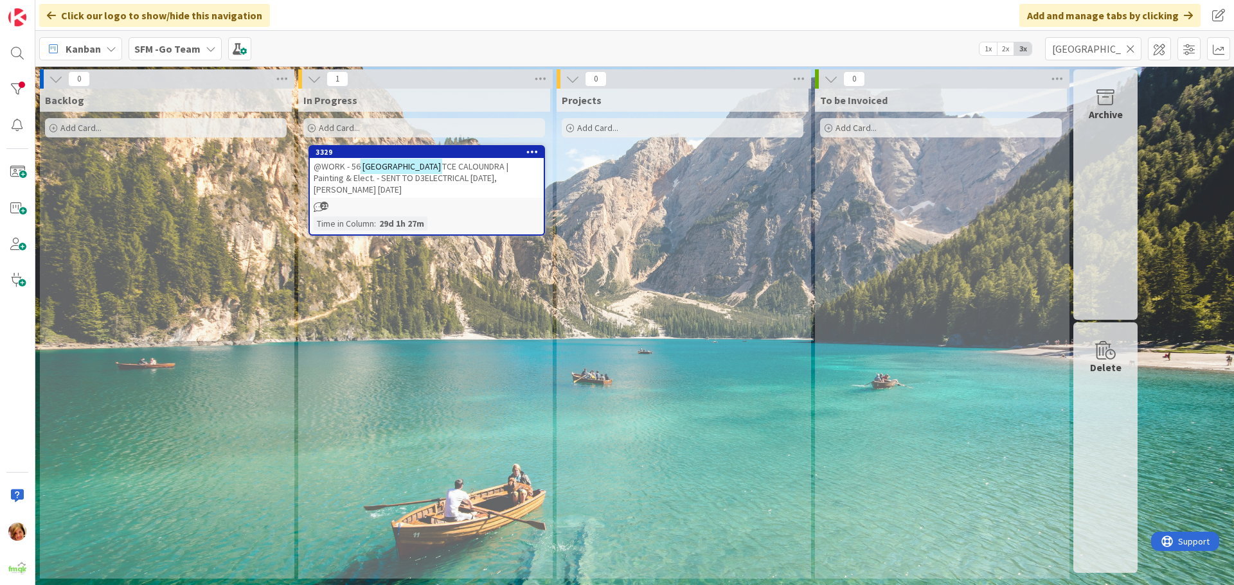
click at [420, 172] on span "TCE CALOUNDRA | Painting & Elect. - SENT TO D3ELECTRICAL 1.10.25, SCOTT 10.10.25" at bounding box center [411, 178] width 195 height 35
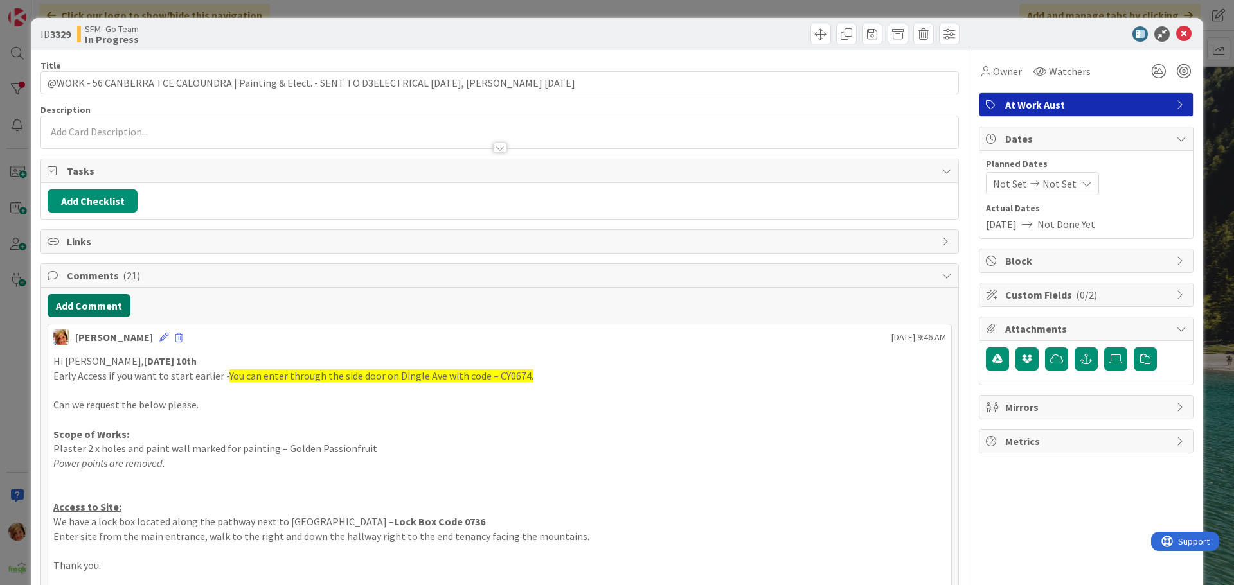
click at [96, 311] on button "Add Comment" at bounding box center [89, 305] width 83 height 23
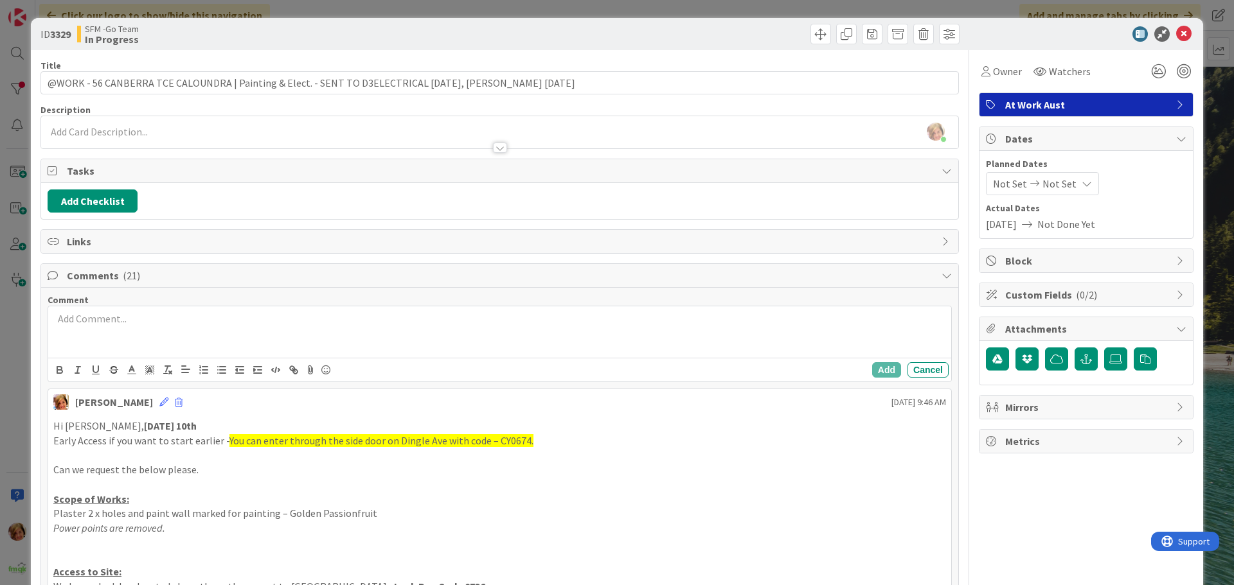
click at [121, 341] on div at bounding box center [499, 332] width 903 height 51
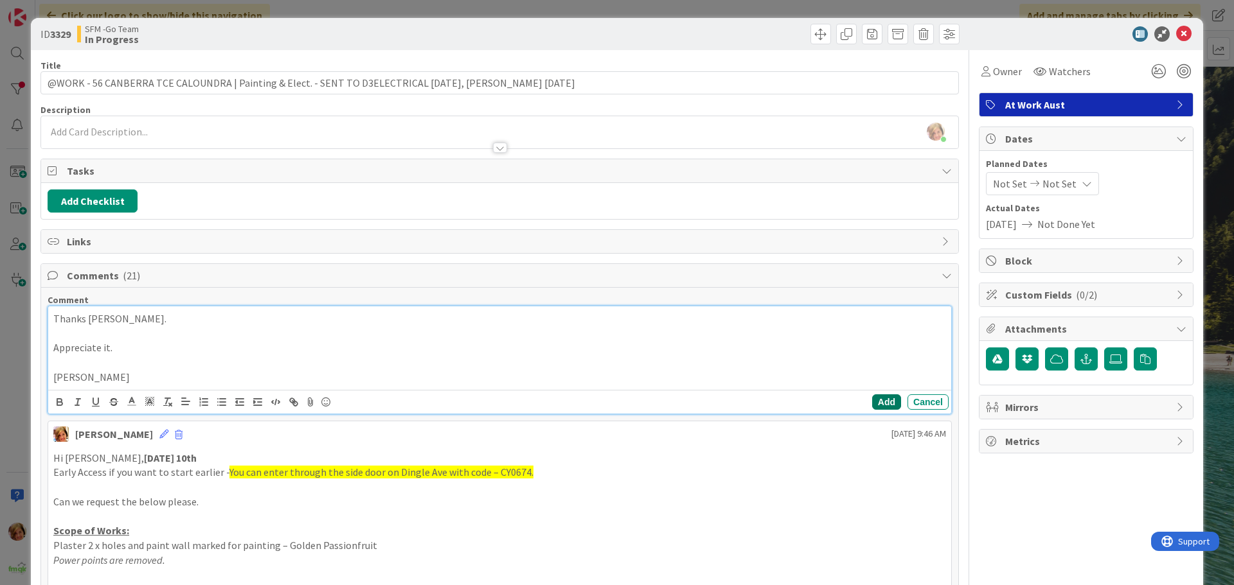
click at [874, 403] on button "Add" at bounding box center [886, 402] width 29 height 15
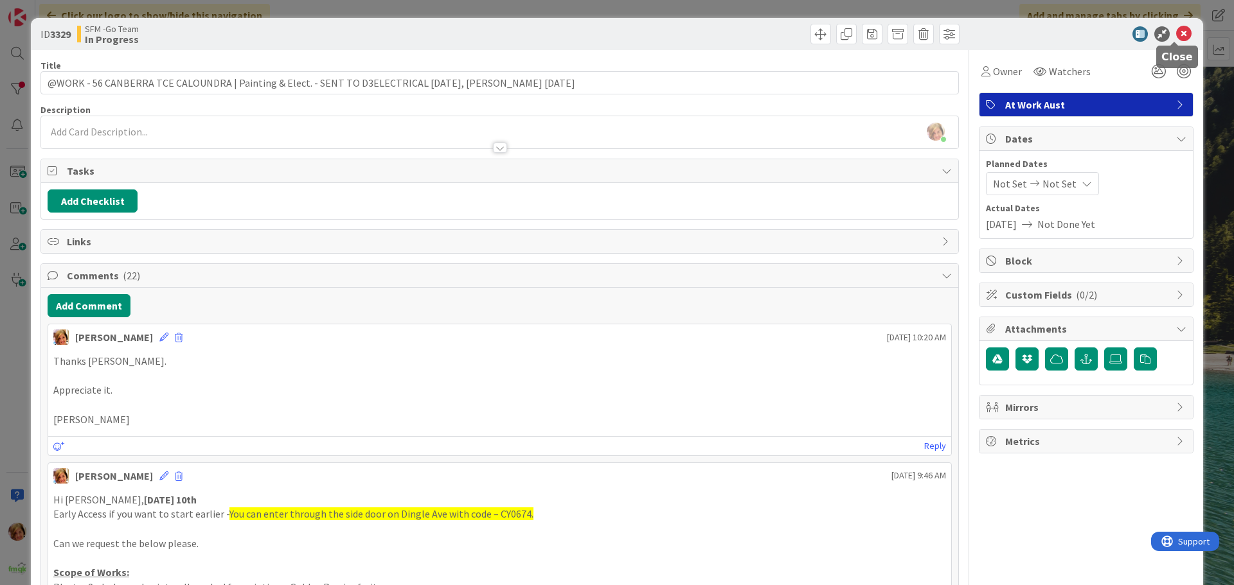
click at [1177, 32] on icon at bounding box center [1183, 33] width 15 height 15
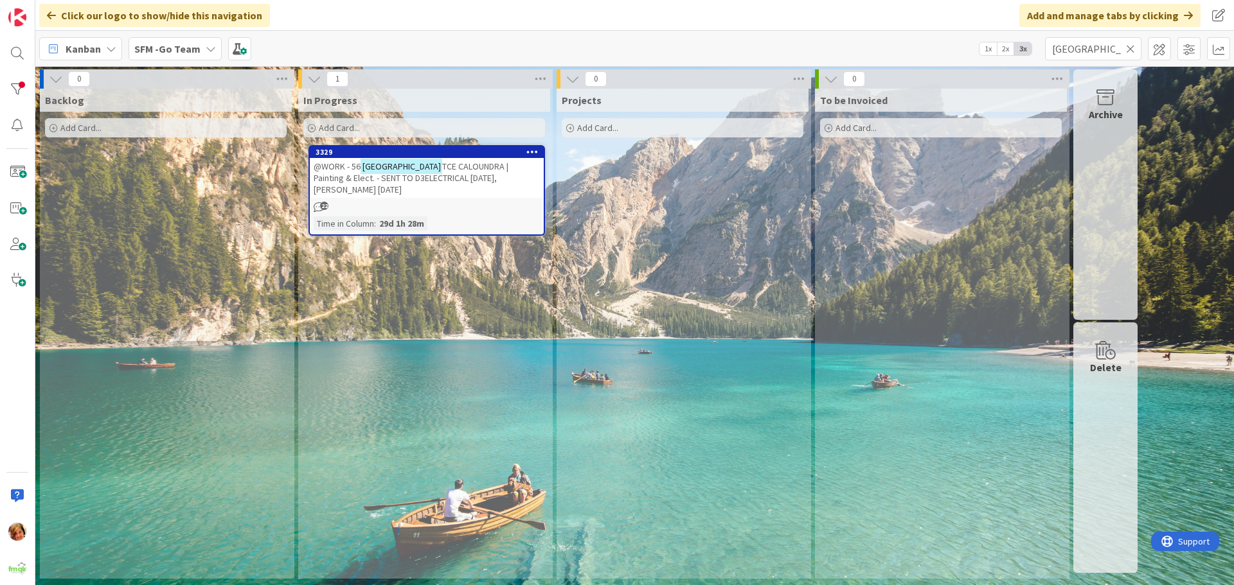
click at [1130, 48] on icon at bounding box center [1130, 49] width 9 height 12
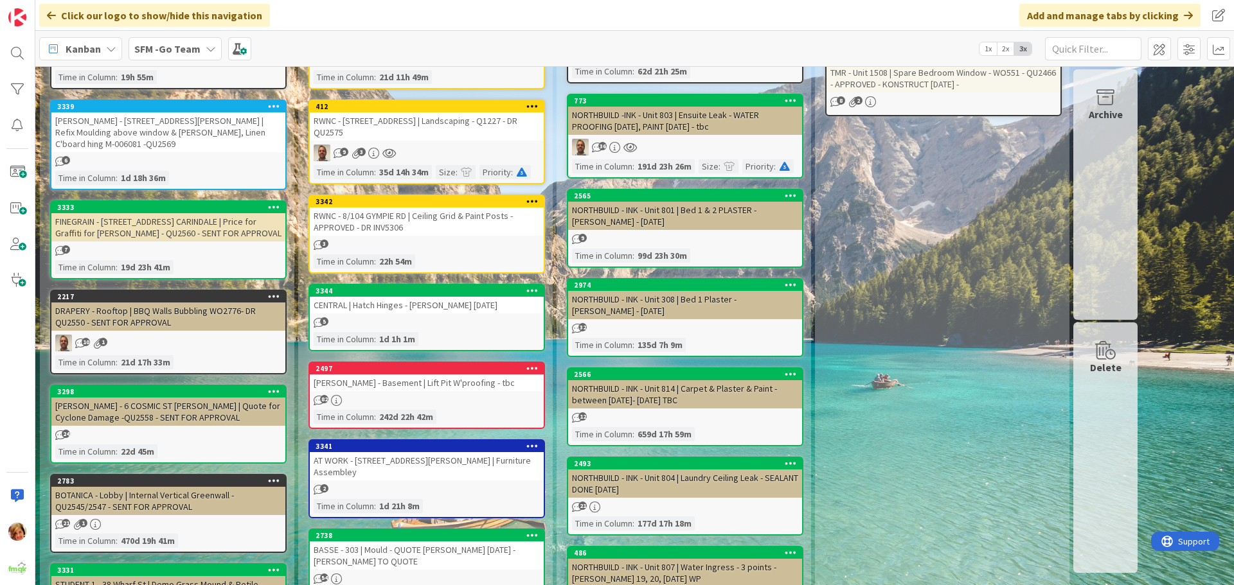
scroll to position [321, 0]
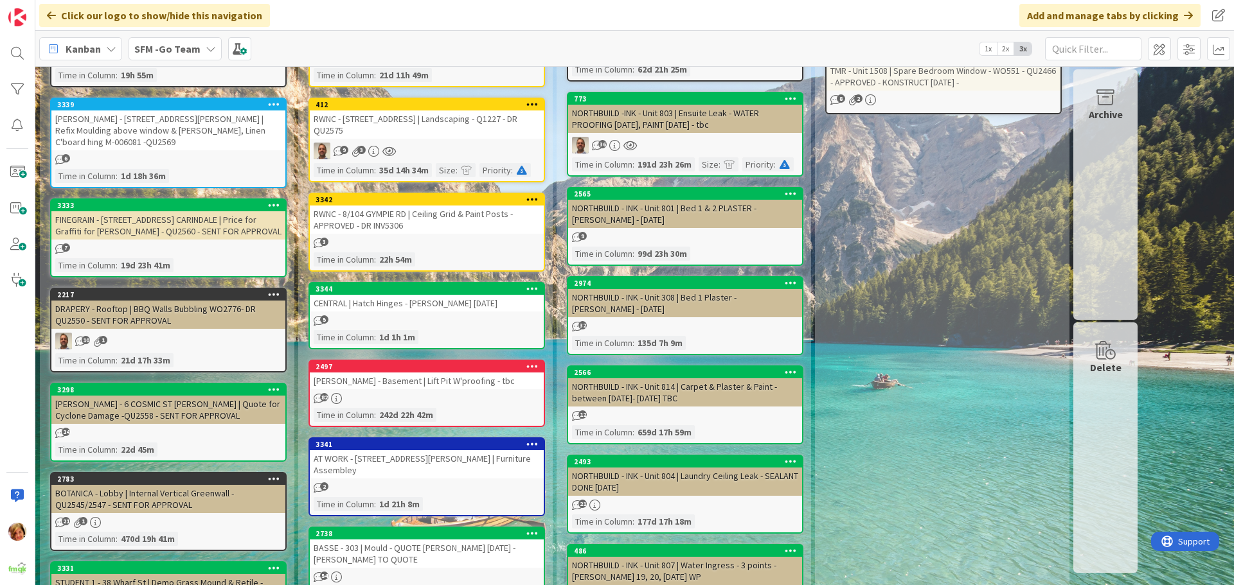
click at [403, 301] on div "3344 CENTRAL | Hatch Hinges - STEVE LOCK 9.10.25 5 Time in Column : 1d 1h 1m" at bounding box center [426, 315] width 236 height 67
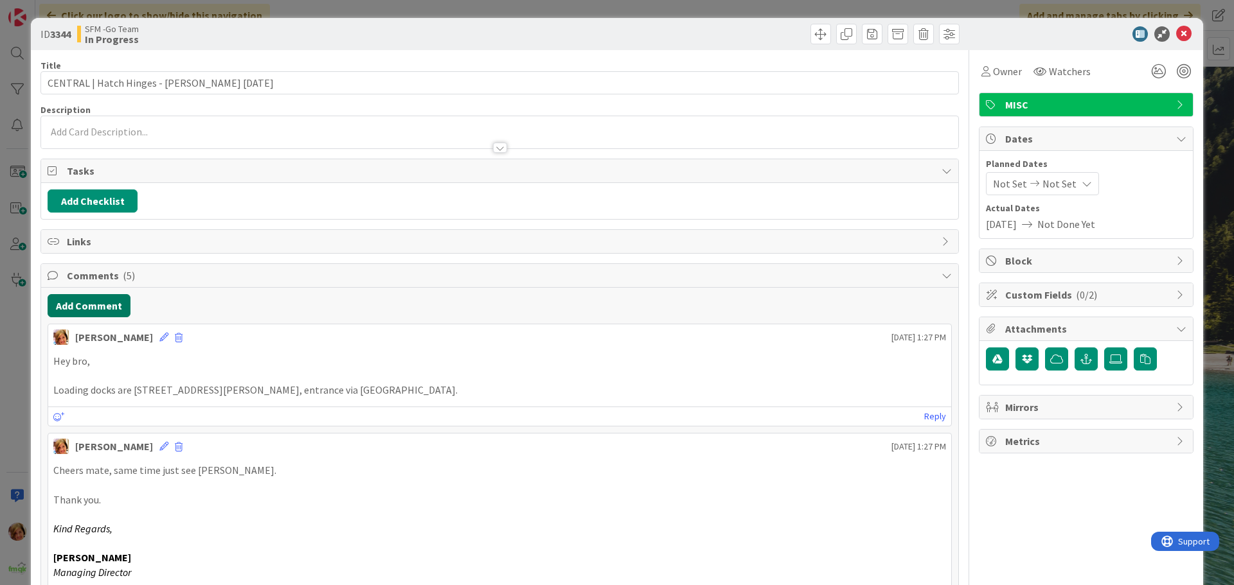
click at [89, 307] on button "Add Comment" at bounding box center [89, 305] width 83 height 23
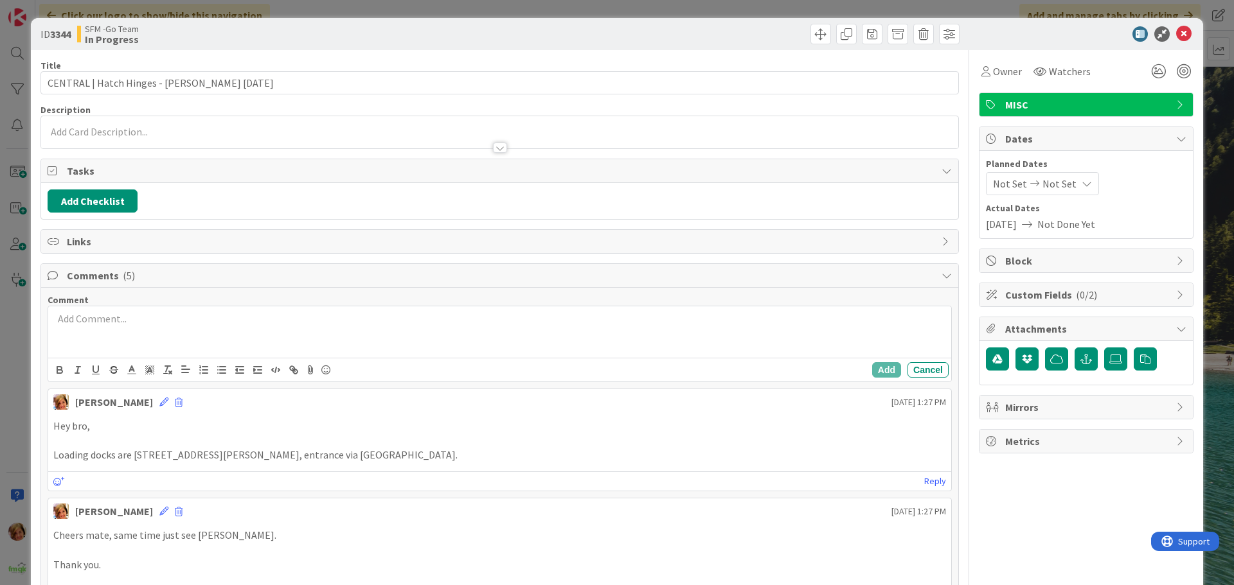
click at [163, 338] on div at bounding box center [499, 332] width 903 height 51
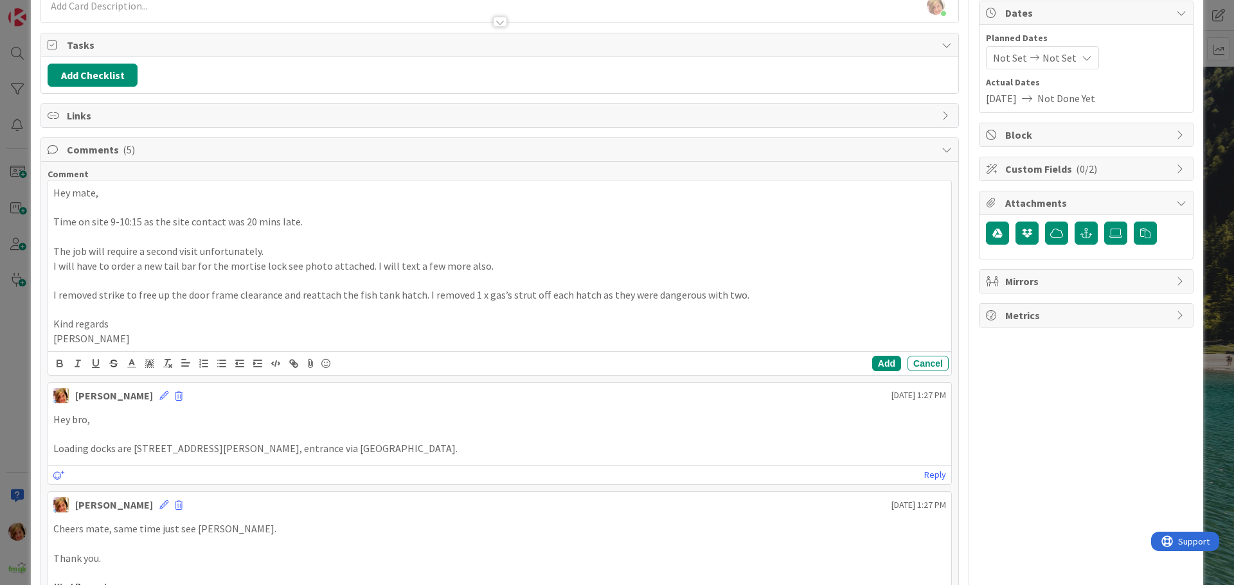
scroll to position [129, 0]
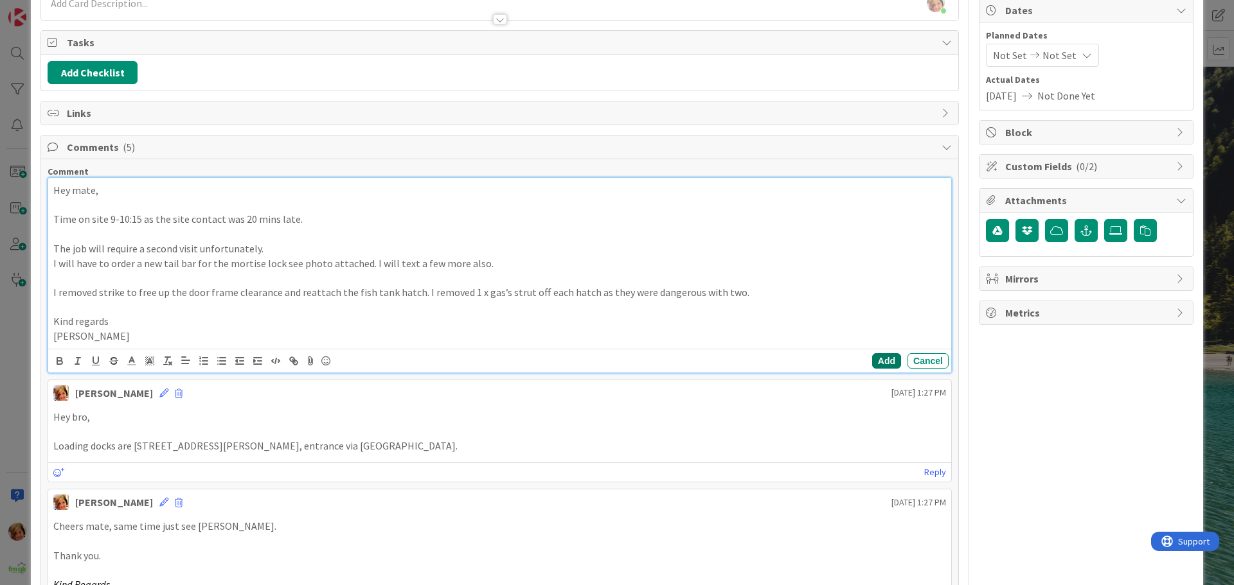
click at [874, 361] on button "Add" at bounding box center [886, 360] width 29 height 15
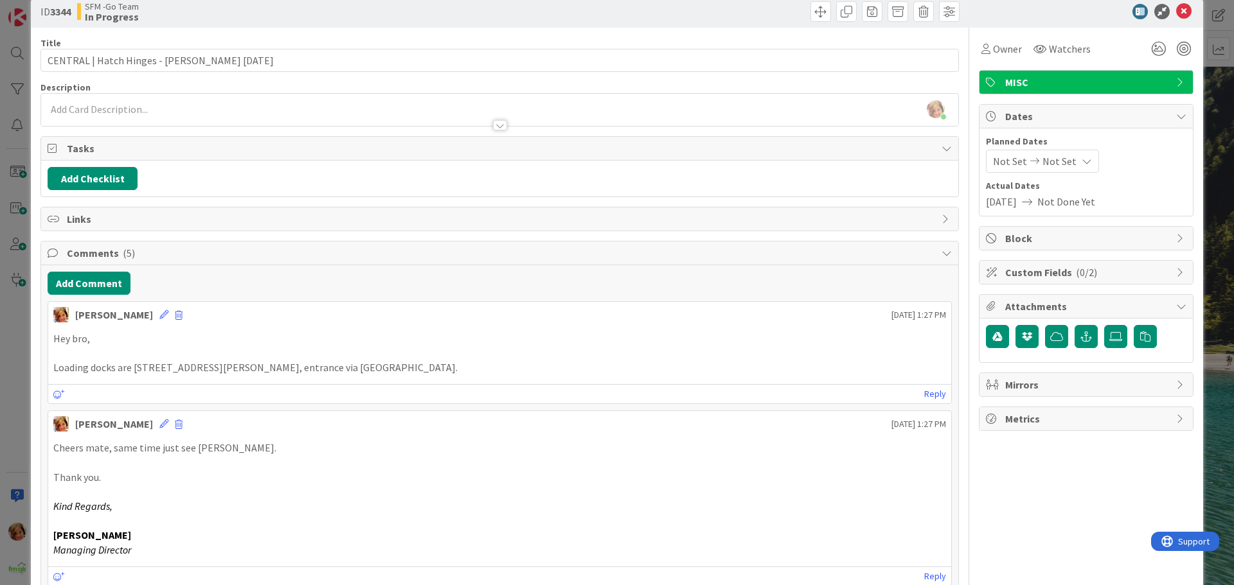
scroll to position [0, 0]
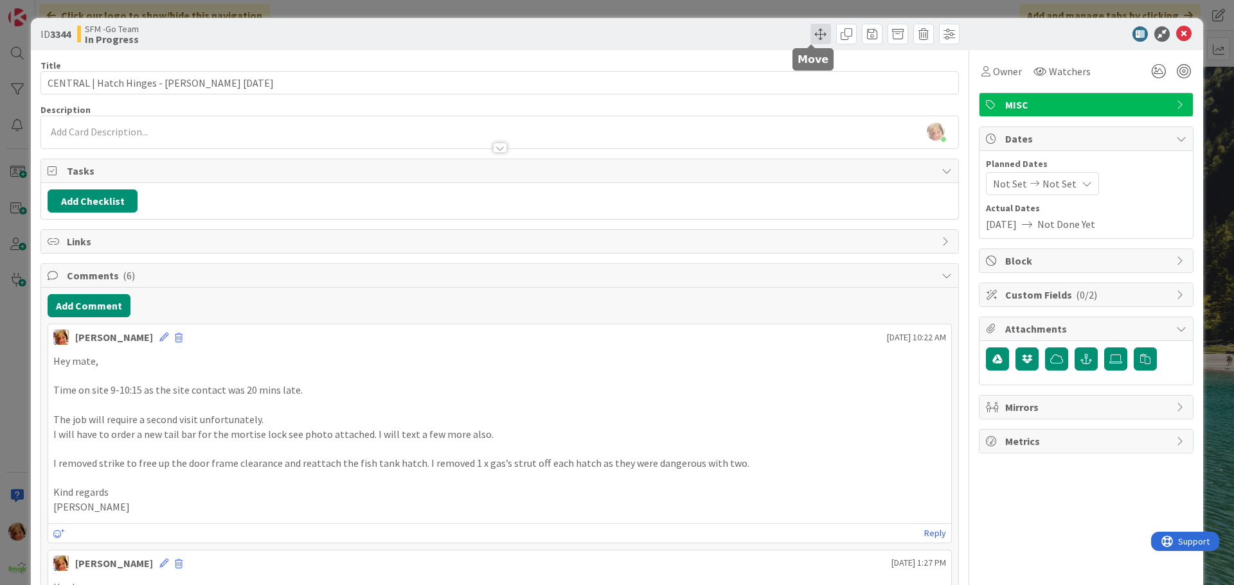
click at [810, 38] on span at bounding box center [820, 34] width 21 height 21
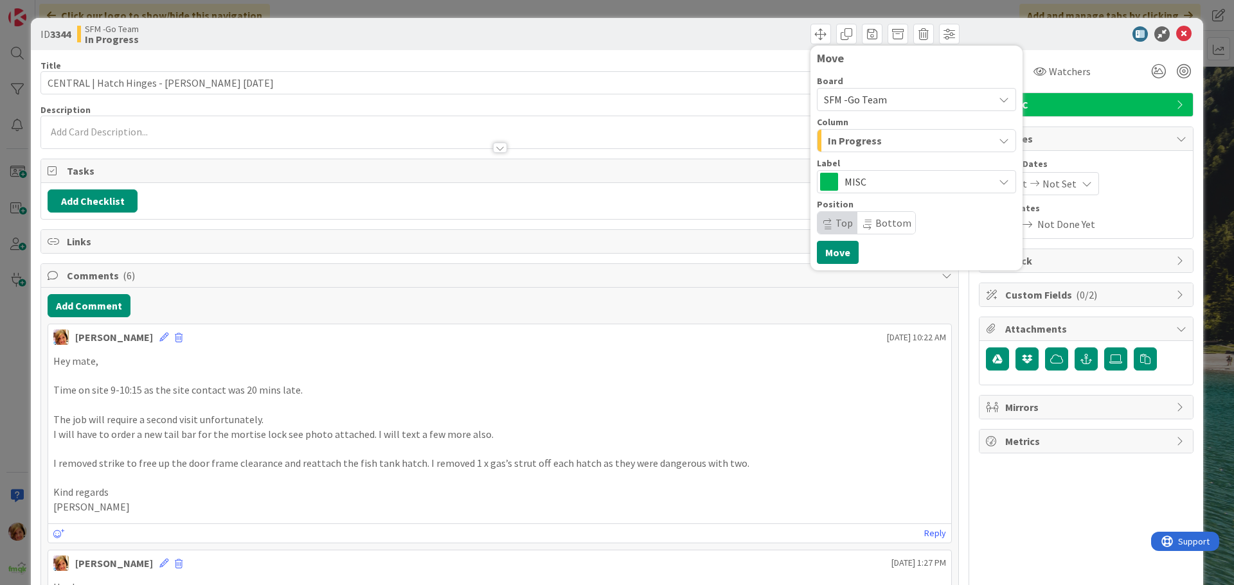
click at [869, 140] on div "In Progress" at bounding box center [908, 140] width 169 height 21
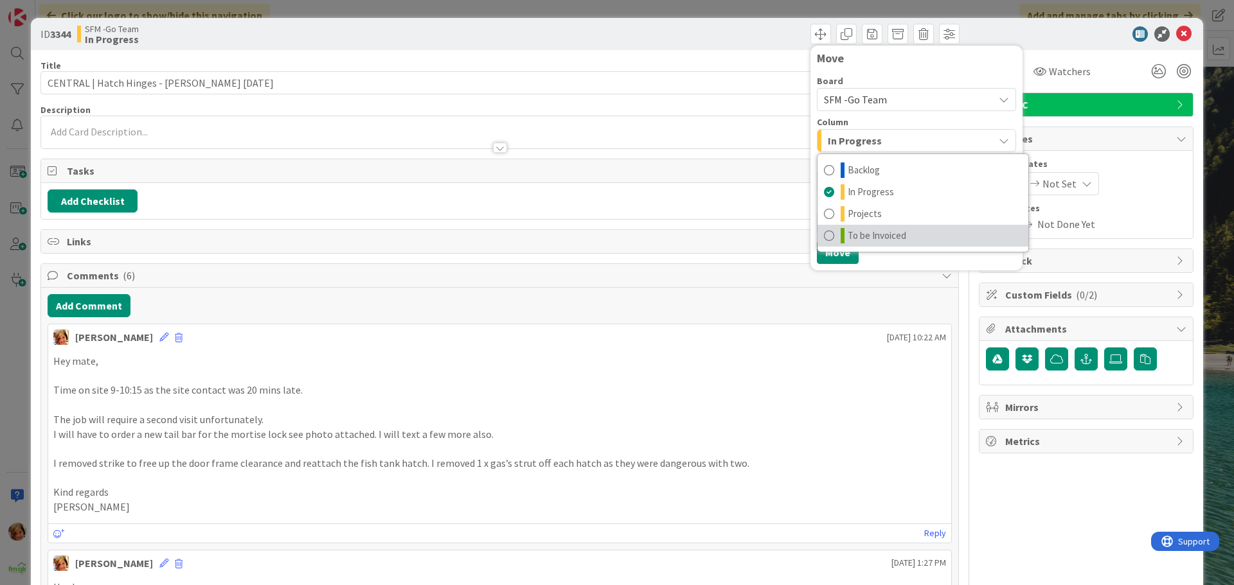
click at [874, 234] on span "To be Invoiced" at bounding box center [877, 235] width 58 height 15
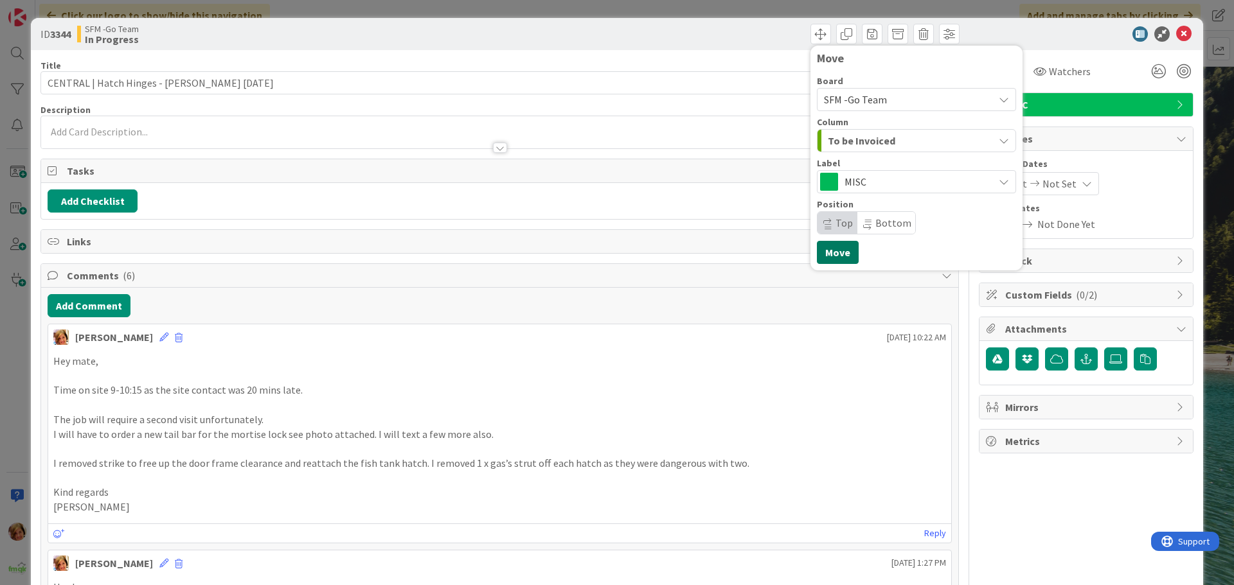
drag, startPoint x: 814, startPoint y: 253, endPoint x: 781, endPoint y: 163, distance: 96.0
click at [817, 252] on button "Move" at bounding box center [838, 252] width 42 height 23
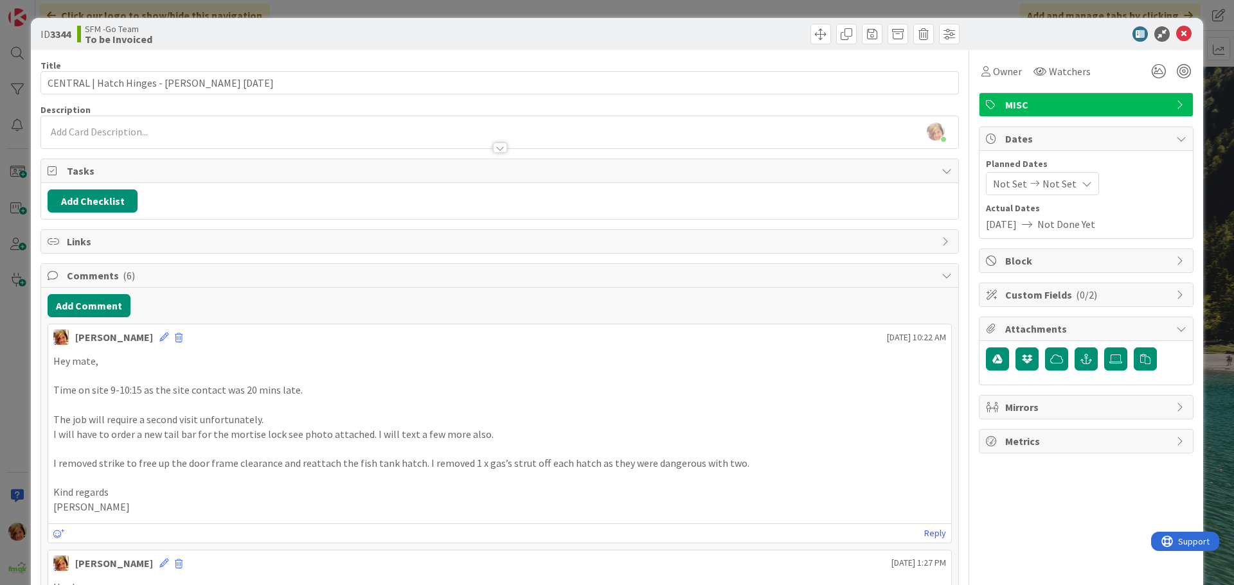
click at [757, 39] on div "Move Move" at bounding box center [731, 34] width 456 height 21
click at [1176, 33] on icon at bounding box center [1183, 33] width 15 height 15
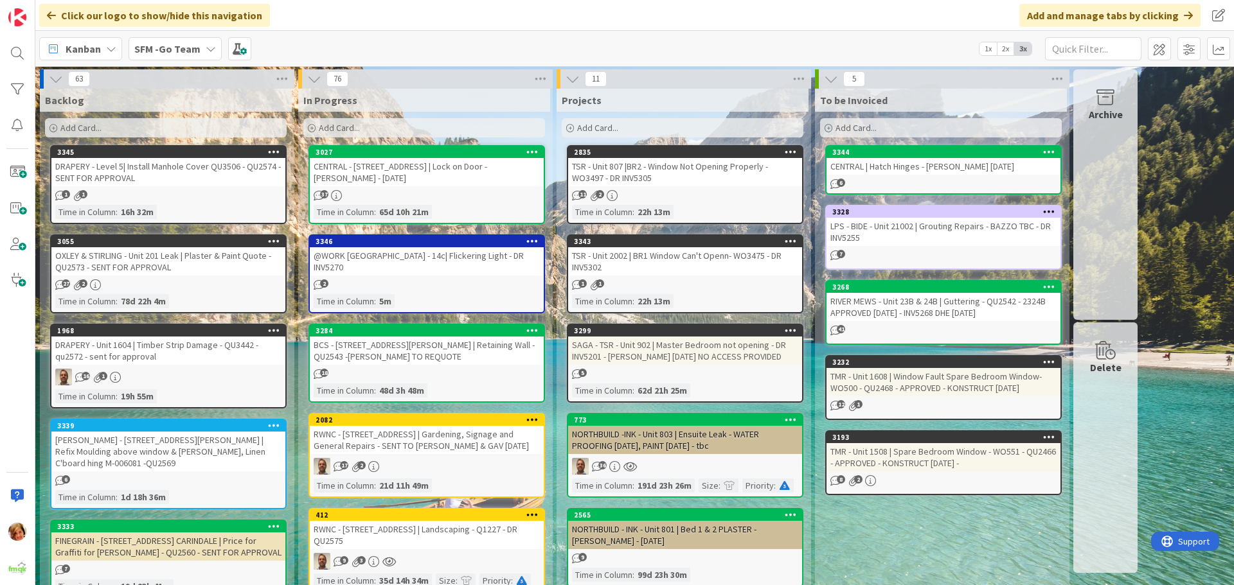
click at [405, 169] on div "CENTRAL - [STREET_ADDRESS] | Lock on Door - [PERSON_NAME] - [DATE]" at bounding box center [427, 172] width 234 height 28
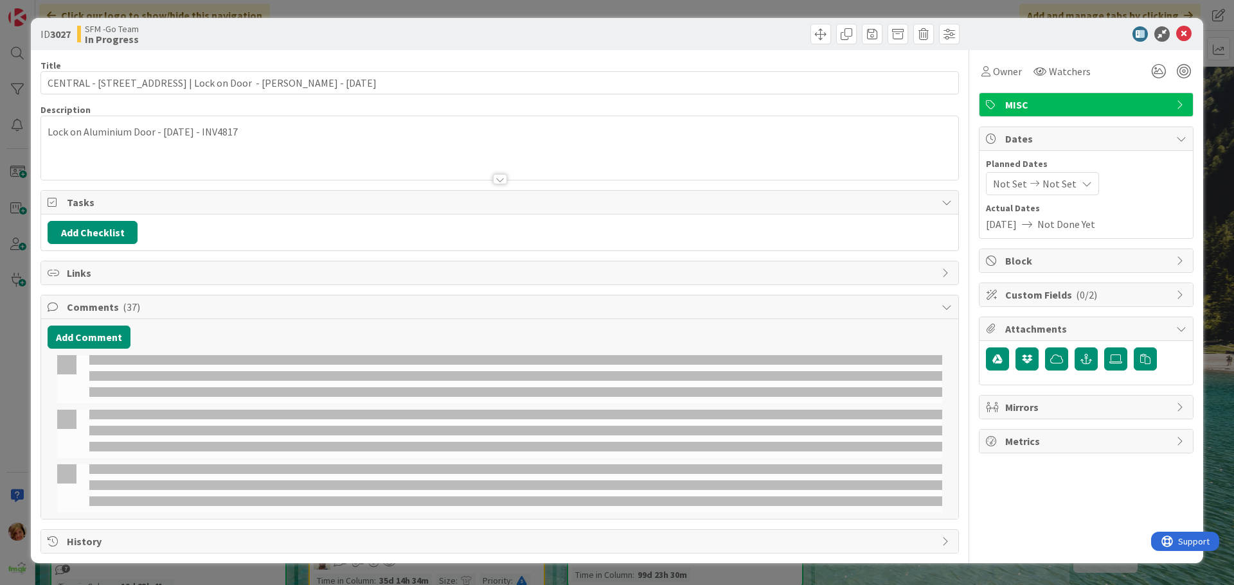
click at [105, 387] on div at bounding box center [499, 379] width 885 height 48
click at [103, 338] on button "Add Comment" at bounding box center [89, 337] width 83 height 23
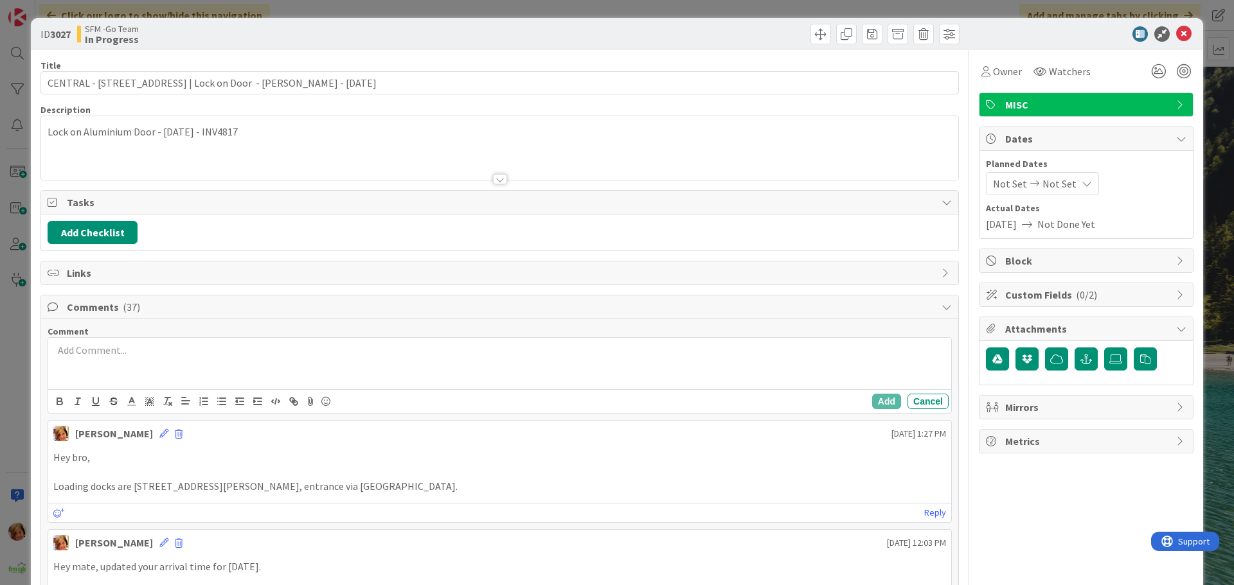
click at [111, 363] on div at bounding box center [499, 363] width 903 height 51
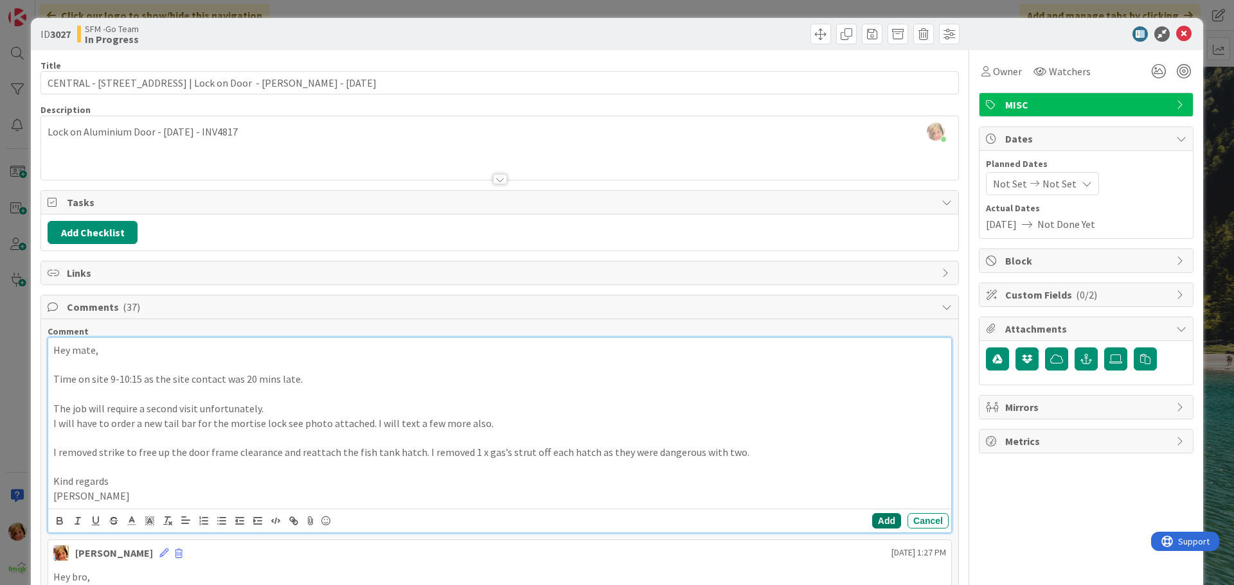
click at [872, 519] on button "Add" at bounding box center [886, 520] width 29 height 15
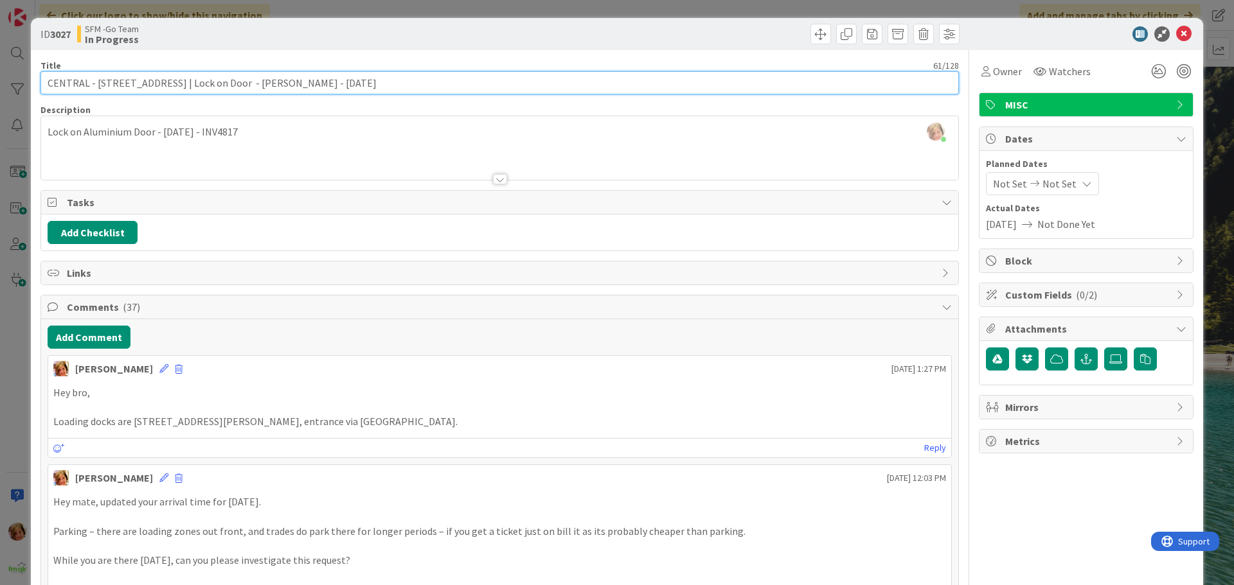
click at [326, 85] on input "CENTRAL - [STREET_ADDRESS] | Lock on Door - [PERSON_NAME] - [DATE]" at bounding box center [499, 82] width 918 height 23
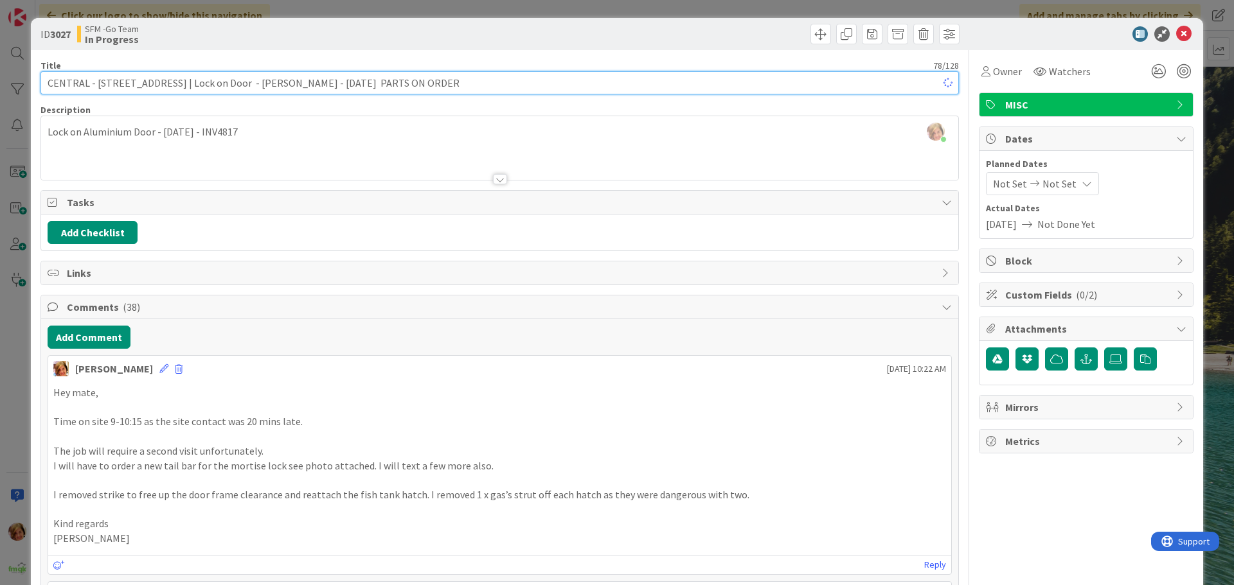
type input "CENTRAL - [STREET_ADDRESS] | Lock on Door - [PERSON_NAME] - [DATE] PARTS ON ORD…"
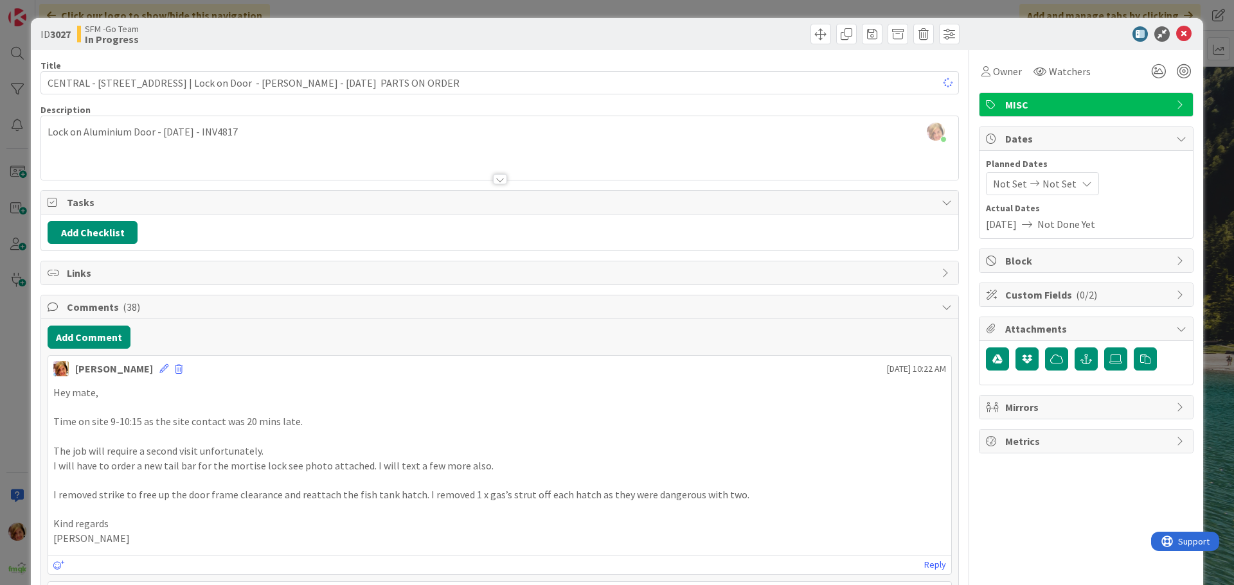
drag, startPoint x: 675, startPoint y: 39, endPoint x: 1213, endPoint y: 50, distance: 538.0
click at [676, 39] on div at bounding box center [731, 34] width 456 height 21
click at [1176, 30] on icon at bounding box center [1183, 33] width 15 height 15
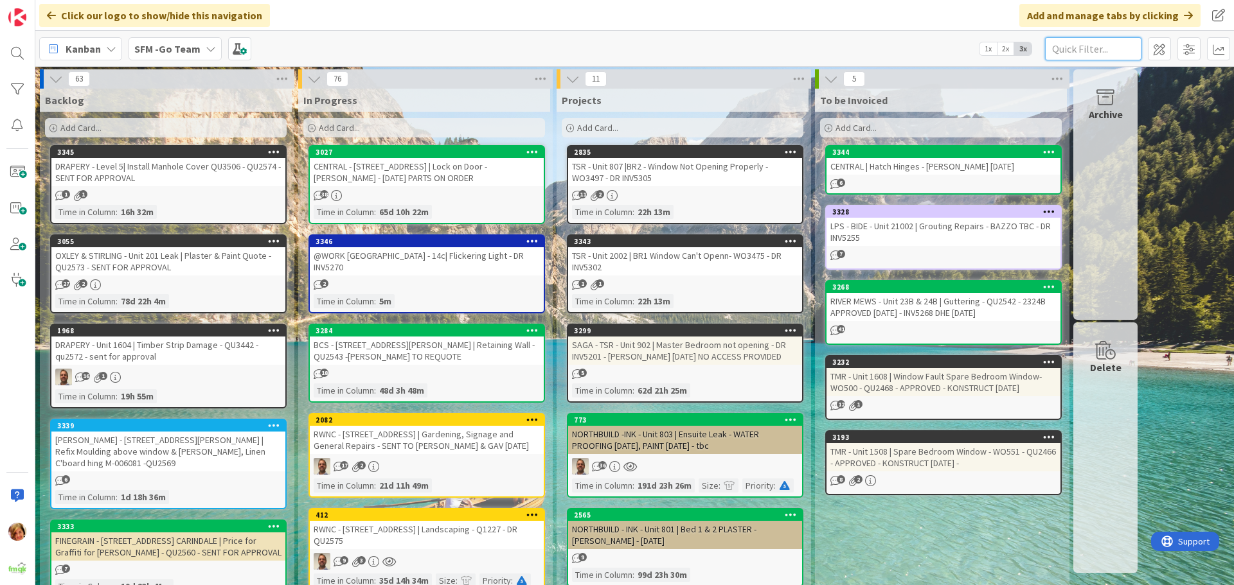
click at [1076, 49] on input "text" at bounding box center [1093, 48] width 96 height 23
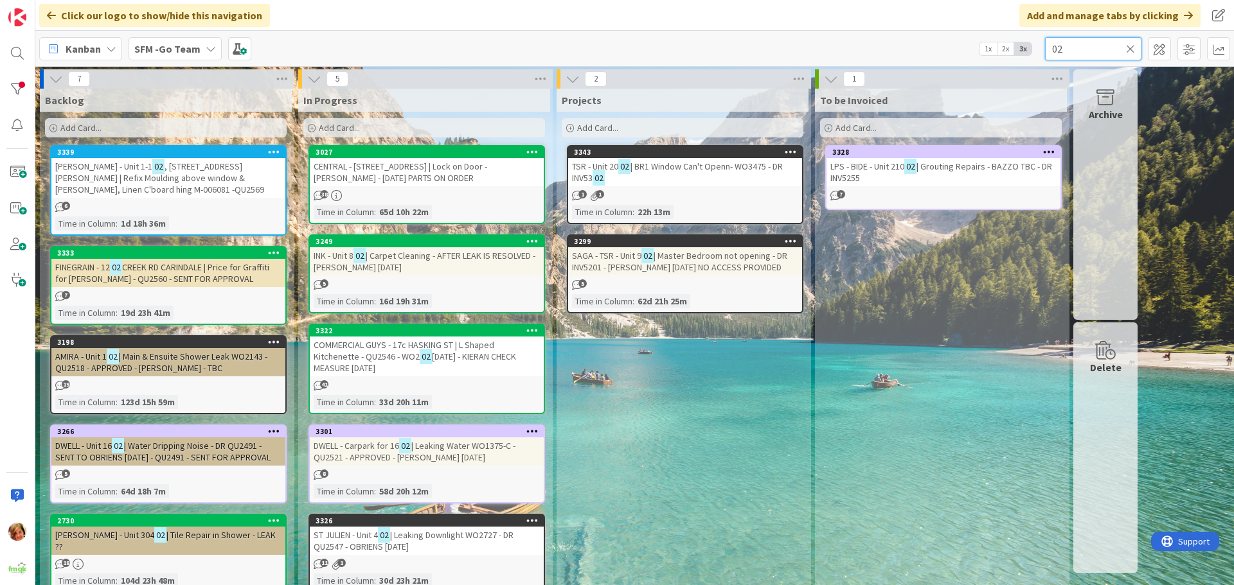
type input "0"
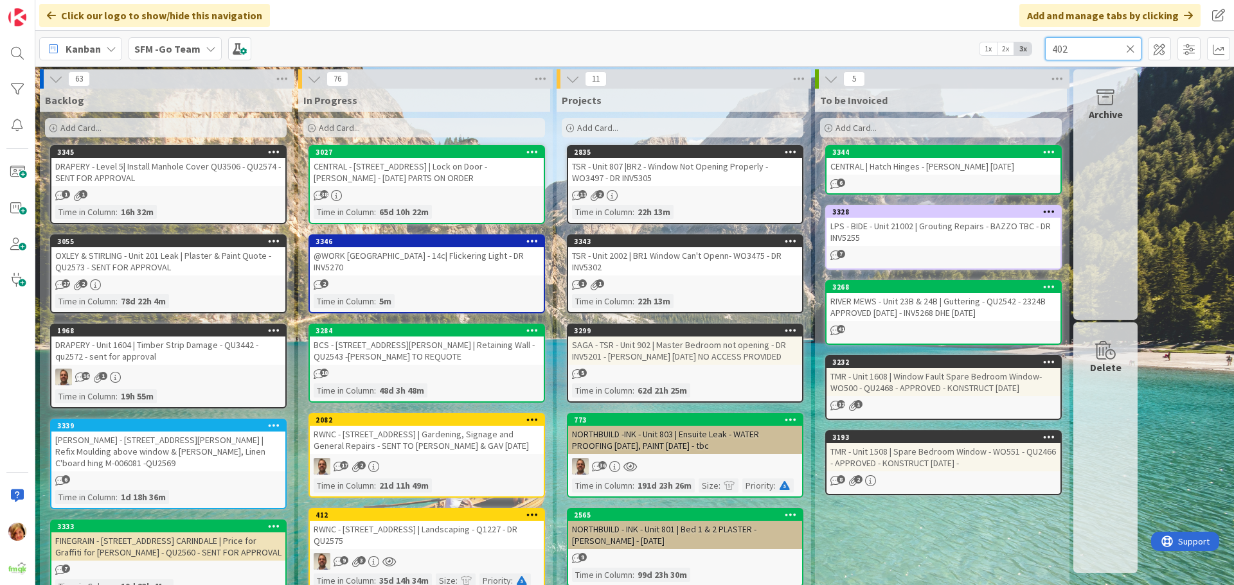
type input "402"
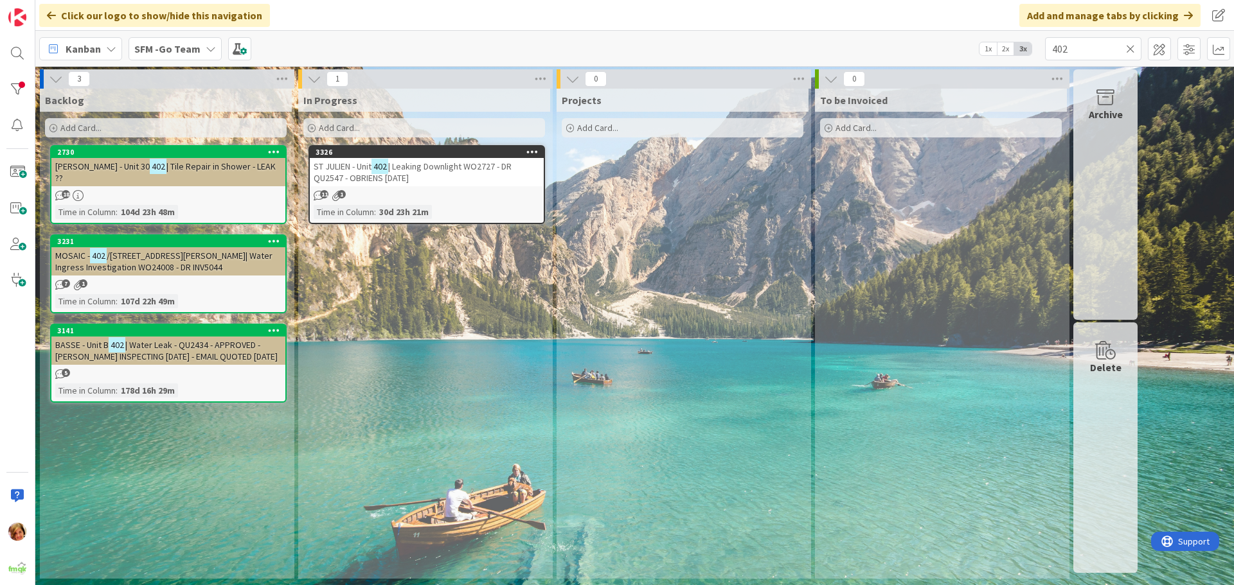
click at [476, 168] on span "| Leaking Downlight WO2727 - DR QU2547 - OBRIENS [DATE]" at bounding box center [413, 172] width 198 height 23
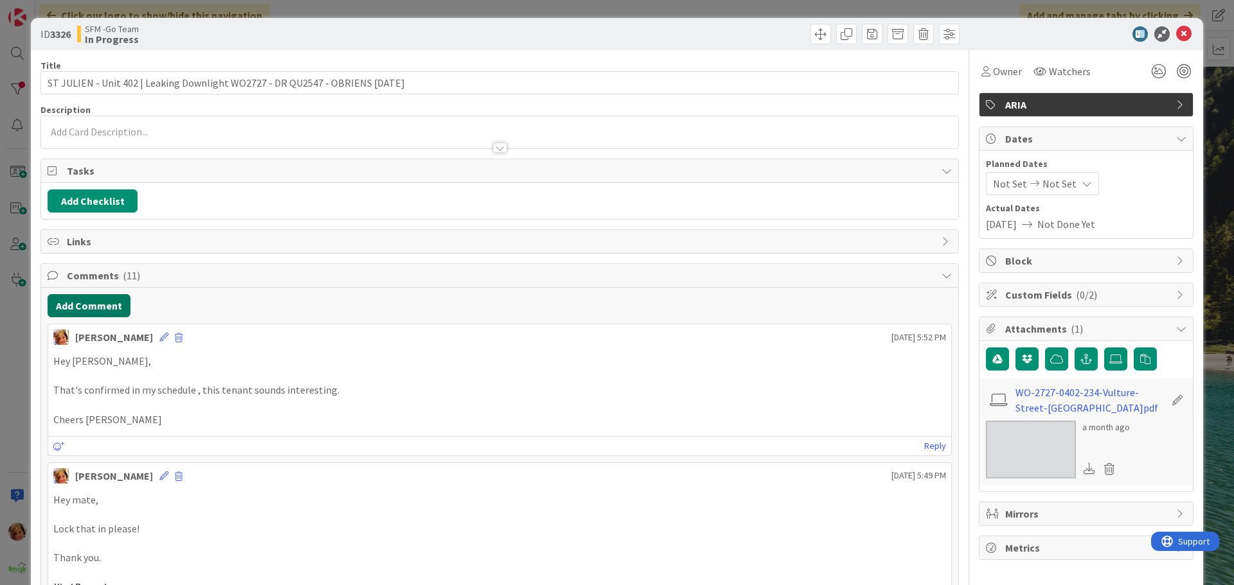
click at [67, 299] on button "Add Comment" at bounding box center [89, 305] width 83 height 23
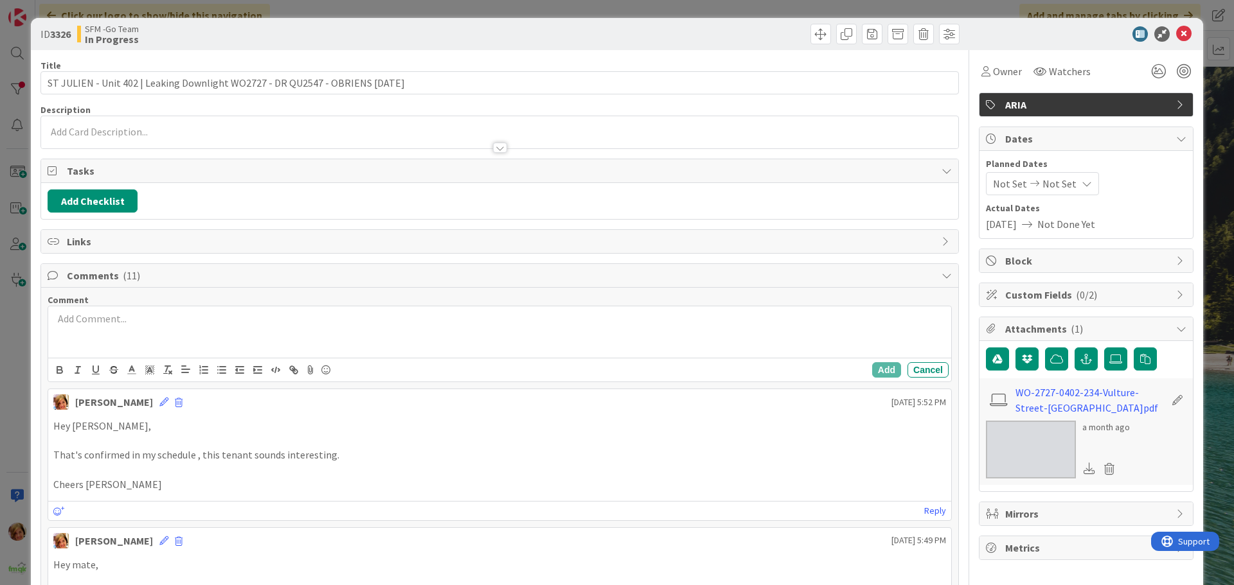
click at [123, 339] on div at bounding box center [499, 332] width 903 height 51
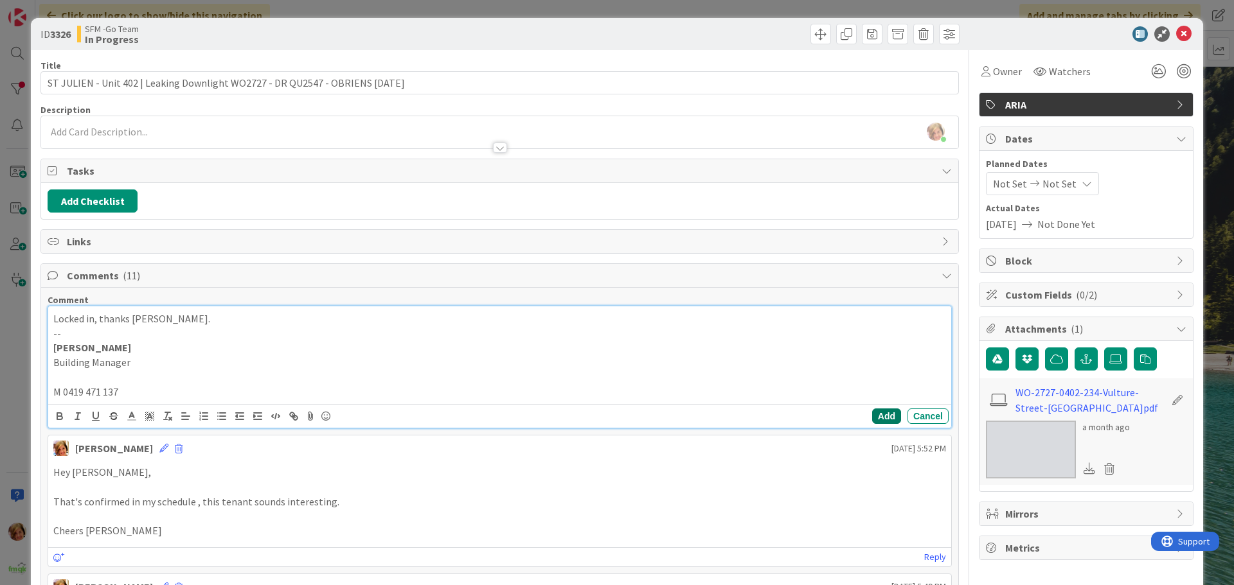
click at [872, 415] on button "Add" at bounding box center [886, 416] width 29 height 15
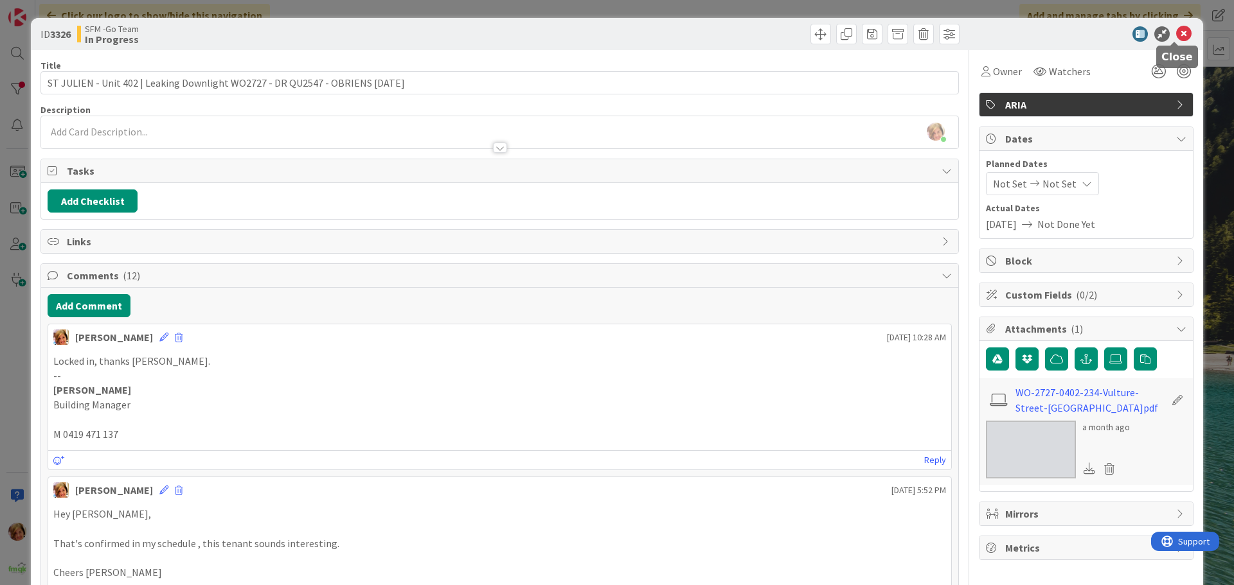
click at [1176, 35] on icon at bounding box center [1183, 33] width 15 height 15
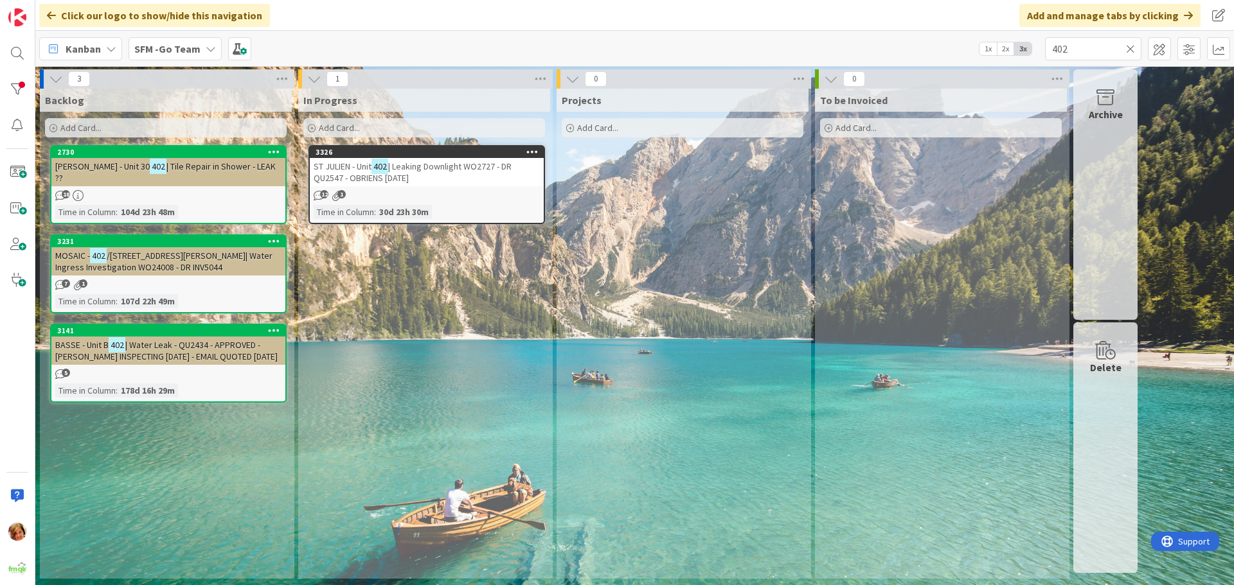
click at [1130, 46] on icon at bounding box center [1130, 49] width 9 height 12
